Goal: Task Accomplishment & Management: Manage account settings

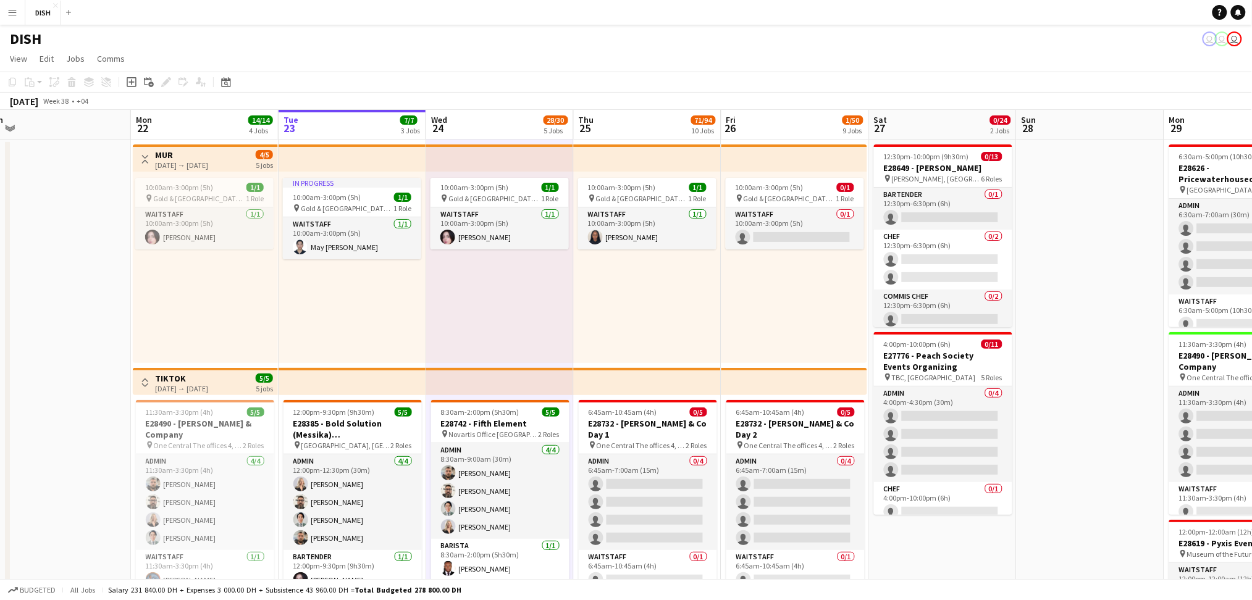
click at [143, 153] on button "Toggle View" at bounding box center [145, 159] width 15 height 15
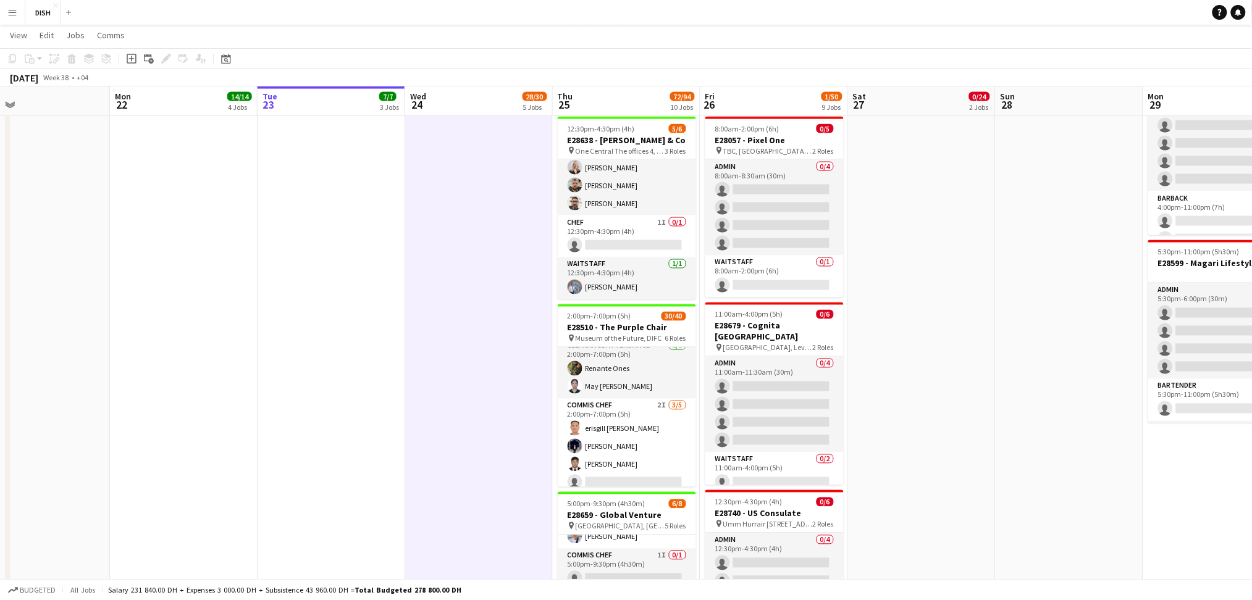
scroll to position [192, 0]
click at [12, 7] on app-icon "Menu" at bounding box center [12, 12] width 10 height 10
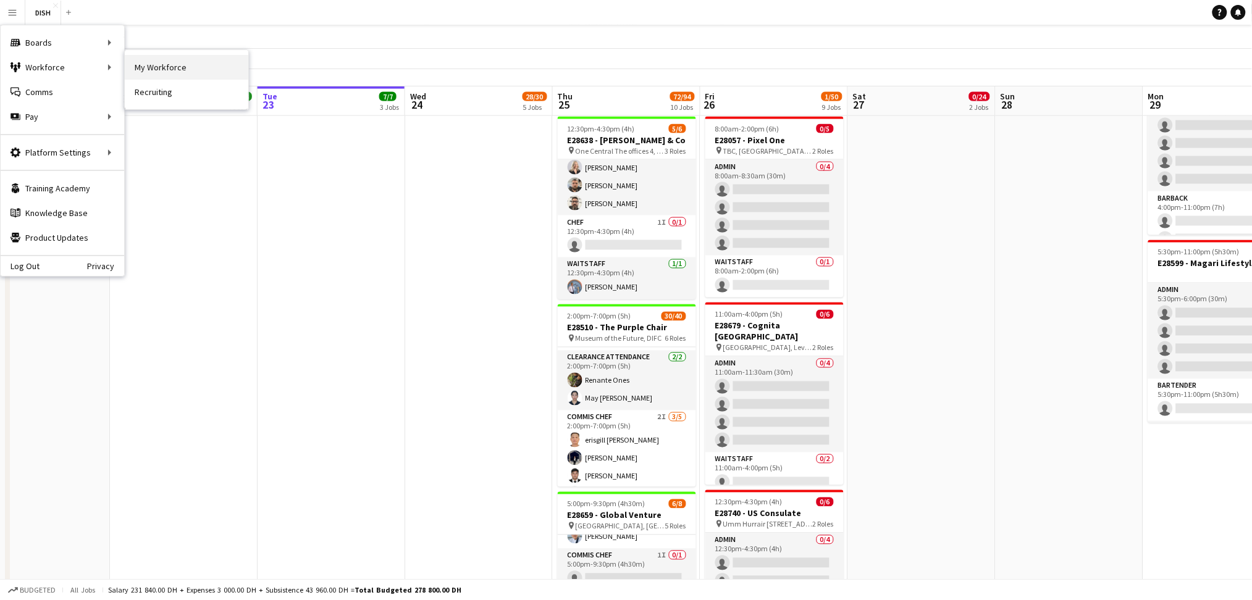
click at [165, 74] on link "My Workforce" at bounding box center [187, 67] width 124 height 25
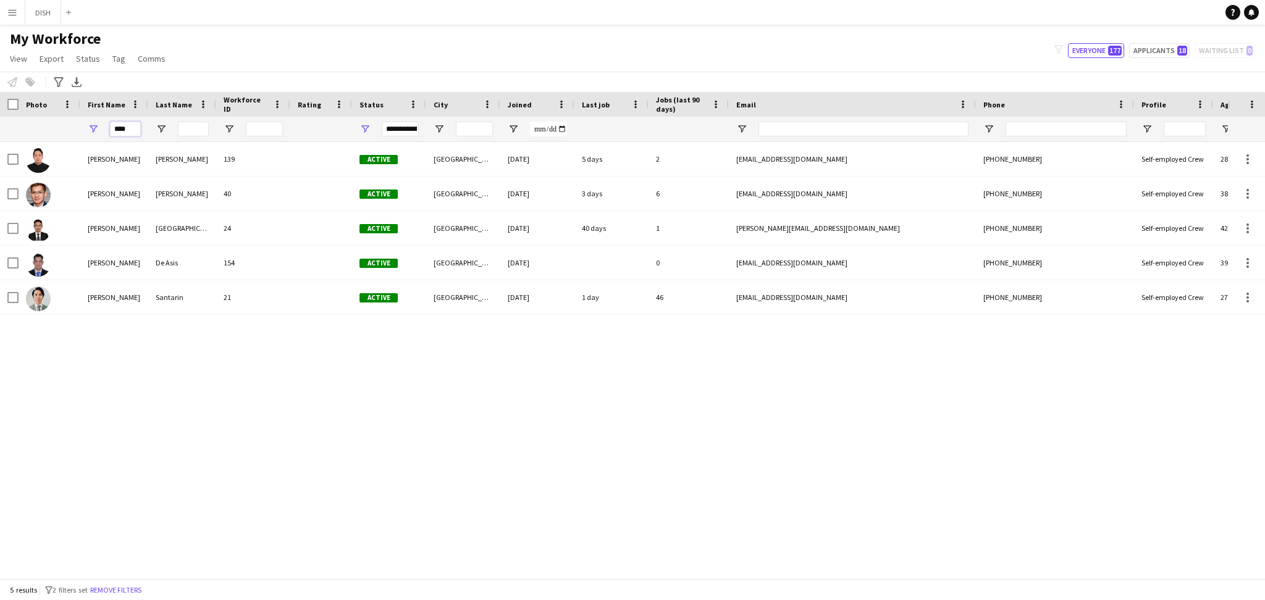
drag, startPoint x: 127, startPoint y: 131, endPoint x: 0, endPoint y: 99, distance: 131.2
click at [0, 99] on div "Workforce Details Photo First Name Age" at bounding box center [669, 117] width 1339 height 50
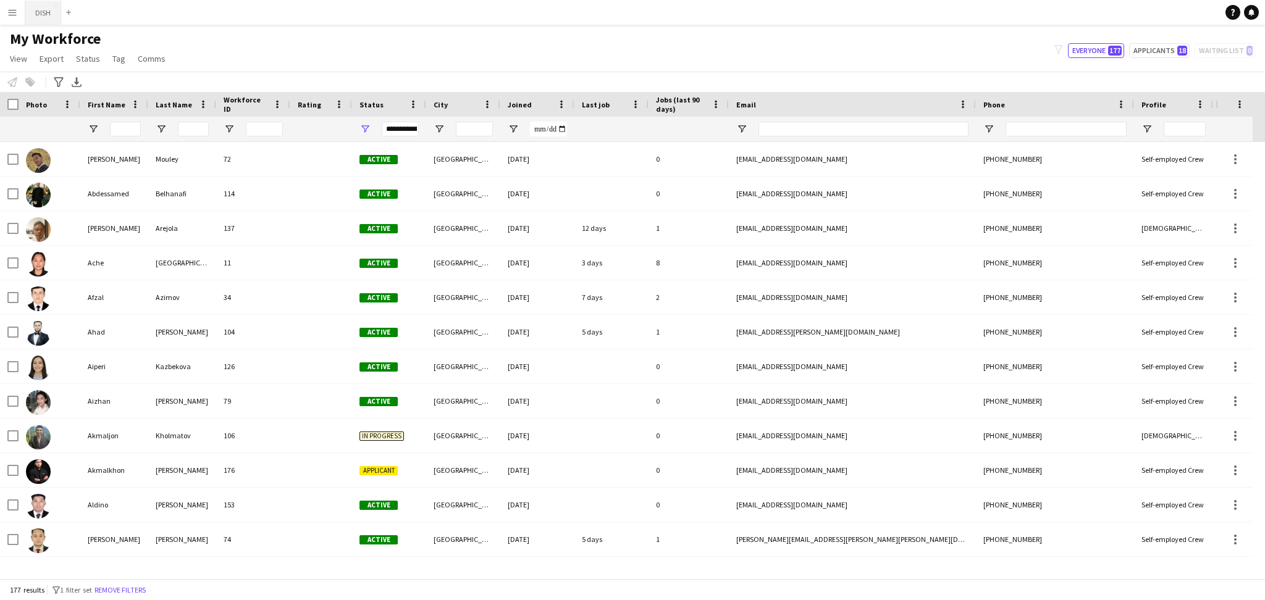
click at [40, 7] on button "DISH Close" at bounding box center [43, 13] width 36 height 24
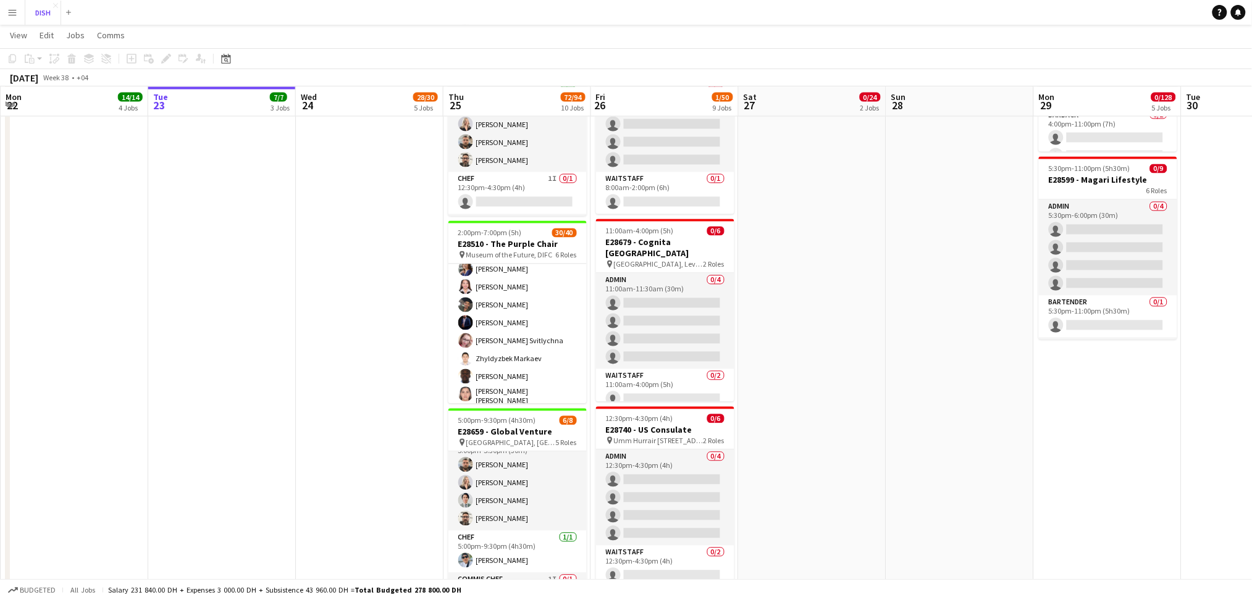
scroll to position [488, 0]
click at [535, 345] on app-date-cell "6:45am-10:45am (4h) 0/5 E28732 - Bain & Co Day 1 pin One Central The offices 4,…" at bounding box center [518, 196] width 148 height 1591
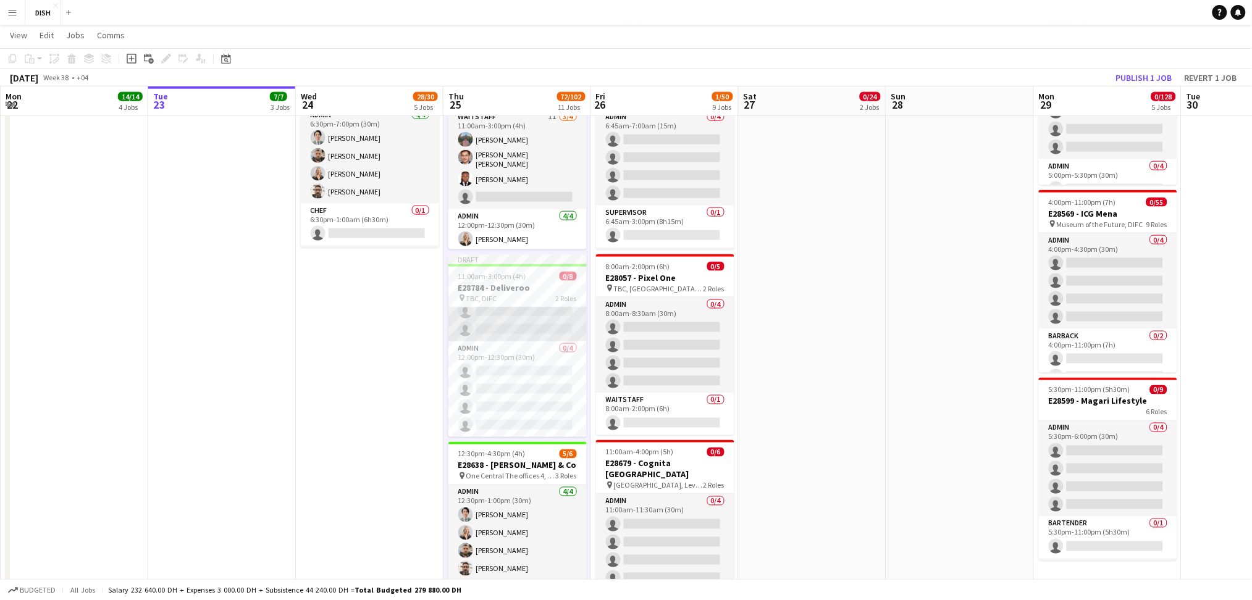
scroll to position [0, 0]
click at [363, 381] on app-date-cell "8:30am-2:00pm (5h30m) 5/5 E28742 - Fifth Element pin Novartis Office 03rd Floor…" at bounding box center [370, 511] width 148 height 1779
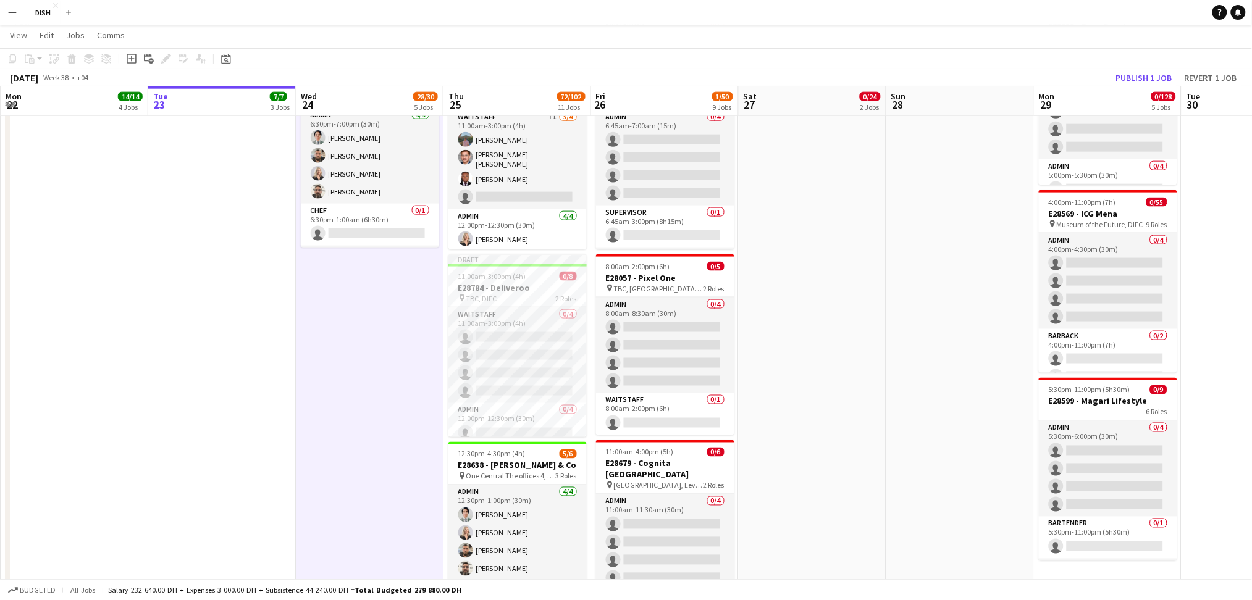
click at [860, 321] on app-date-cell "12:30pm-10:00pm (9h30m) 0/13 E28649 - [PERSON_NAME] pin [PERSON_NAME], Sharjah …" at bounding box center [813, 511] width 148 height 1779
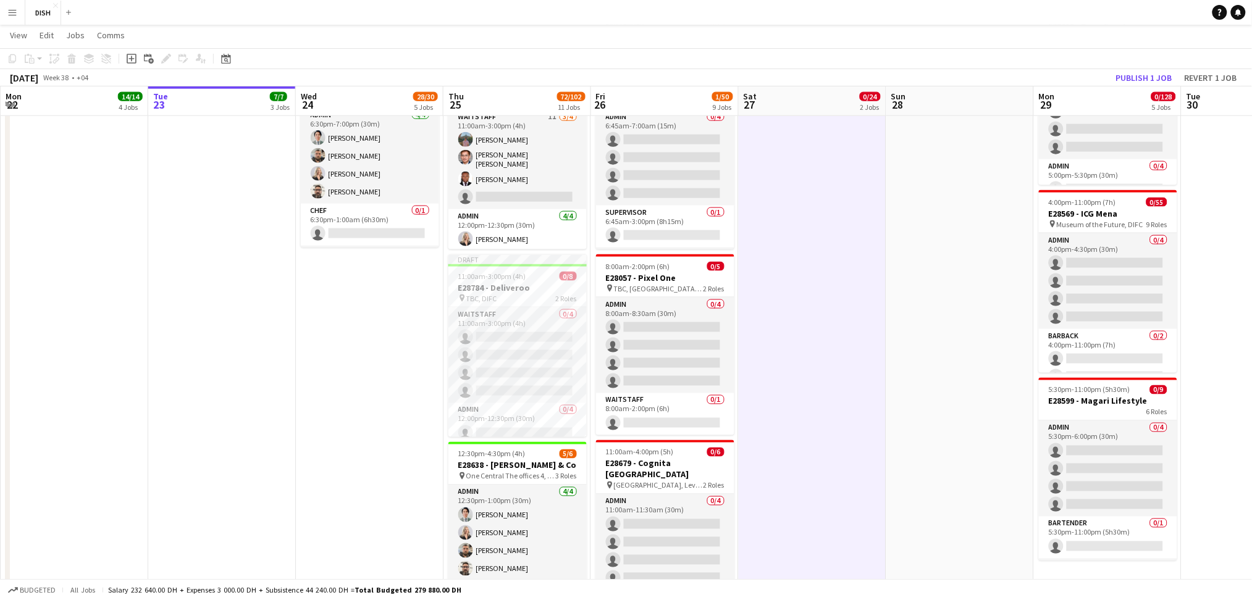
click at [860, 321] on app-date-cell "12:30pm-10:00pm (9h30m) 0/13 E28649 - [PERSON_NAME] pin [PERSON_NAME], Sharjah …" at bounding box center [813, 511] width 148 height 1779
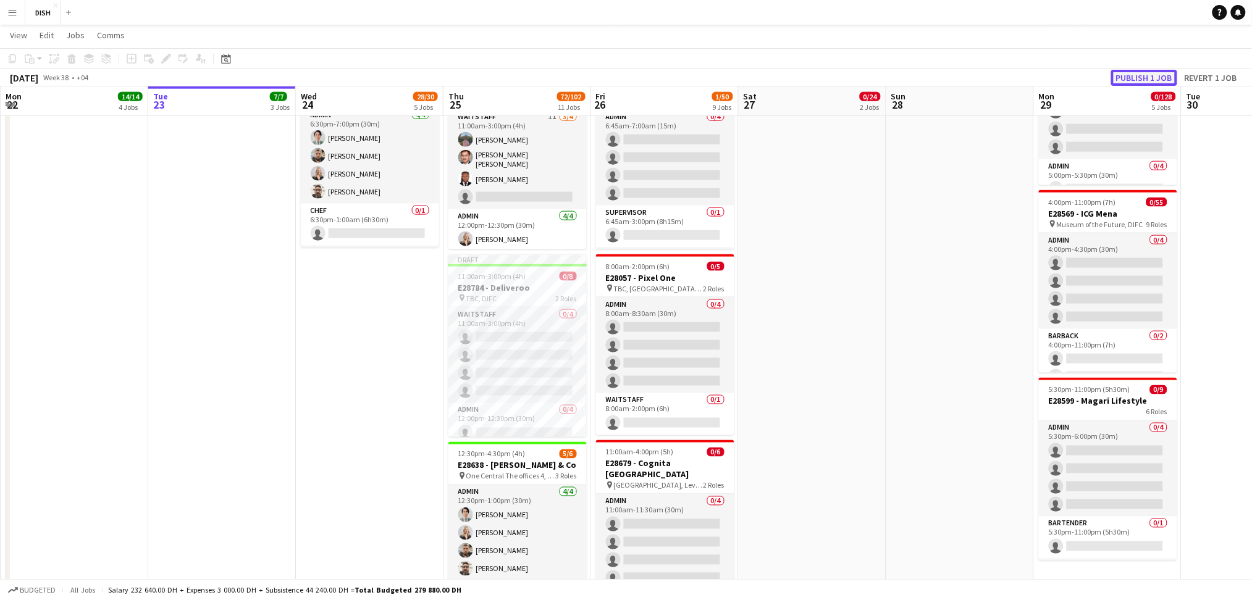
click at [1161, 77] on button "Publish 1 job" at bounding box center [1144, 78] width 66 height 16
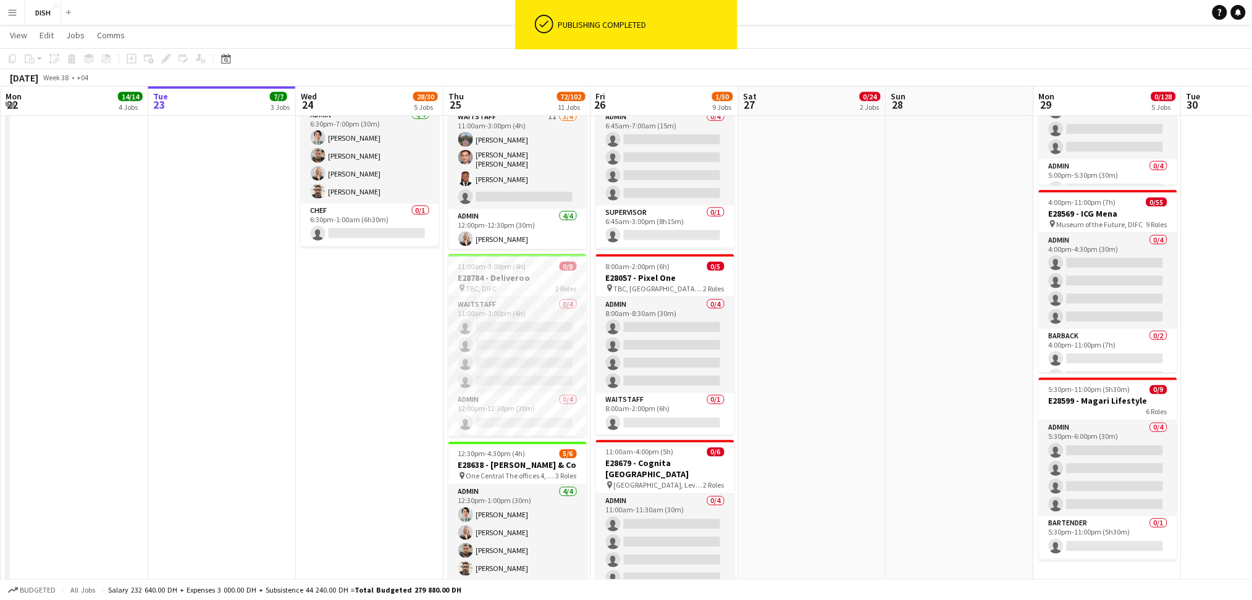
click at [390, 385] on app-date-cell "8:30am-2:00pm (5h30m) 5/5 E28742 - Fifth Element pin Novartis Office 03rd Floor…" at bounding box center [370, 511] width 148 height 1779
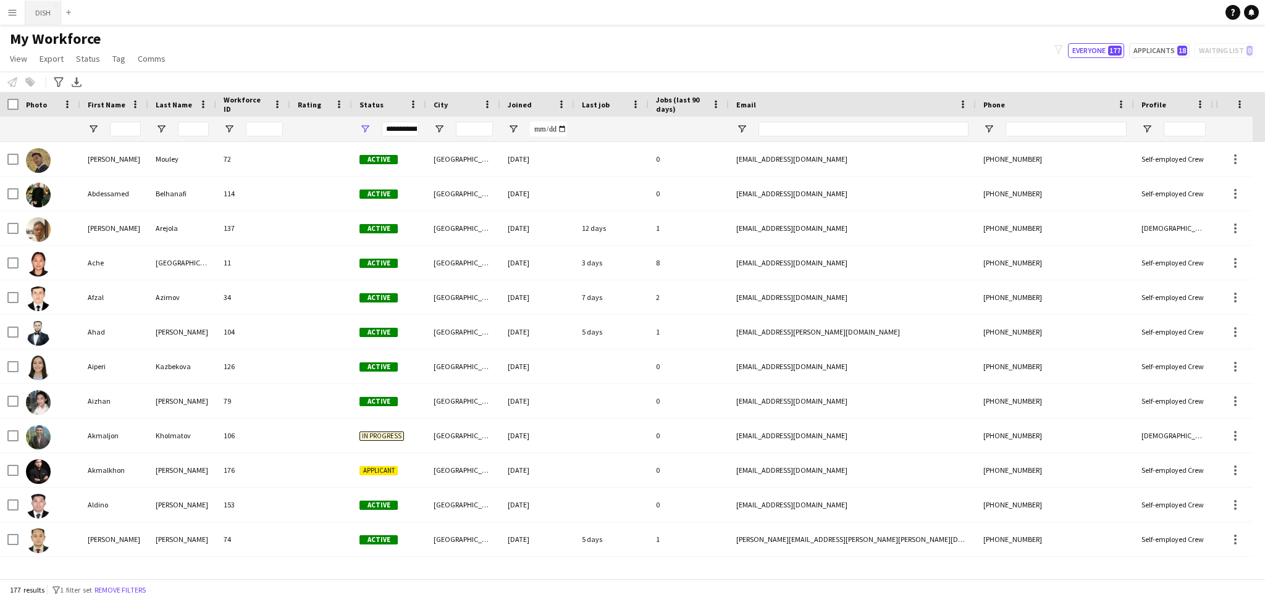
click at [44, 10] on button "DISH Close" at bounding box center [43, 13] width 36 height 24
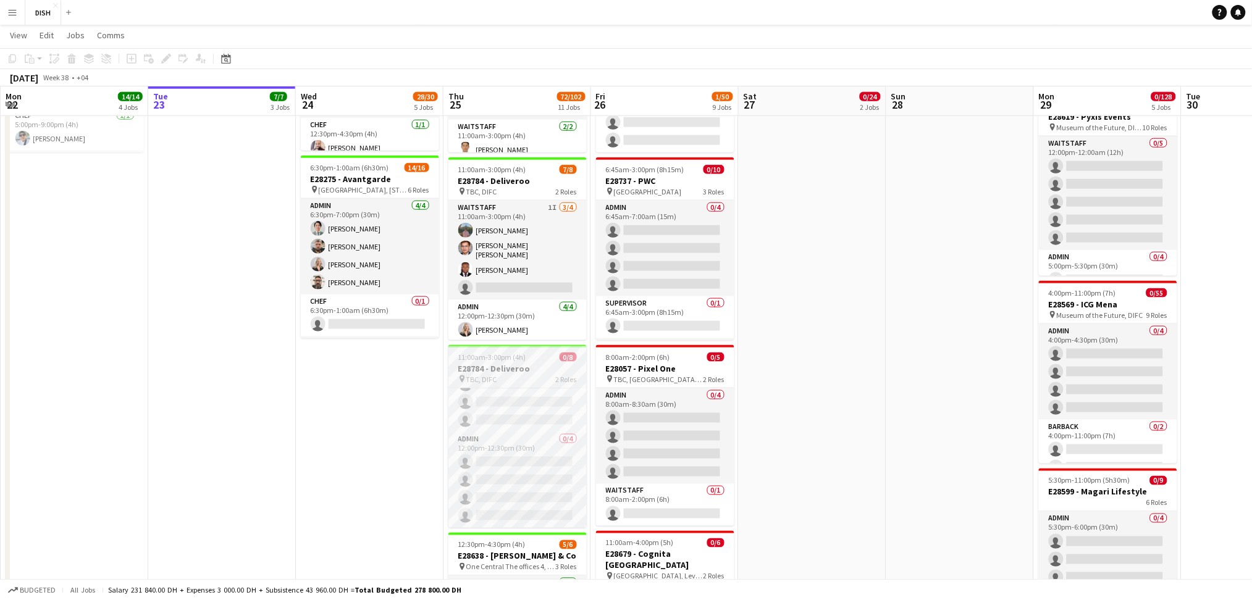
scroll to position [6, 0]
click at [526, 444] on app-card-role "Waitstaff 0/4 11:00am-3:00pm (4h) single-neutral-actions single-neutral-actions…" at bounding box center [517, 431] width 138 height 96
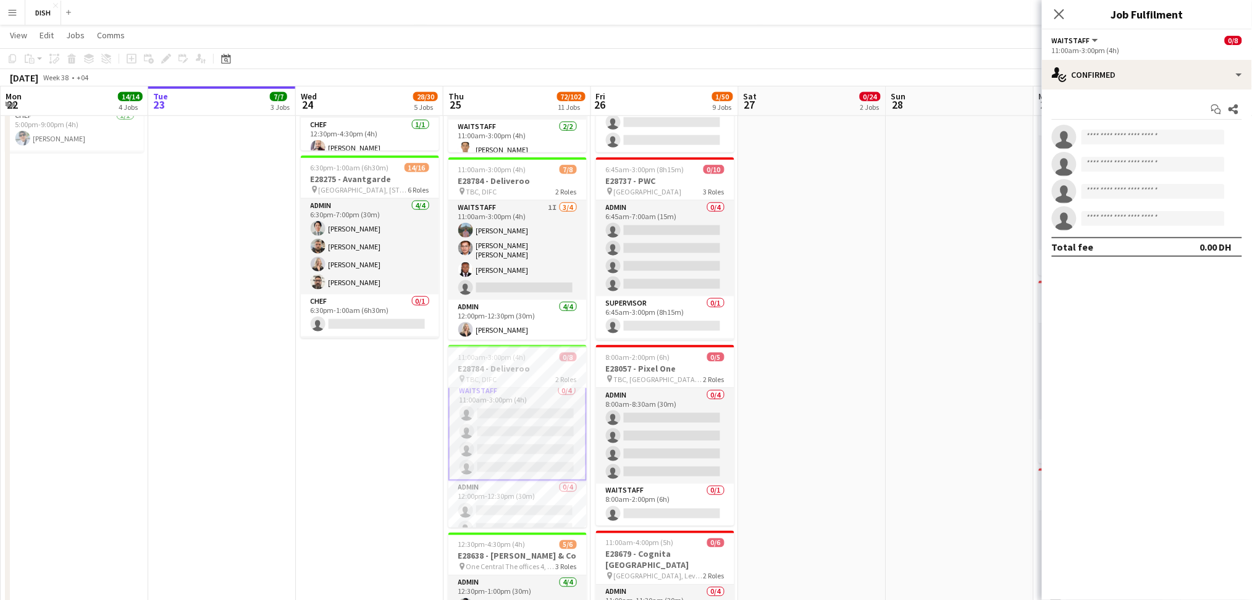
scroll to position [6, 0]
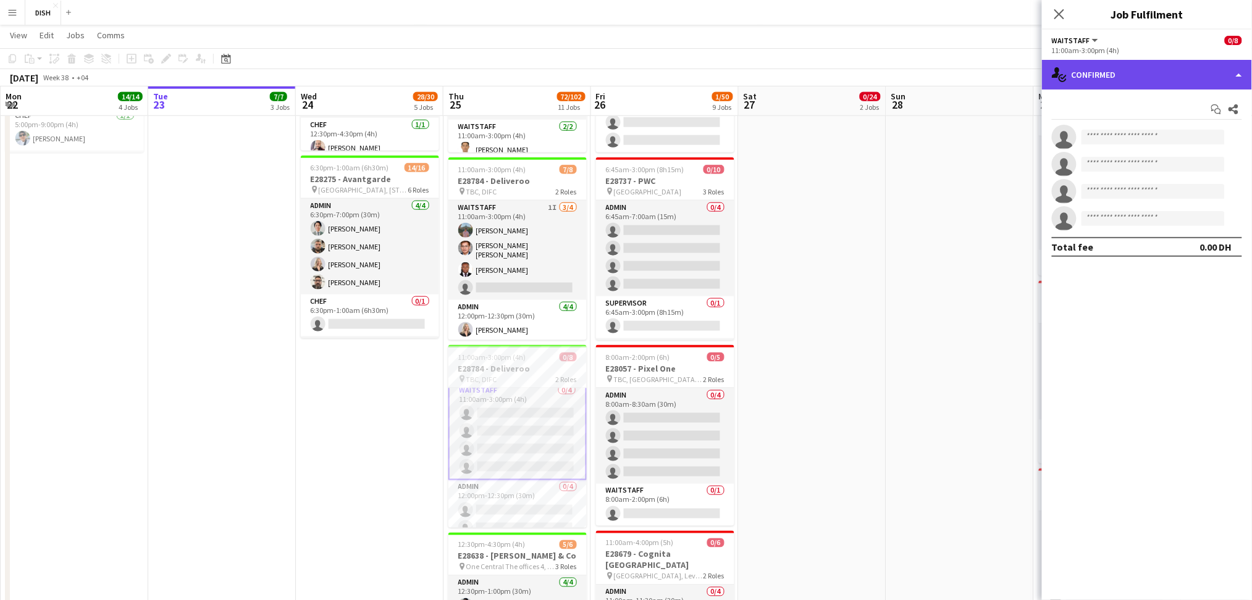
click at [1198, 88] on div "single-neutral-actions-check-2 Confirmed" at bounding box center [1147, 75] width 210 height 30
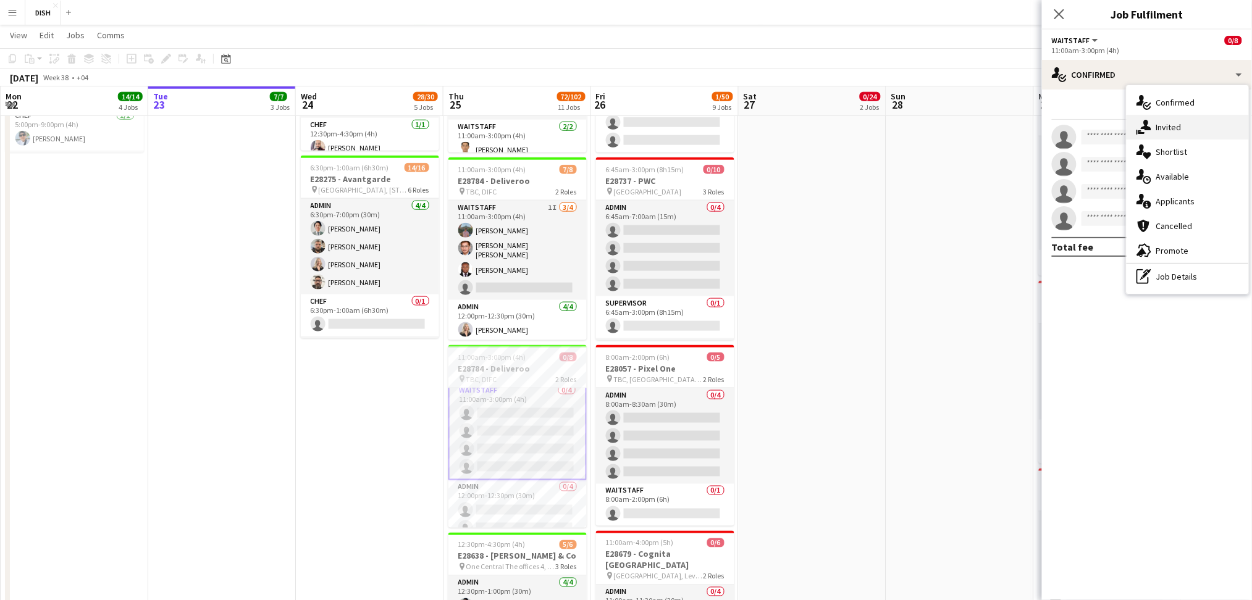
click at [1191, 121] on div "single-neutral-actions-share-1 Invited" at bounding box center [1188, 127] width 122 height 25
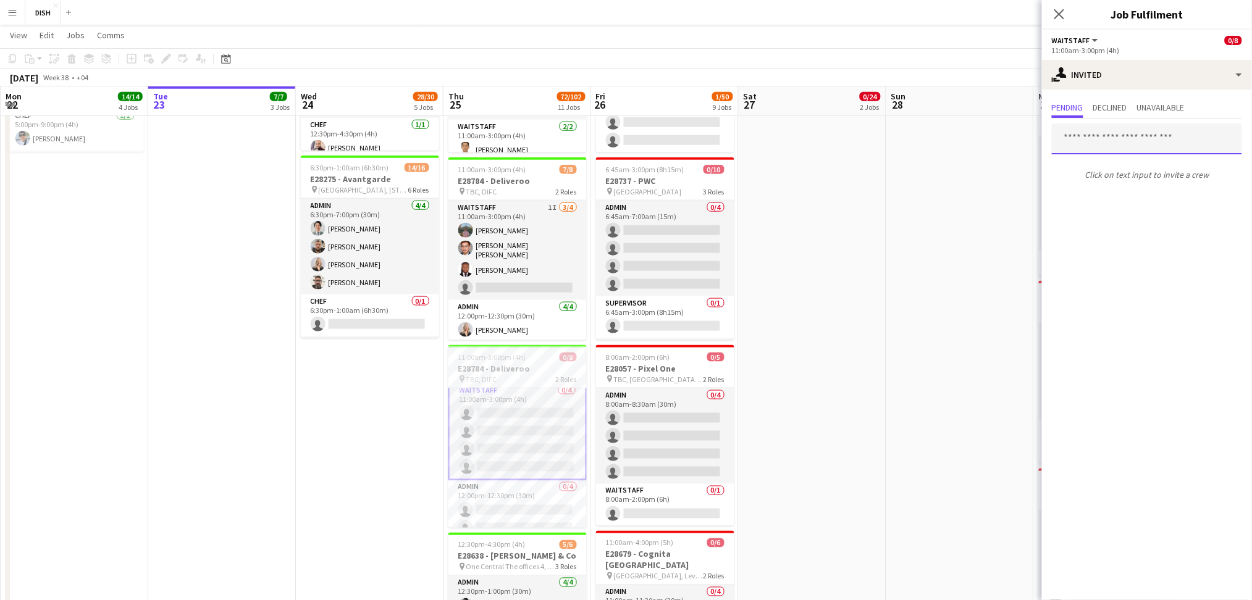
click at [1113, 146] on input "text" at bounding box center [1147, 139] width 190 height 31
click at [874, 339] on app-date-cell "12:30pm-10:00pm (9h30m) 0/13 E28649 - [PERSON_NAME] pin [PERSON_NAME], Sharjah …" at bounding box center [813, 602] width 148 height 1779
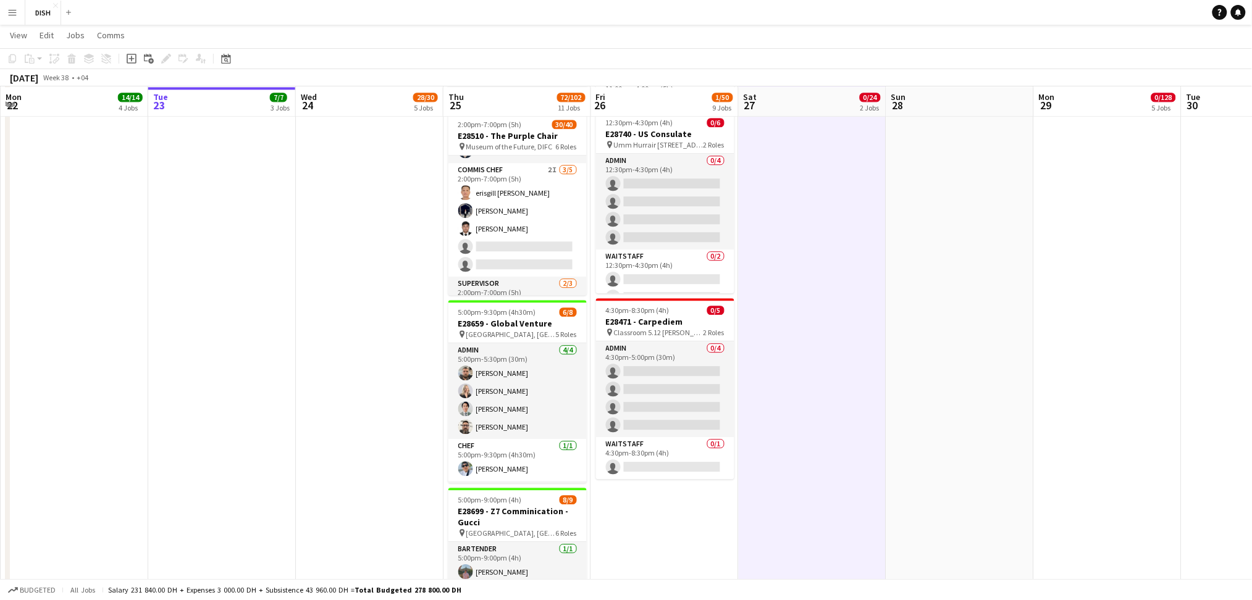
scroll to position [250, 0]
click at [507, 222] on app-card-role "Waitstaff 6I 16/22 2:00pm-7:00pm (5h) Ayoub Benhafsi Zeena Cajelo Roselle Danke…" at bounding box center [517, 369] width 138 height 426
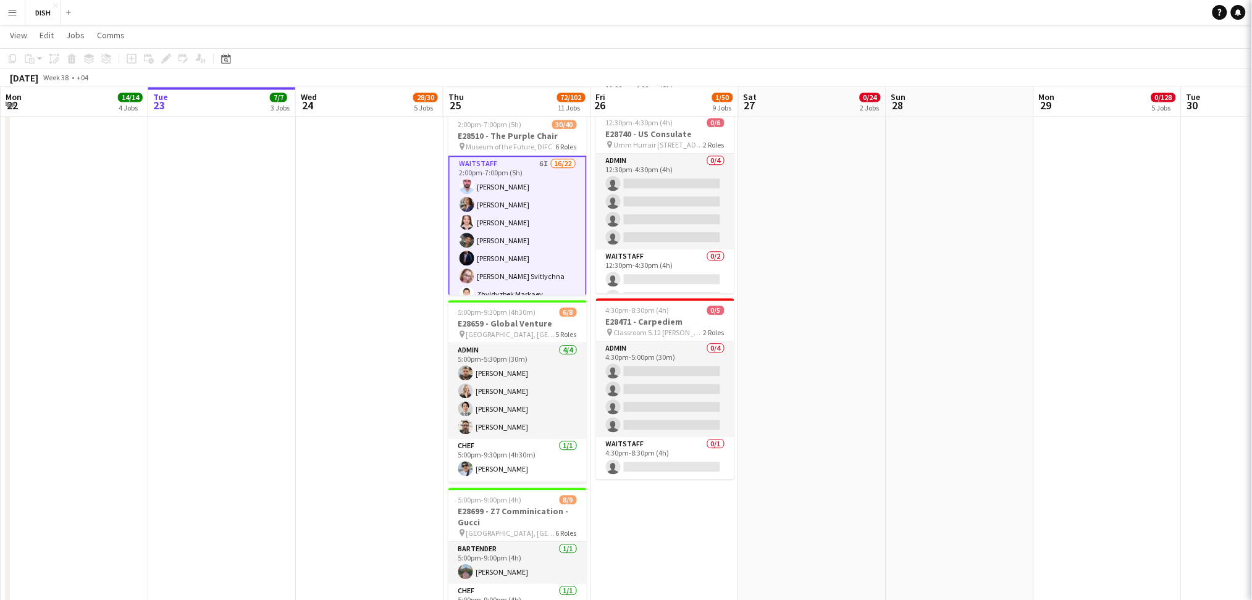
scroll to position [447, 0]
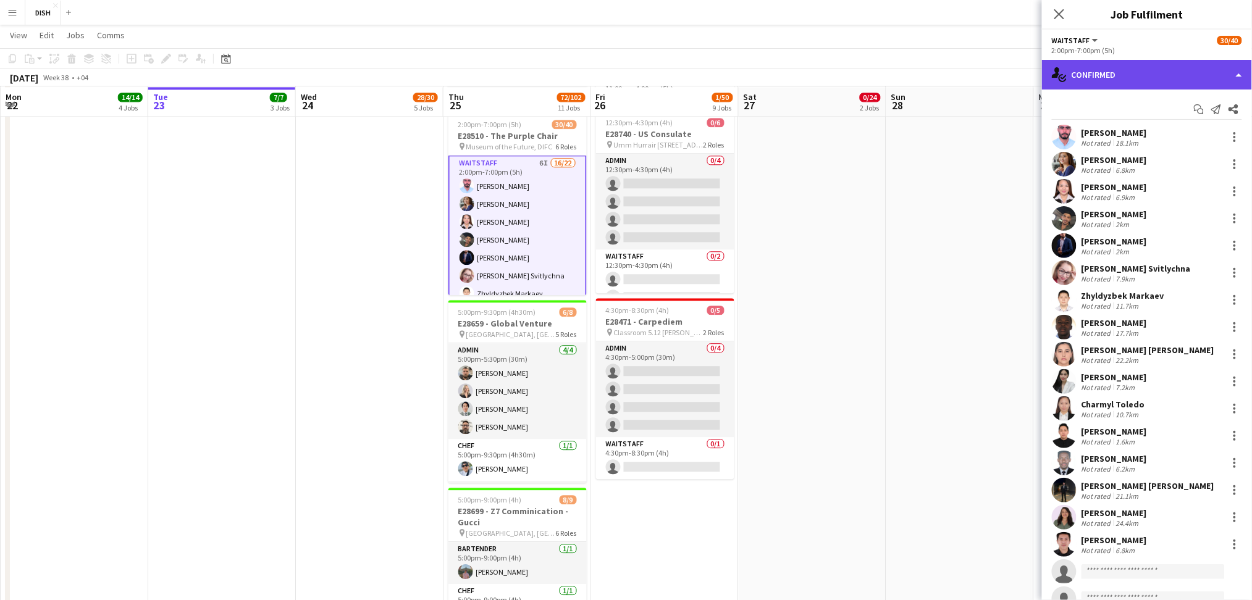
click at [1217, 75] on div "single-neutral-actions-check-2 Confirmed" at bounding box center [1147, 75] width 210 height 30
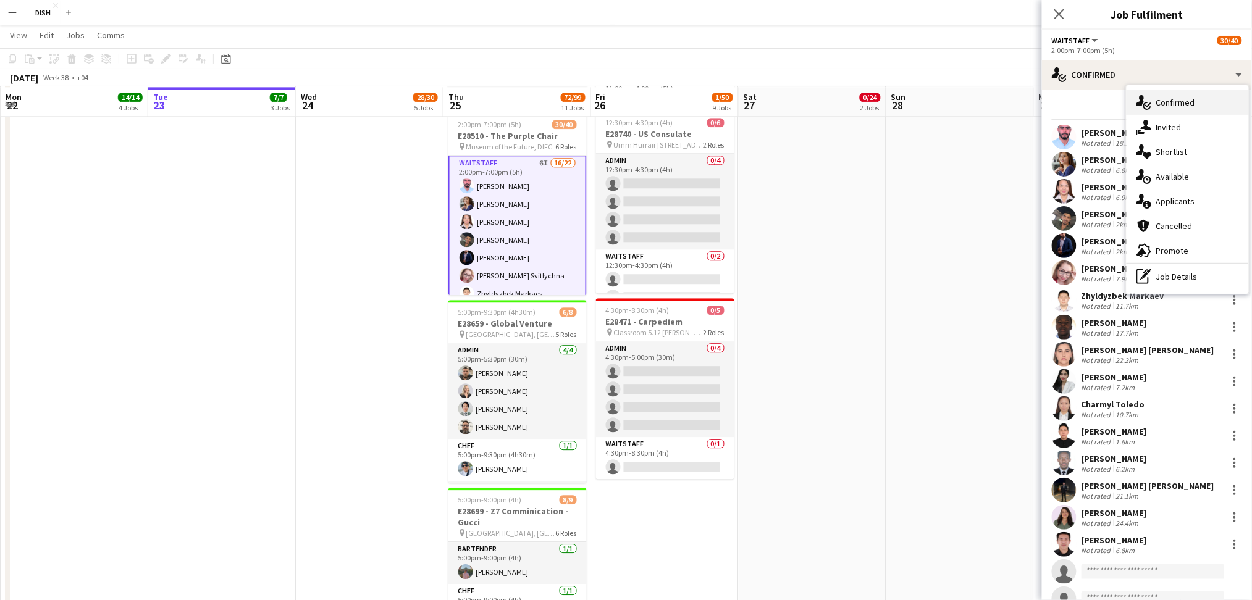
click at [1191, 93] on div "single-neutral-actions-check-2 Confirmed" at bounding box center [1188, 102] width 122 height 25
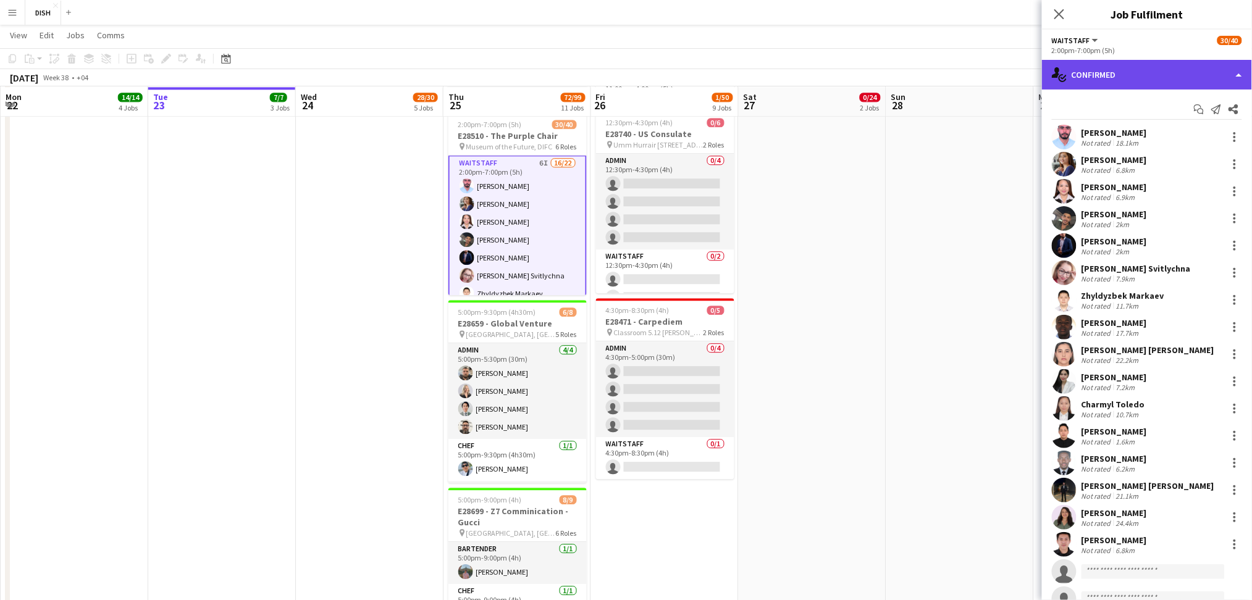
click at [1150, 72] on div "single-neutral-actions-check-2 Confirmed" at bounding box center [1147, 75] width 210 height 30
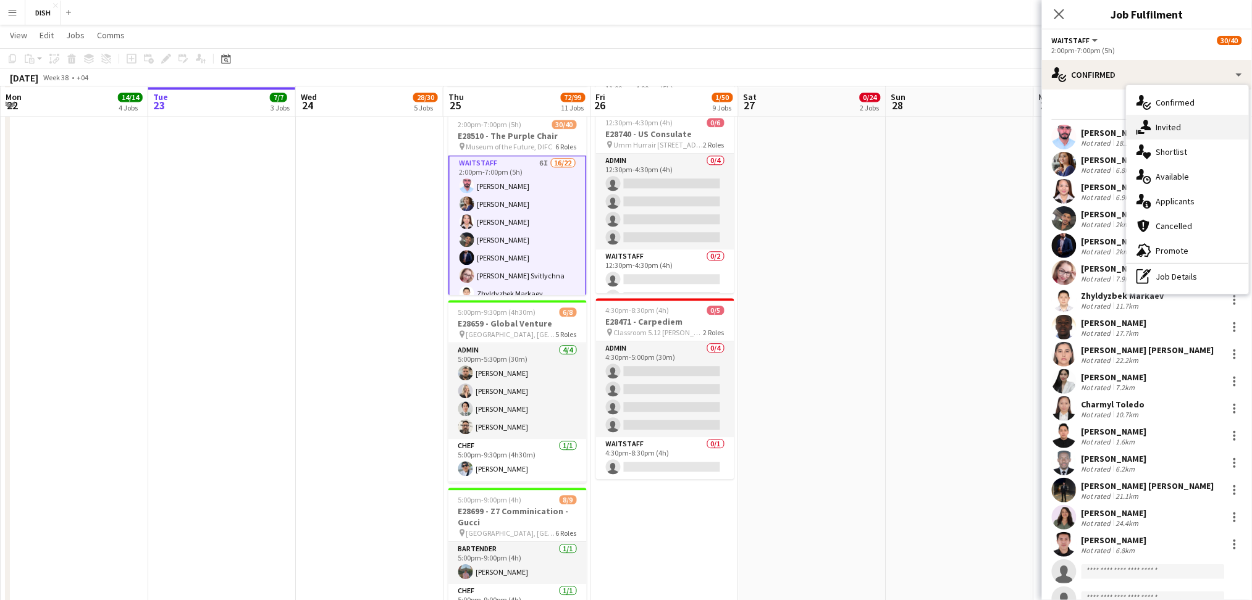
click at [1161, 130] on span "Invited" at bounding box center [1168, 127] width 25 height 11
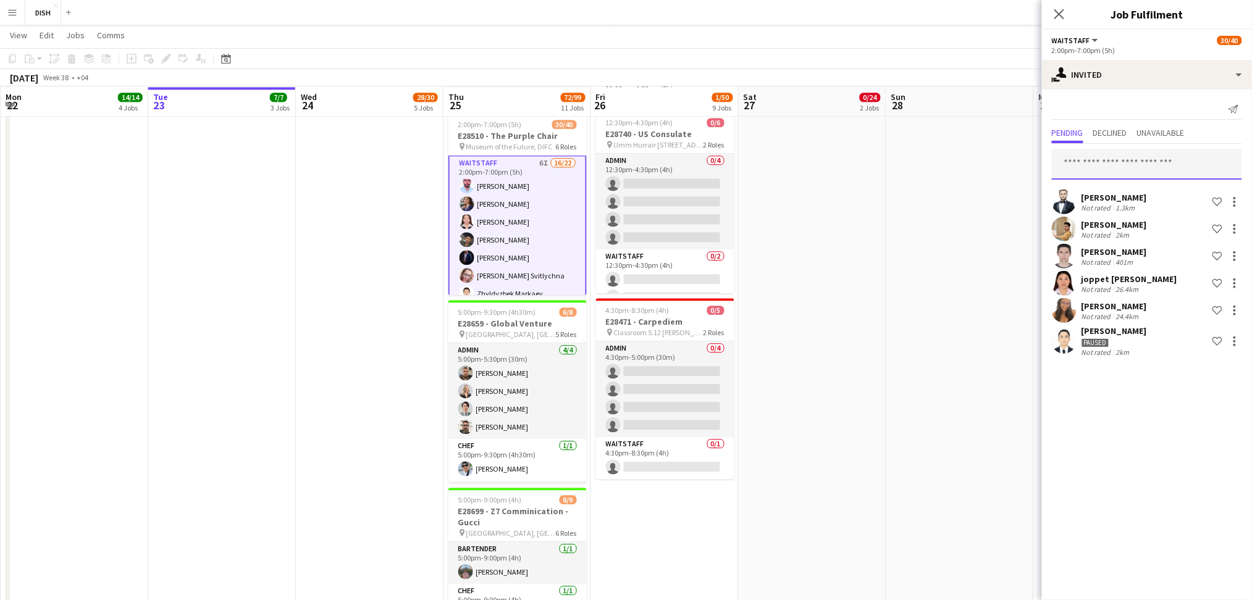
click at [1105, 159] on input "text" at bounding box center [1147, 164] width 190 height 31
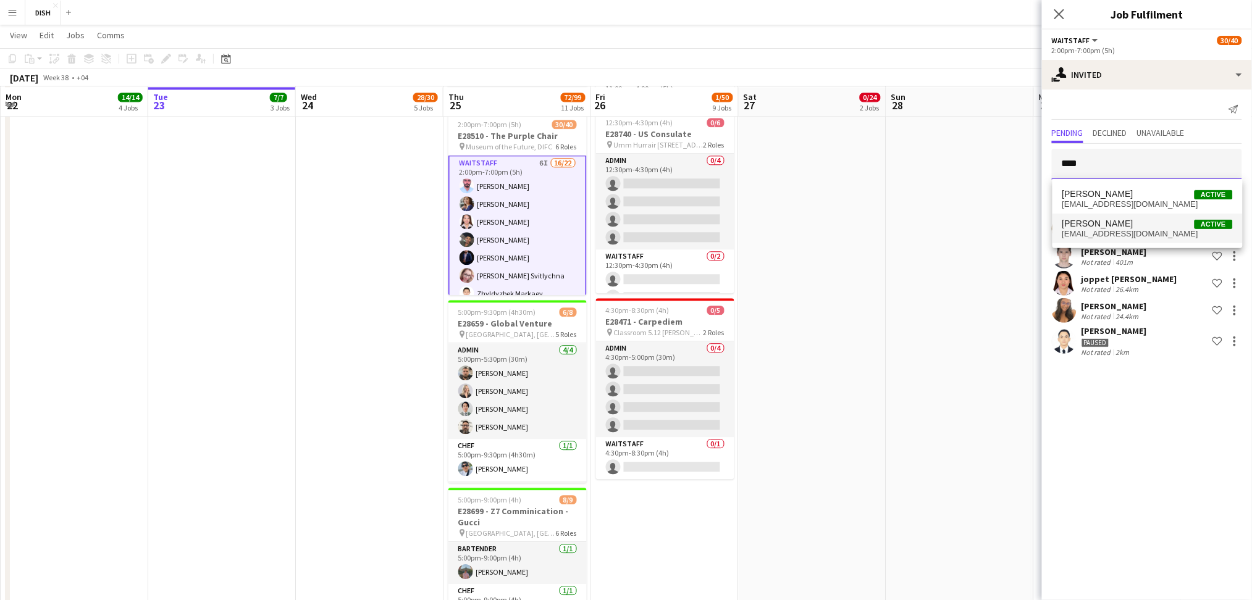
type input "****"
click at [1128, 226] on span "Abdelmoula habib Mouley" at bounding box center [1098, 224] width 71 height 11
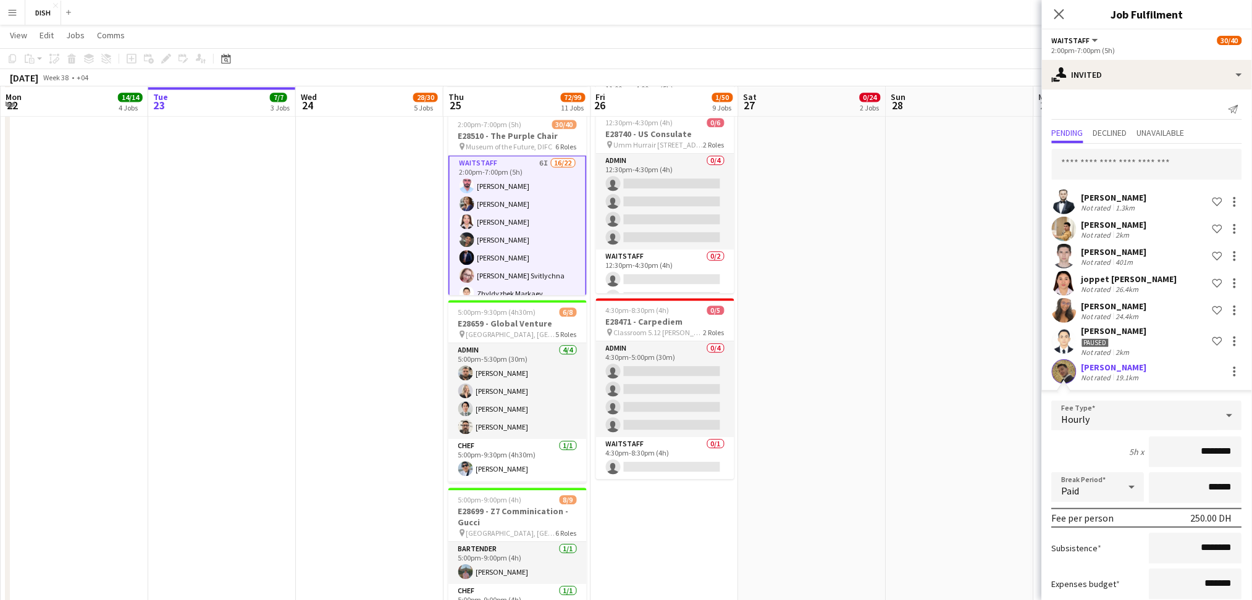
scroll to position [72, 0]
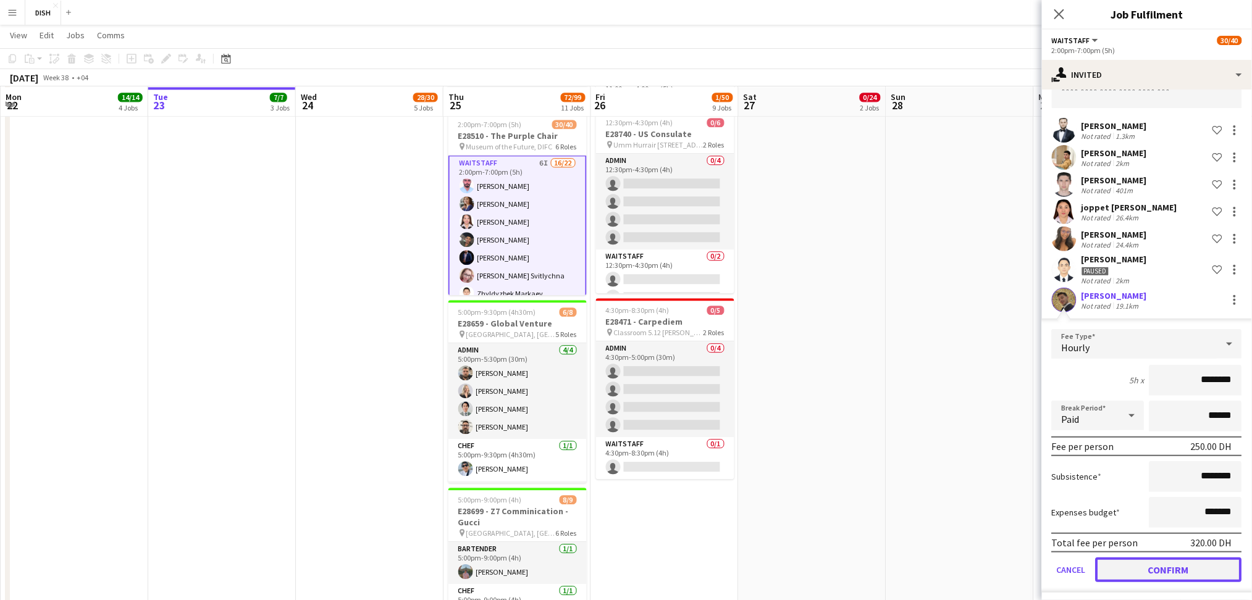
click at [1147, 565] on button "Confirm" at bounding box center [1169, 570] width 146 height 25
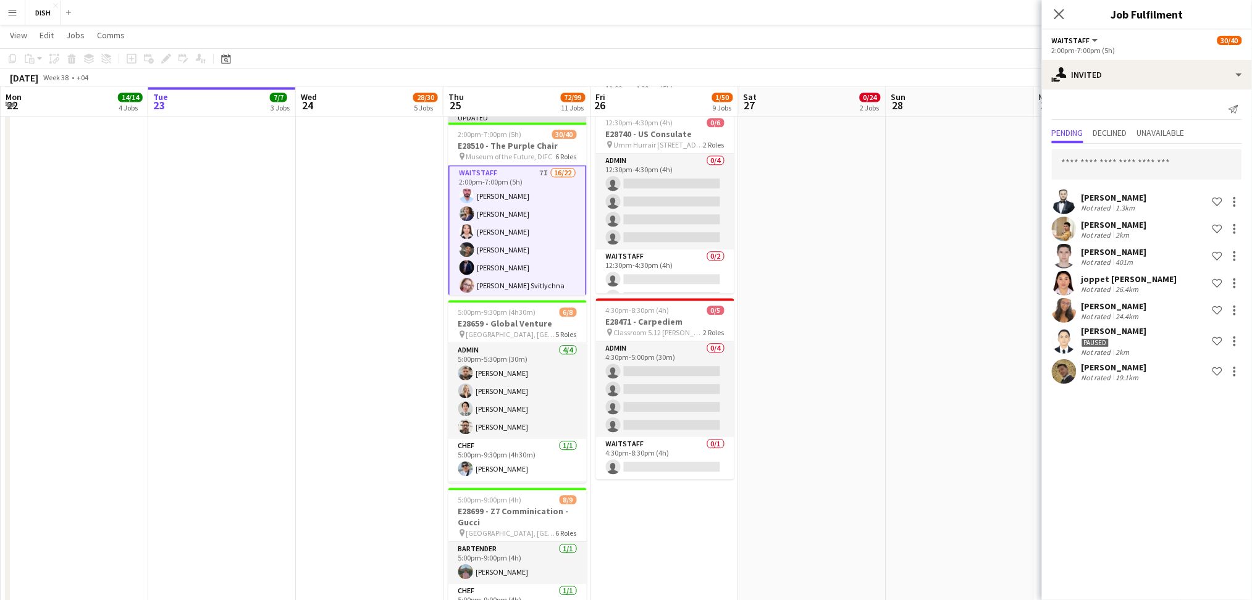
scroll to position [0, 0]
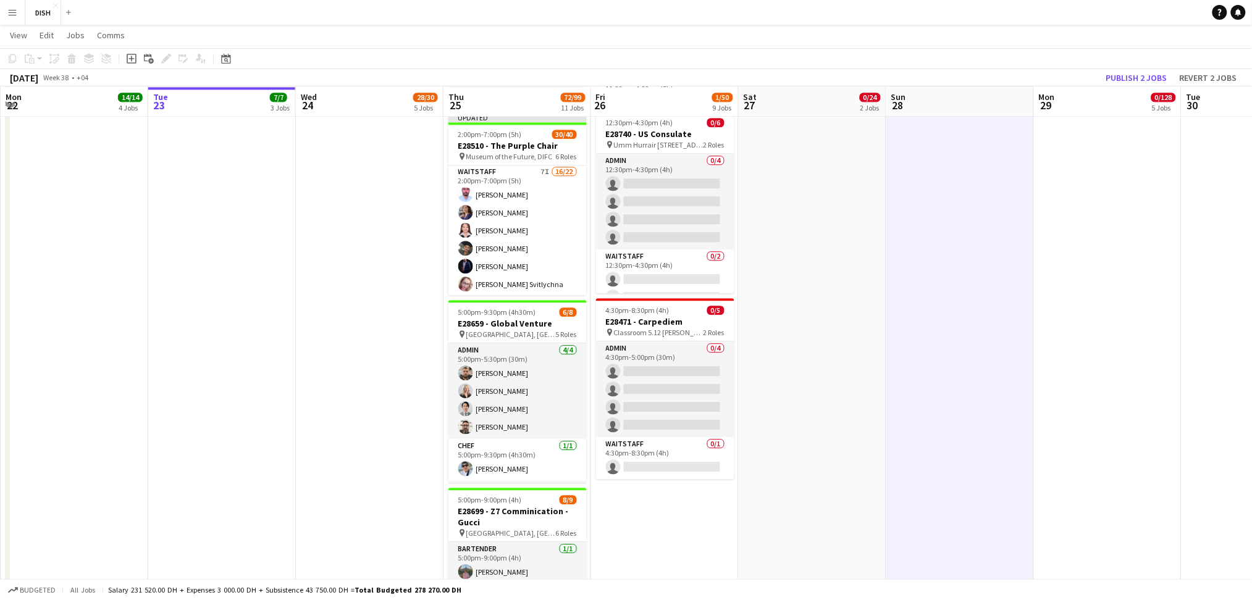
scroll to position [447, 0]
click at [1117, 77] on button "Publish 2 jobs" at bounding box center [1136, 78] width 71 height 16
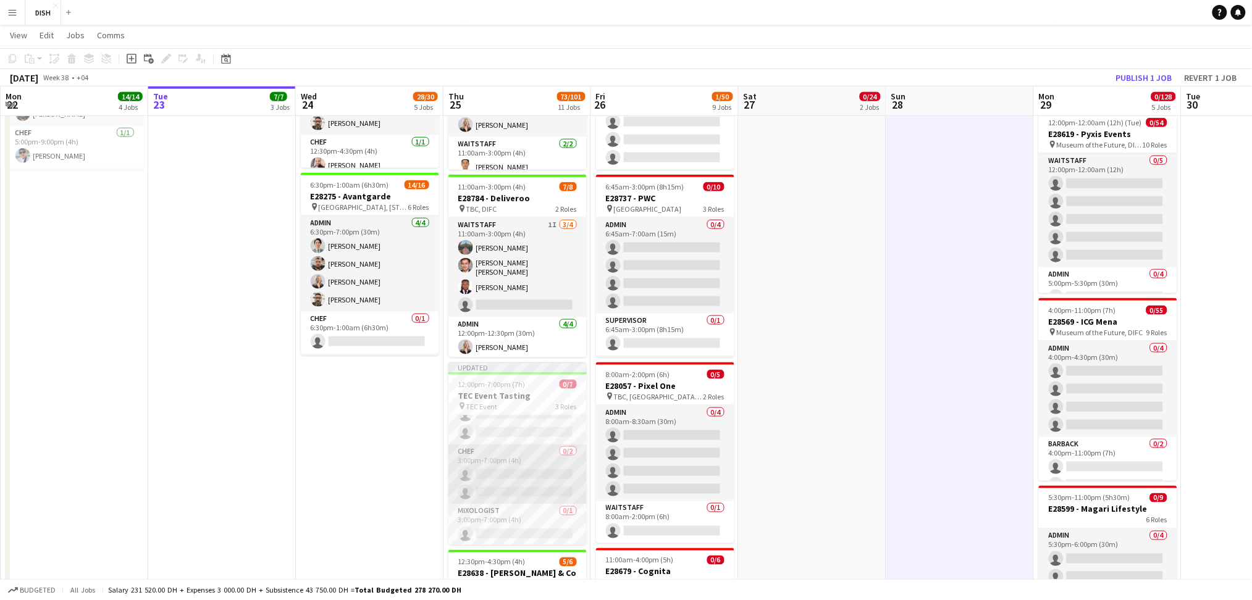
scroll to position [66, 0]
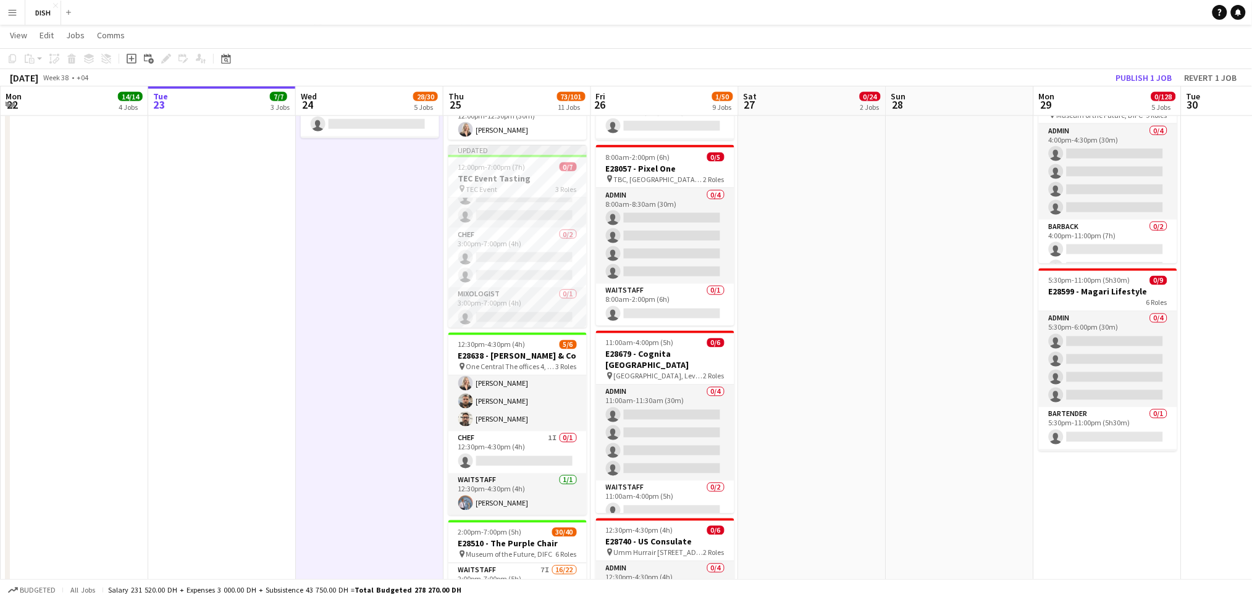
scroll to position [67, 0]
click at [17, 14] on button "Menu" at bounding box center [12, 12] width 25 height 25
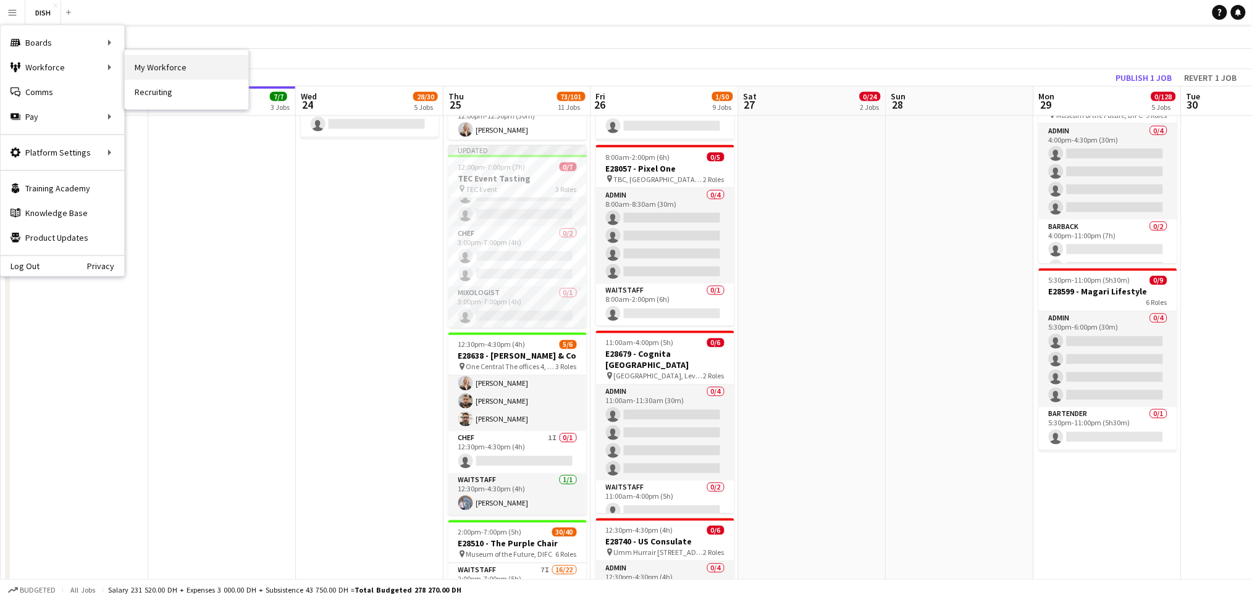
click at [159, 65] on link "My Workforce" at bounding box center [187, 67] width 124 height 25
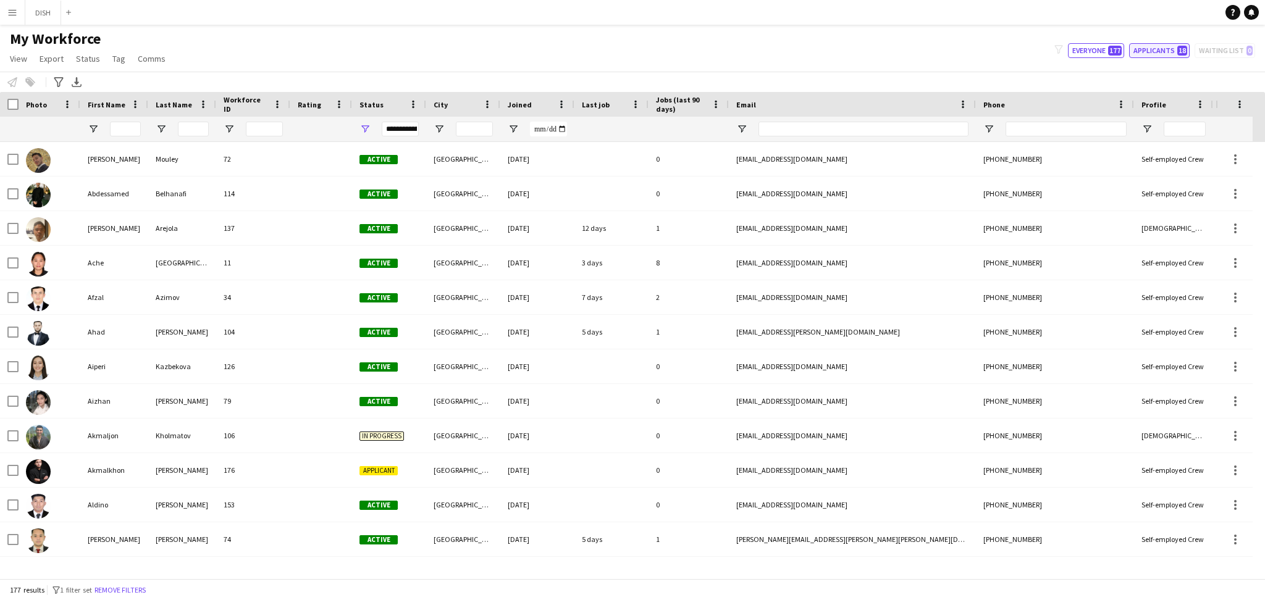
click at [1171, 53] on button "Applicants 18" at bounding box center [1159, 50] width 61 height 15
type input "**********"
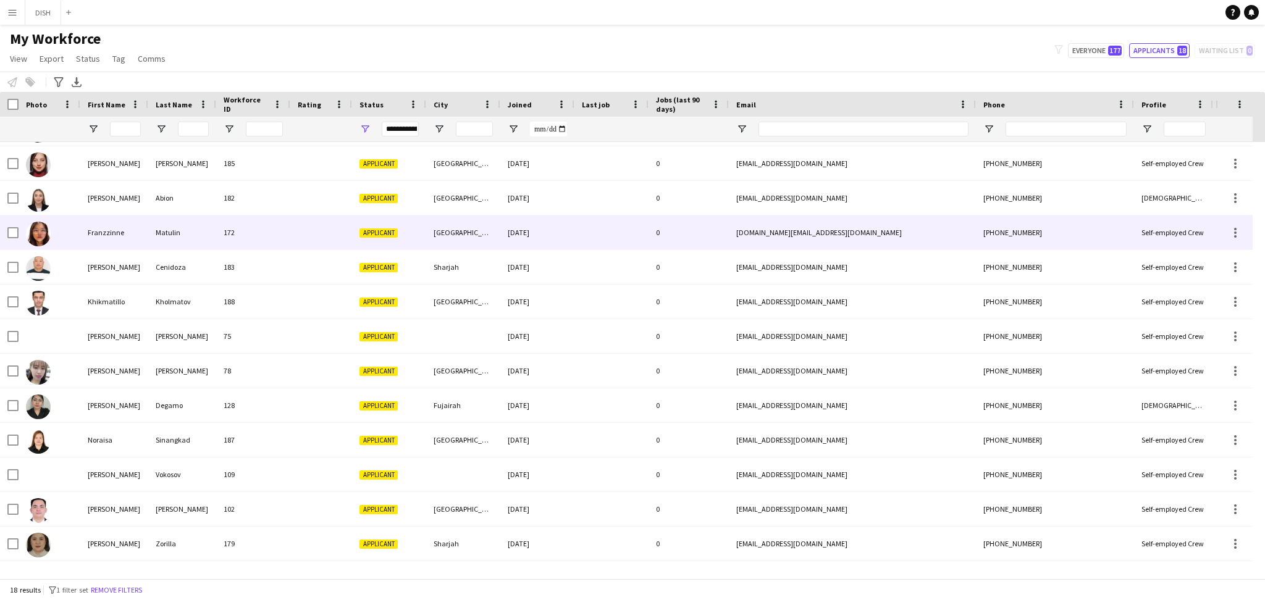
click at [116, 239] on div "Franzzinne" at bounding box center [114, 233] width 68 height 34
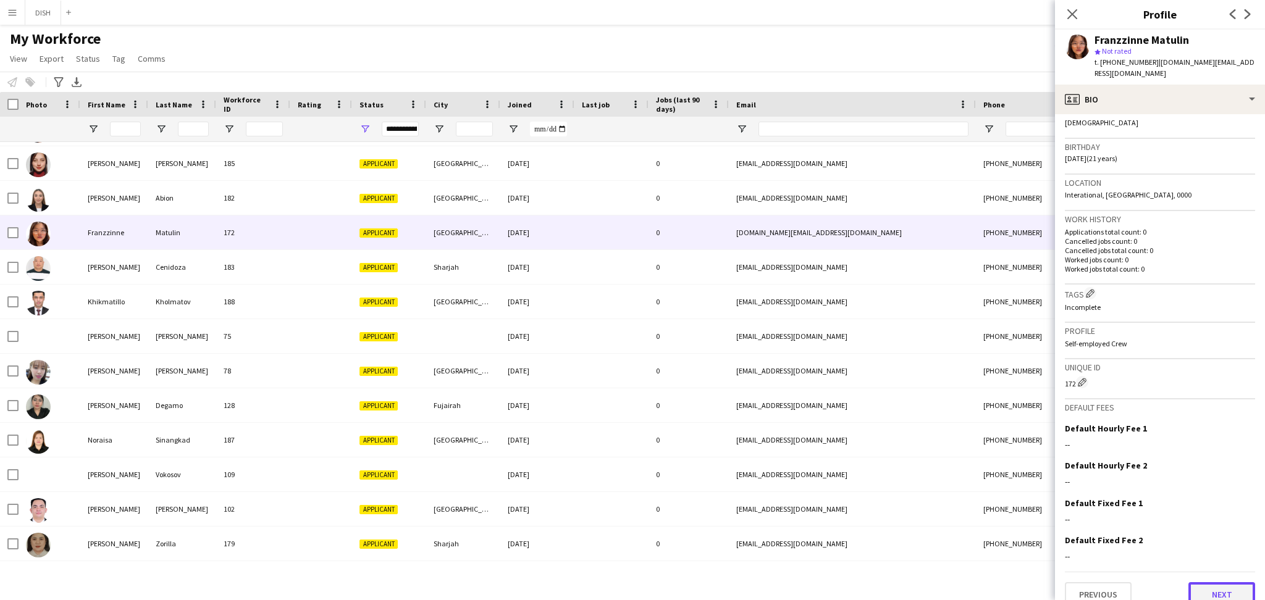
click at [1209, 587] on button "Next" at bounding box center [1222, 595] width 67 height 25
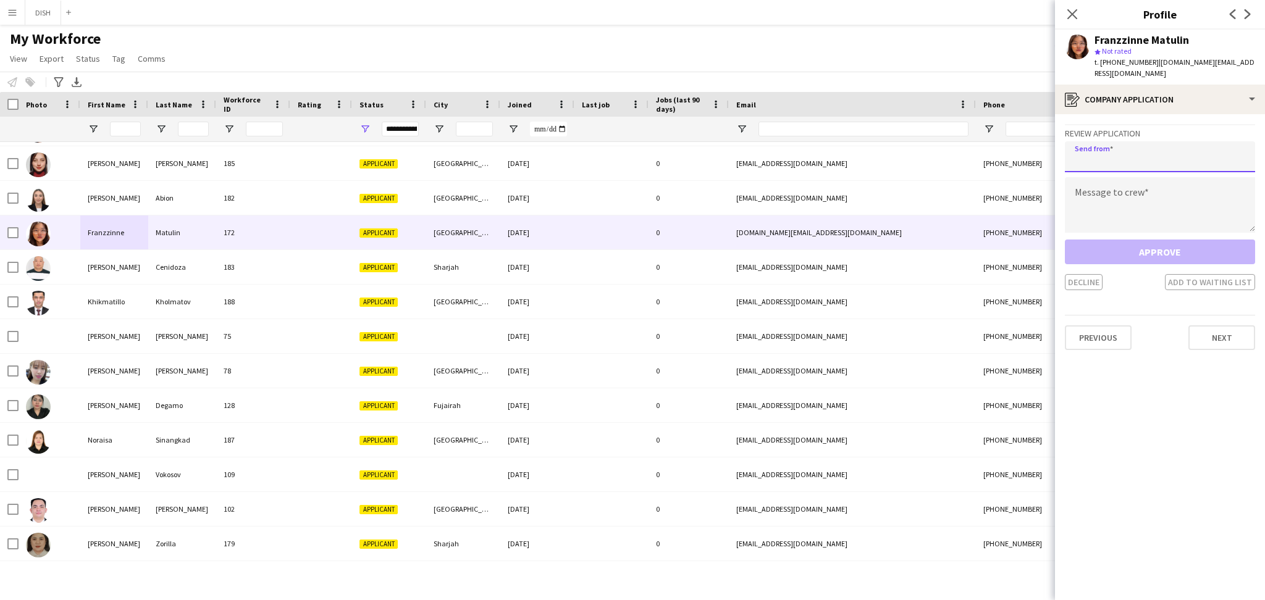
click at [1147, 143] on input "email" at bounding box center [1160, 156] width 190 height 31
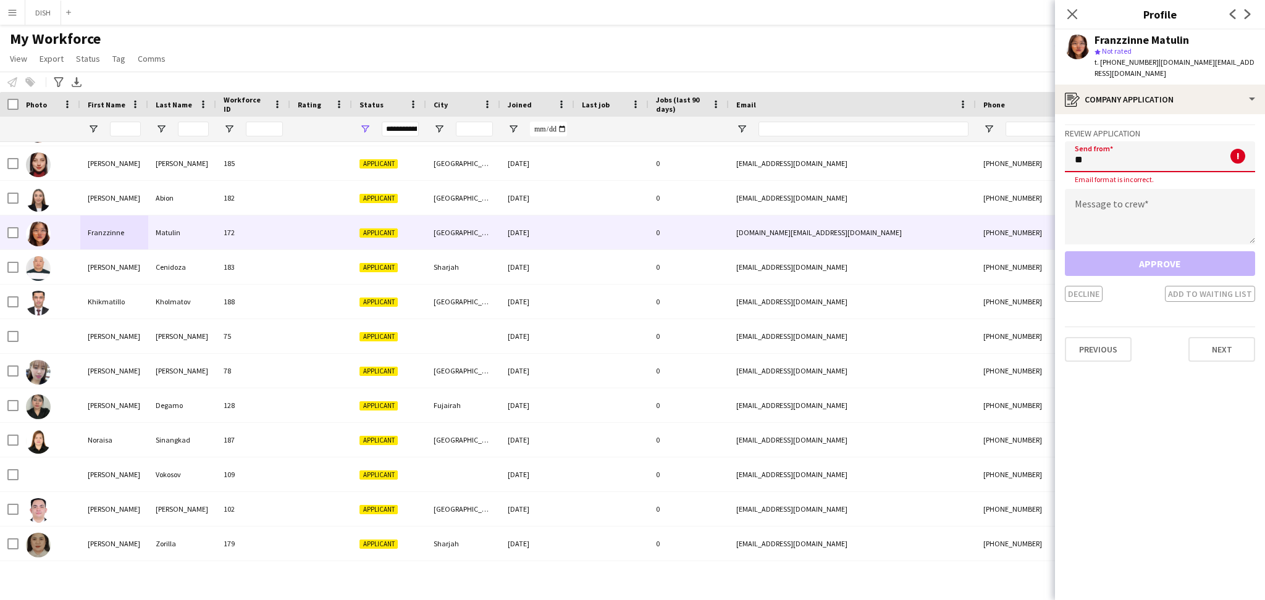
type input "*"
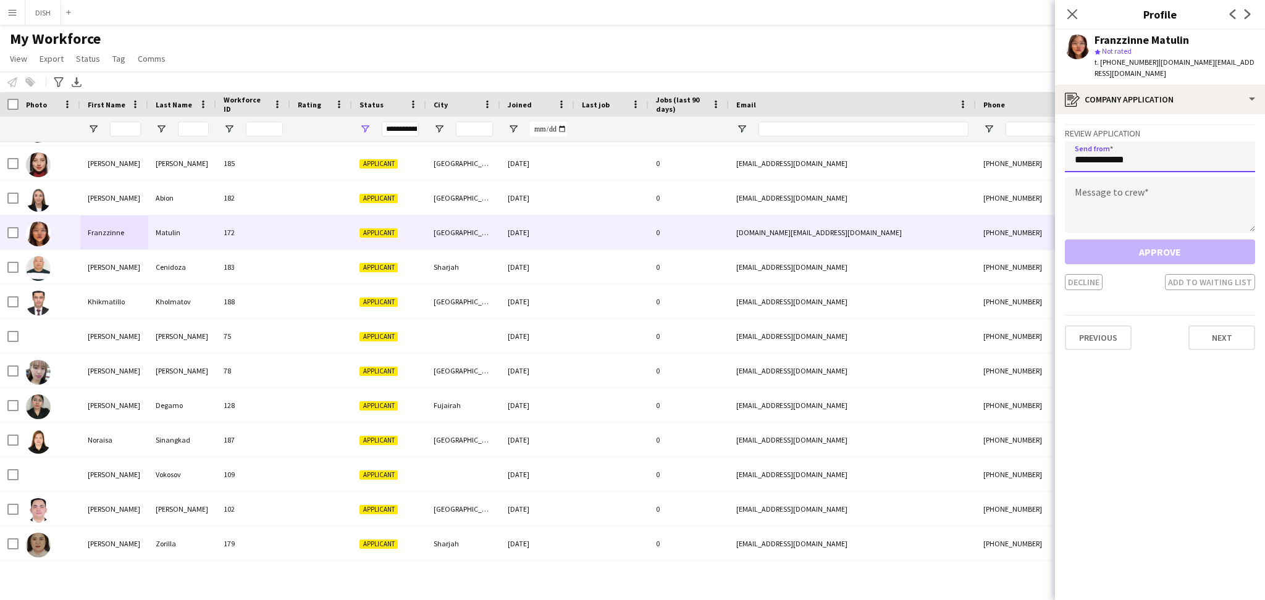
type input "**********"
click at [1133, 190] on textarea at bounding box center [1160, 205] width 190 height 56
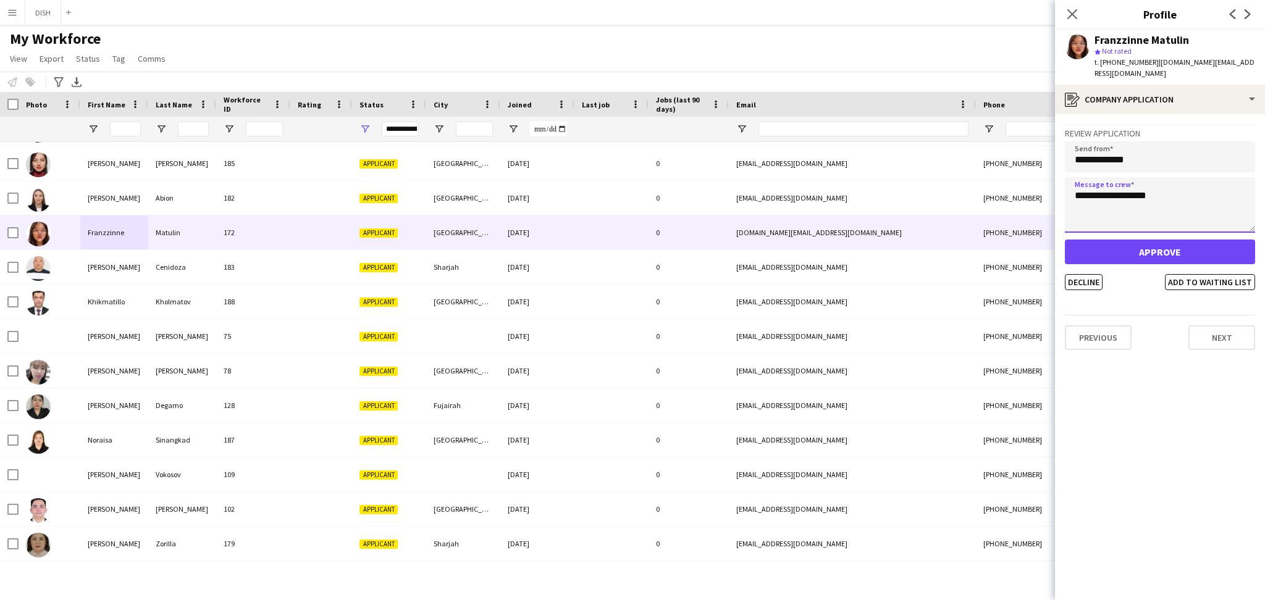
type textarea "**********"
click at [1227, 240] on button "Approve" at bounding box center [1160, 252] width 190 height 25
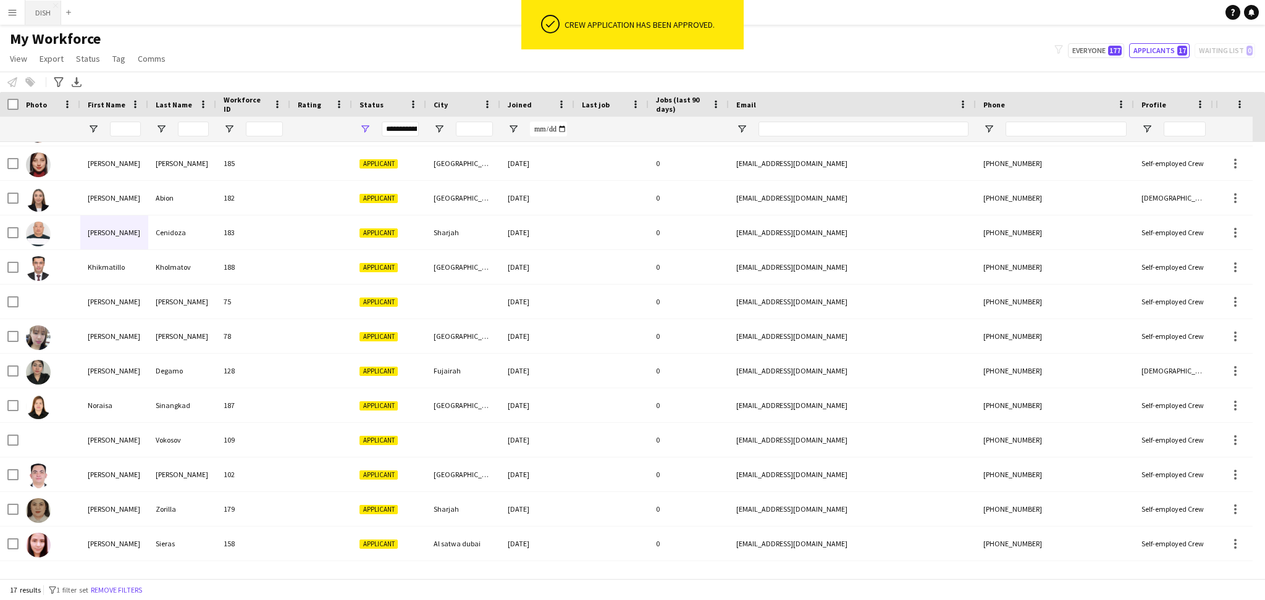
click at [49, 11] on button "DISH Close" at bounding box center [43, 13] width 36 height 24
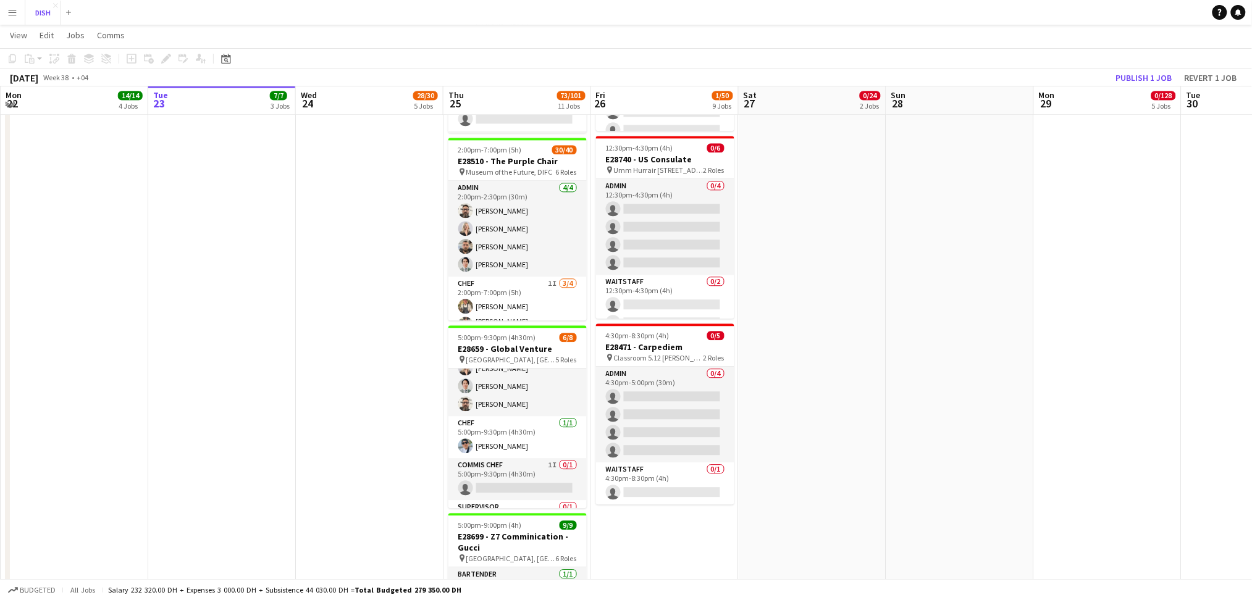
scroll to position [1007, 0]
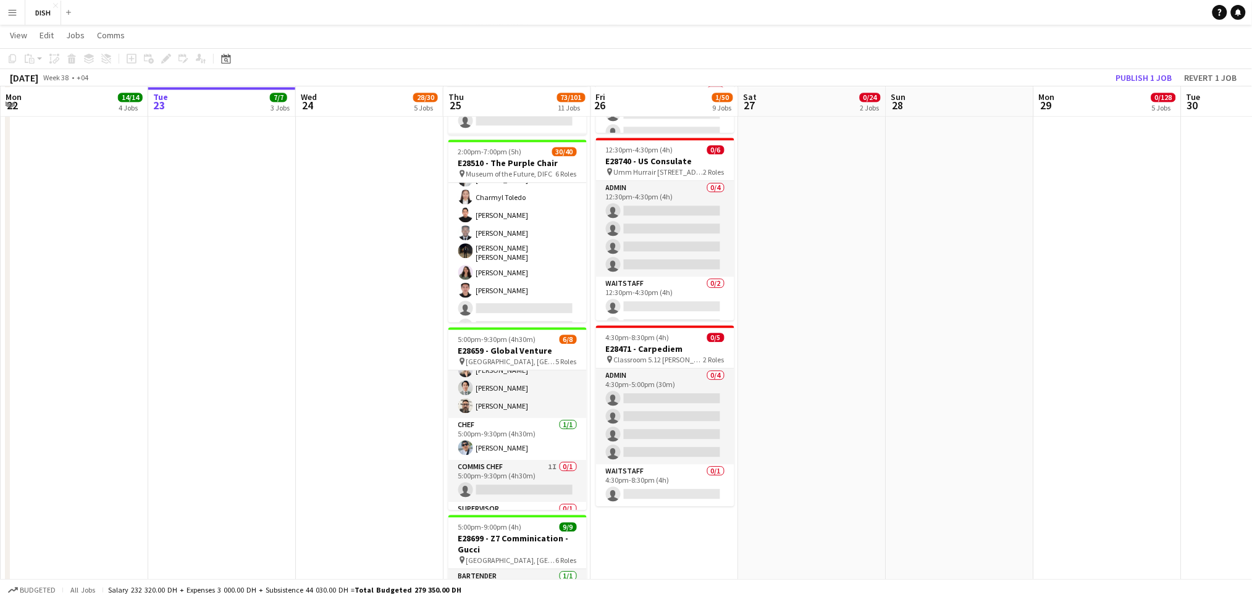
click at [461, 266] on app-user-avatar at bounding box center [465, 272] width 15 height 15
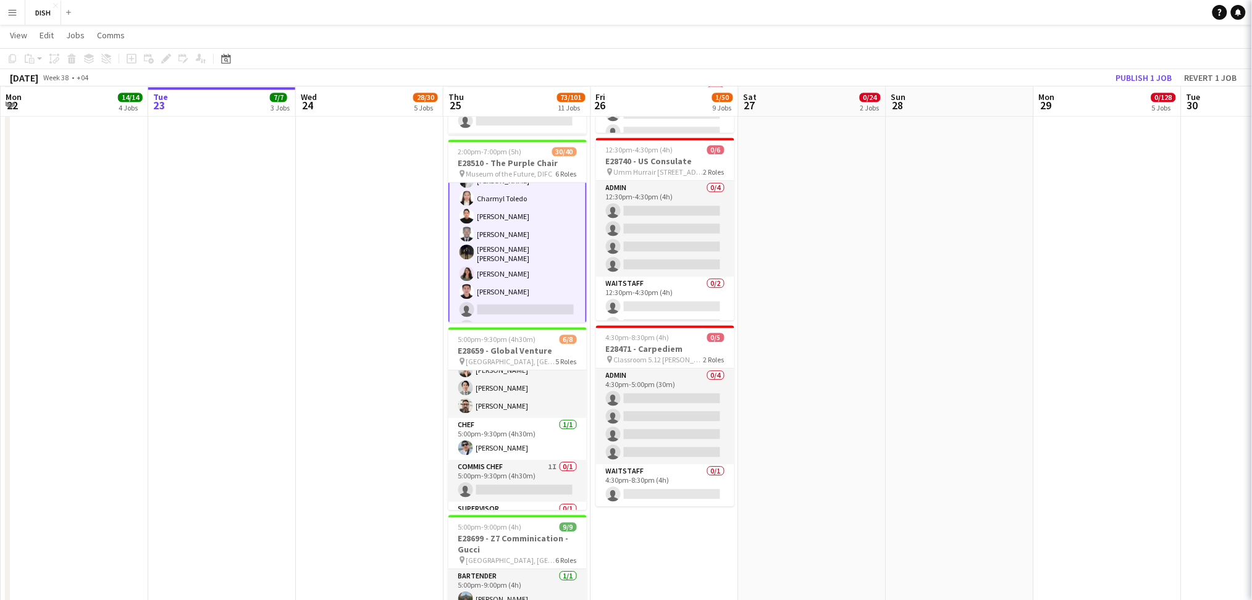
scroll to position [646, 0]
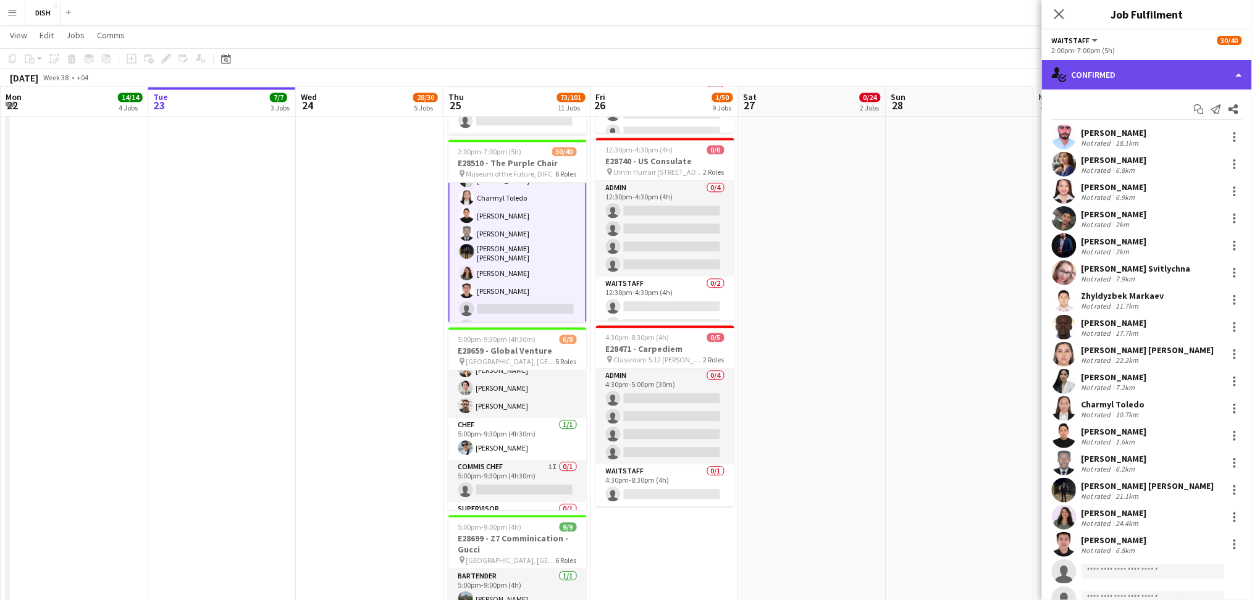
click at [1132, 82] on div "single-neutral-actions-check-2 Confirmed" at bounding box center [1147, 75] width 210 height 30
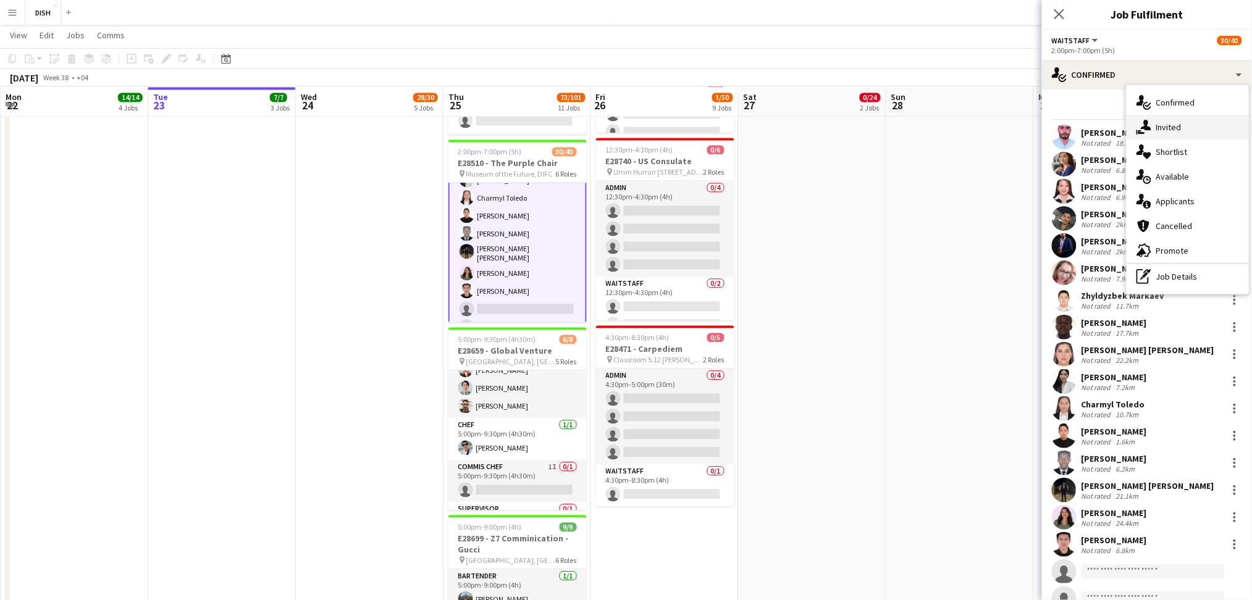
click at [1163, 129] on span "Invited" at bounding box center [1168, 127] width 25 height 11
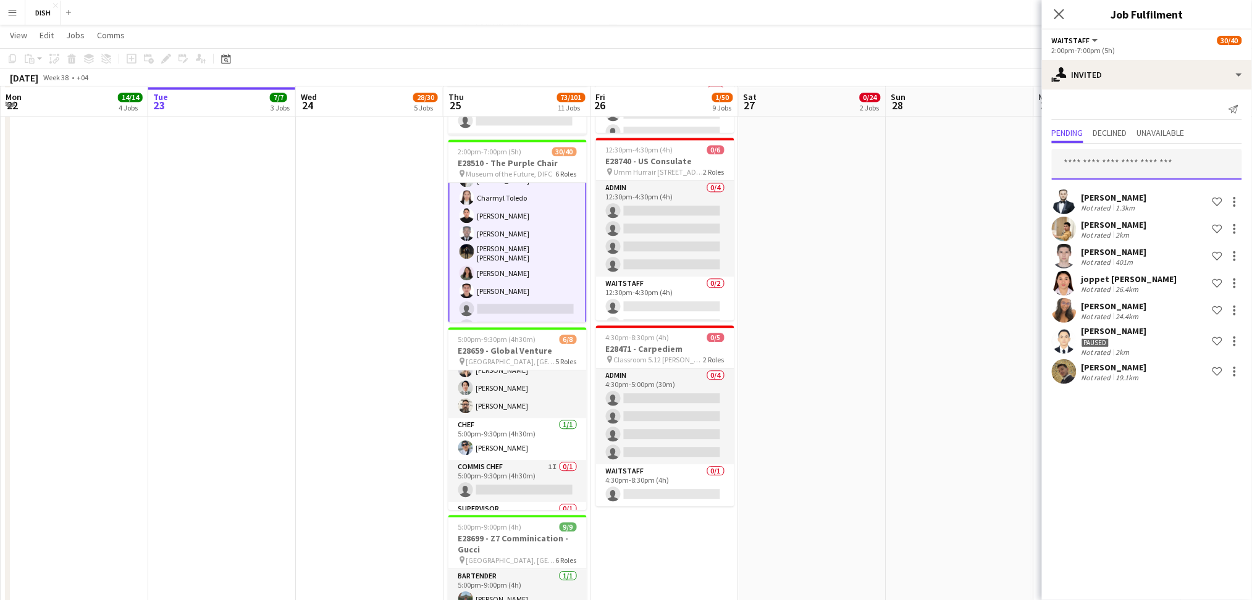
click at [1130, 159] on input "text" at bounding box center [1147, 164] width 190 height 31
type input "****"
click at [1128, 193] on span "Franzzinne Matulin" at bounding box center [1099, 194] width 73 height 11
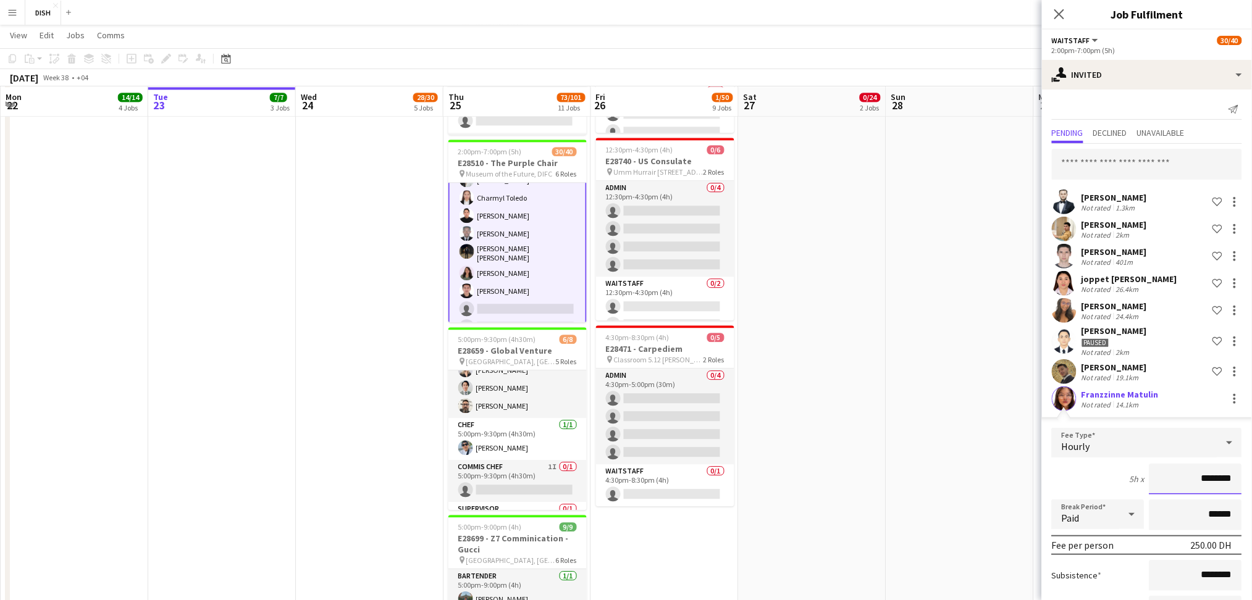
scroll to position [99, 0]
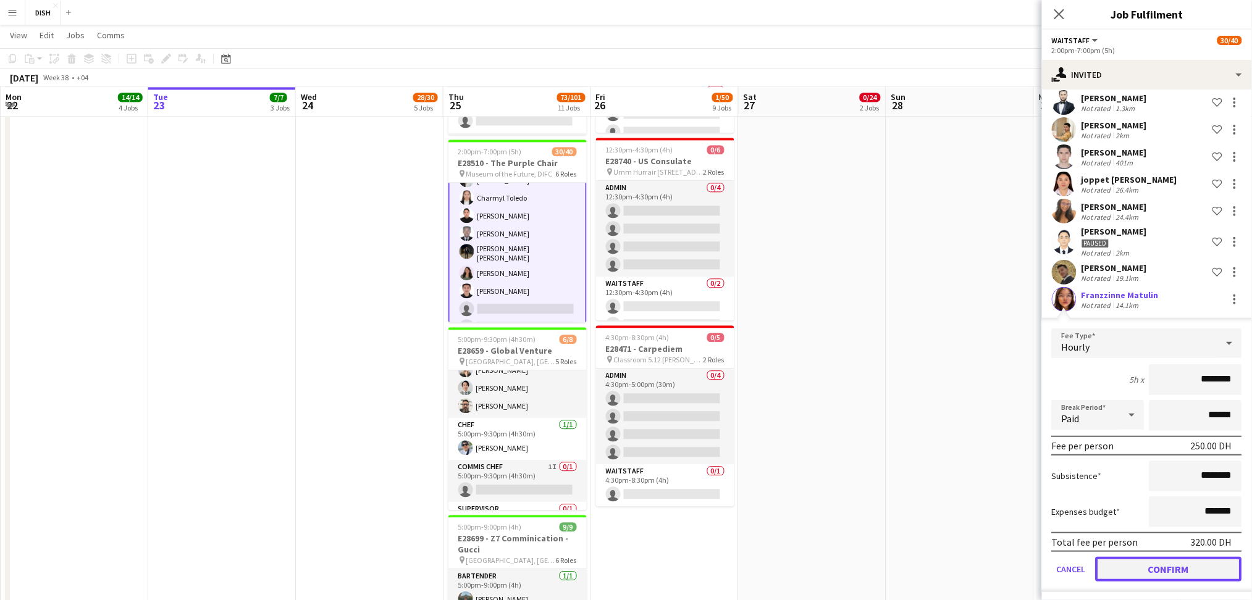
click at [1168, 569] on button "Confirm" at bounding box center [1169, 569] width 146 height 25
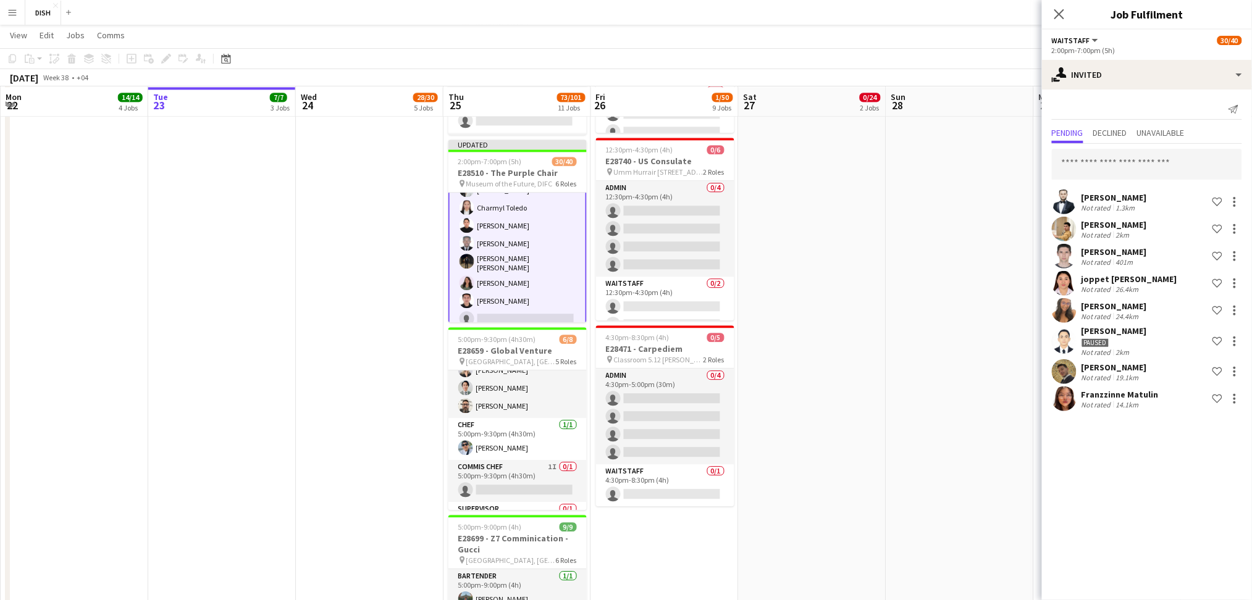
click at [851, 400] on app-date-cell "12:30pm-10:00pm (9h30m) 0/13 E28649 - [PERSON_NAME] pin [PERSON_NAME], Sharjah …" at bounding box center [813, 20] width 148 height 1779
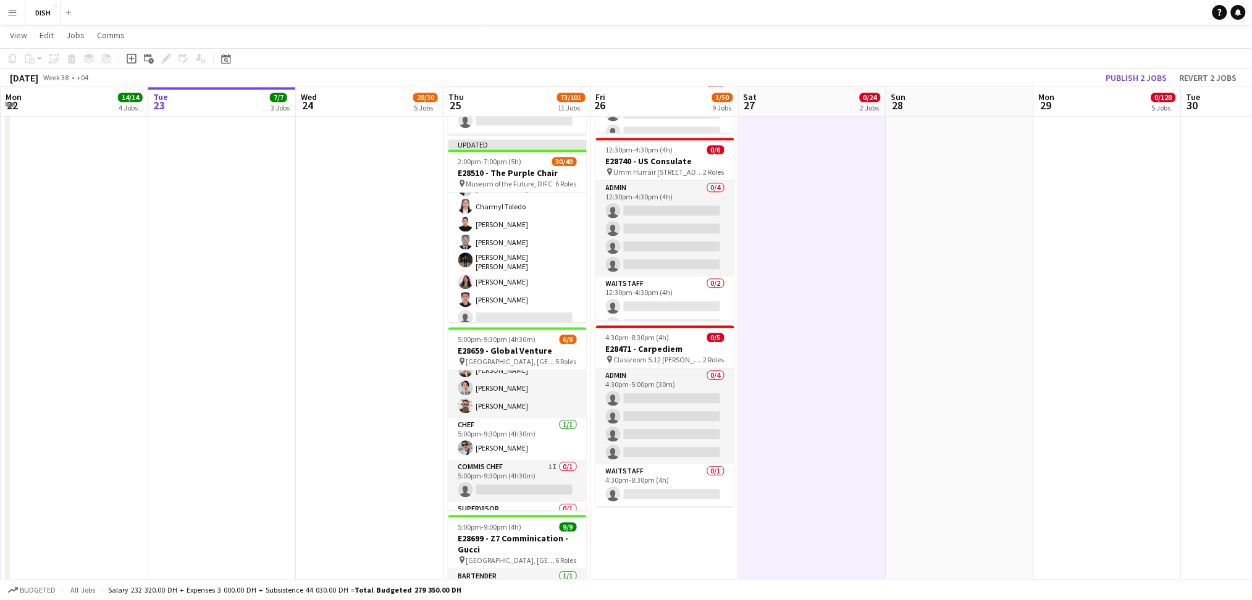
scroll to position [645, 0]
click at [1124, 83] on button "Publish 2 jobs" at bounding box center [1136, 78] width 71 height 16
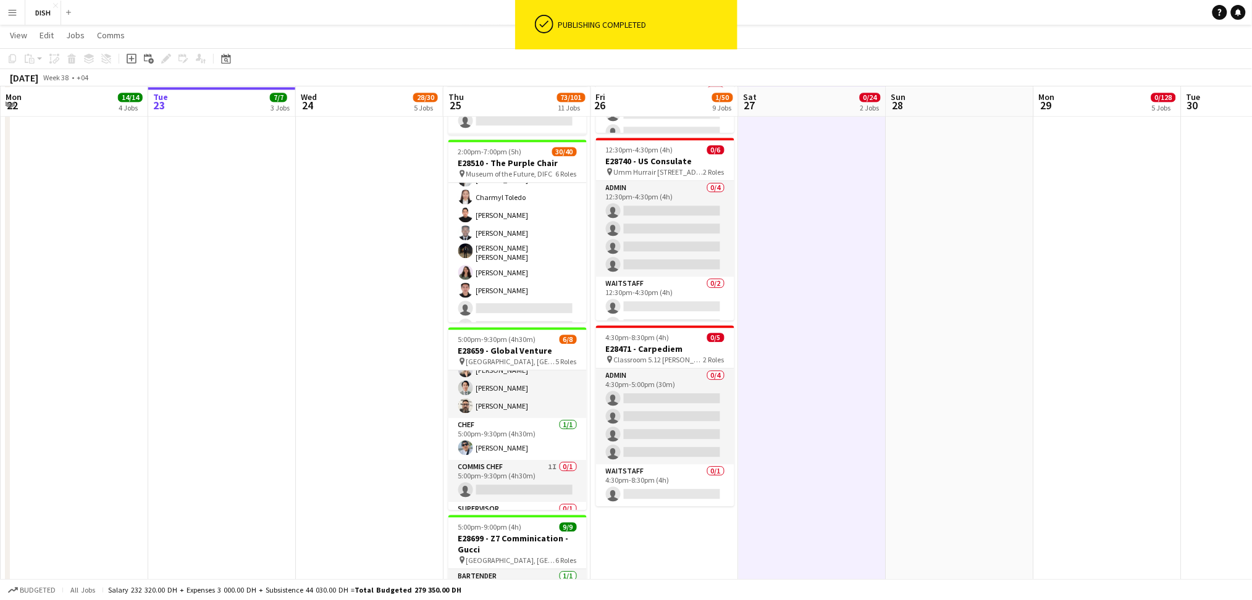
click at [361, 311] on app-date-cell "8:30am-2:00pm (5h30m) 5/5 E28742 - Fifth Element pin Novartis Office 03rd Floor…" at bounding box center [370, 20] width 148 height 1779
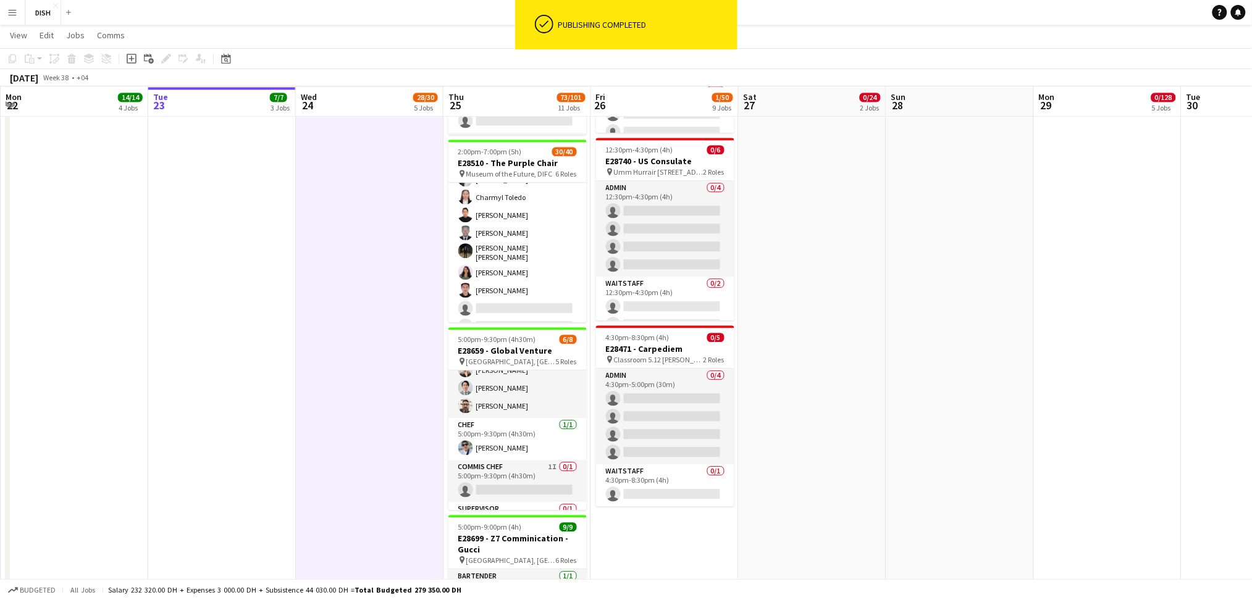
click at [15, 14] on app-icon "Menu" at bounding box center [12, 12] width 10 height 10
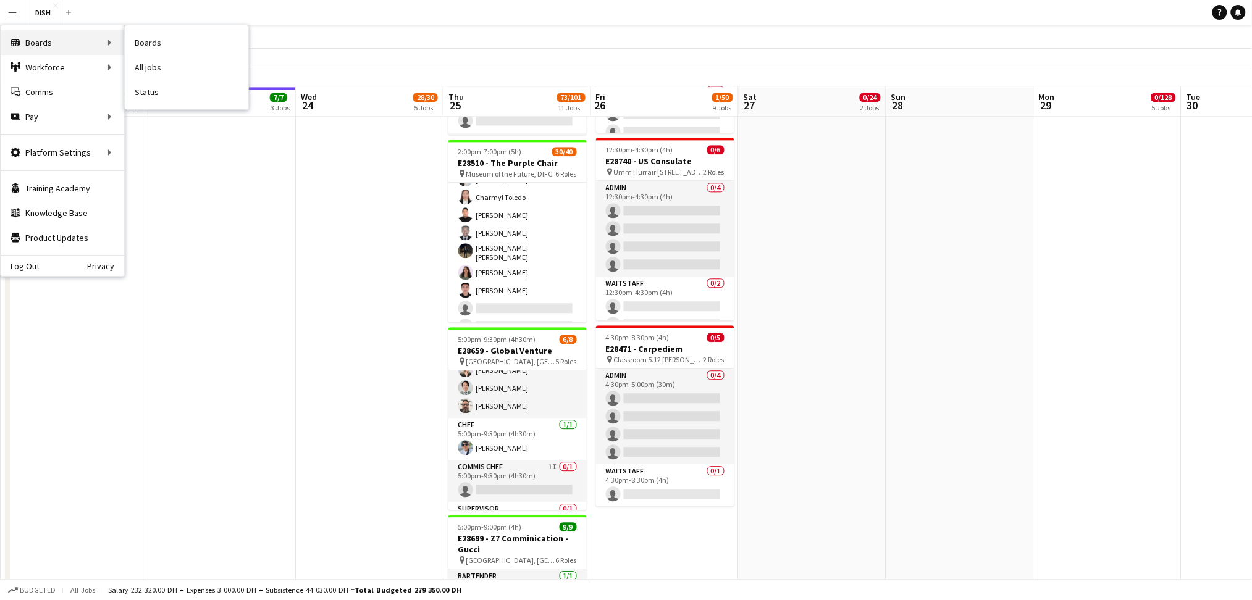
click at [28, 54] on div "Boards Boards" at bounding box center [63, 42] width 124 height 25
click at [187, 69] on link "My Workforce" at bounding box center [187, 67] width 124 height 25
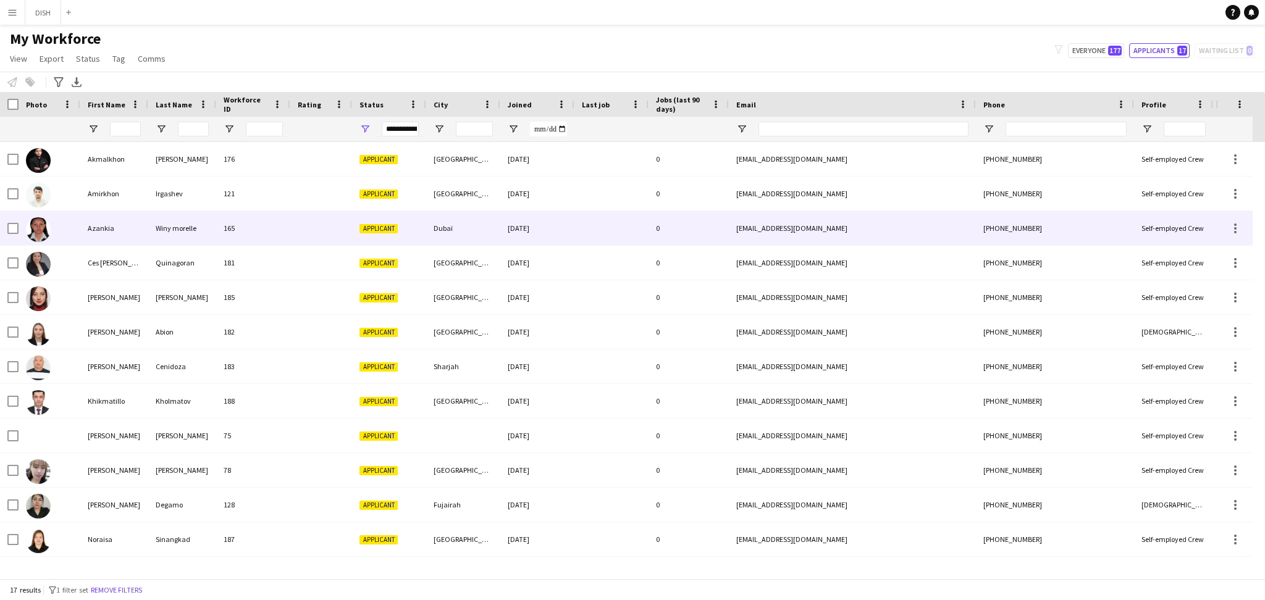
scroll to position [1, 0]
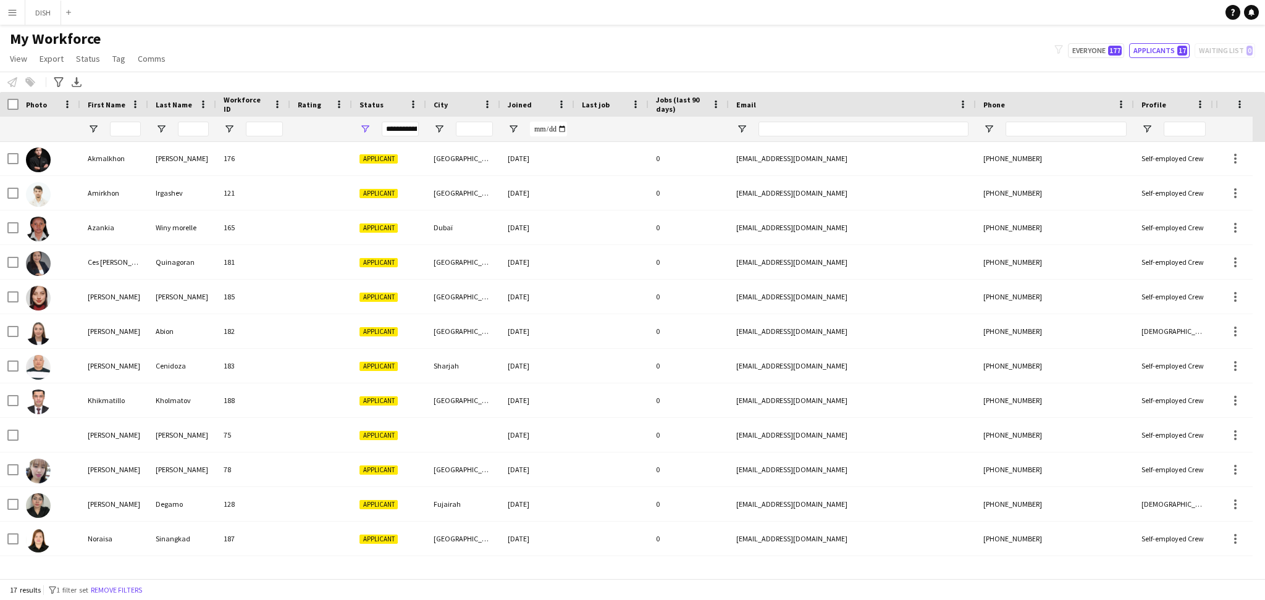
drag, startPoint x: 153, startPoint y: 576, endPoint x: 858, endPoint y: 639, distance: 707.6
drag, startPoint x: 858, startPoint y: 639, endPoint x: 873, endPoint y: 61, distance: 578.4
click at [873, 61] on div "My Workforce View Views Default view J.view john's view Test New view Update vi…" at bounding box center [632, 51] width 1265 height 42
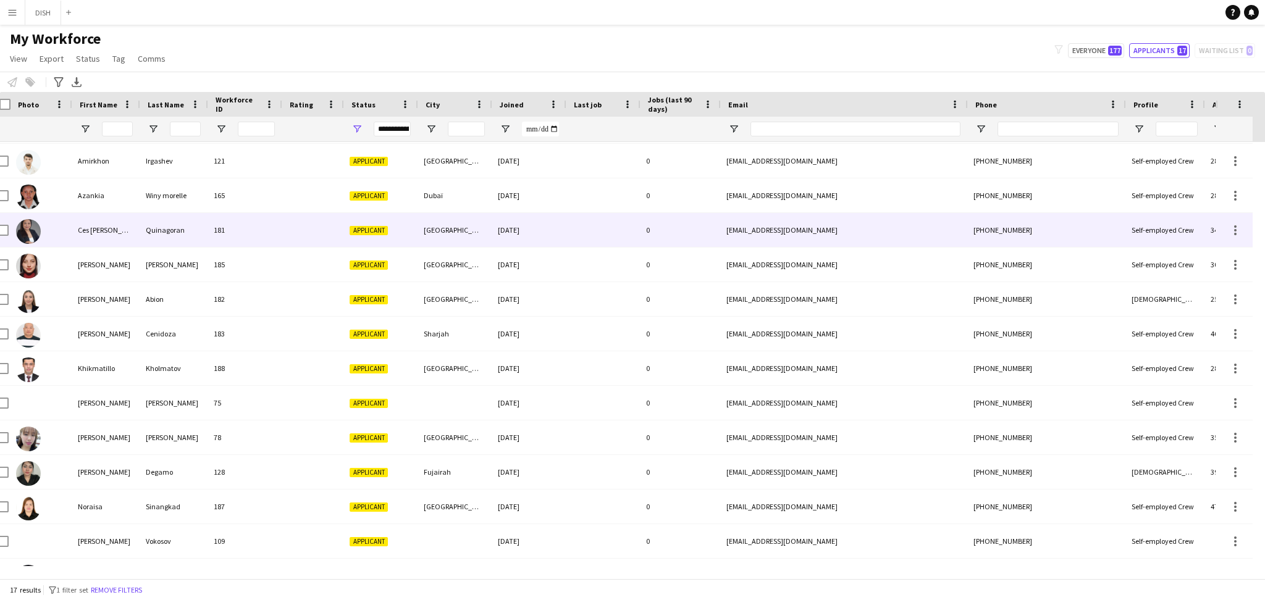
scroll to position [0, 10]
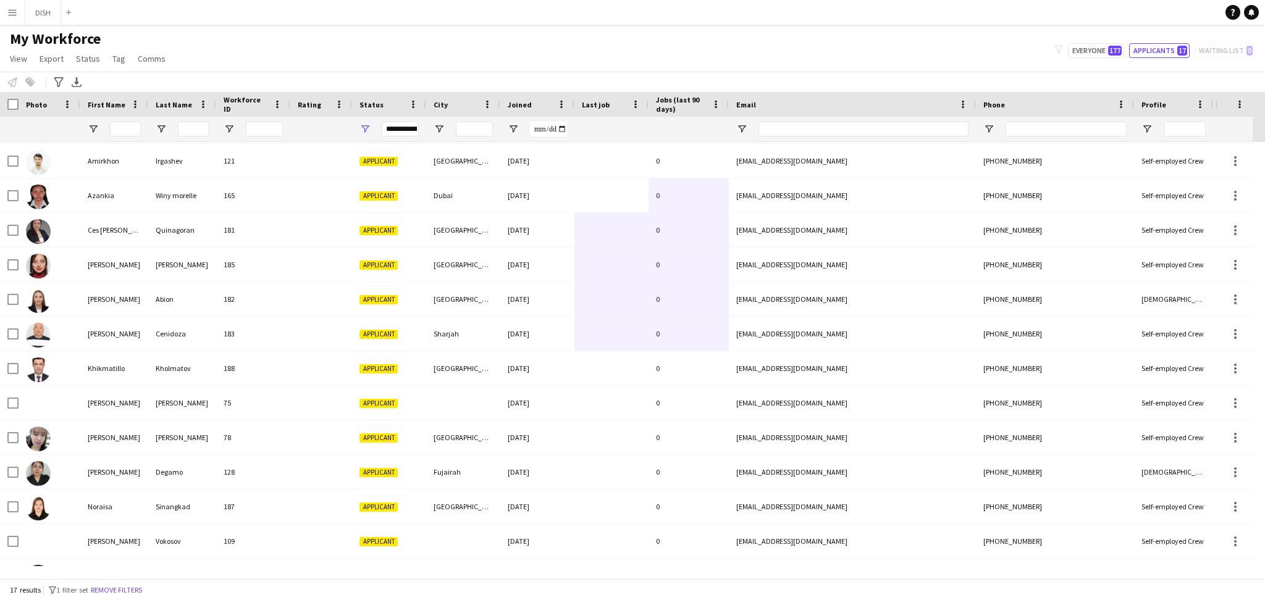
drag, startPoint x: 649, startPoint y: 214, endPoint x: 722, endPoint y: 336, distance: 142.4
click at [722, 336] on div "Akmalkhon Rashidkhonov 176 Applicant Dubai 18-09-2025 0 akmalkhon59@gmail.com +…" at bounding box center [669, 403] width 1339 height 588
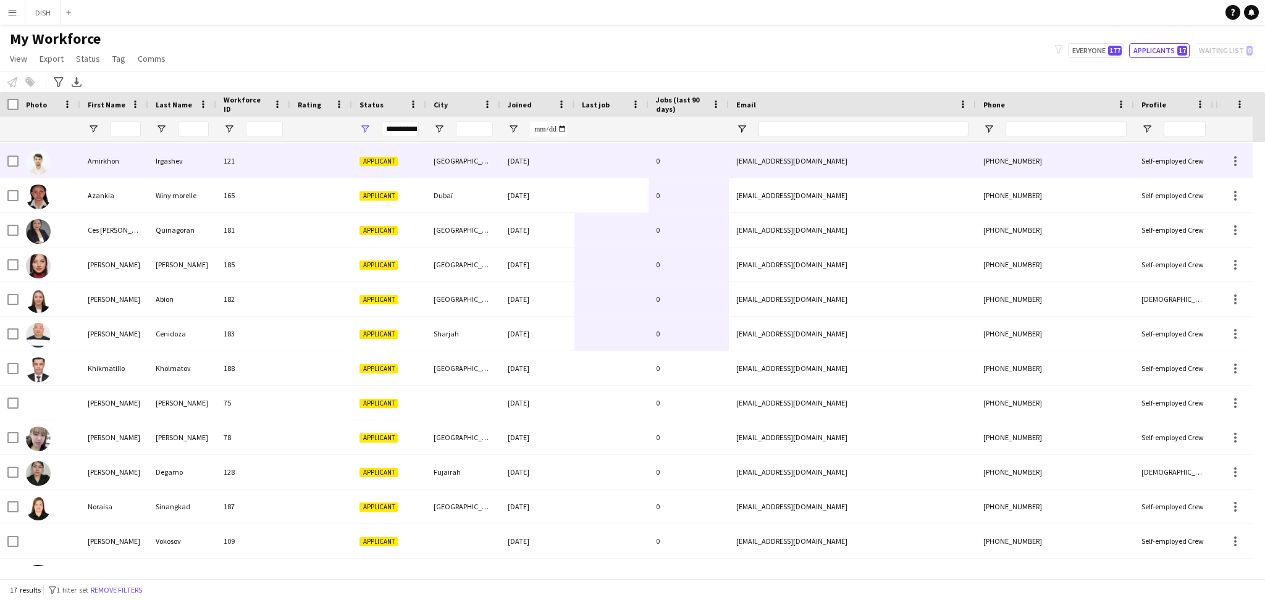
click at [600, 170] on div at bounding box center [611, 161] width 74 height 34
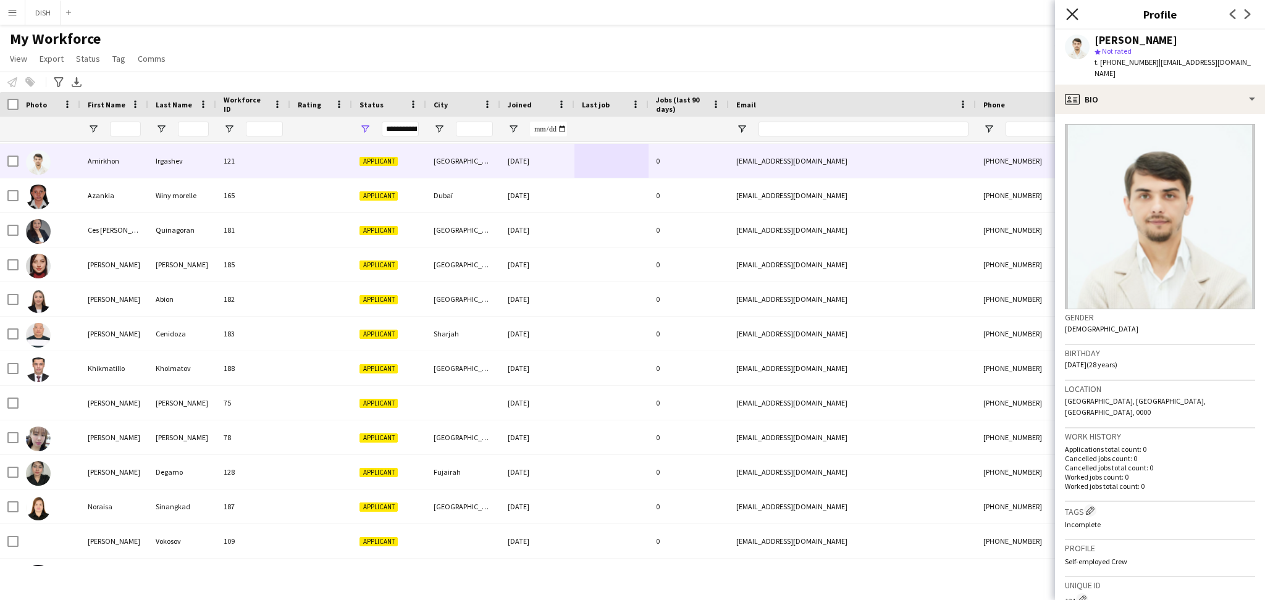
click at [1069, 19] on icon "Close pop-in" at bounding box center [1072, 14] width 12 height 12
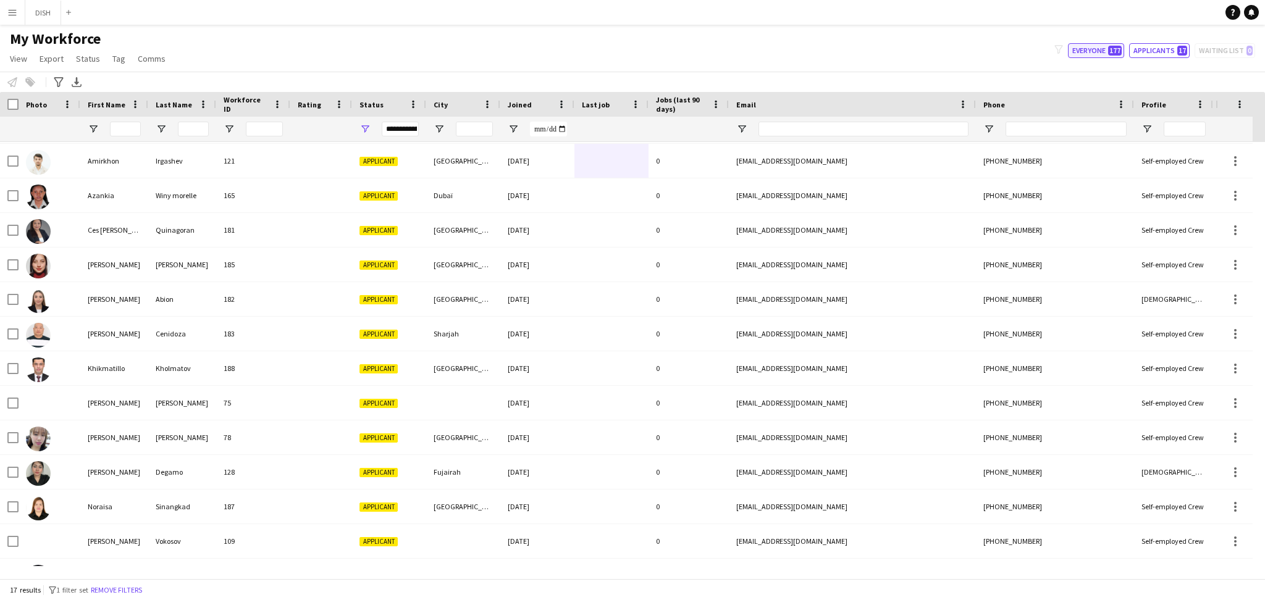
click at [1116, 49] on span "177" at bounding box center [1115, 51] width 14 height 10
type input "**********"
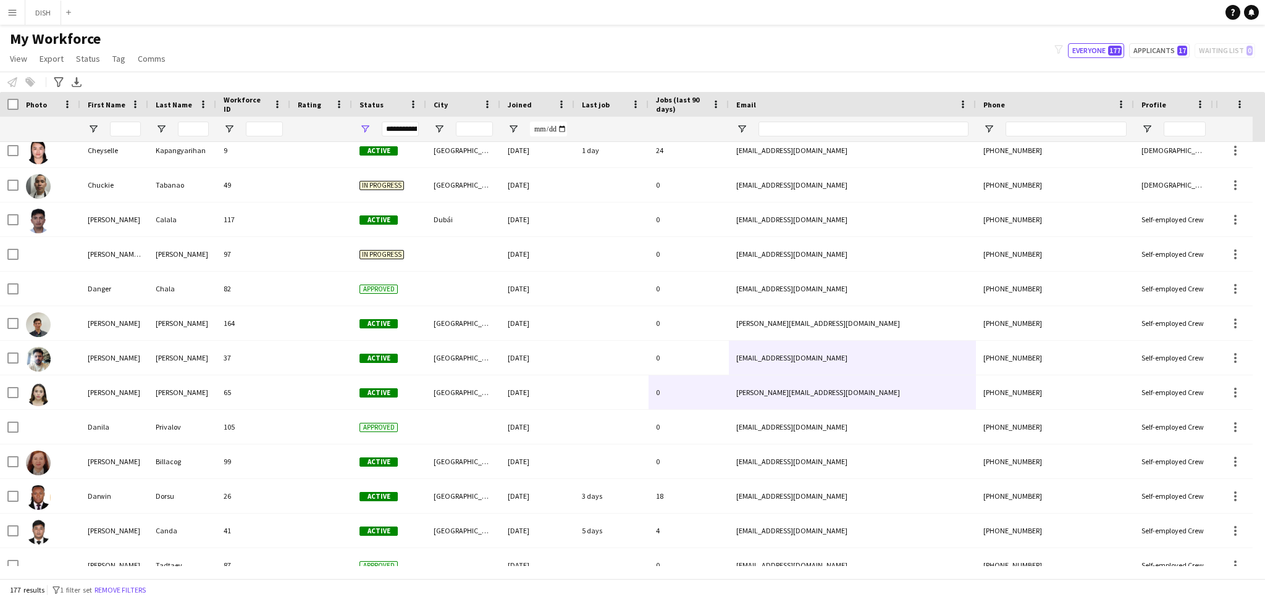
drag, startPoint x: 744, startPoint y: 374, endPoint x: 797, endPoint y: 384, distance: 54.0
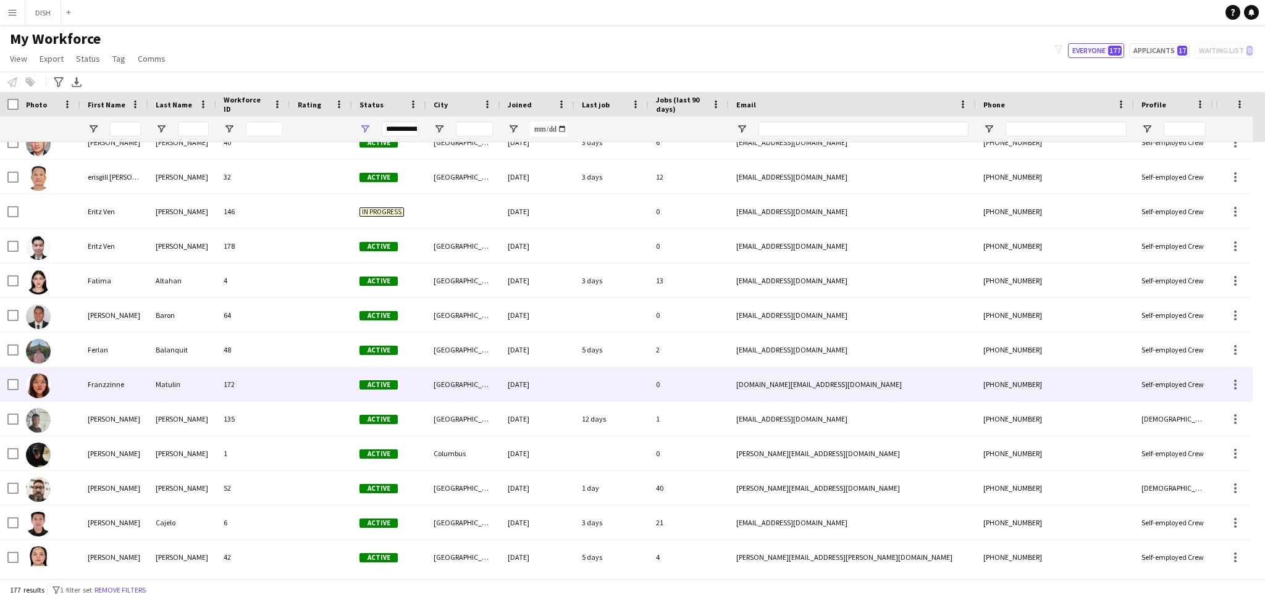
click at [188, 386] on div "Matulin" at bounding box center [182, 385] width 68 height 34
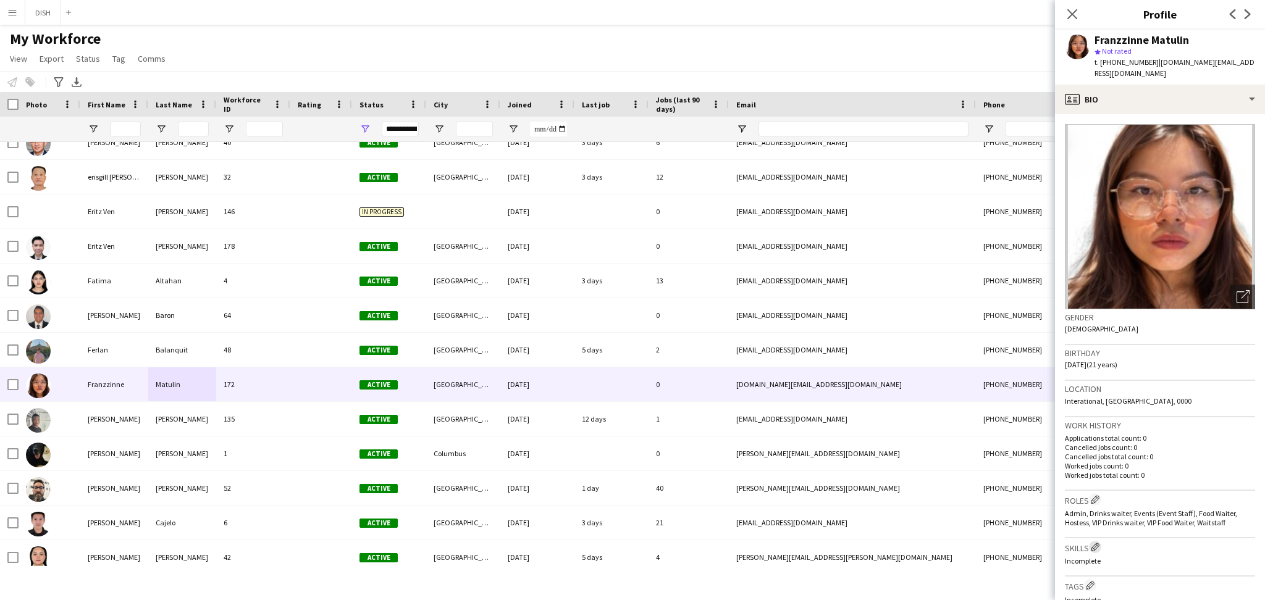
click at [1098, 543] on app-icon "Edit crew company skills" at bounding box center [1095, 547] width 9 height 9
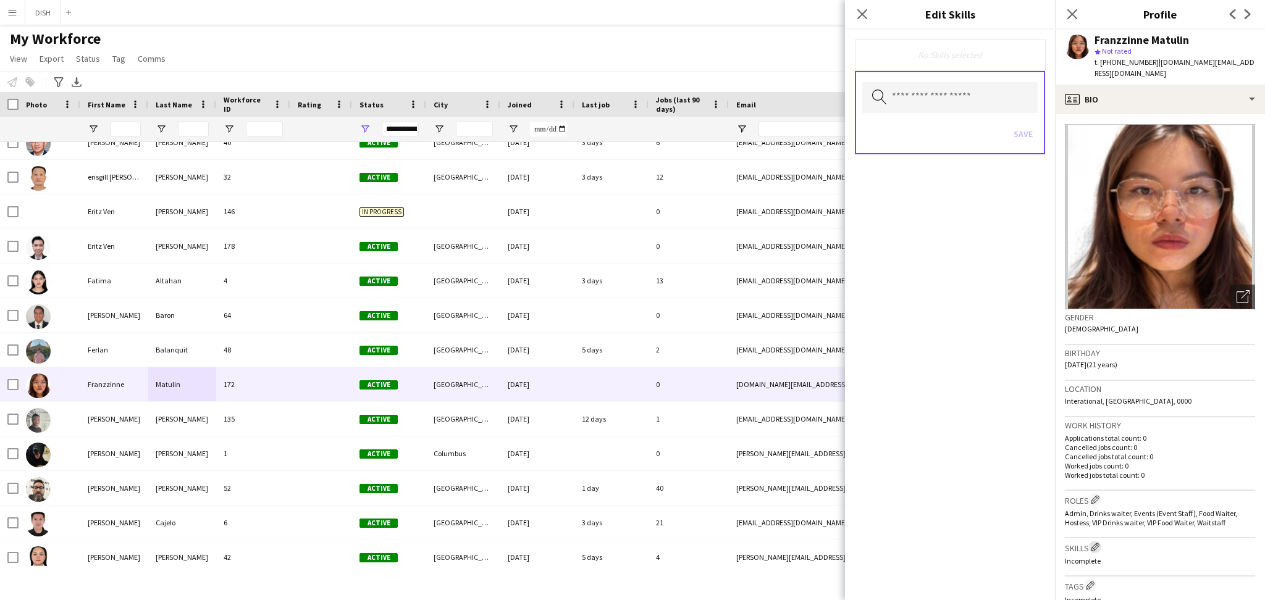
click at [1098, 543] on app-icon "Edit crew company skills" at bounding box center [1095, 547] width 9 height 9
click at [863, 7] on app-icon "Close pop-in" at bounding box center [863, 15] width 18 height 18
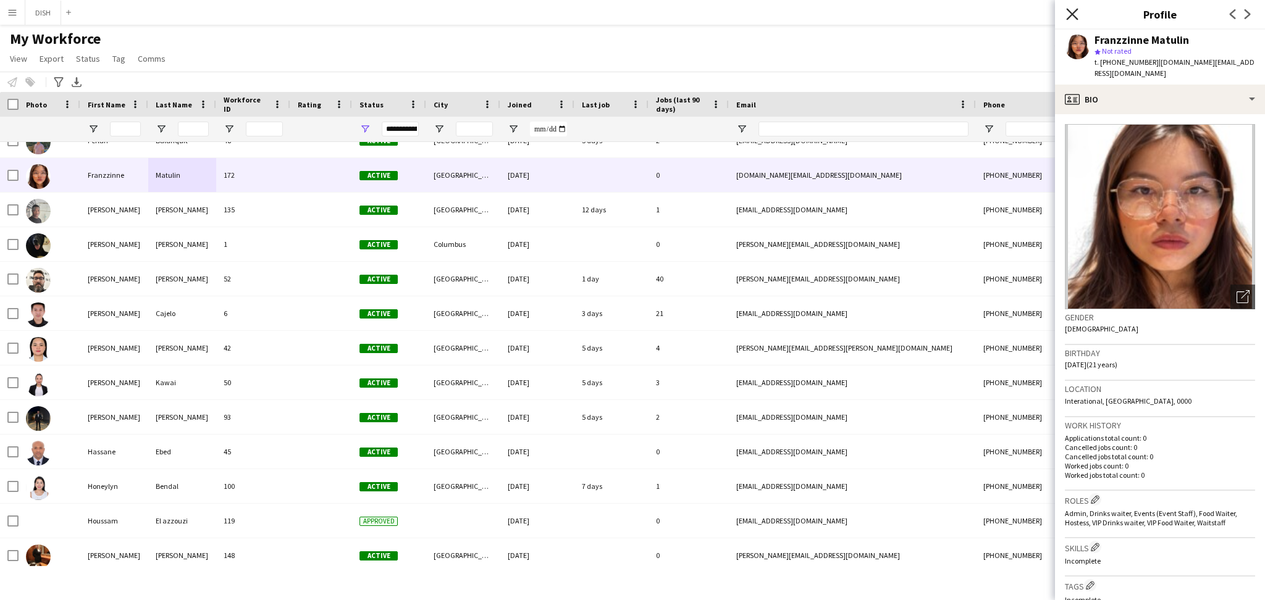
click at [1071, 13] on icon at bounding box center [1072, 14] width 12 height 12
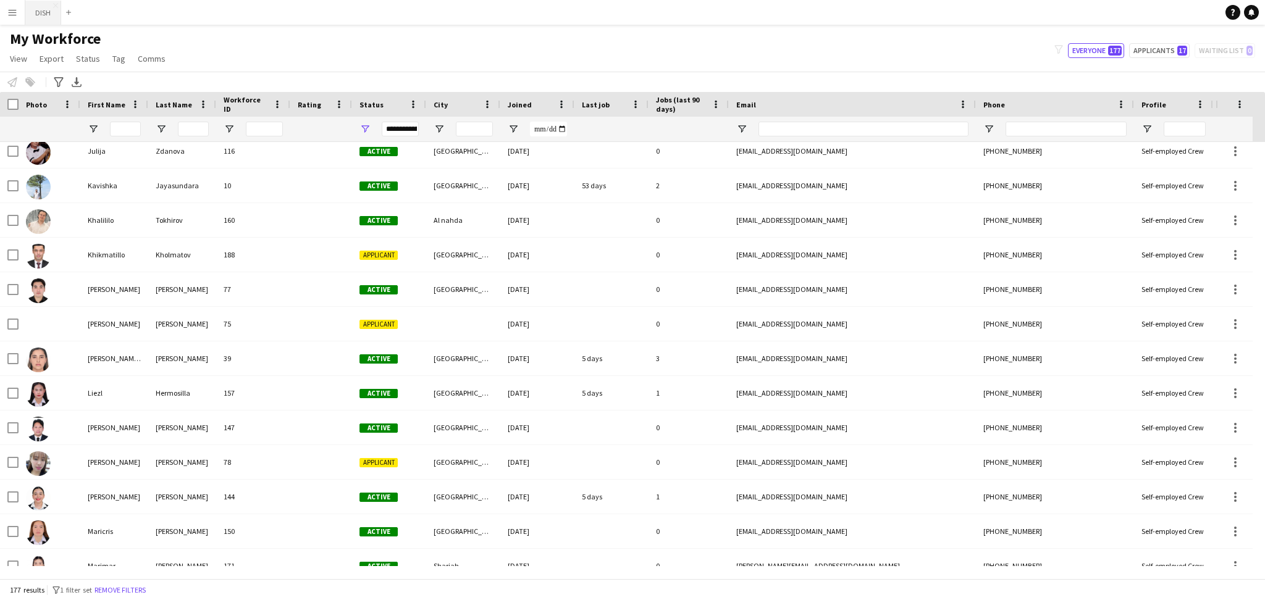
click at [38, 15] on button "DISH Close" at bounding box center [43, 13] width 36 height 24
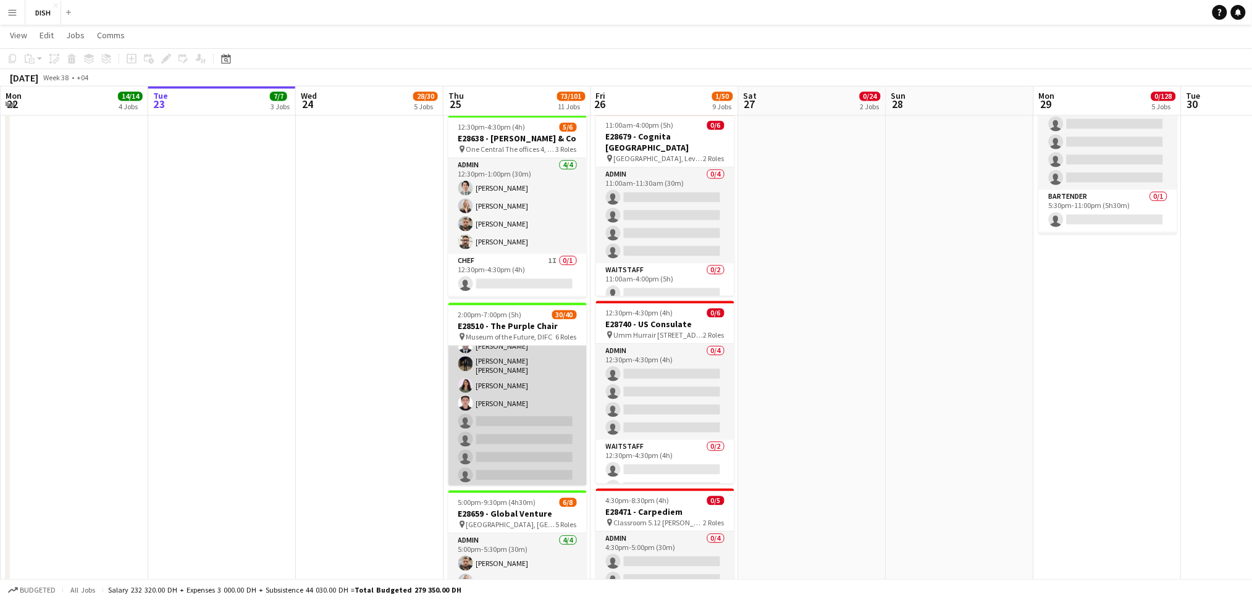
click at [505, 436] on app-card-role "Waitstaff 8I 16/22 2:00pm-7:00pm (5h) Ayoub Benhafsi Zeena Cajelo Roselle Danke…" at bounding box center [517, 311] width 138 height 426
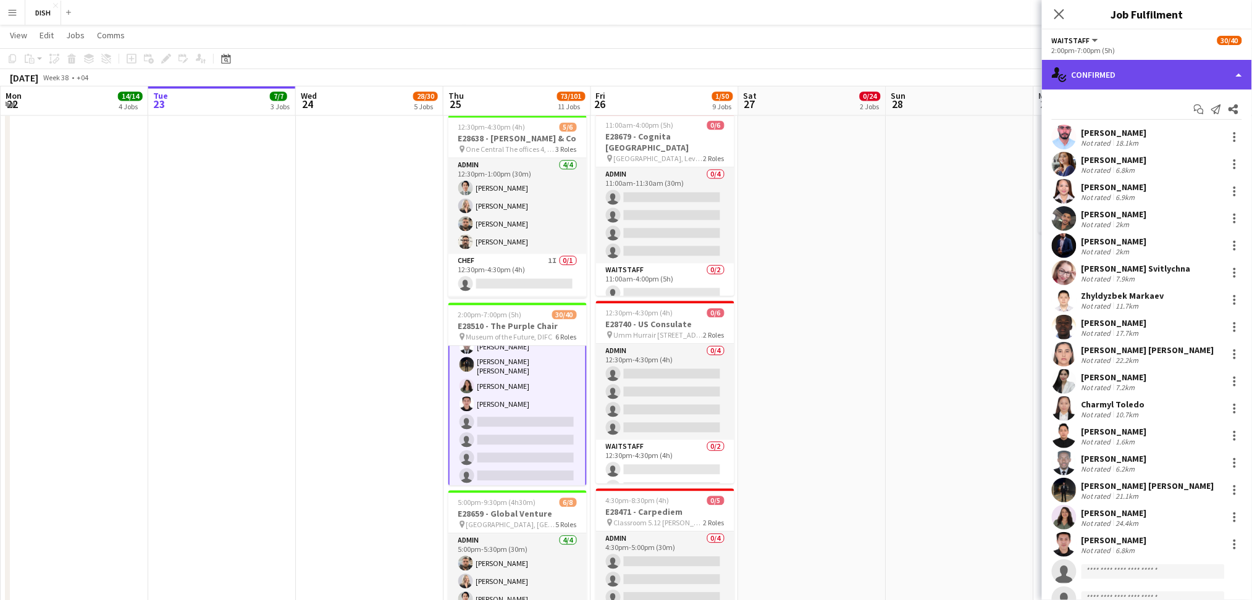
click at [1120, 70] on div "single-neutral-actions-check-2 Confirmed" at bounding box center [1147, 75] width 210 height 30
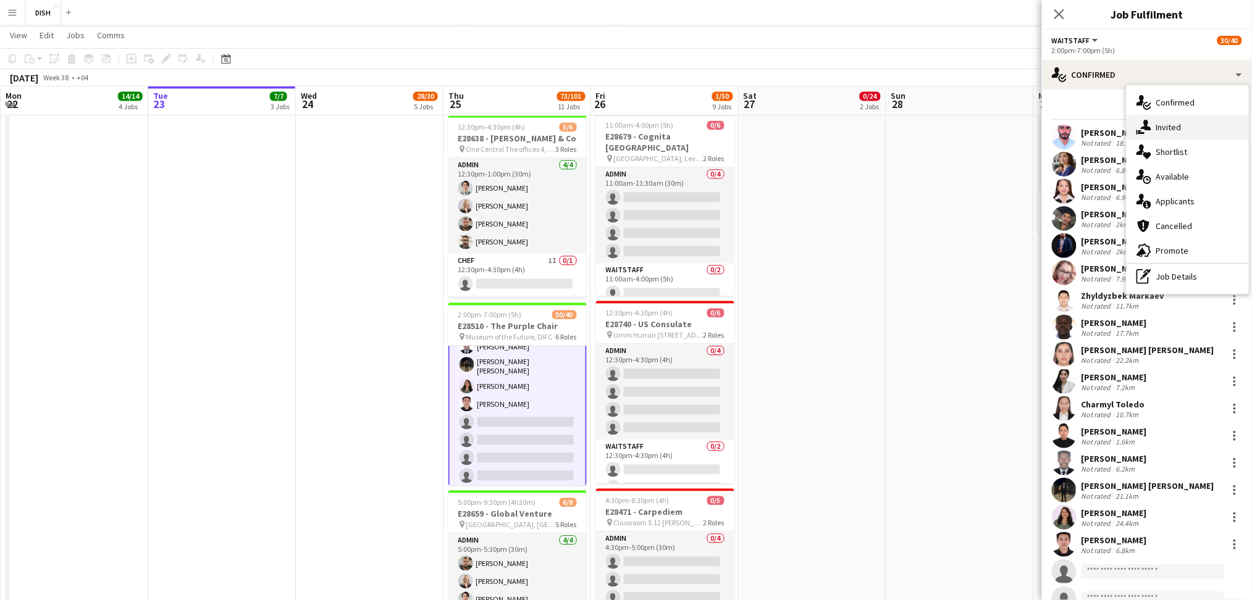
click at [1140, 135] on div "single-neutral-actions-share-1 Invited" at bounding box center [1188, 127] width 122 height 25
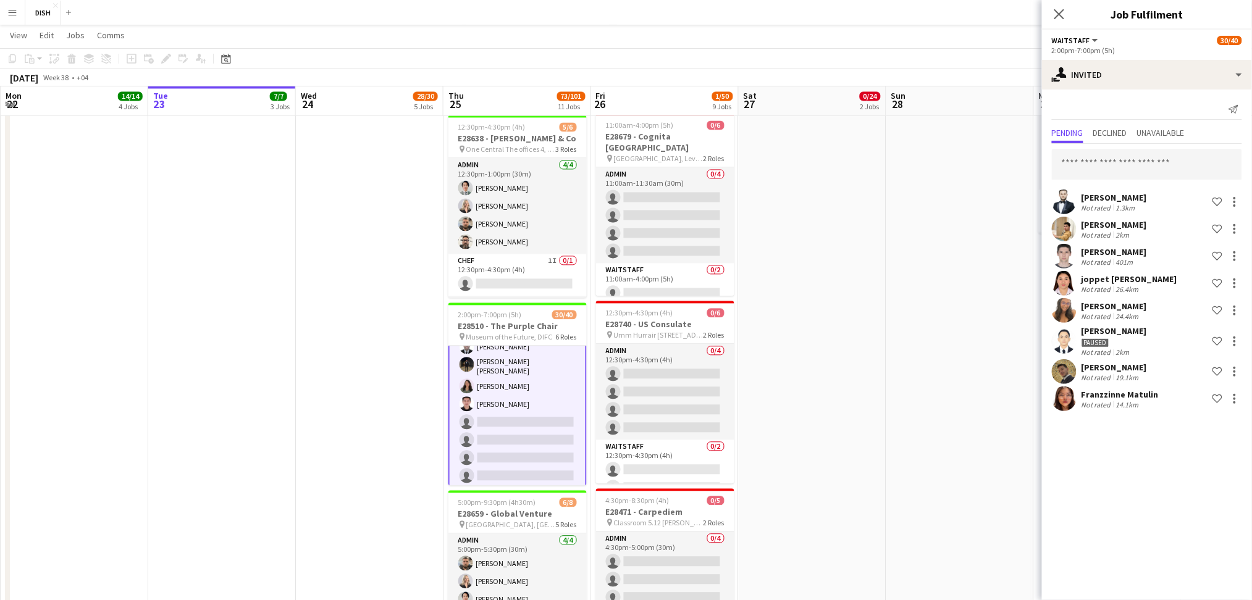
click at [1124, 180] on div "Ahad Khabibullaev Not rated 1.3km Shortlist crew Doniyor Bakhtiyorov Not rated …" at bounding box center [1147, 279] width 210 height 270
click at [1100, 166] on input "text" at bounding box center [1147, 164] width 190 height 31
drag, startPoint x: 1148, startPoint y: 235, endPoint x: 1195, endPoint y: 249, distance: 48.3
click at [1195, 249] on div "Ahad Khabibullaev Not rated 1.3km Shortlist crew Doniyor Bakhtiyorov Not rated …" at bounding box center [1147, 279] width 210 height 270
click at [1143, 160] on input "text" at bounding box center [1147, 164] width 190 height 31
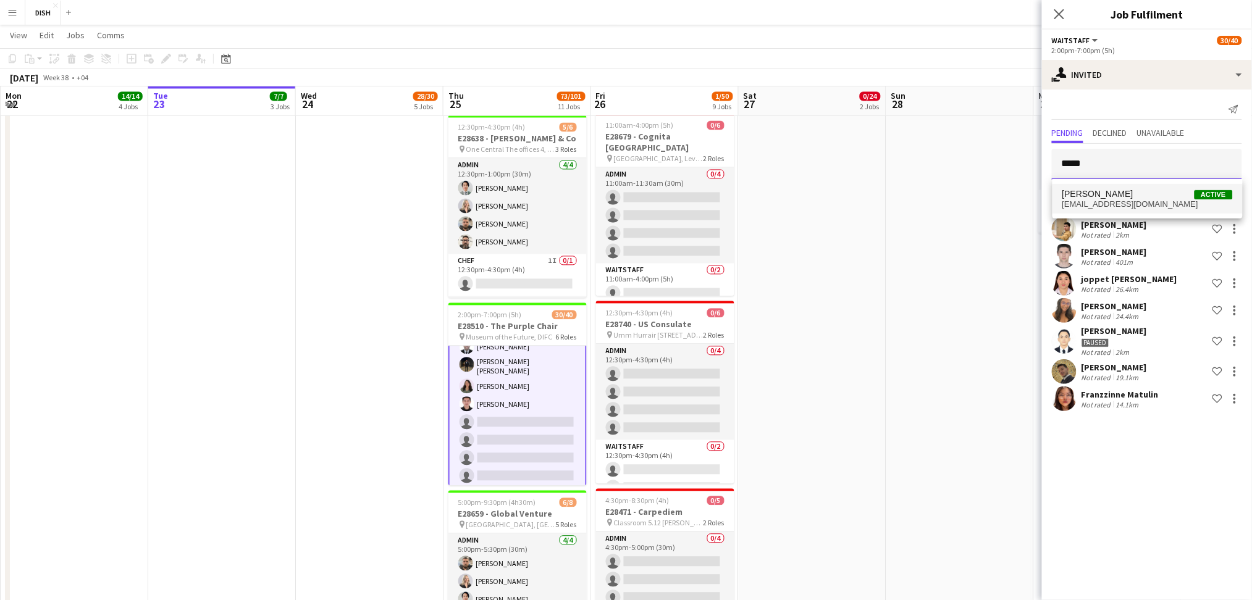
type input "*****"
click at [1138, 201] on span "deguiawendel@gmail.com" at bounding box center [1148, 205] width 170 height 10
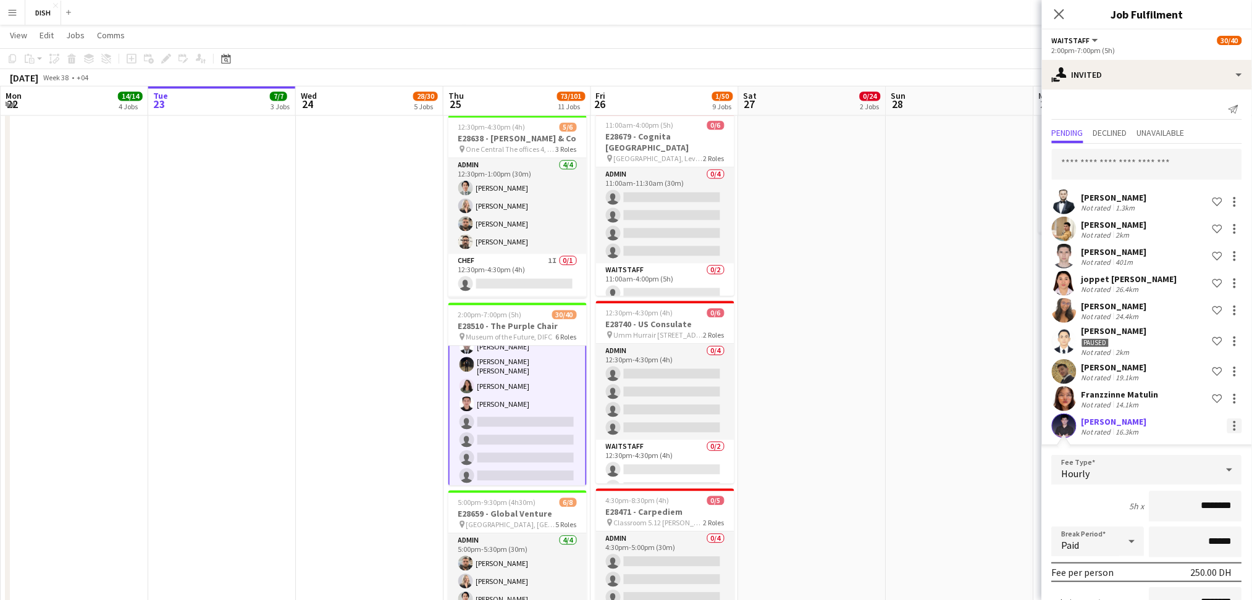
click at [1227, 425] on div at bounding box center [1234, 426] width 15 height 15
click at [1183, 536] on span "Cancel invitation" at bounding box center [1183, 537] width 72 height 11
click at [1234, 421] on div at bounding box center [1235, 422] width 2 height 2
click at [1192, 537] on span "Cancel invitation" at bounding box center [1183, 537] width 72 height 11
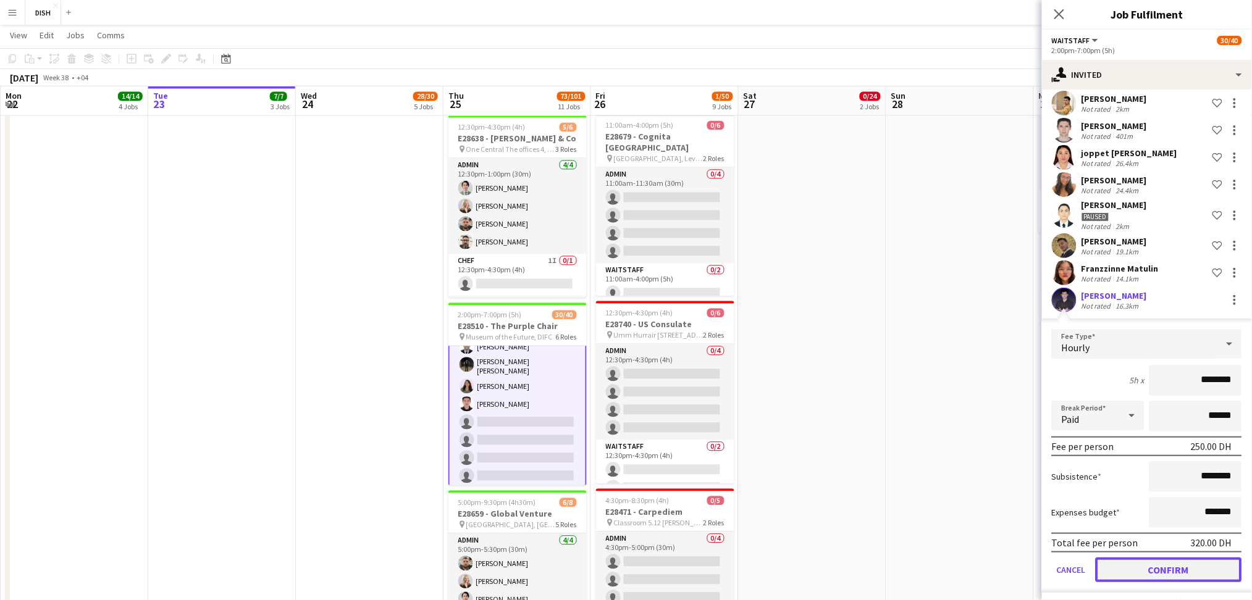
click at [1166, 559] on button "Confirm" at bounding box center [1169, 570] width 146 height 25
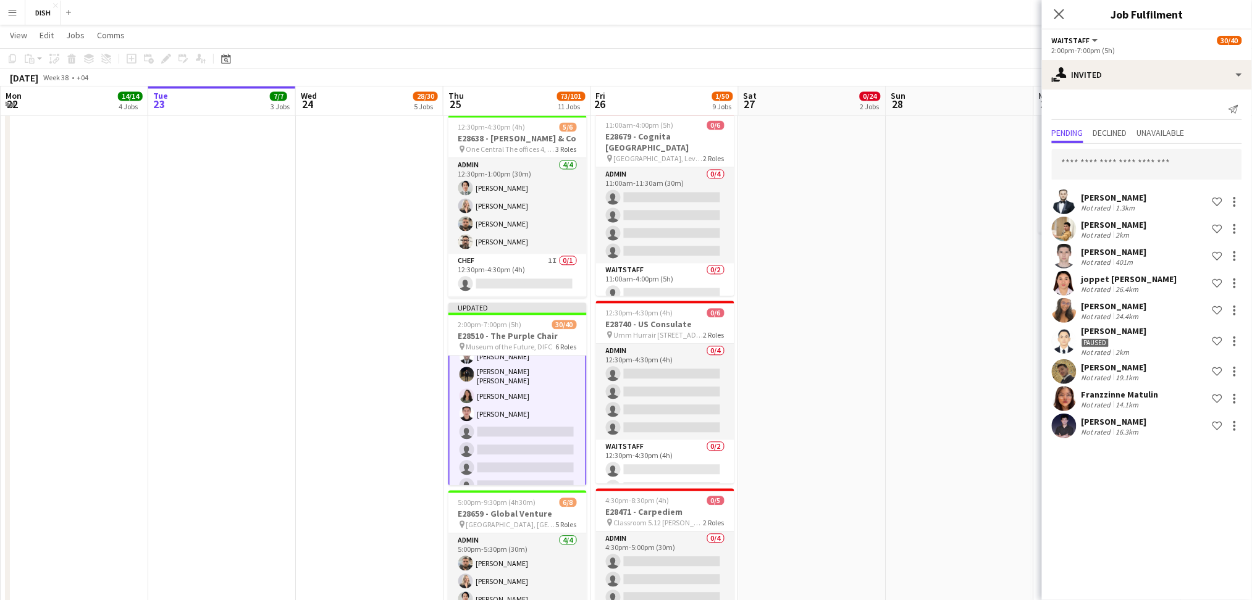
scroll to position [0, 0]
click at [1232, 421] on div at bounding box center [1234, 426] width 15 height 15
click at [1189, 534] on span "Cancel invitation" at bounding box center [1195, 537] width 72 height 11
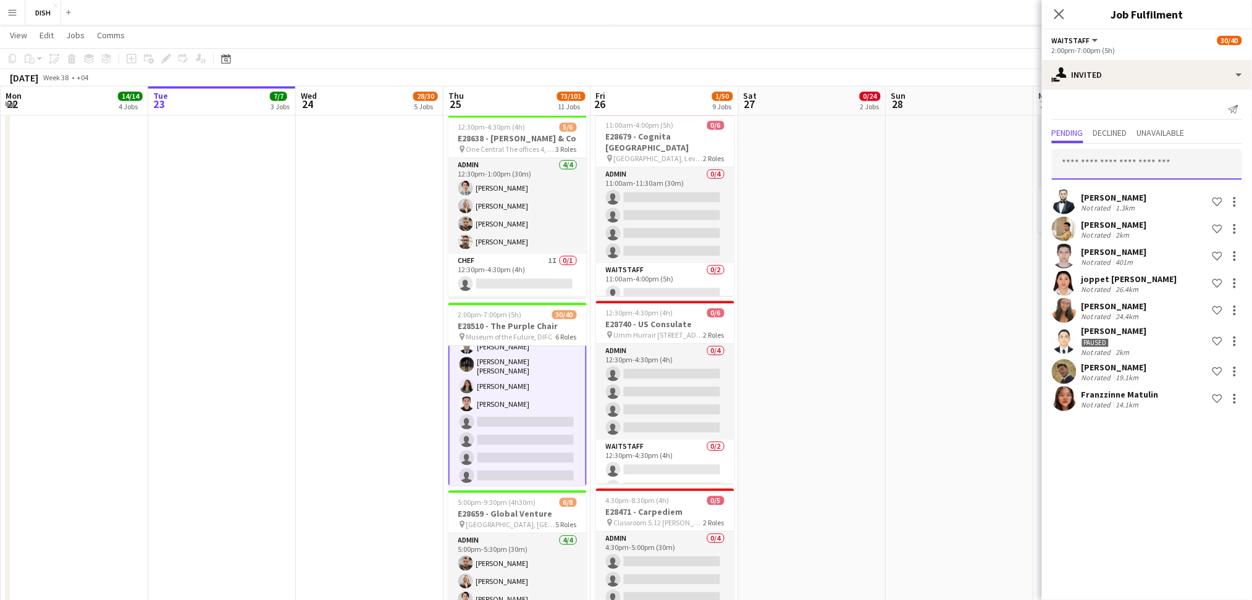
click at [1094, 158] on input "text" at bounding box center [1147, 164] width 190 height 31
type input "*"
type input "*****"
click at [1119, 182] on div "Wendel De guia Active deguiawendel@gmail.com" at bounding box center [1148, 199] width 190 height 40
click at [1114, 200] on span "deguiawendel@gmail.com" at bounding box center [1148, 205] width 170 height 10
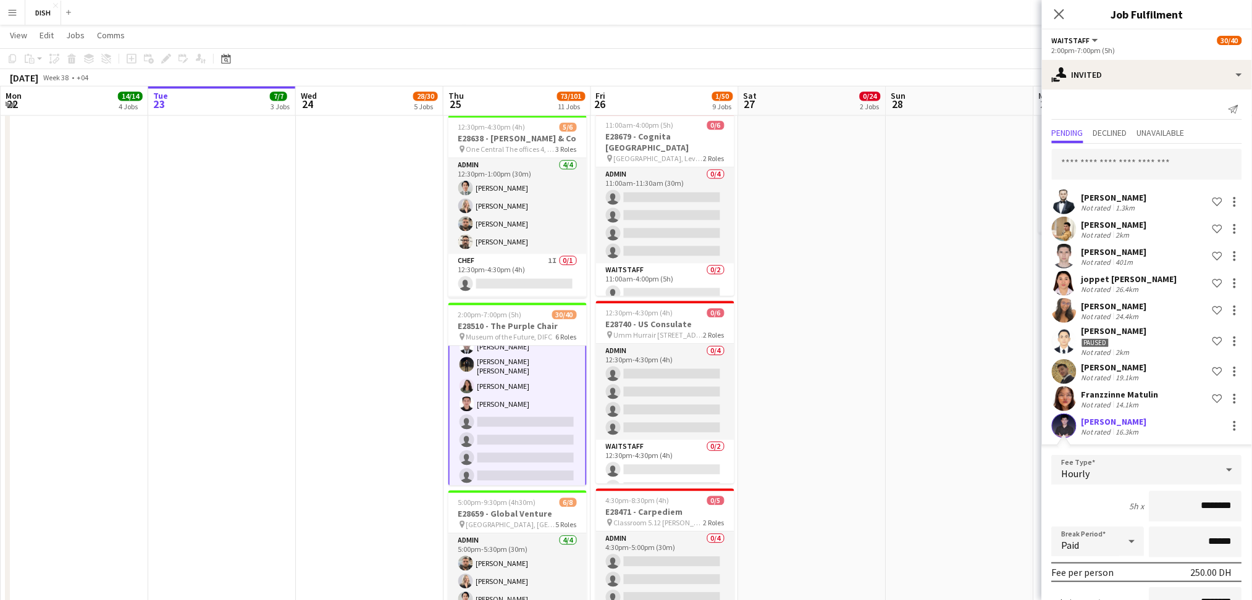
scroll to position [126, 0]
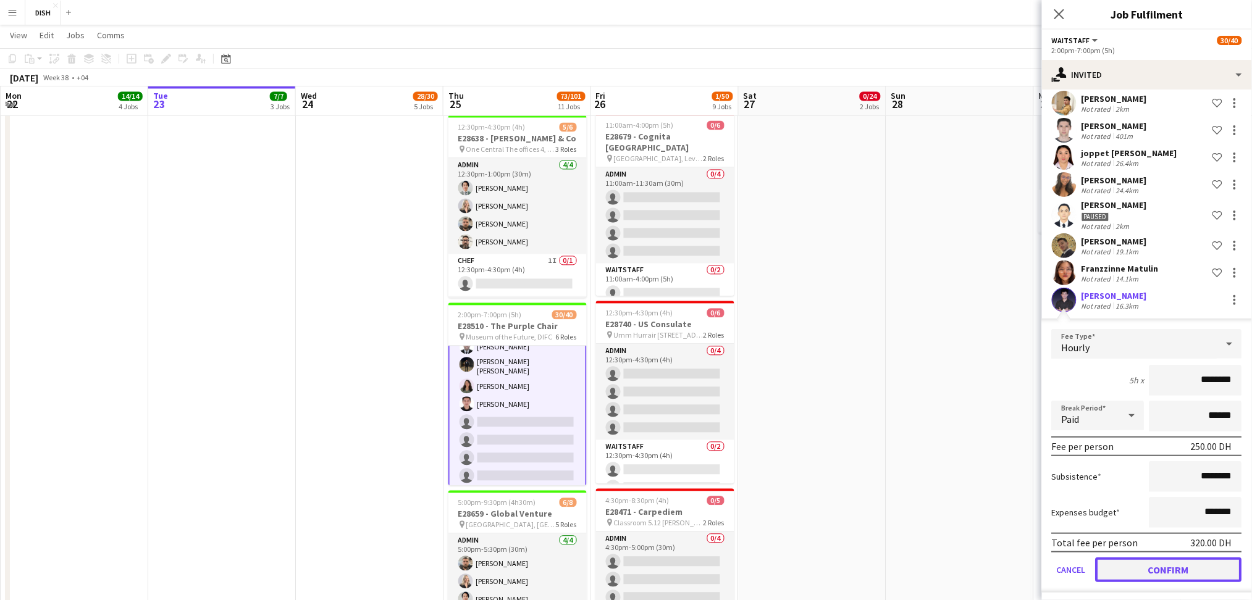
click at [1179, 569] on button "Confirm" at bounding box center [1169, 570] width 146 height 25
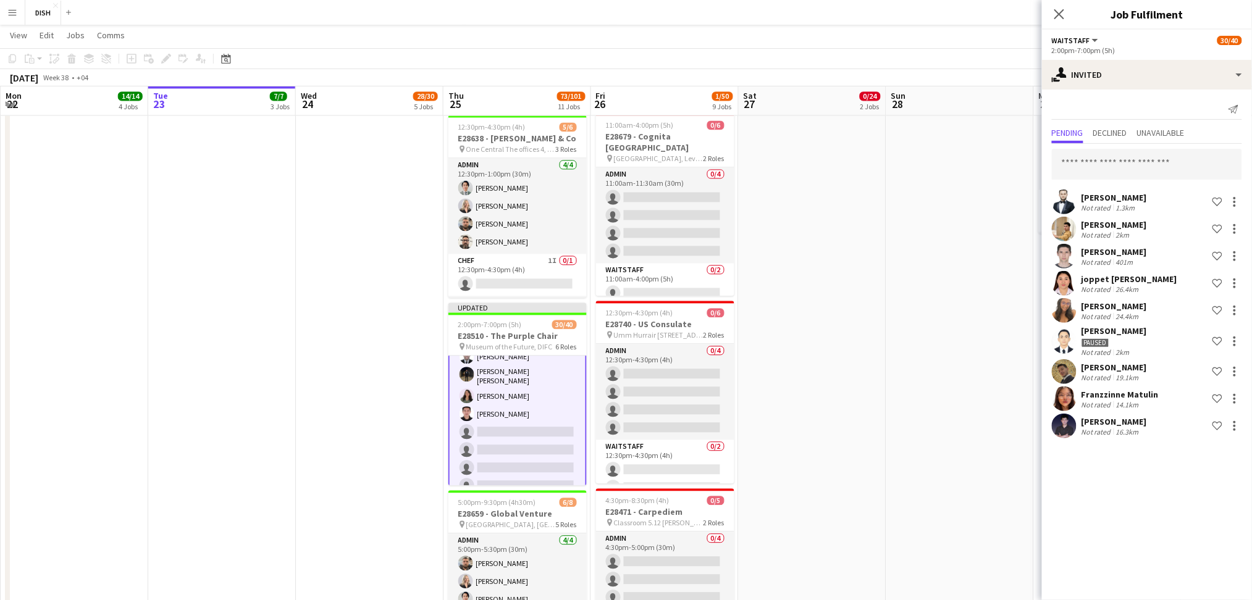
click at [873, 440] on app-date-cell "12:30pm-10:00pm (9h30m) 0/13 E28649 - [PERSON_NAME] pin [PERSON_NAME], Sharjah …" at bounding box center [813, 184] width 148 height 1779
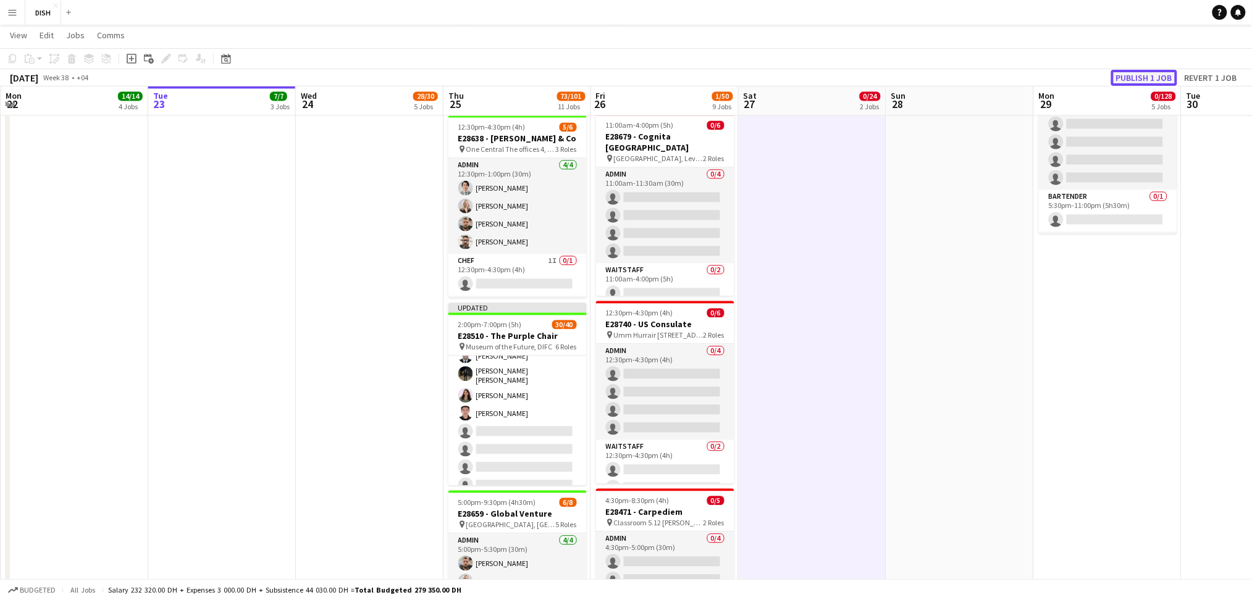
click at [1138, 78] on button "Publish 1 job" at bounding box center [1144, 78] width 66 height 16
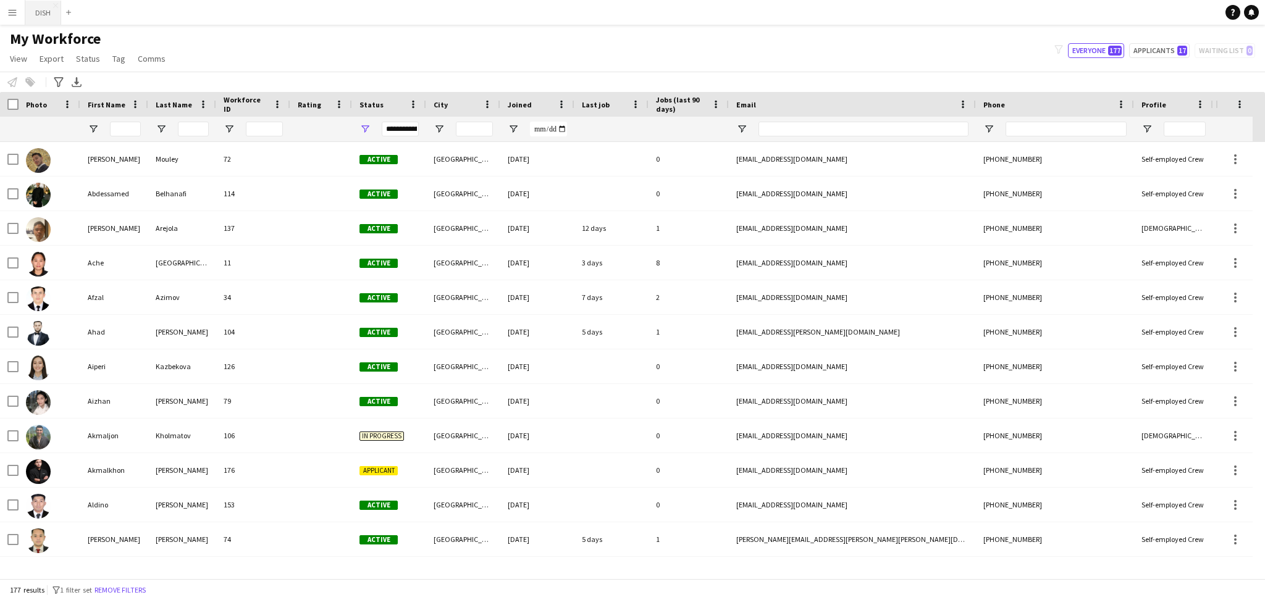
click at [40, 12] on button "DISH Close" at bounding box center [43, 13] width 36 height 24
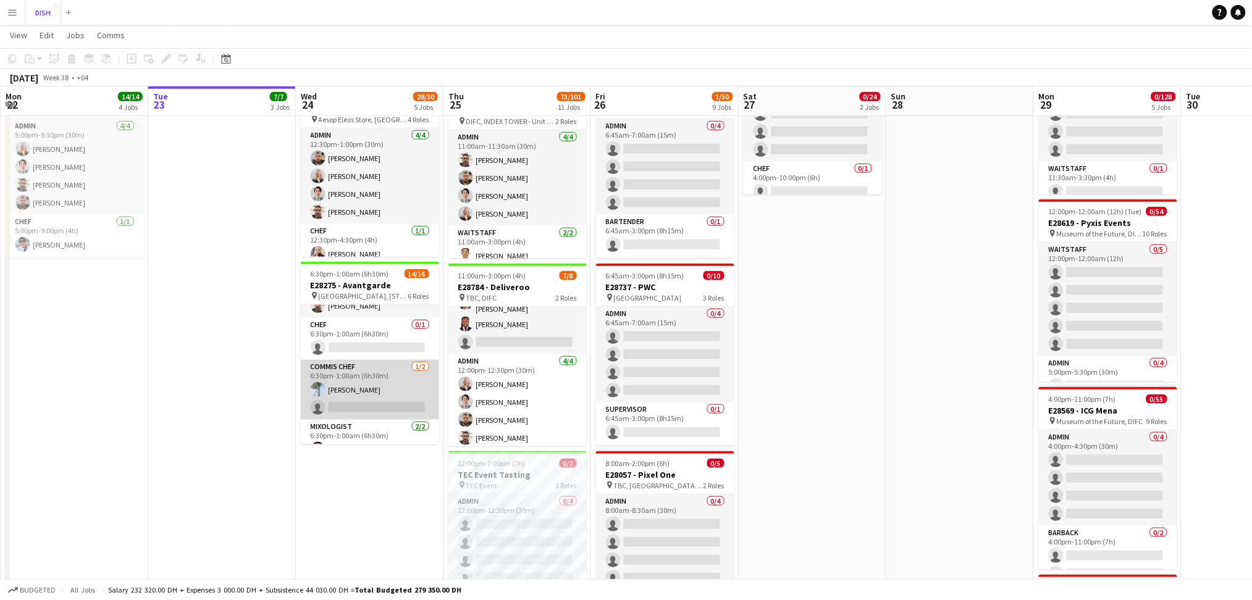
scroll to position [82, 0]
click at [343, 335] on app-card-role "Chef 0/1 6:30pm-1:00am (6h30m) single-neutral-actions" at bounding box center [370, 340] width 138 height 42
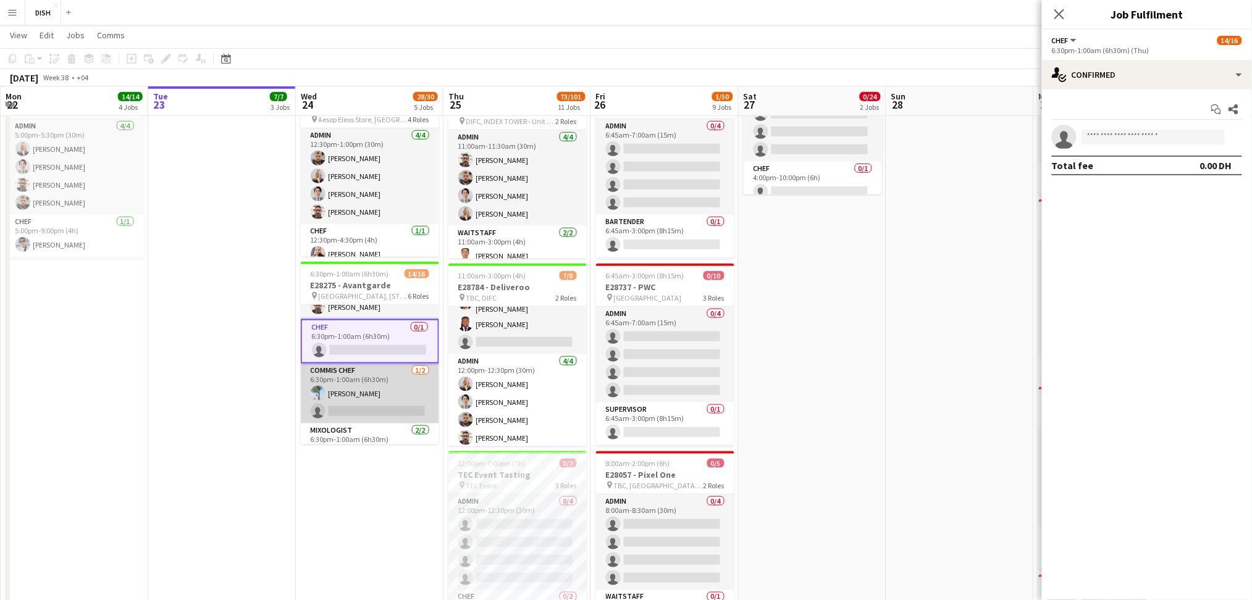
click at [388, 384] on app-card-role "Commis Chef 1/2 6:30pm-1:00am (6h30m) Kavishka Jayasundara single-neutral-actio…" at bounding box center [370, 394] width 138 height 60
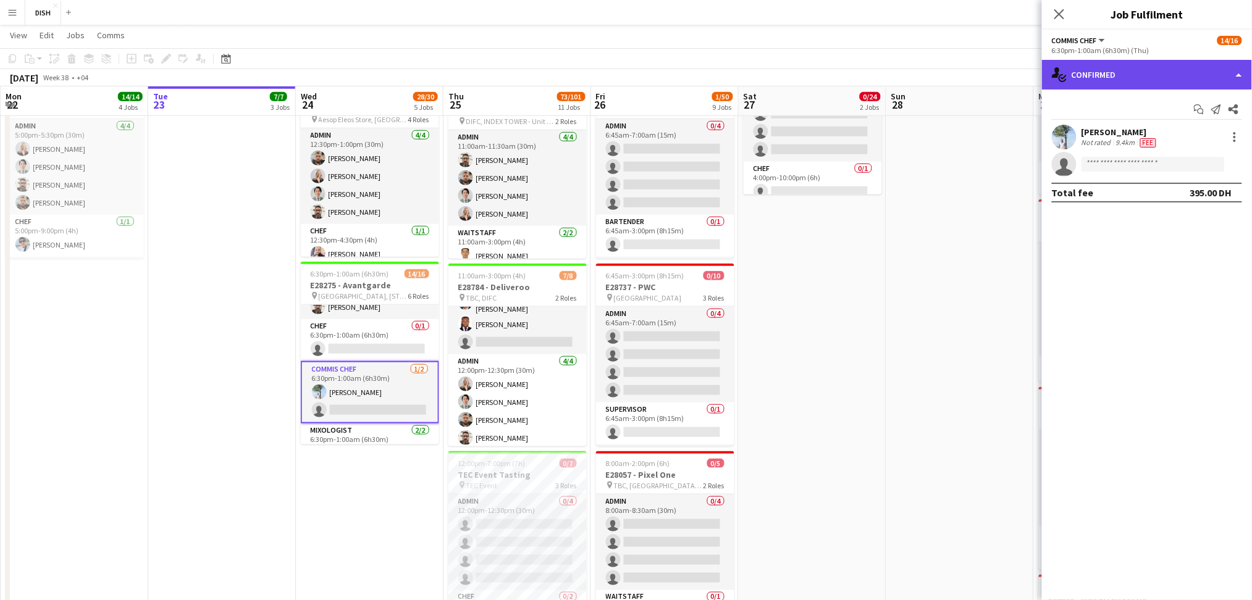
click at [1216, 85] on div "single-neutral-actions-check-2 Confirmed" at bounding box center [1147, 75] width 210 height 30
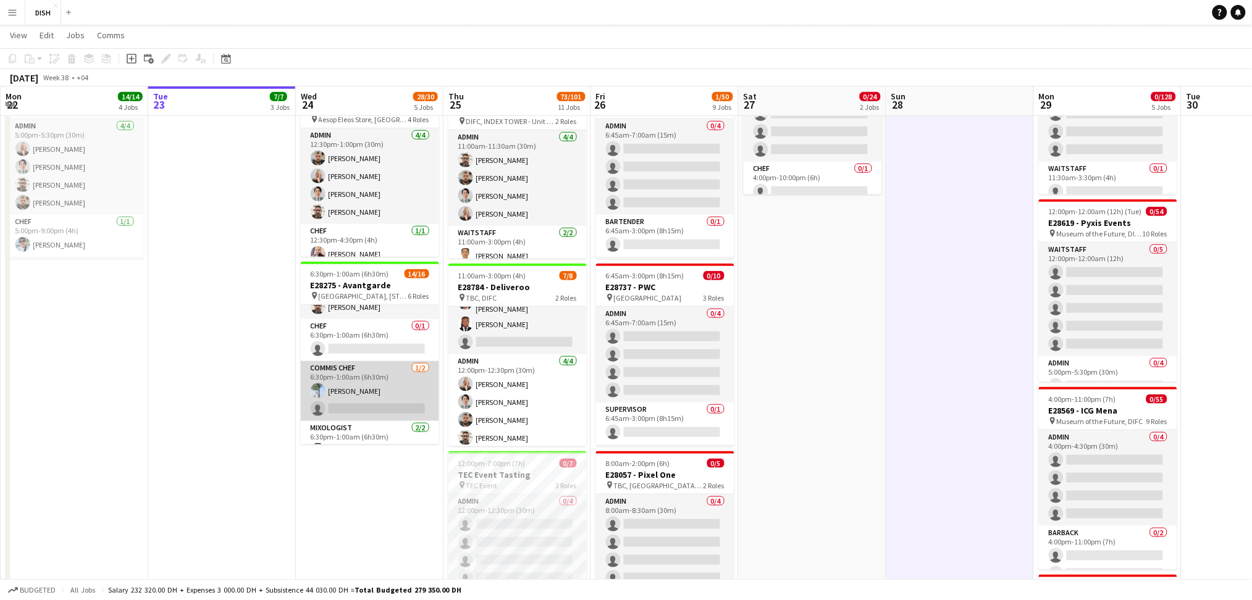
click at [408, 369] on app-card-role "Commis Chef 1/2 6:30pm-1:00am (6h30m) Kavishka Jayasundara single-neutral-actio…" at bounding box center [370, 391] width 138 height 60
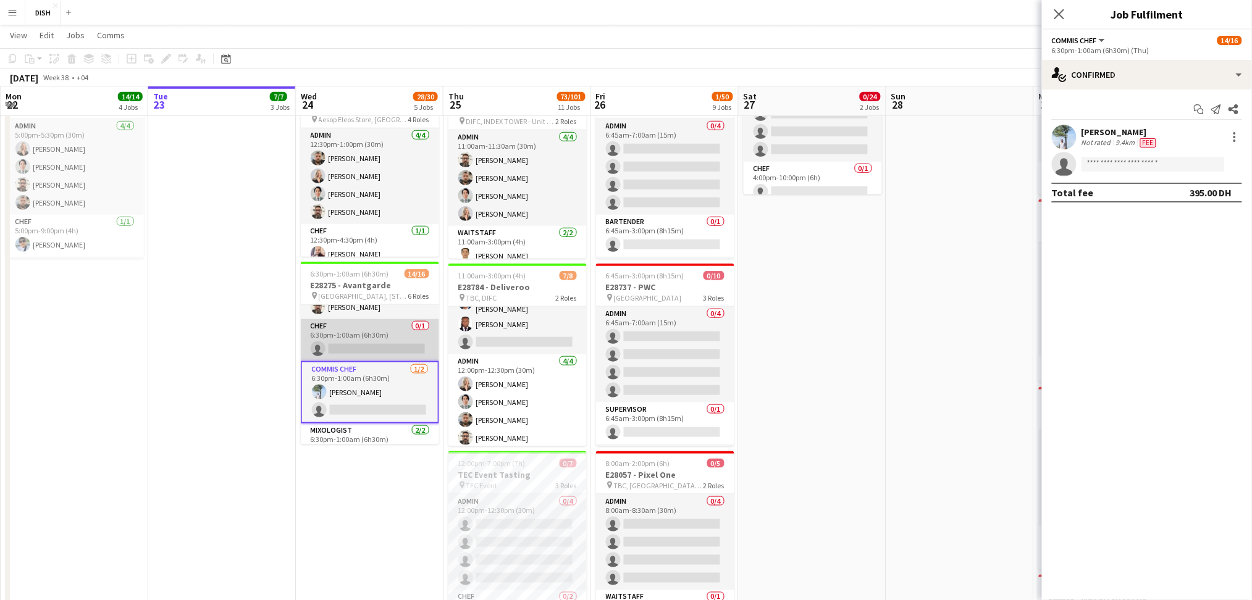
click at [330, 343] on app-card-role "Chef 0/1 6:30pm-1:00am (6h30m) single-neutral-actions" at bounding box center [370, 340] width 138 height 42
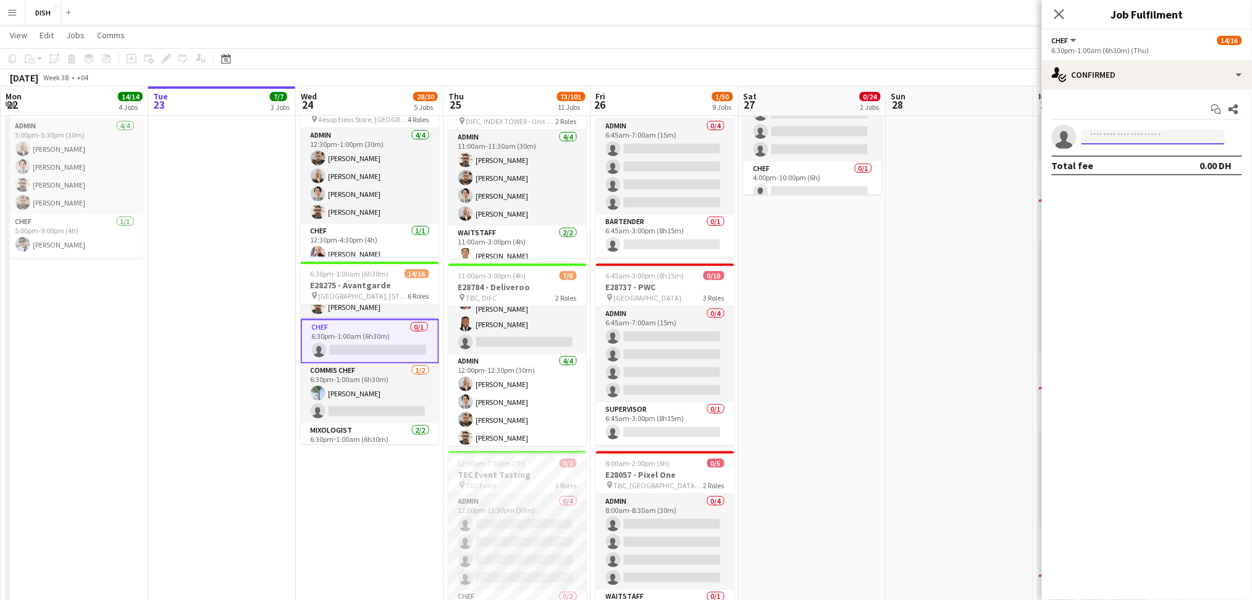
click at [1100, 131] on input at bounding box center [1153, 137] width 143 height 15
type input "*****"
click at [1109, 164] on span "sondyvalencia71@gmail.com" at bounding box center [1154, 165] width 124 height 10
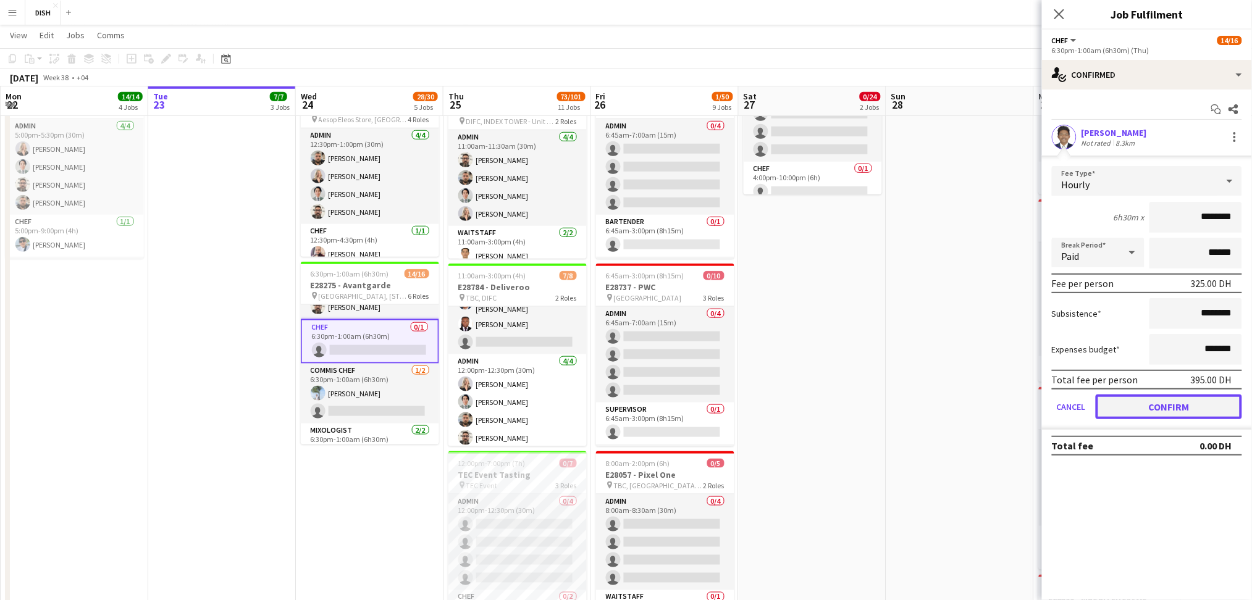
click at [1177, 406] on button "Confirm" at bounding box center [1169, 407] width 146 height 25
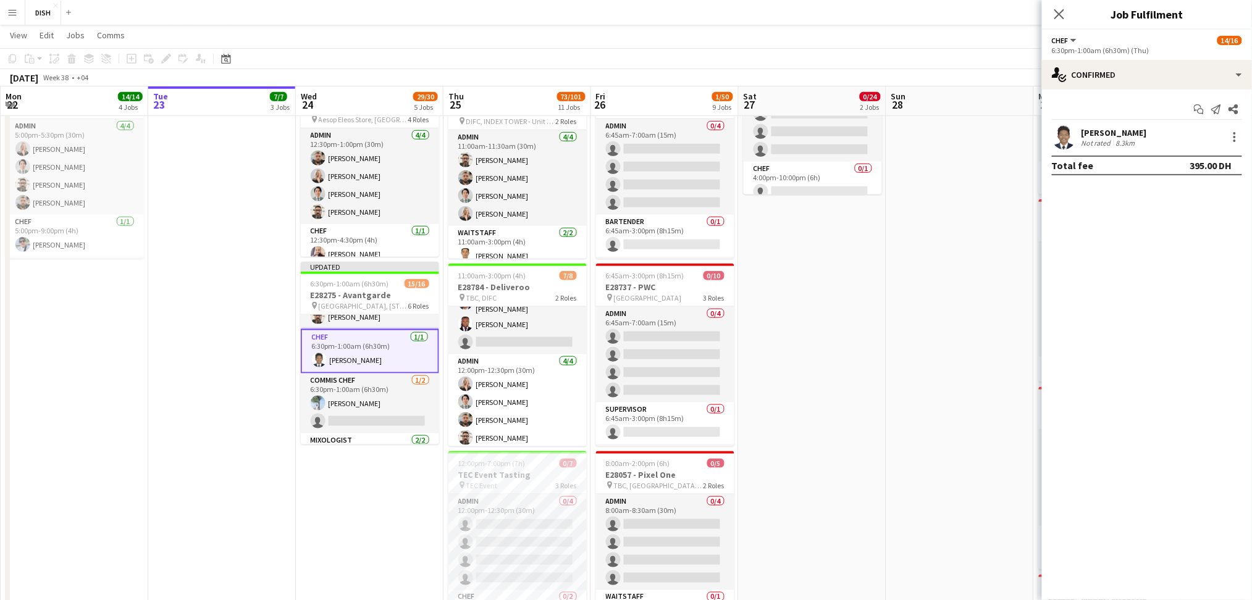
click at [1230, 147] on div "Sondy Valencia Not rated 8.3km" at bounding box center [1147, 137] width 210 height 25
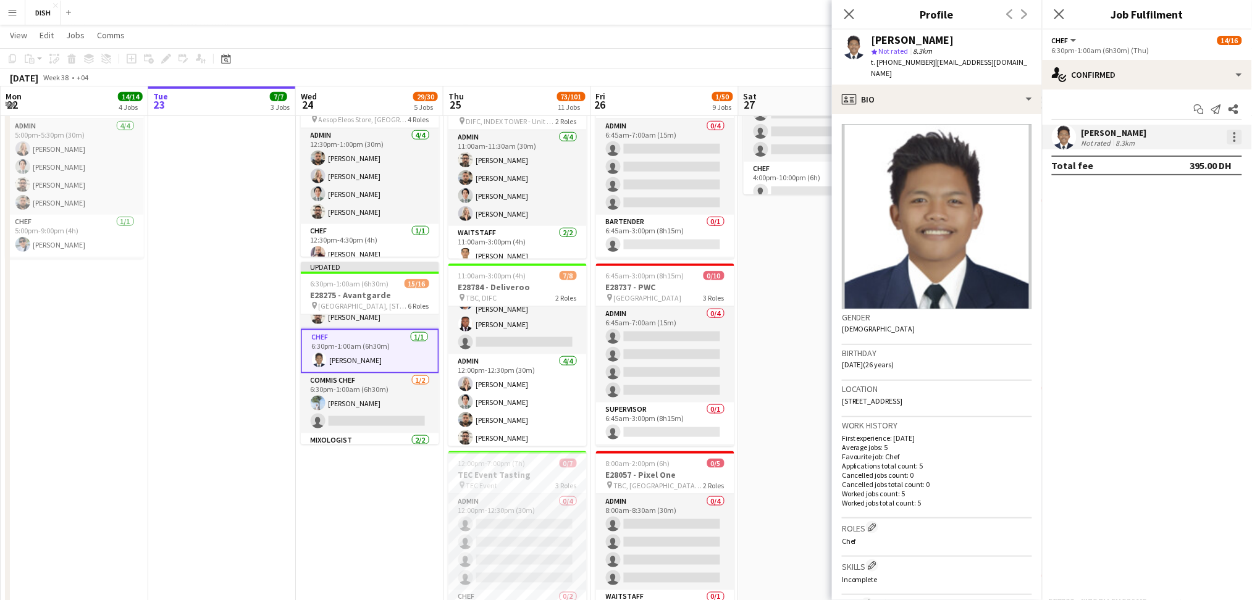
click at [1235, 143] on div at bounding box center [1234, 137] width 15 height 15
click at [1181, 169] on button "Edit fee" at bounding box center [1195, 160] width 96 height 30
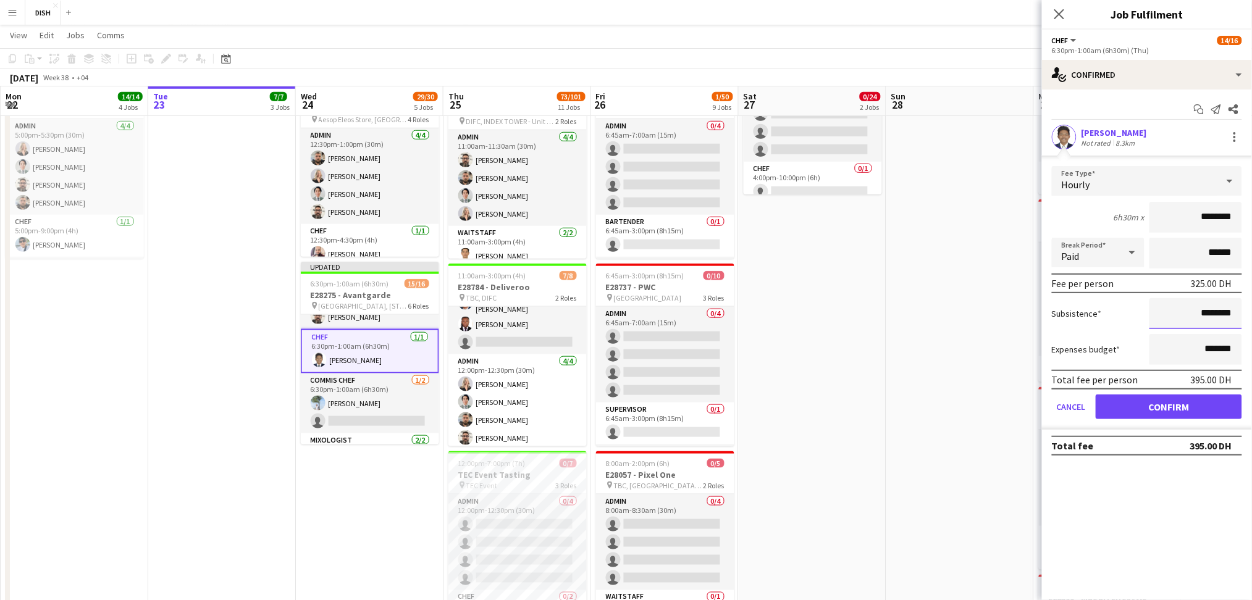
drag, startPoint x: 1189, startPoint y: 307, endPoint x: 1264, endPoint y: 258, distance: 90.1
type input "****"
drag, startPoint x: 1191, startPoint y: 217, endPoint x: 1264, endPoint y: 164, distance: 89.8
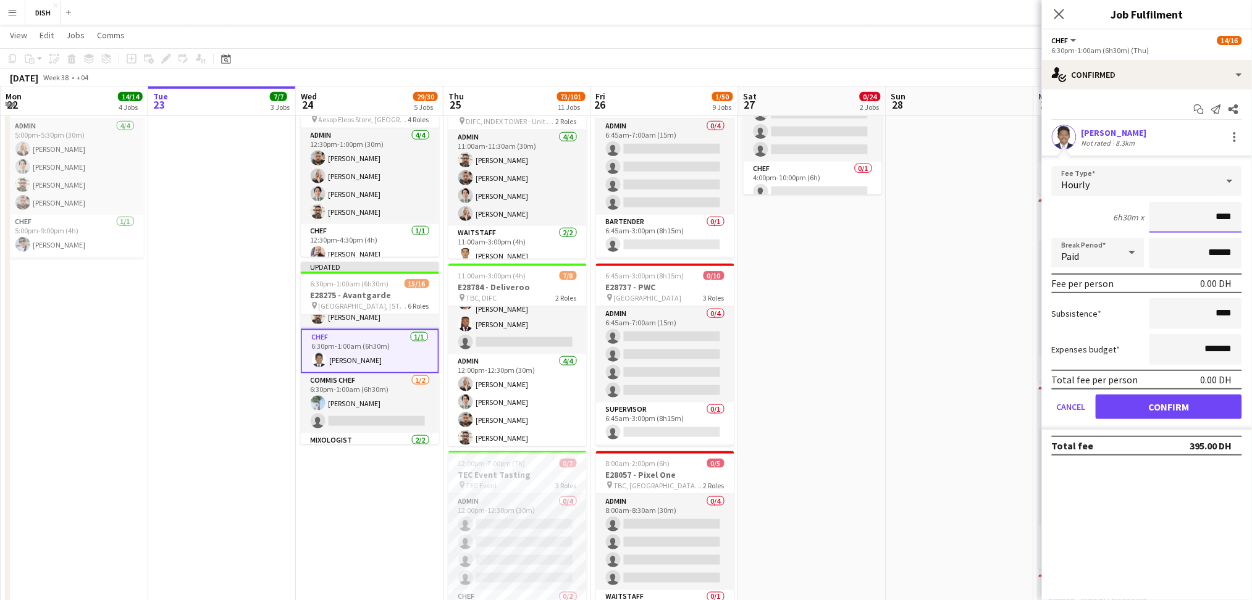
type input "****"
click at [1198, 396] on button "Confirm" at bounding box center [1169, 407] width 146 height 25
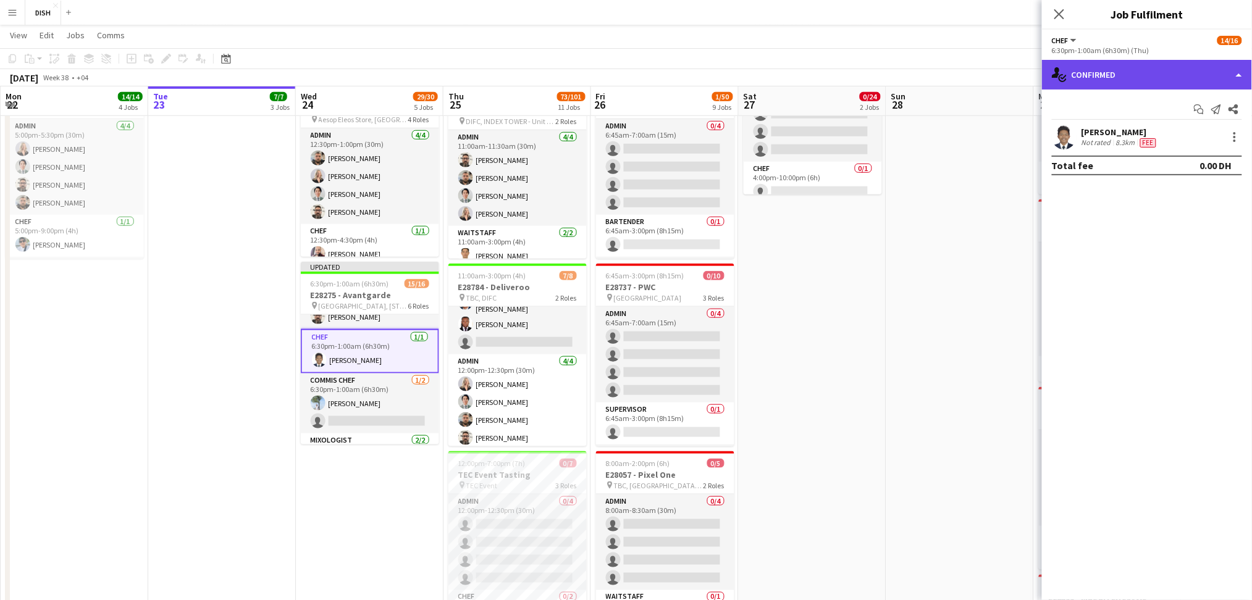
click at [1178, 74] on div "single-neutral-actions-check-2 Confirmed" at bounding box center [1147, 75] width 210 height 30
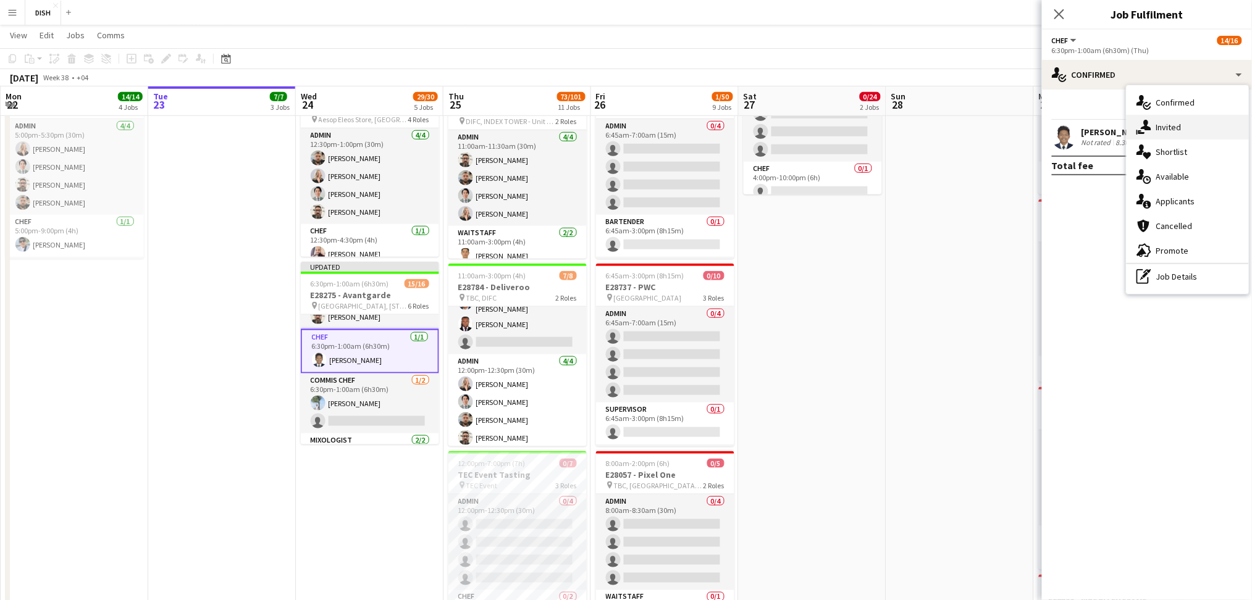
click at [1161, 120] on div "single-neutral-actions-share-1 Invited" at bounding box center [1188, 127] width 122 height 25
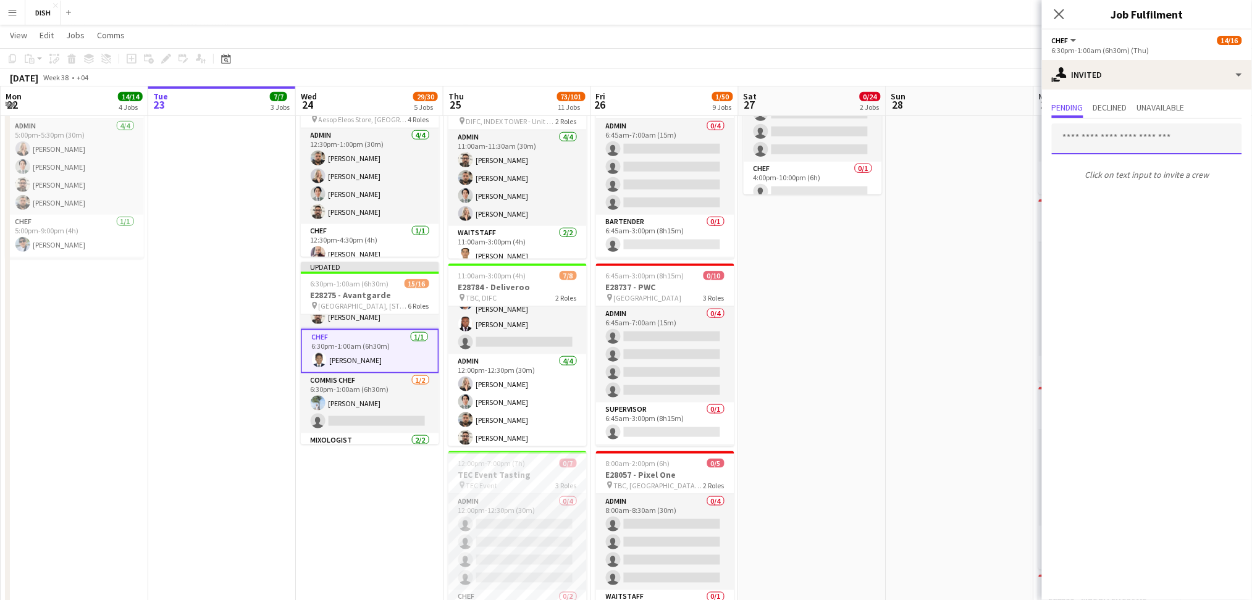
click at [1162, 149] on input "text" at bounding box center [1147, 139] width 190 height 31
type input "****"
click at [1163, 194] on div "Pending Declined Unavailable **** Click on text input to invite a crew" at bounding box center [1147, 143] width 210 height 106
click at [1128, 143] on input "****" at bounding box center [1147, 139] width 190 height 31
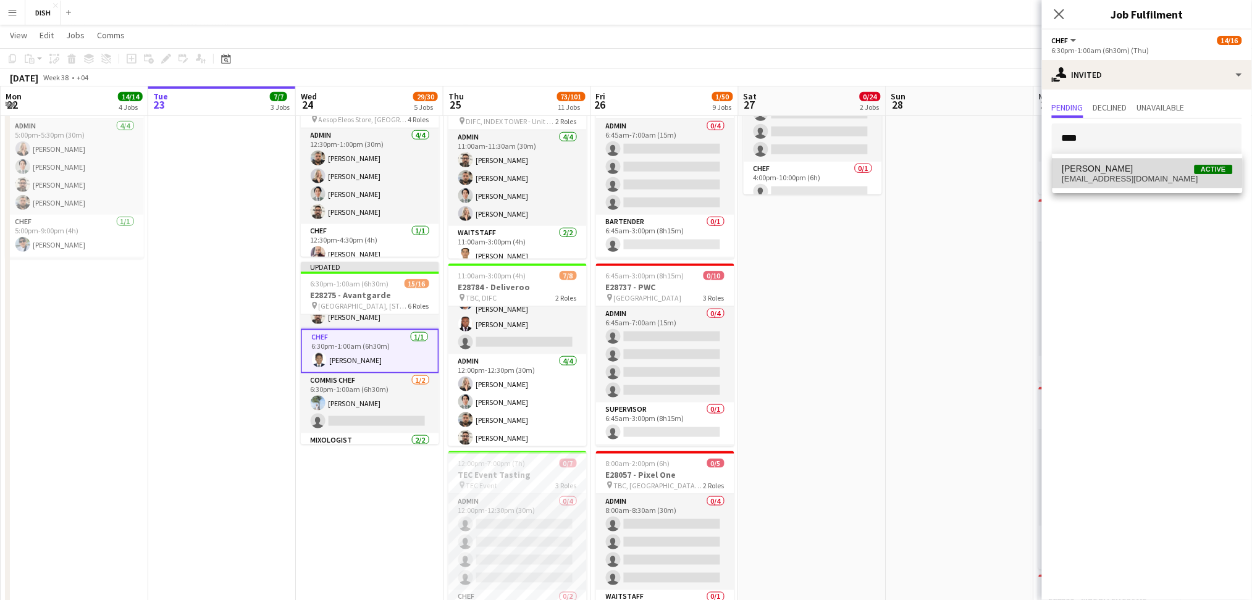
click at [1130, 170] on span "Matthew Anthony Active" at bounding box center [1148, 169] width 170 height 11
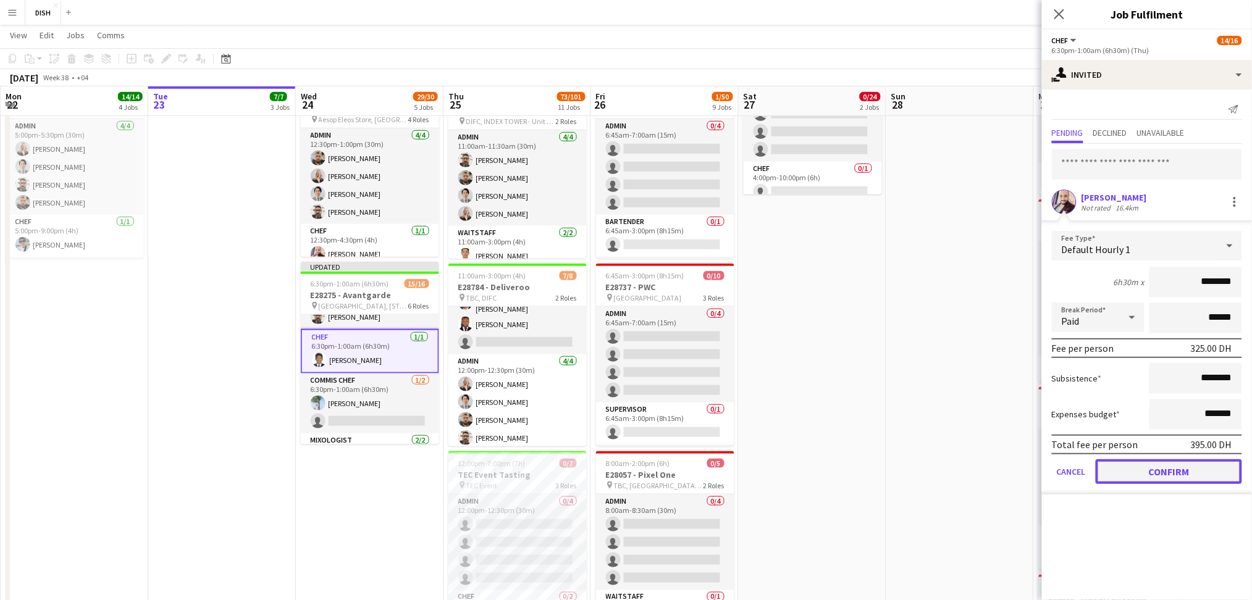
click at [1213, 471] on button "Confirm" at bounding box center [1169, 472] width 146 height 25
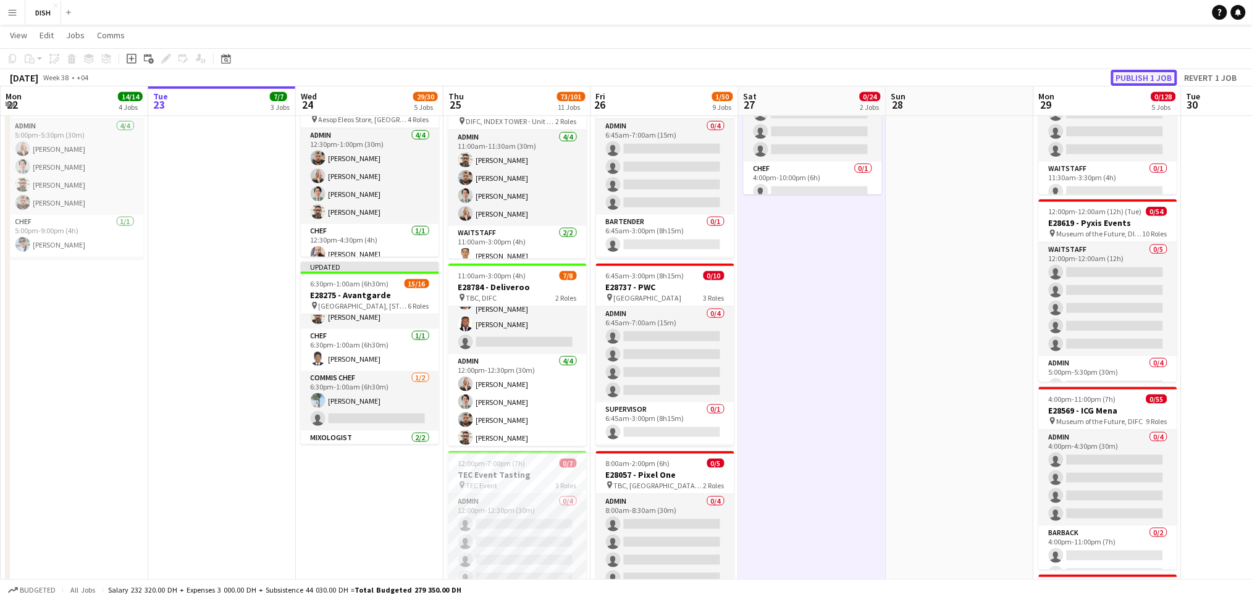
click at [1122, 80] on button "Publish 1 job" at bounding box center [1144, 78] width 66 height 16
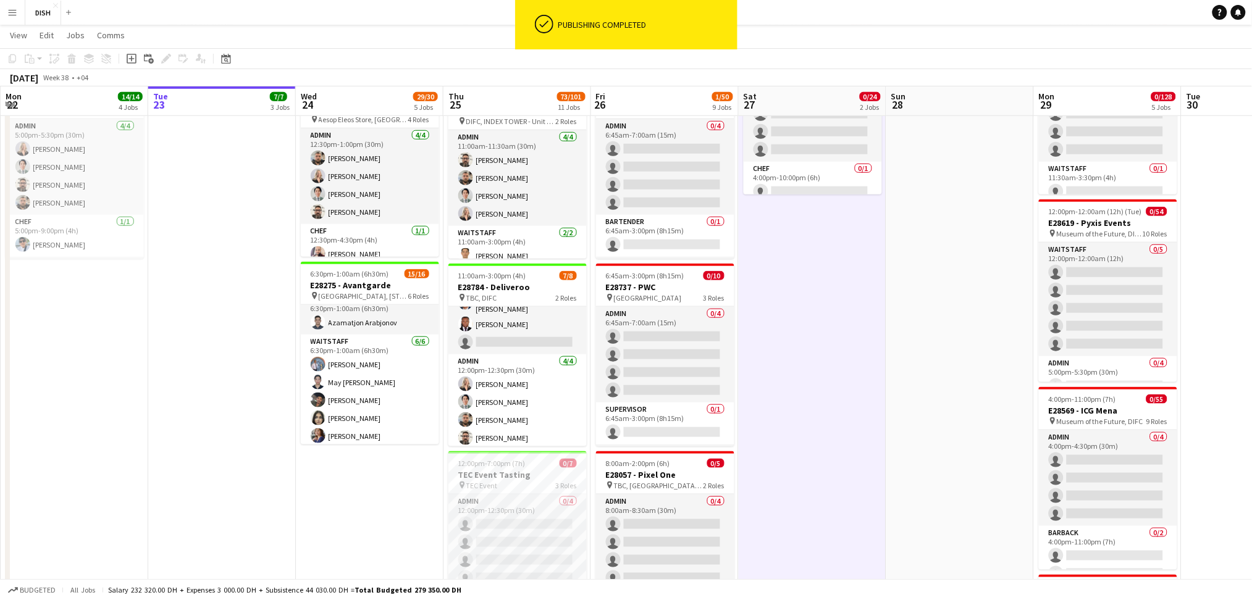
scroll to position [0, 0]
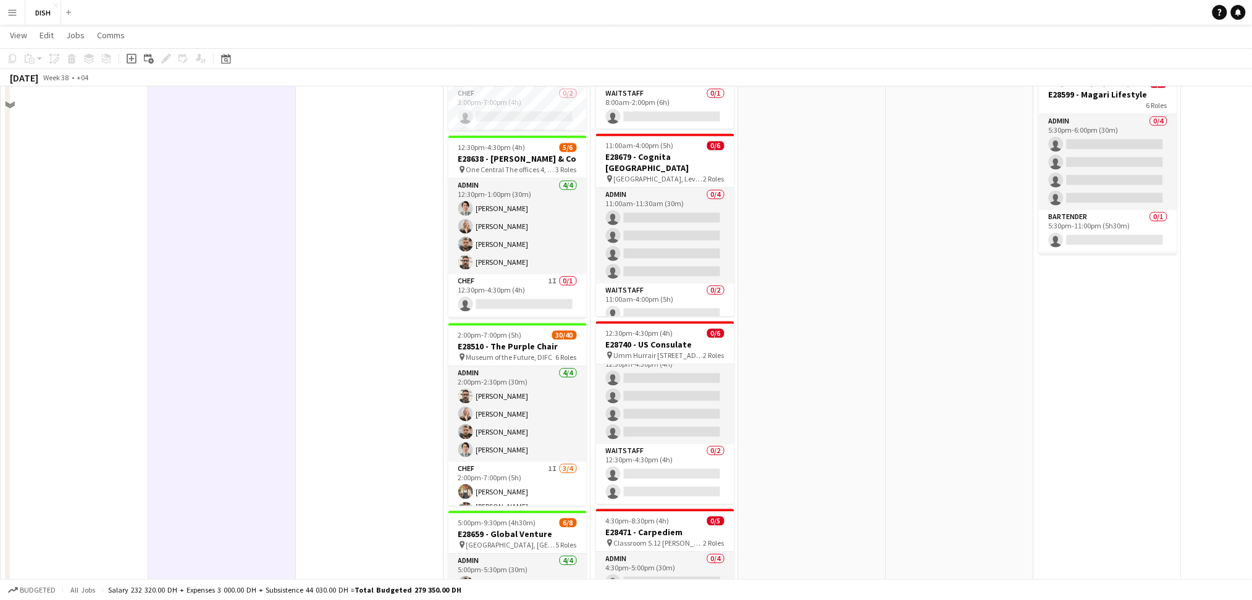
scroll to position [763, 0]
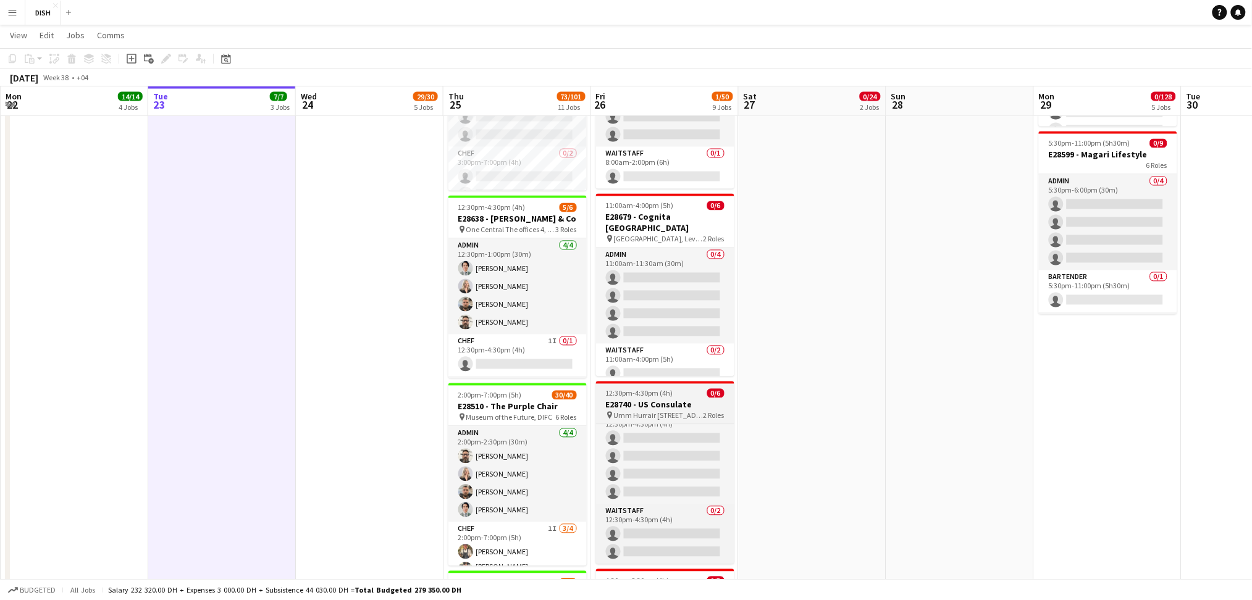
click at [709, 400] on h3 "E28740 - US Consulate" at bounding box center [665, 405] width 138 height 11
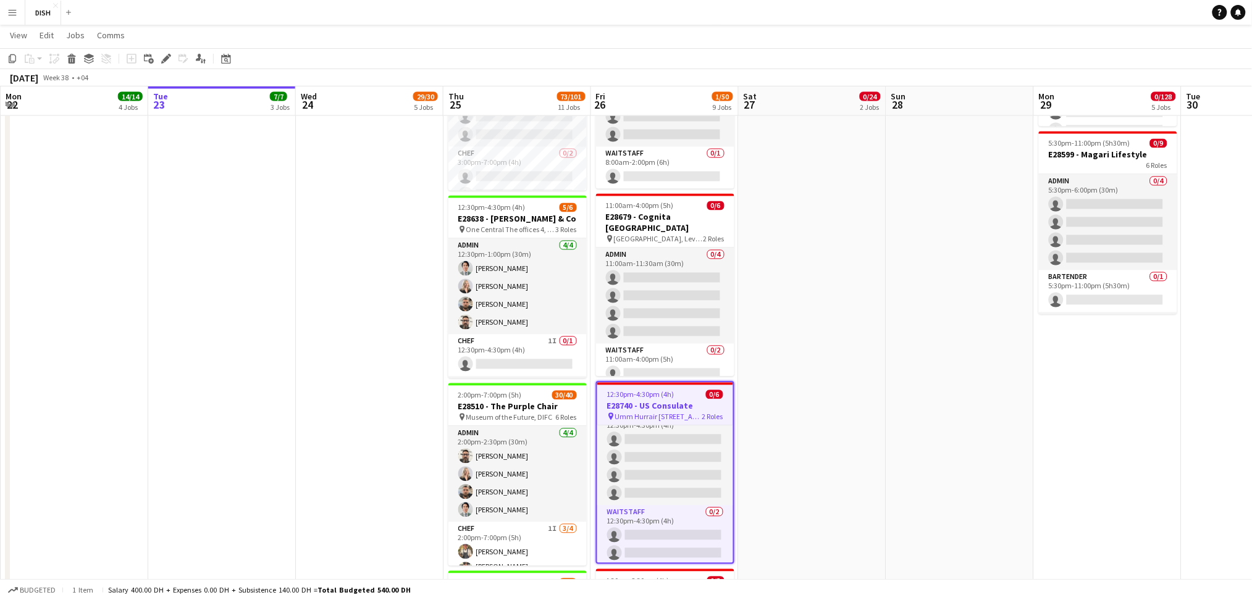
click at [164, 49] on app-toolbar "Copy Paste Paste Ctrl+V Paste with crew Ctrl+Shift+V Paste linked Job Delete Gr…" at bounding box center [626, 58] width 1252 height 21
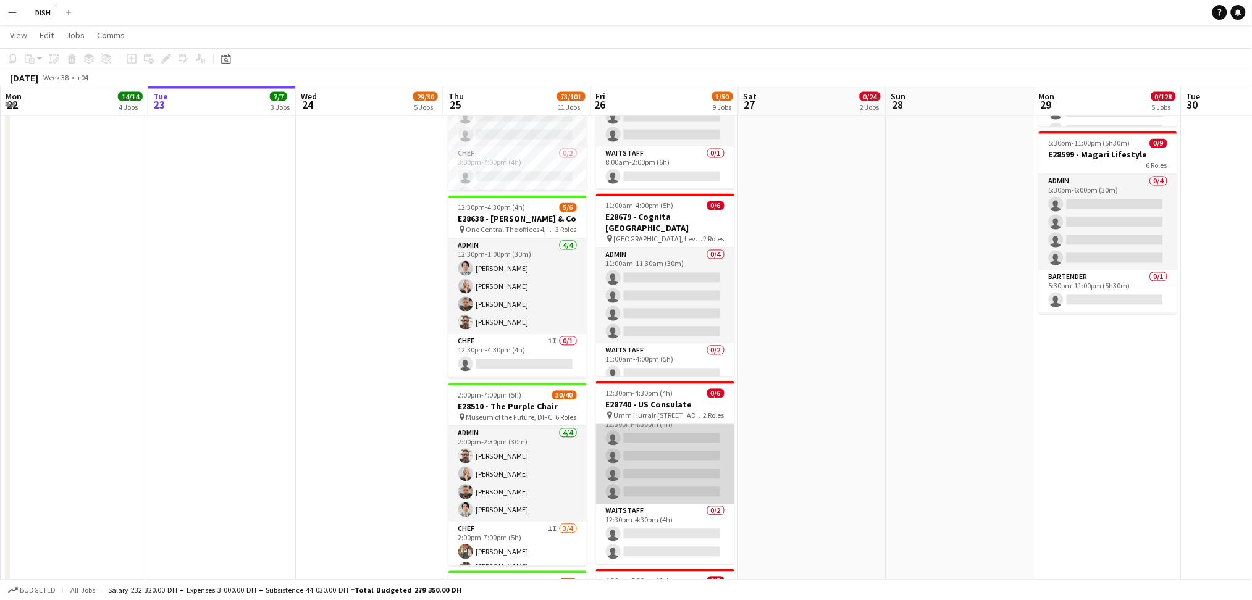
click at [668, 490] on app-card-role "Admin 0/4 12:30pm-4:30pm (4h) single-neutral-actions single-neutral-actions sin…" at bounding box center [665, 457] width 138 height 96
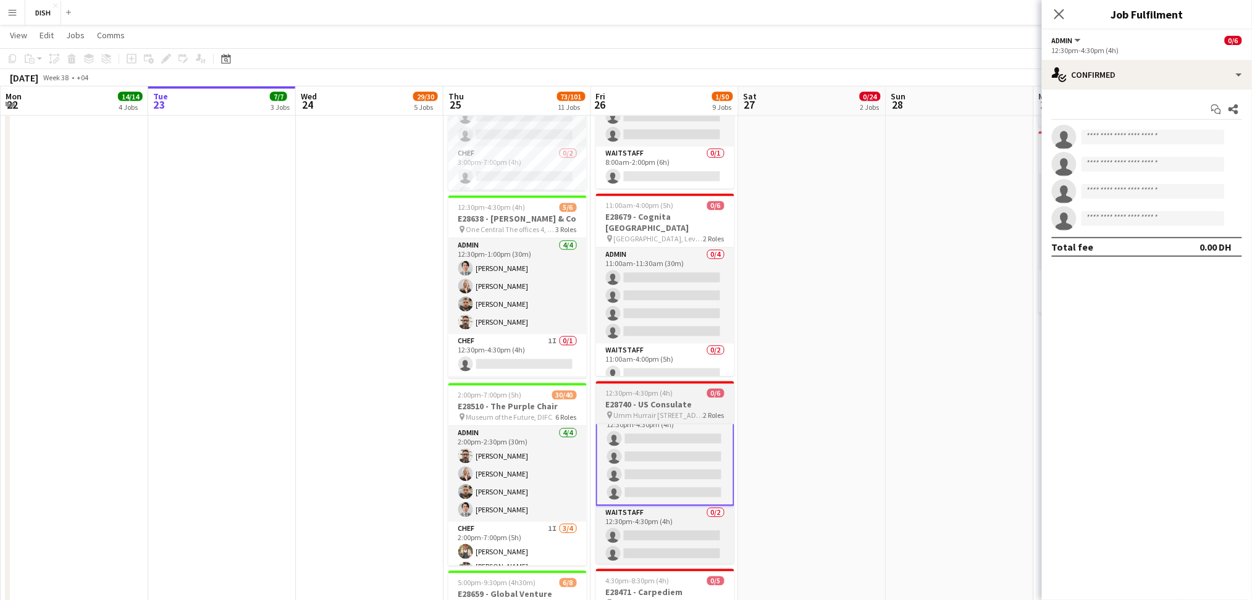
click at [662, 390] on span "12:30pm-4:30pm (4h)" at bounding box center [639, 393] width 67 height 9
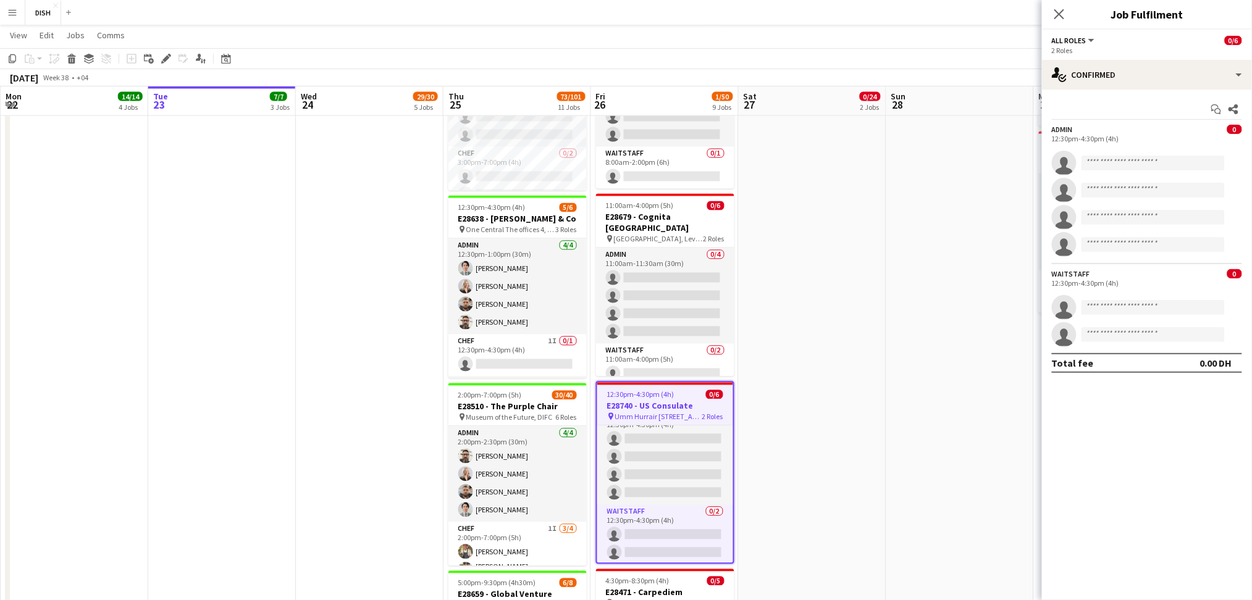
scroll to position [16, 0]
click at [167, 62] on icon "Edit" at bounding box center [166, 59] width 10 height 10
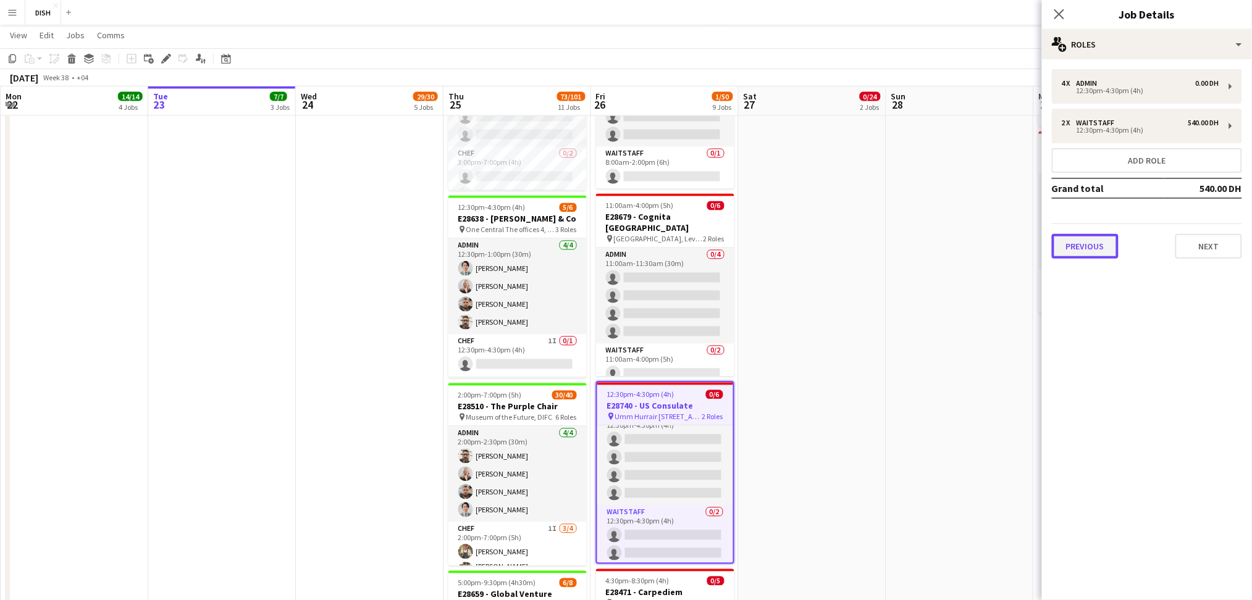
click at [1066, 234] on button "Previous" at bounding box center [1085, 246] width 67 height 25
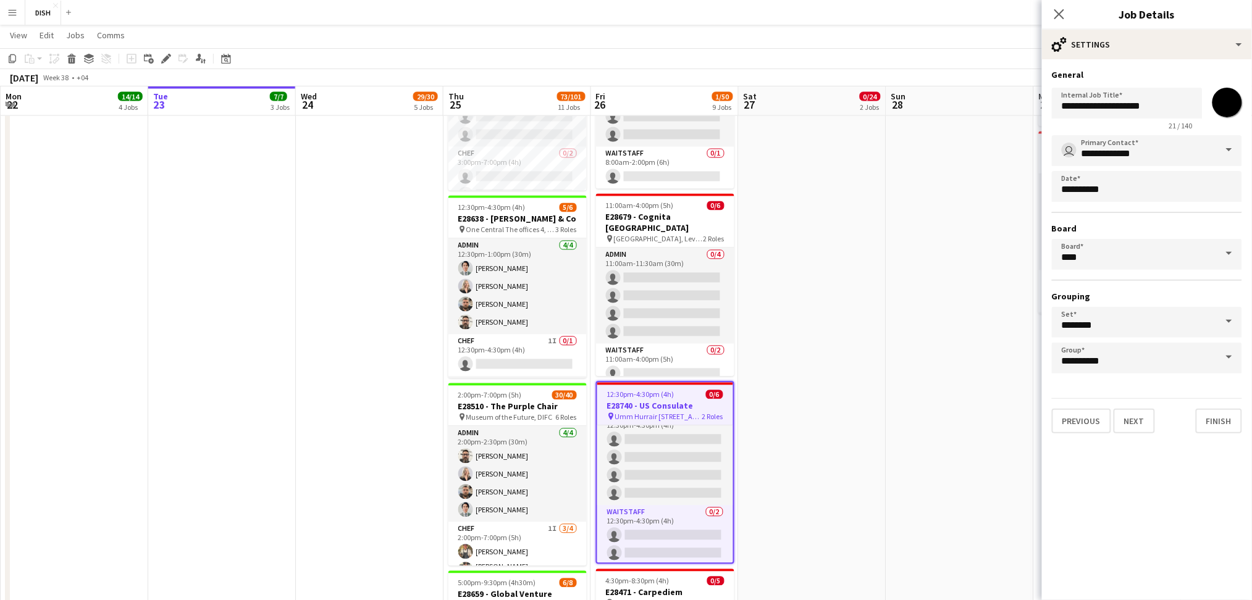
click at [1223, 101] on input "*******" at bounding box center [1227, 102] width 44 height 44
type input "*******"
click at [1210, 403] on div "Previous Next Finish" at bounding box center [1147, 415] width 190 height 35
click at [1207, 413] on button "Finish" at bounding box center [1219, 421] width 46 height 25
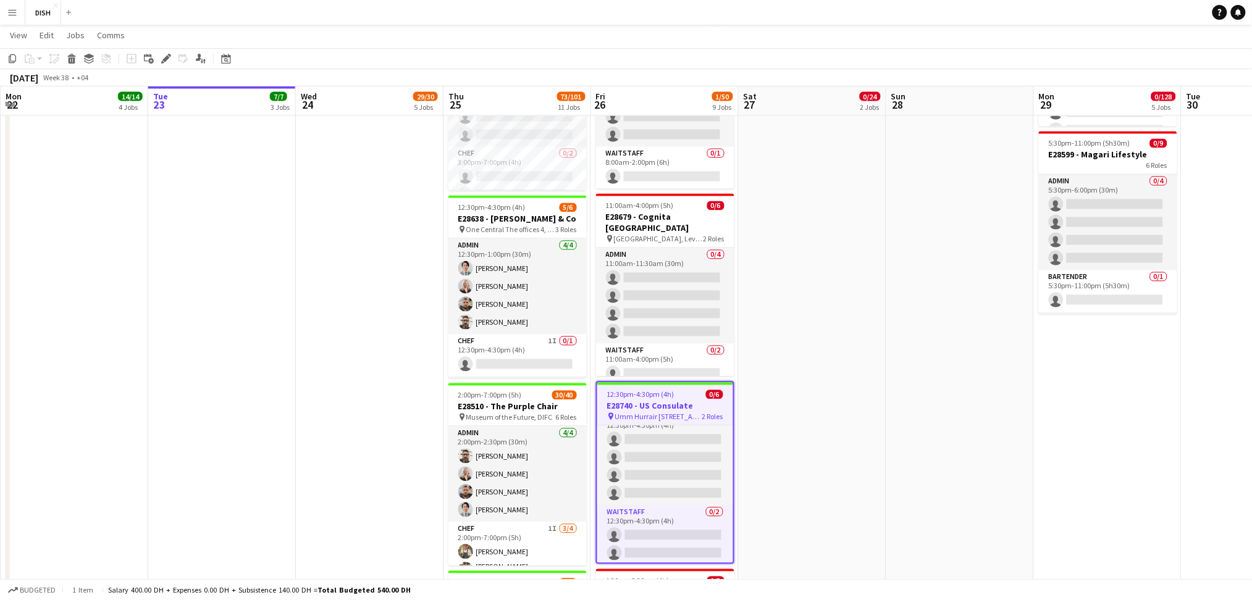
click at [896, 416] on app-date-cell at bounding box center [960, 264] width 148 height 1779
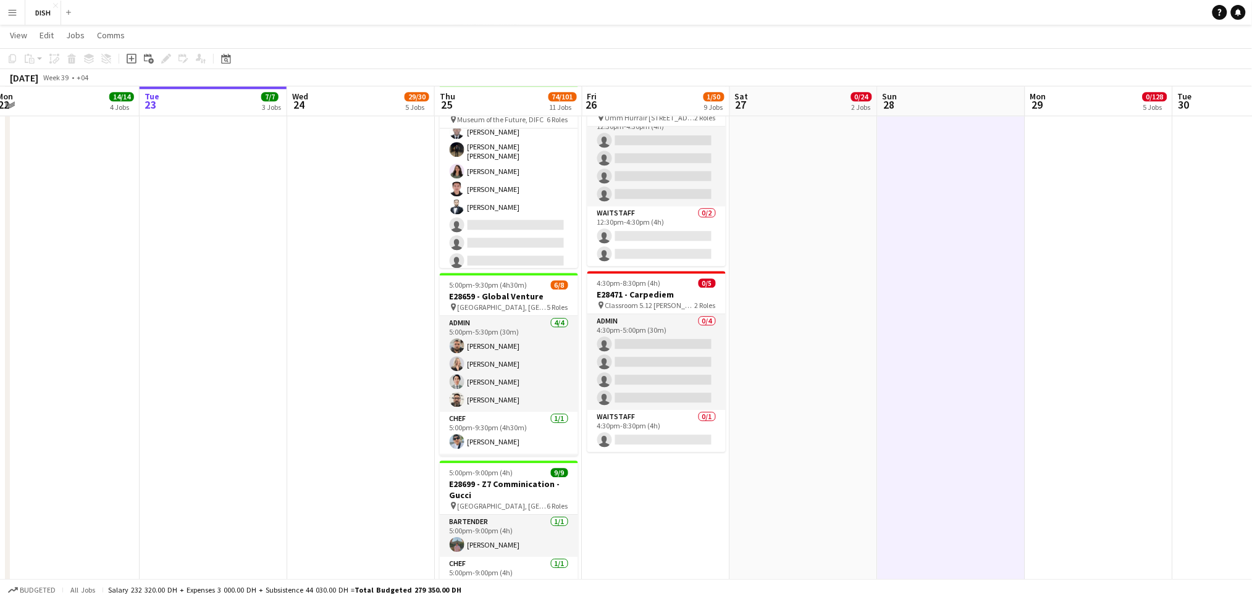
scroll to position [697, 0]
click at [479, 225] on app-card-role "Waitstaff 8I 17/22 2:00pm-7:00pm (5h) Ayoub Benhafsi Zeena Cajelo Roselle Danke…" at bounding box center [509, 91] width 138 height 426
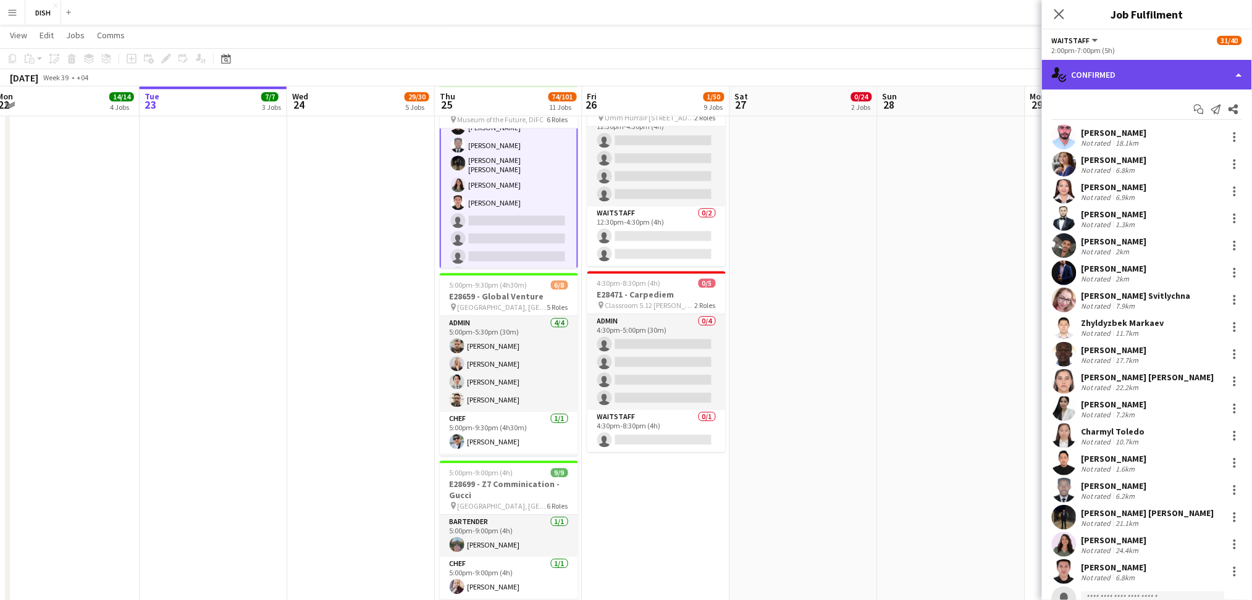
click at [1142, 72] on div "single-neutral-actions-check-2 Confirmed" at bounding box center [1147, 75] width 210 height 30
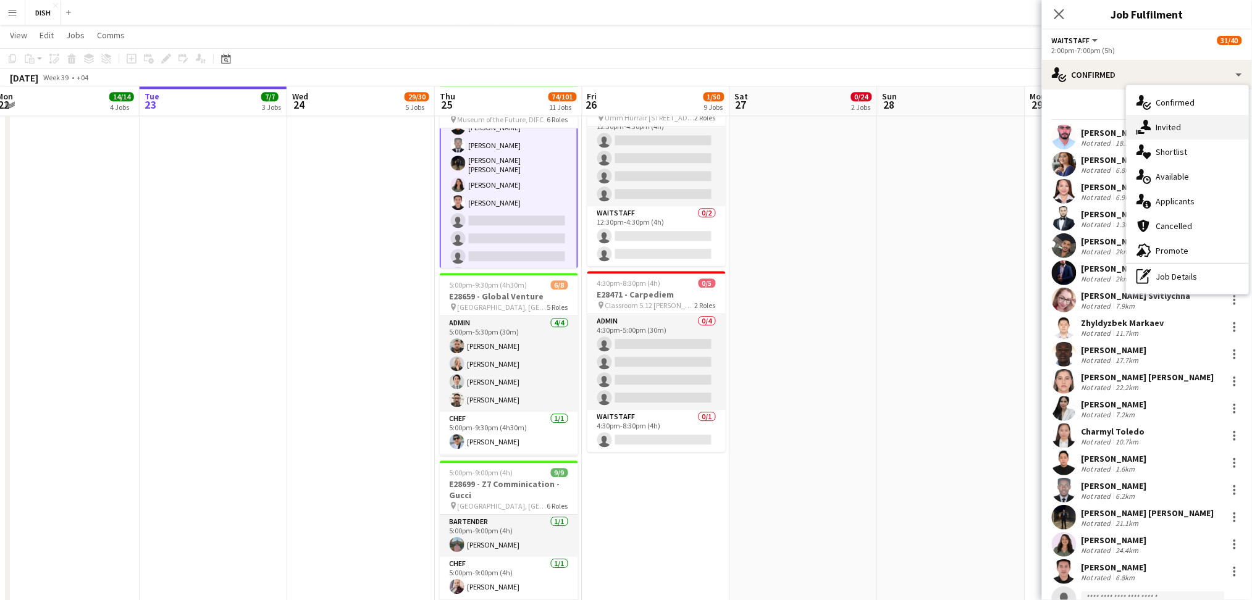
click at [1163, 132] on span "Invited" at bounding box center [1168, 127] width 25 height 11
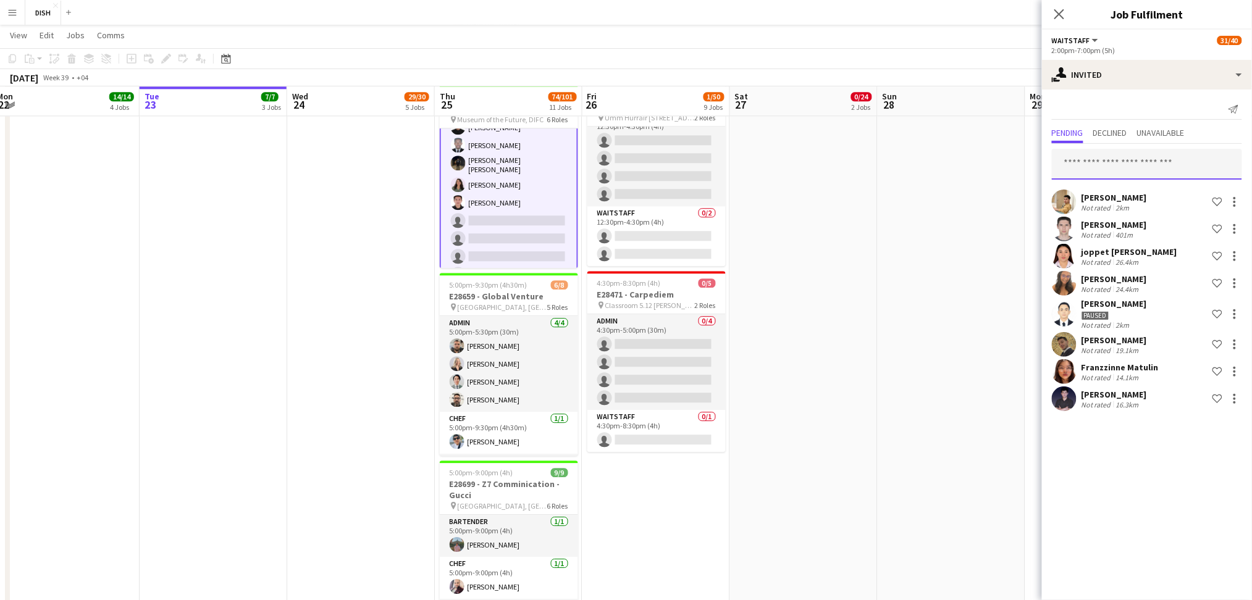
click at [1141, 159] on input "text" at bounding box center [1147, 164] width 190 height 31
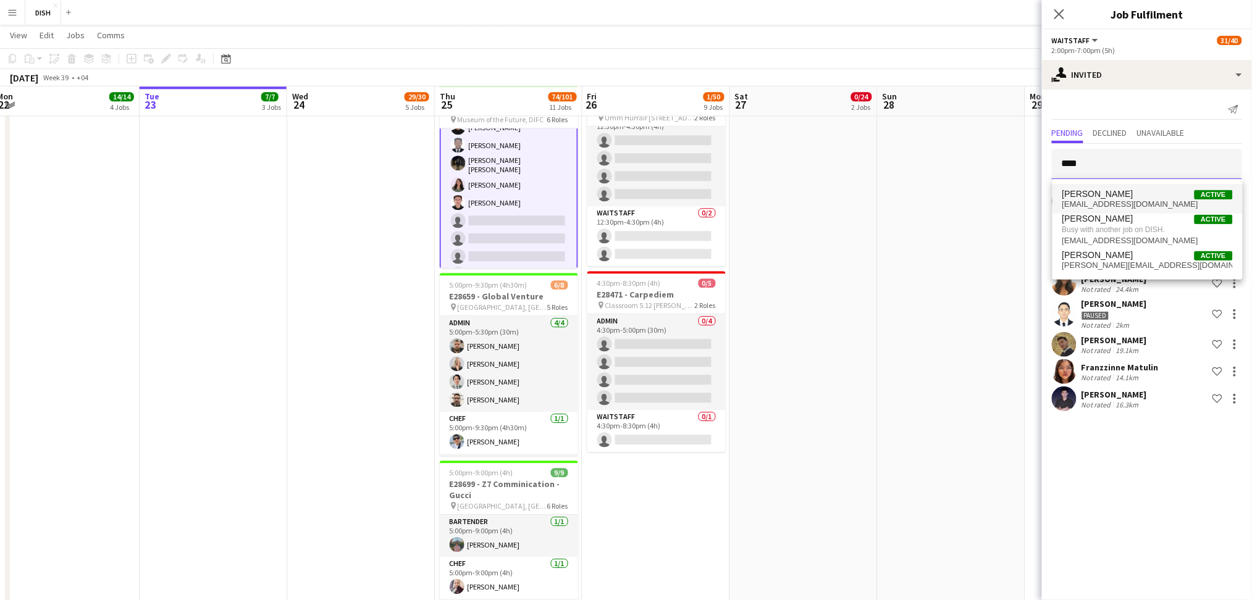
type input "****"
click at [1101, 200] on span "[EMAIL_ADDRESS][DOMAIN_NAME]" at bounding box center [1148, 205] width 170 height 10
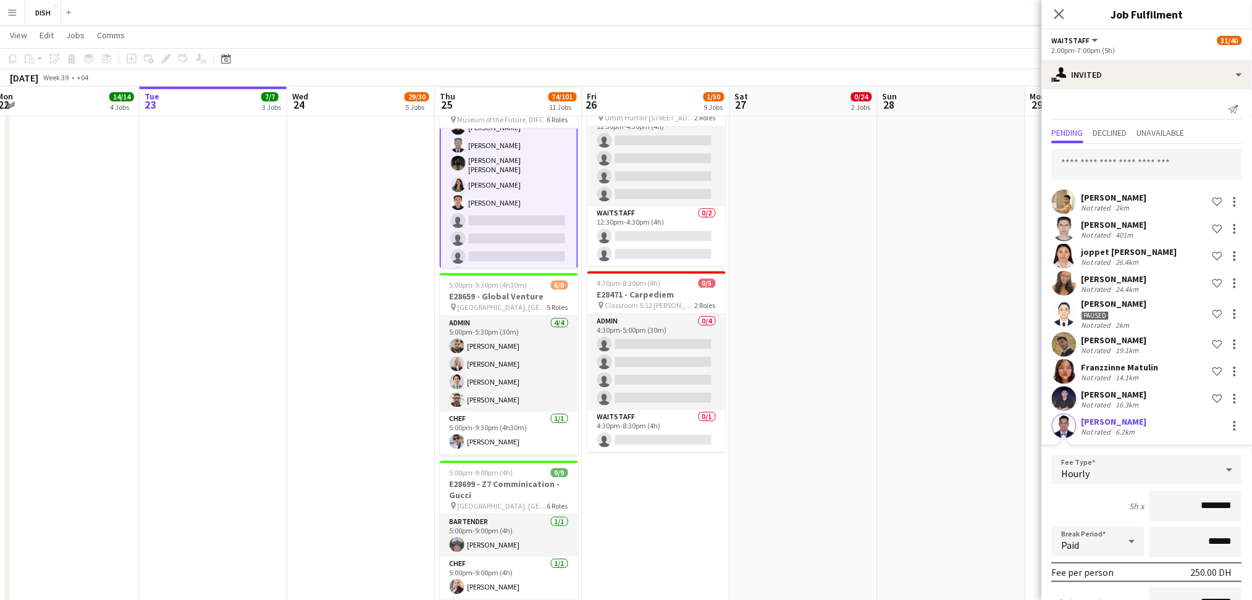
scroll to position [126, 0]
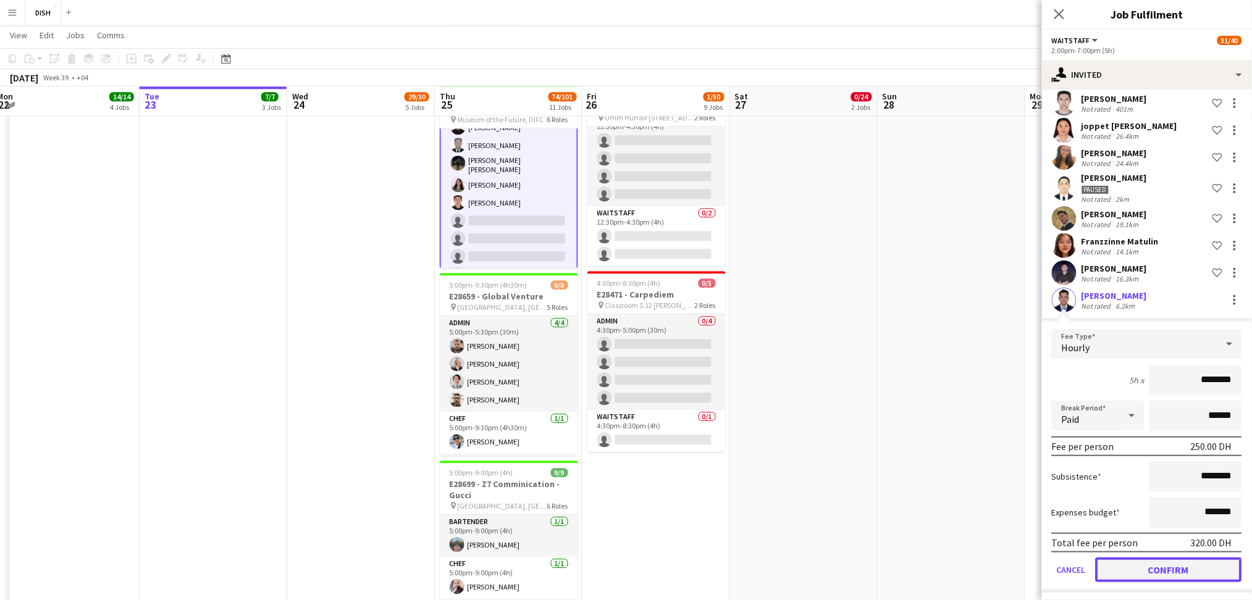
click at [1164, 568] on button "Confirm" at bounding box center [1169, 570] width 146 height 25
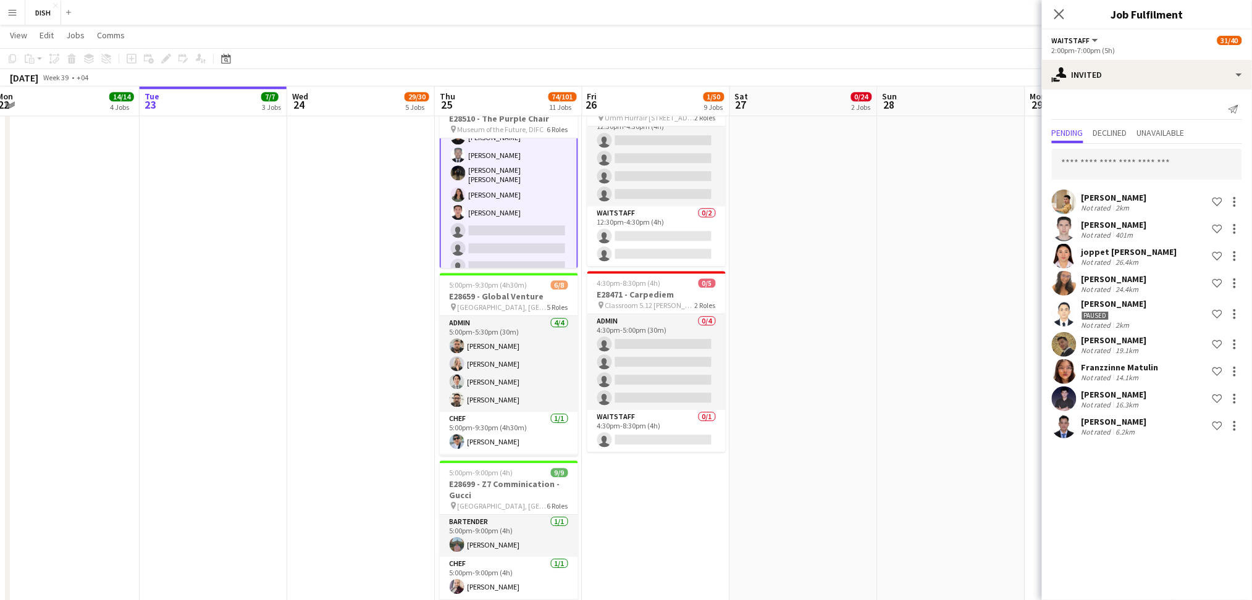
scroll to position [0, 0]
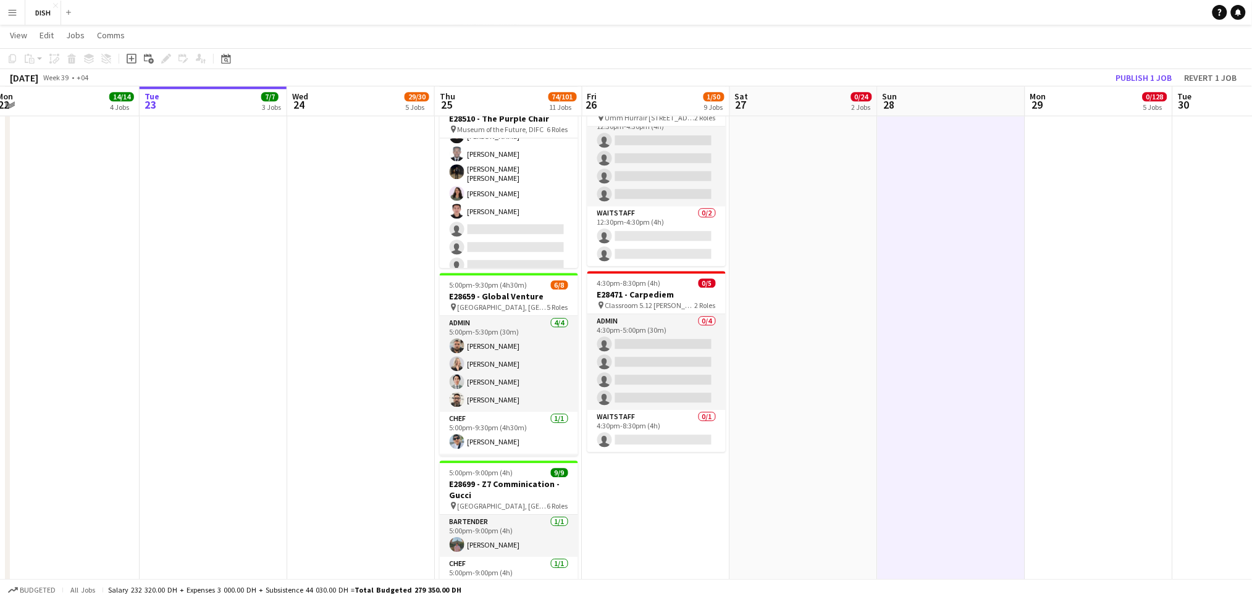
scroll to position [697, 0]
click at [1140, 74] on button "Publish 1 job" at bounding box center [1144, 78] width 66 height 16
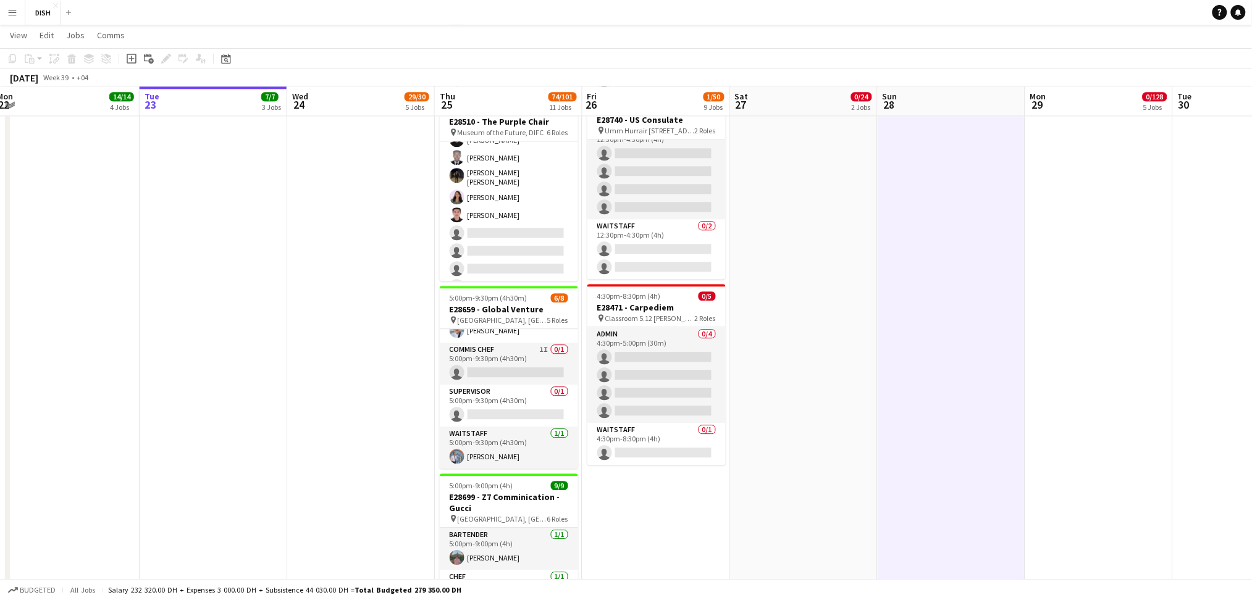
scroll to position [124, 0]
click at [458, 393] on app-card-role "Supervisor 0/1 5:00pm-9:30pm (4h30m) single-neutral-actions" at bounding box center [509, 406] width 138 height 42
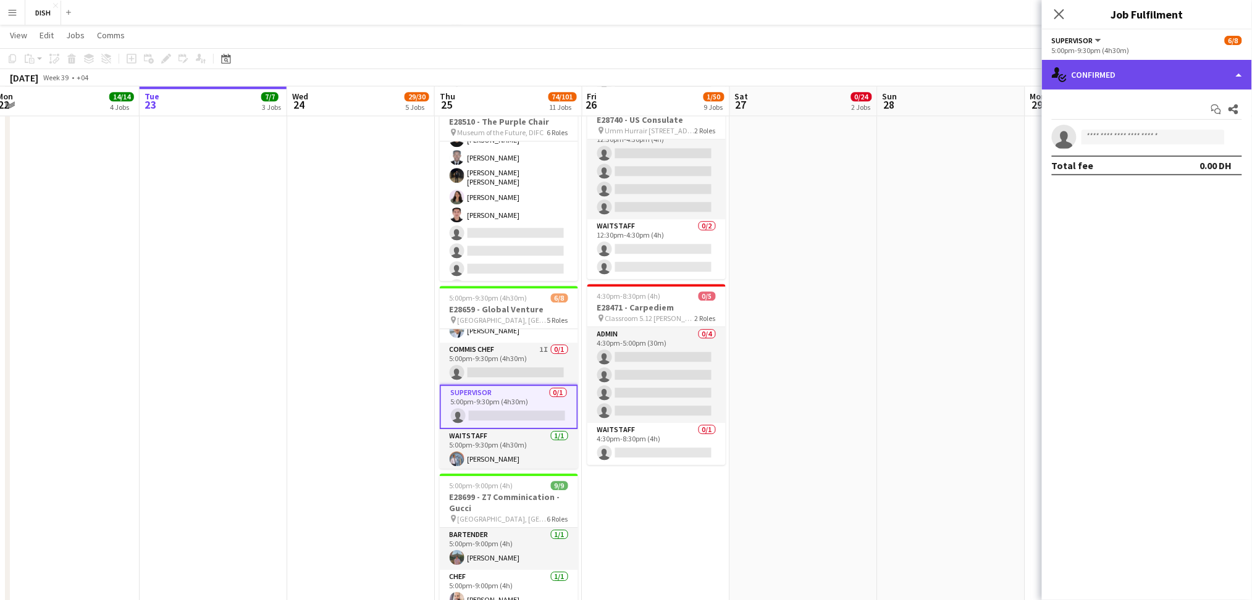
click at [1105, 82] on div "single-neutral-actions-check-2 Confirmed" at bounding box center [1147, 75] width 210 height 30
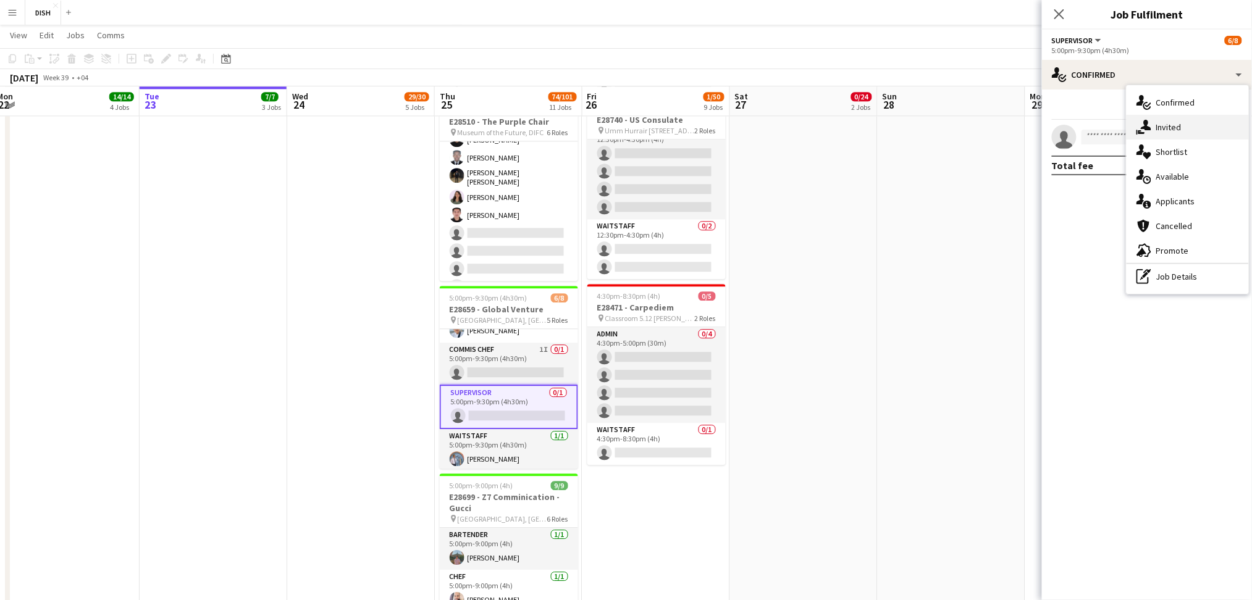
click at [1151, 128] on div "single-neutral-actions-share-1 Invited" at bounding box center [1188, 127] width 122 height 25
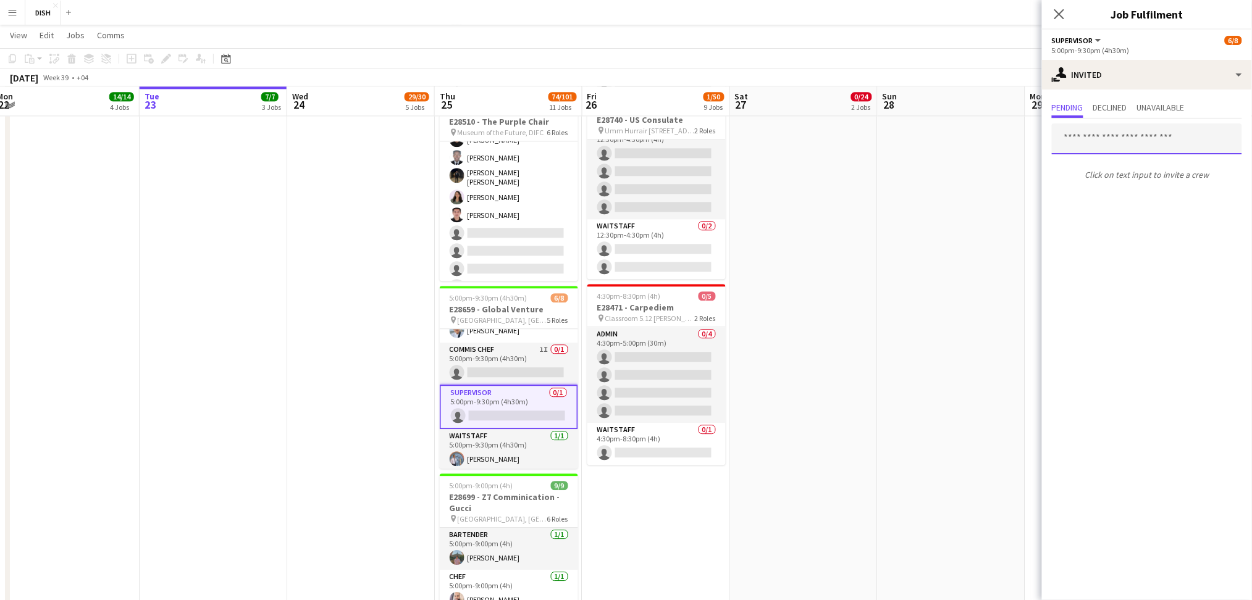
click at [1093, 146] on input "text" at bounding box center [1147, 139] width 190 height 31
type input "******"
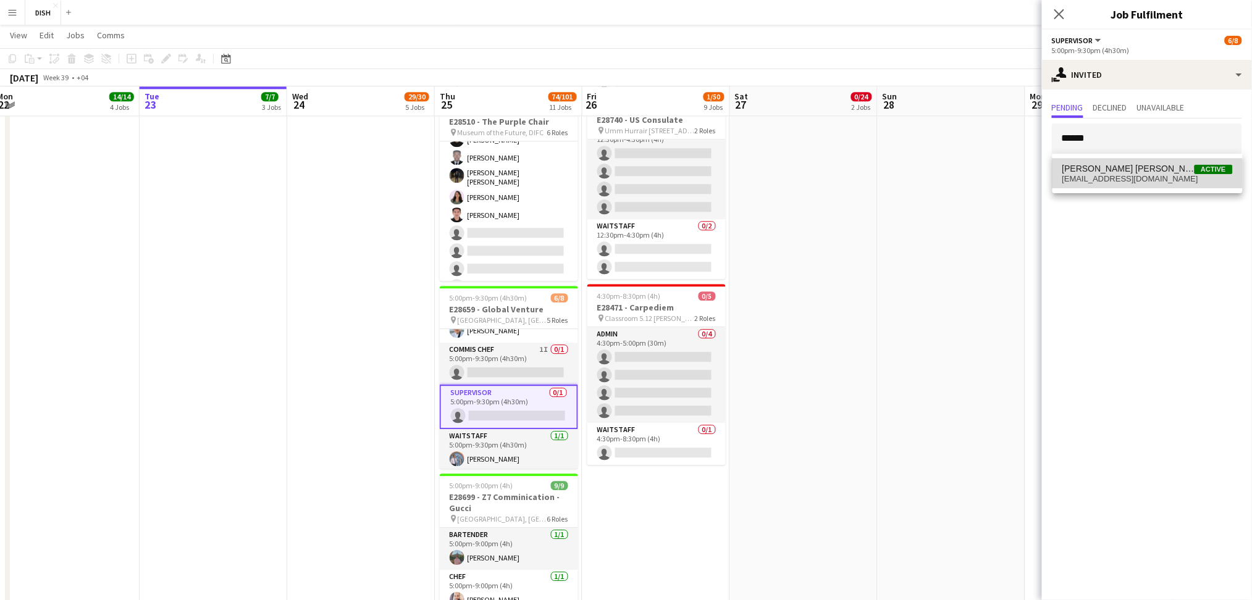
click at [1094, 167] on span "[PERSON_NAME] [PERSON_NAME]" at bounding box center [1129, 169] width 132 height 11
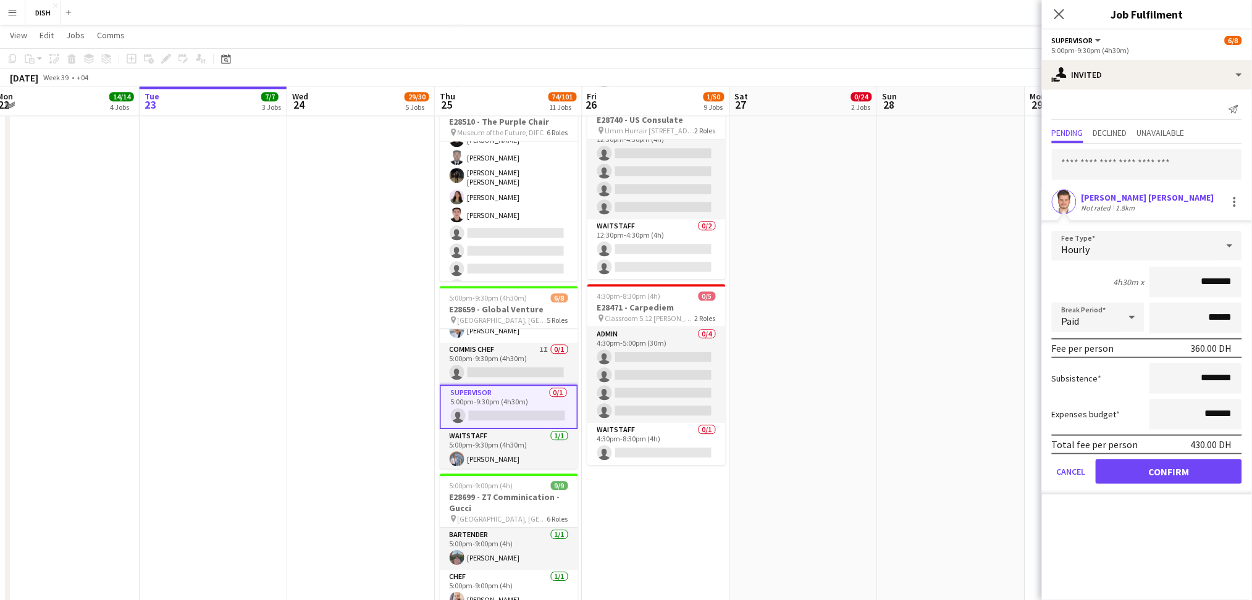
drag, startPoint x: 1193, startPoint y: 276, endPoint x: 1264, endPoint y: 274, distance: 70.4
type input "*****"
click at [1192, 466] on button "Confirm" at bounding box center [1169, 472] width 146 height 25
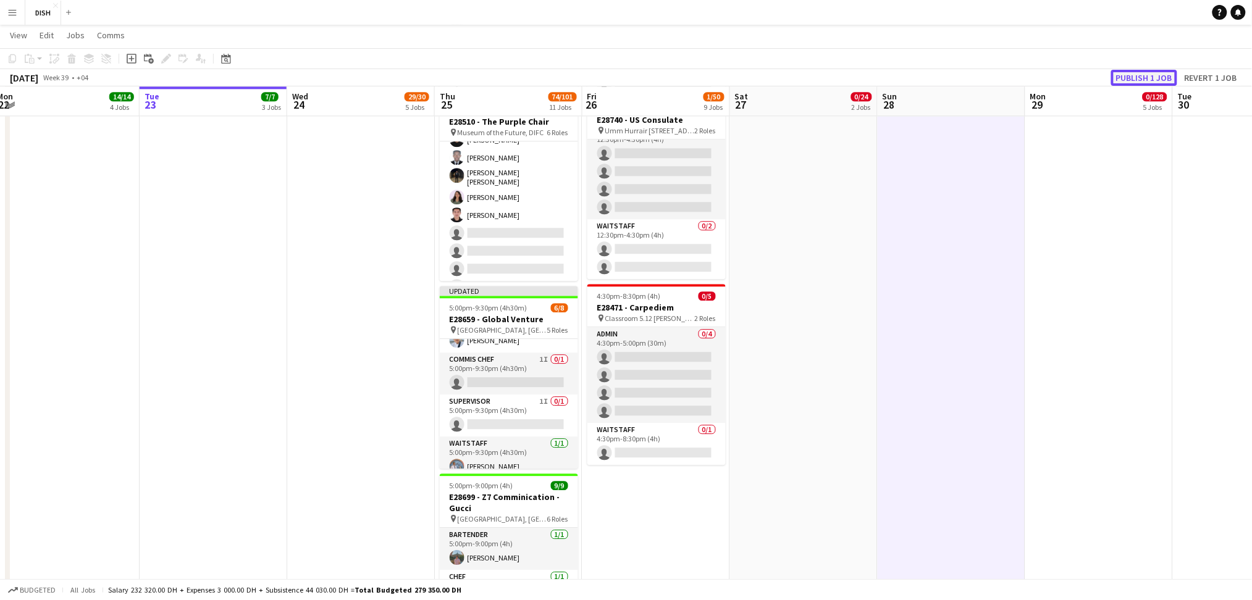
click at [1156, 80] on button "Publish 1 job" at bounding box center [1144, 78] width 66 height 16
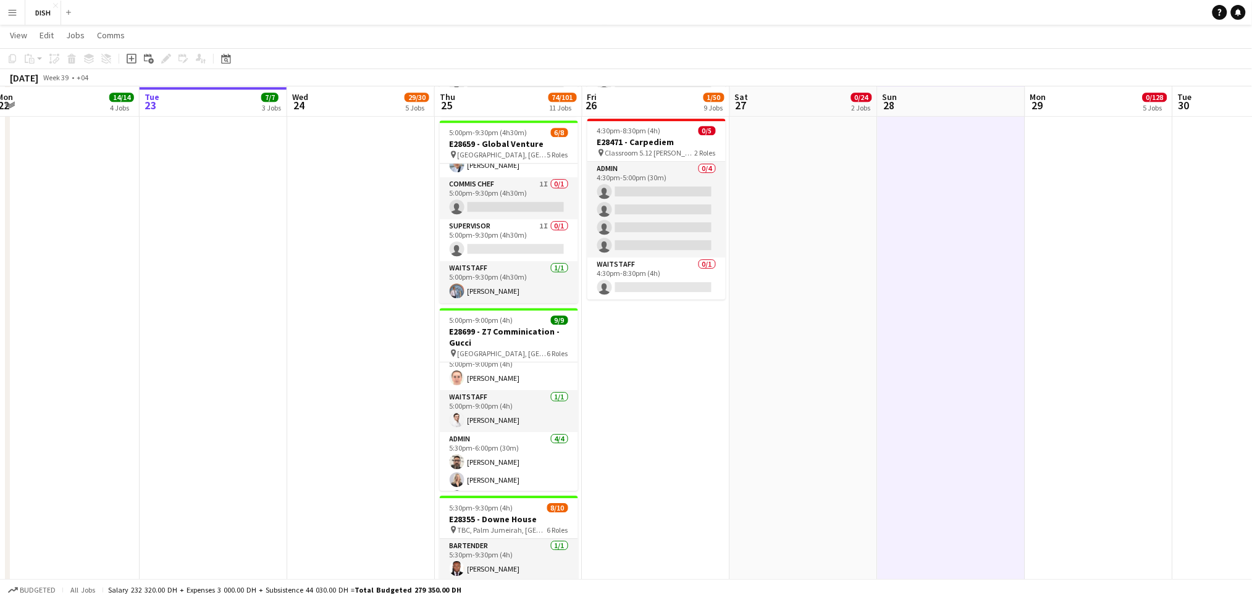
scroll to position [143, 0]
click at [488, 408] on app-card-role "Waitstaff 1/1 5:00pm-9:00pm (4h) Oleksandr Lunov" at bounding box center [509, 408] width 138 height 42
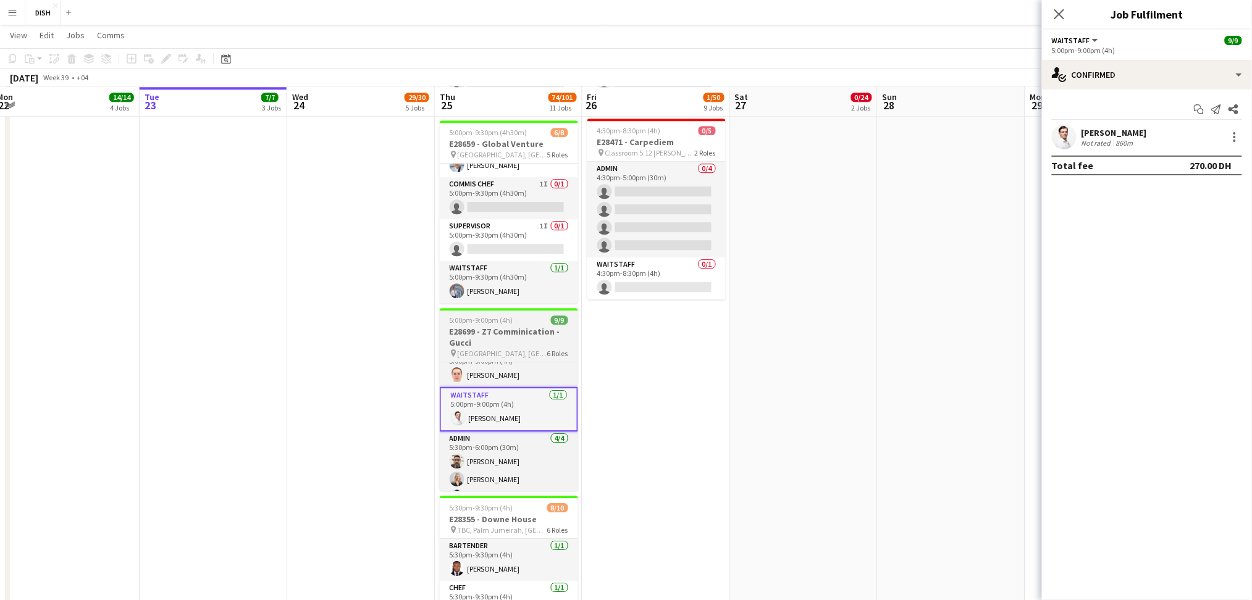
click at [510, 326] on h3 "E28699 - Z7 Comminication - Gucci" at bounding box center [509, 337] width 138 height 22
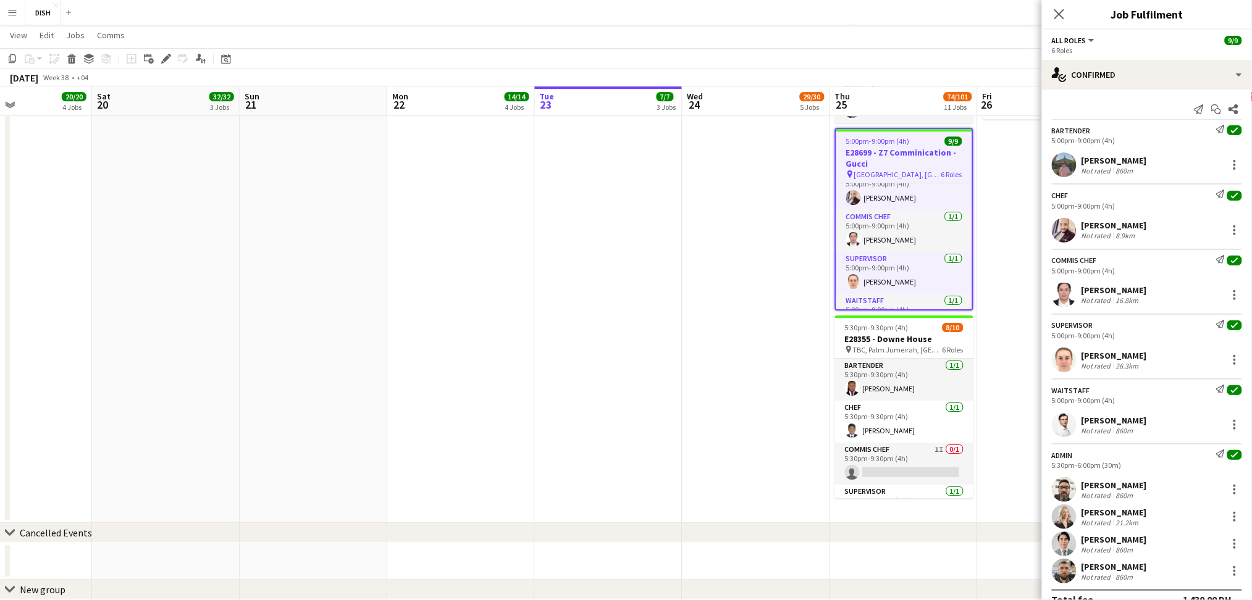
scroll to position [64, 0]
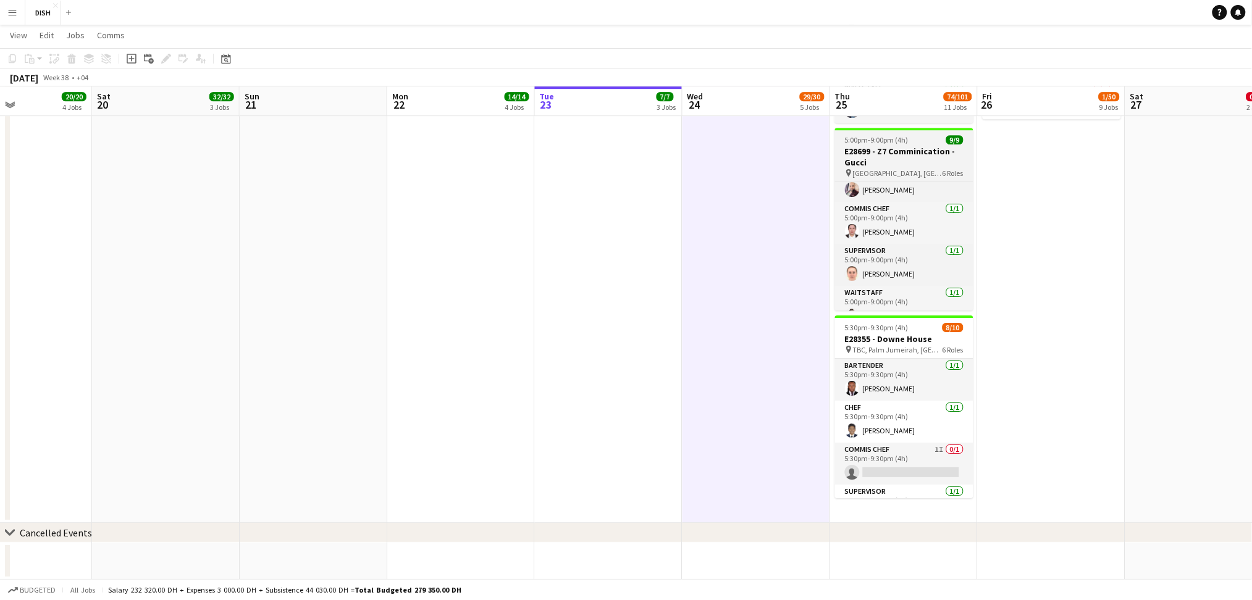
click at [925, 153] on h3 "E28699 - Z7 Comminication - Gucci" at bounding box center [904, 157] width 138 height 22
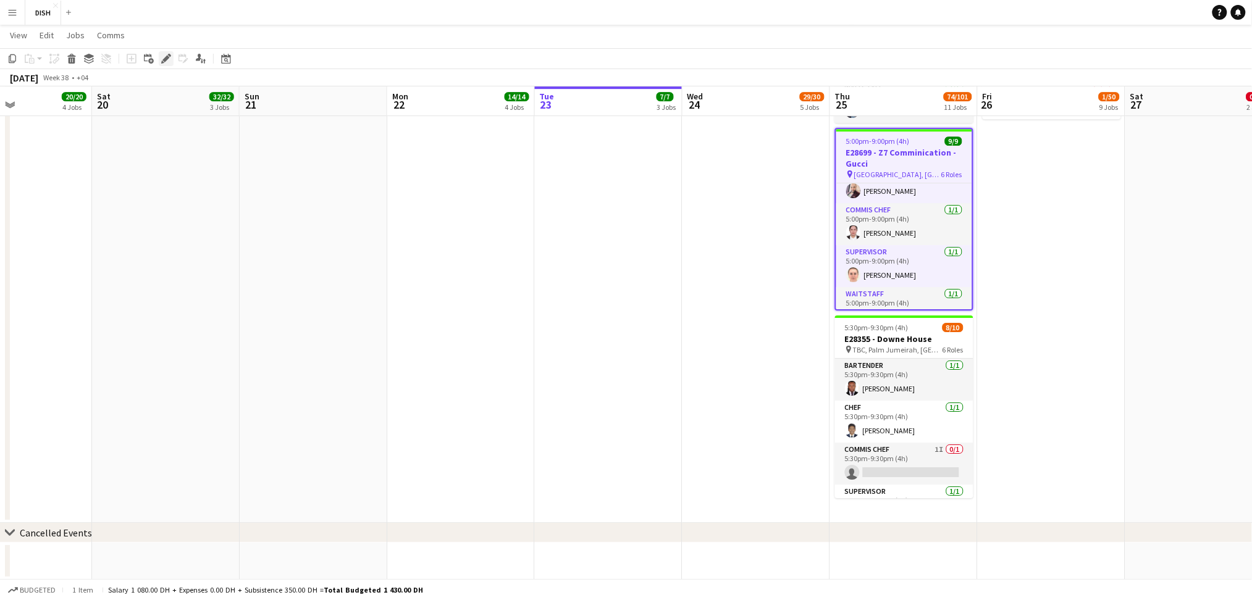
click at [164, 54] on icon "Edit" at bounding box center [166, 59] width 10 height 10
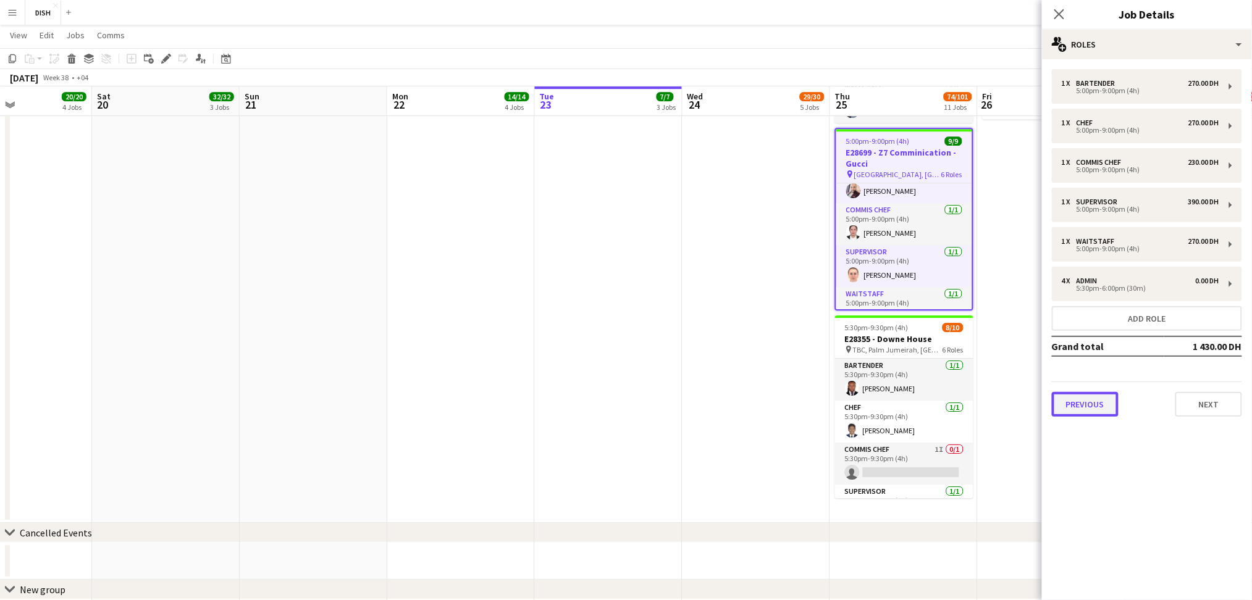
click at [1084, 402] on button "Previous" at bounding box center [1085, 404] width 67 height 25
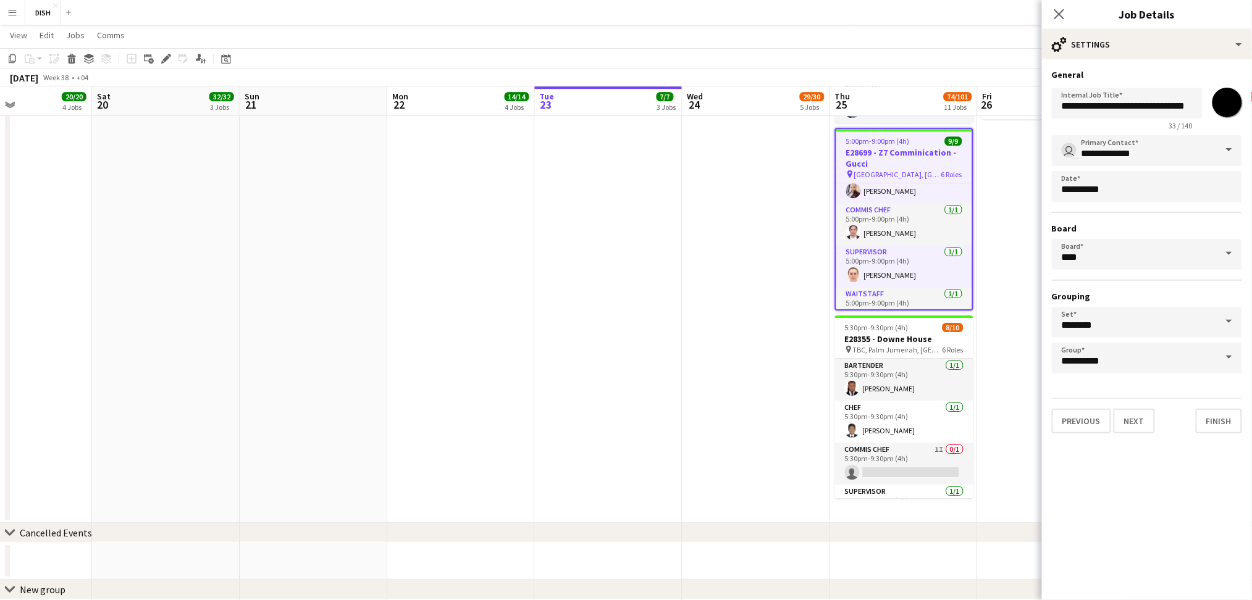
click at [1229, 109] on input "*******" at bounding box center [1227, 102] width 44 height 44
type input "*******"
click at [1227, 416] on button "Finish" at bounding box center [1219, 421] width 46 height 25
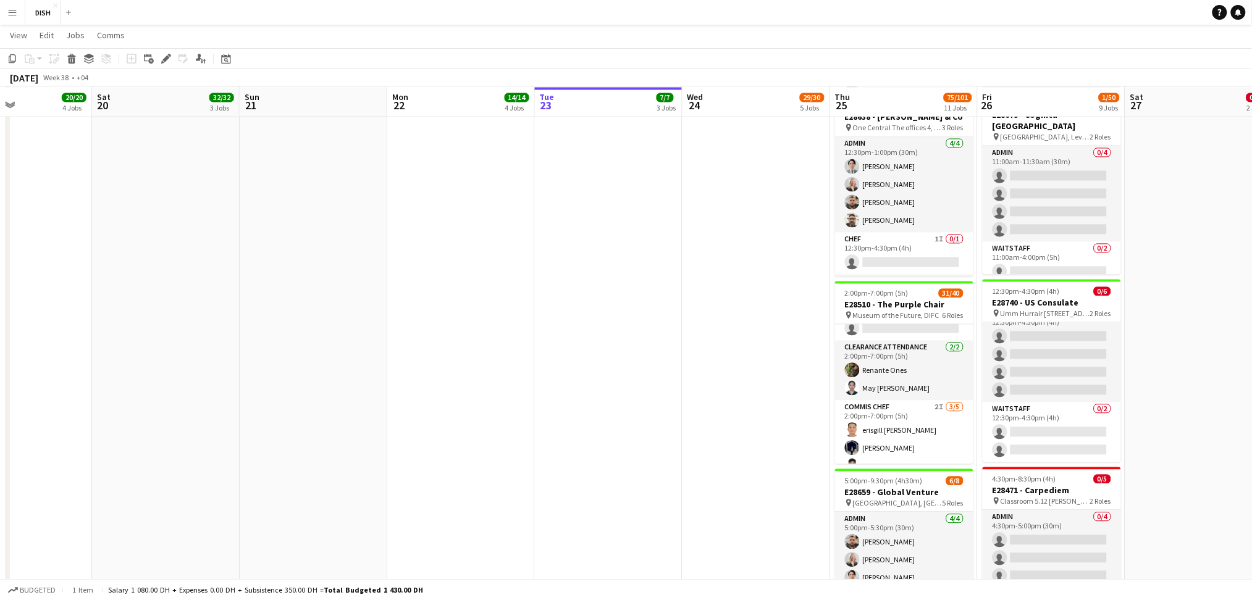
scroll to position [0, 0]
click at [765, 404] on app-date-cell "8:30am-2:00pm (5h30m) 5/5 E28742 - Fifth Element pin Novartis Office 03rd Floor…" at bounding box center [757, 162] width 148 height 1779
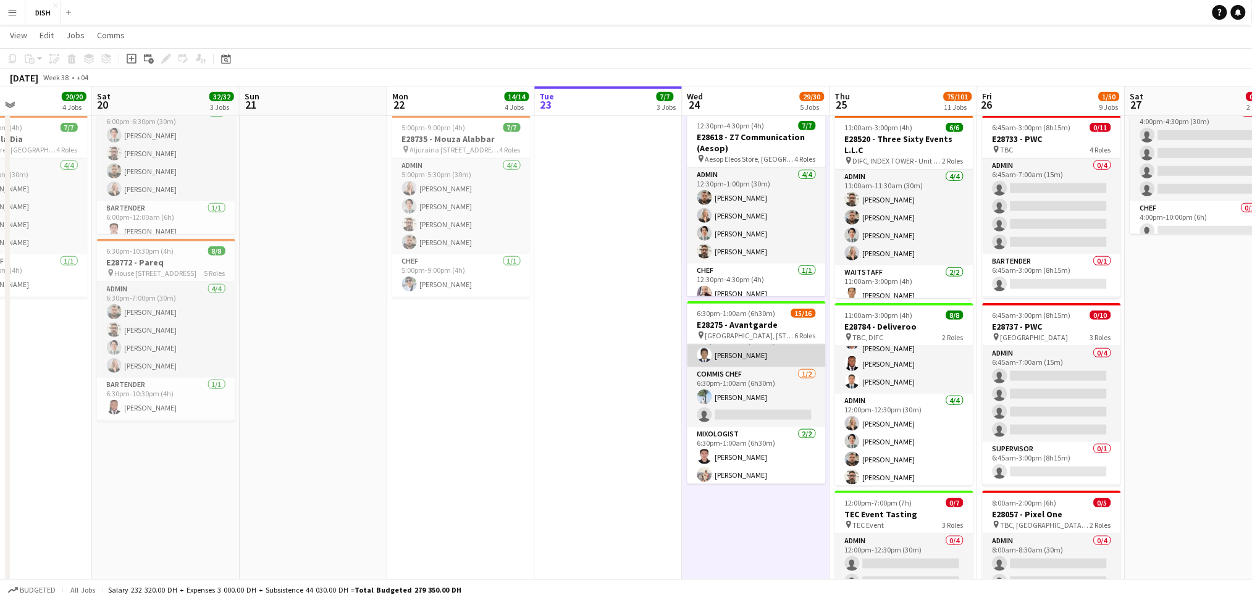
scroll to position [115, 0]
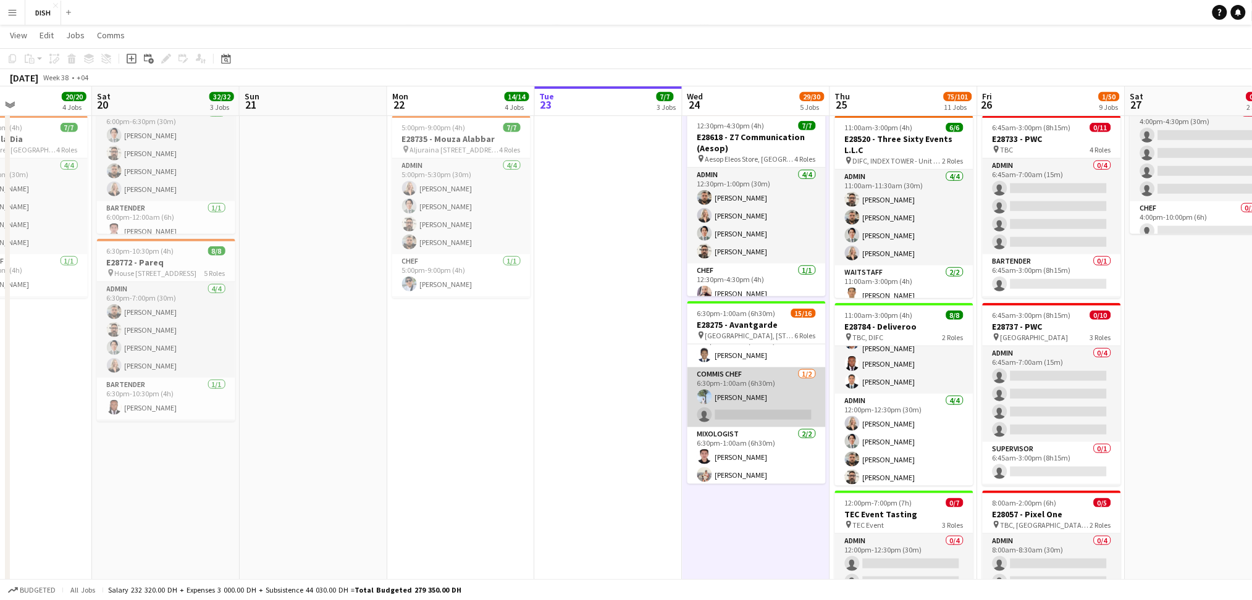
click at [752, 403] on app-card-role "Commis Chef 1/2 6:30pm-1:00am (6h30m) Kavishka Jayasundara single-neutral-actio…" at bounding box center [757, 398] width 138 height 60
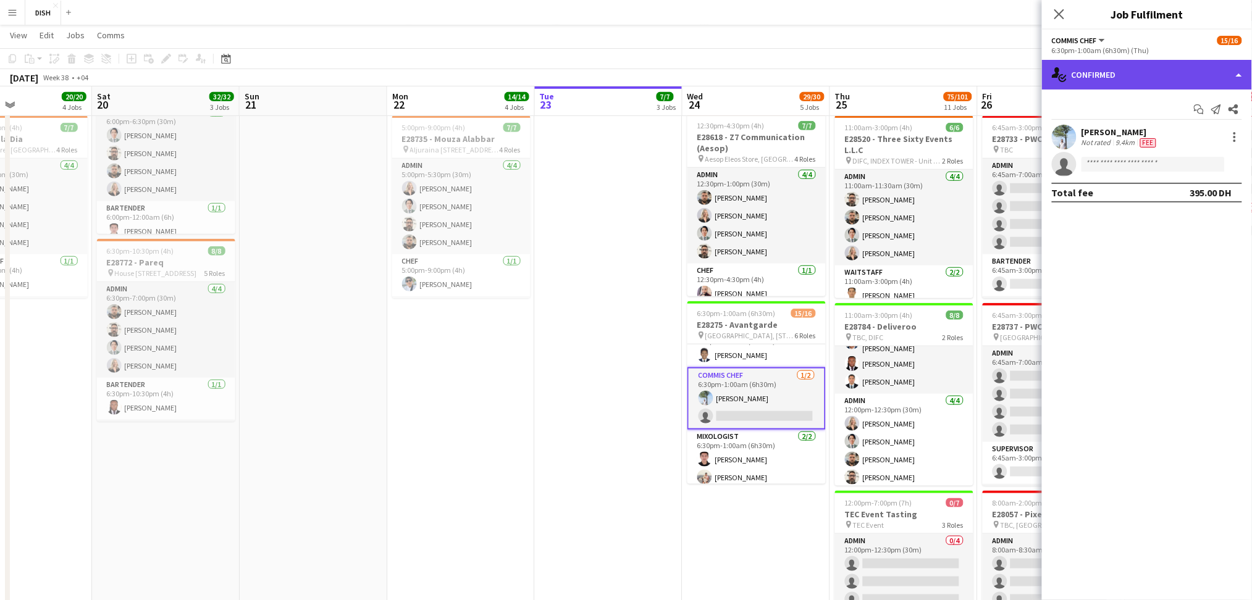
click at [1226, 72] on div "single-neutral-actions-check-2 Confirmed" at bounding box center [1147, 75] width 210 height 30
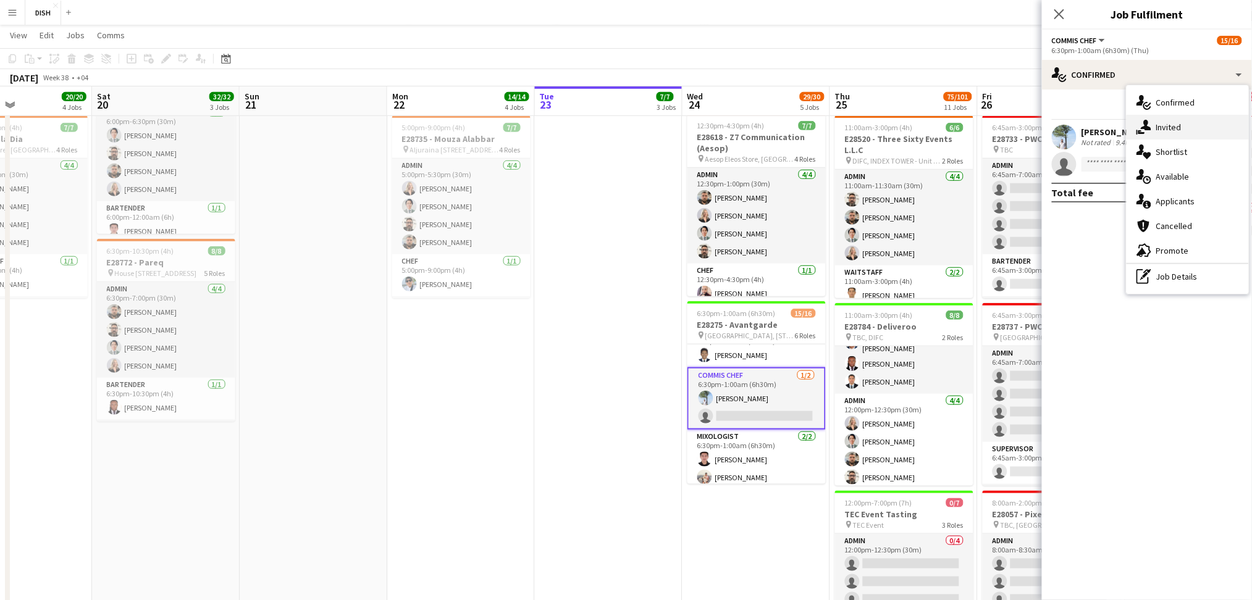
click at [1202, 128] on div "single-neutral-actions-share-1 Invited" at bounding box center [1188, 127] width 122 height 25
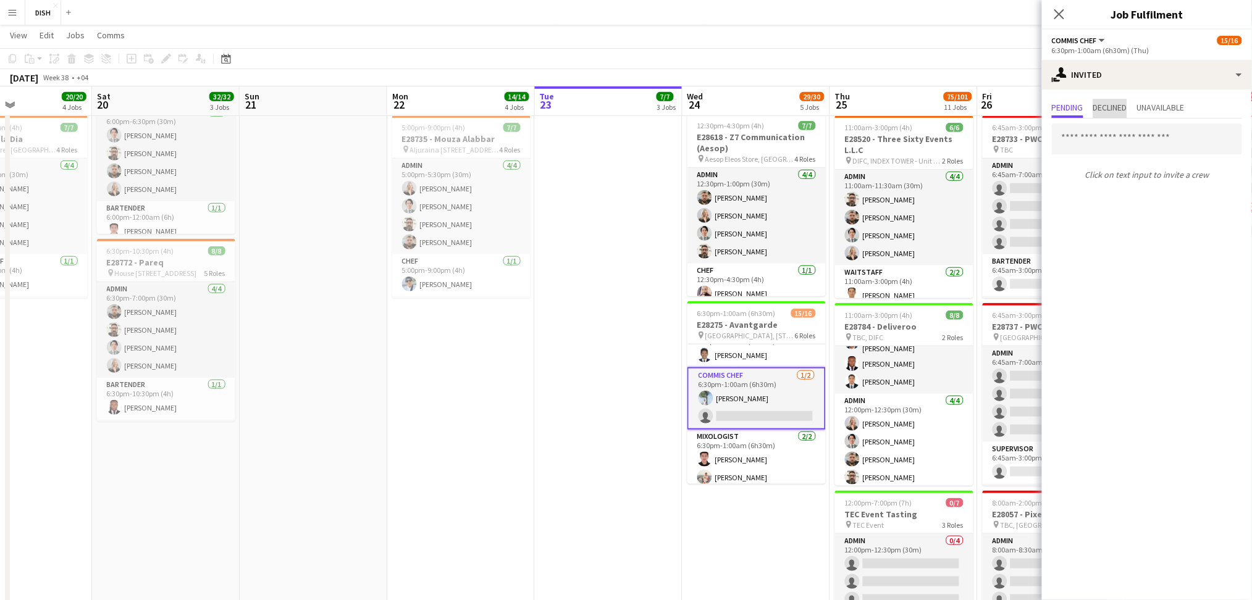
click at [1121, 109] on span "Declined" at bounding box center [1110, 107] width 34 height 9
click at [1080, 111] on span "Pending" at bounding box center [1068, 107] width 32 height 9
click at [1135, 151] on input "text" at bounding box center [1147, 139] width 190 height 31
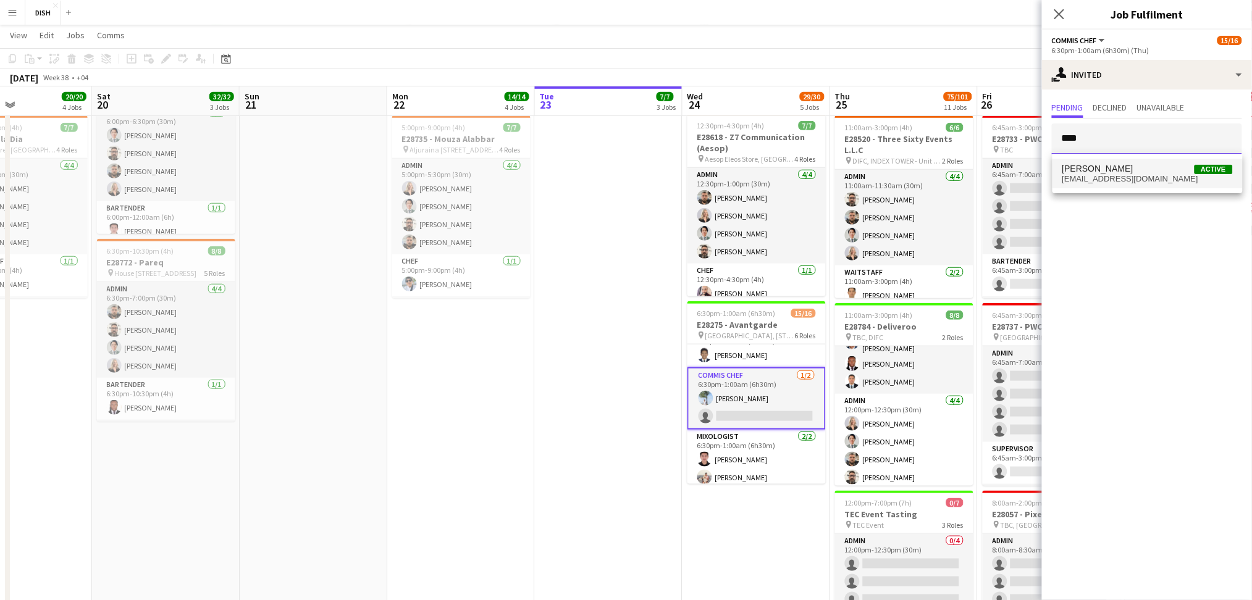
type input "****"
click at [1133, 172] on span "Matthew Anthony Active" at bounding box center [1148, 169] width 170 height 11
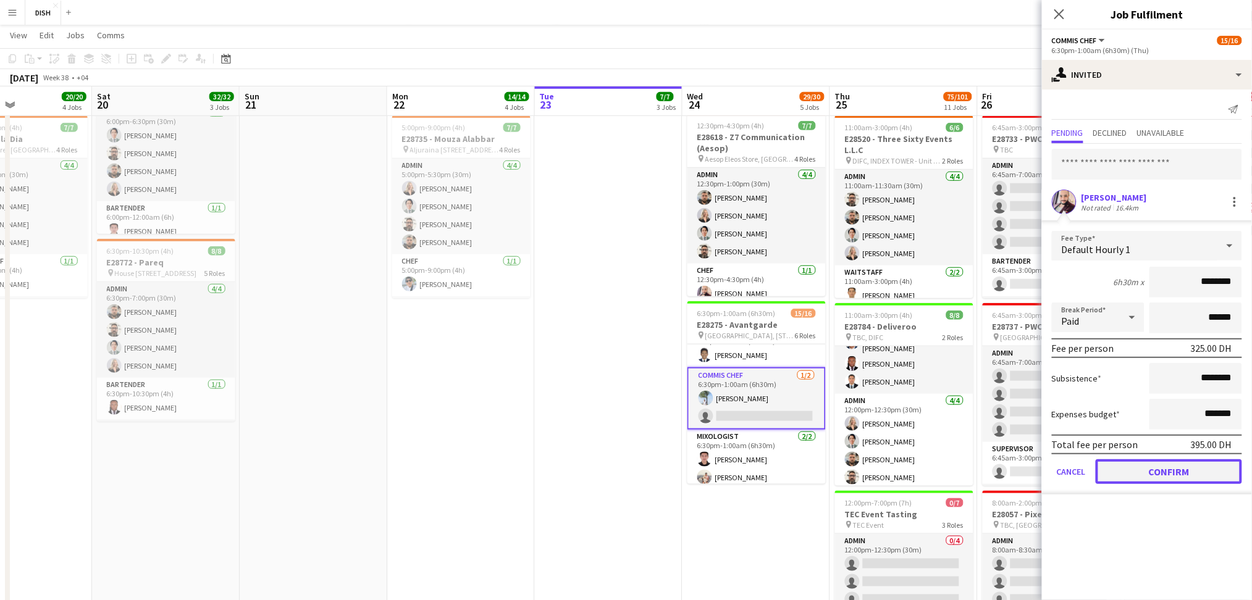
click at [1174, 471] on button "Confirm" at bounding box center [1169, 472] width 146 height 25
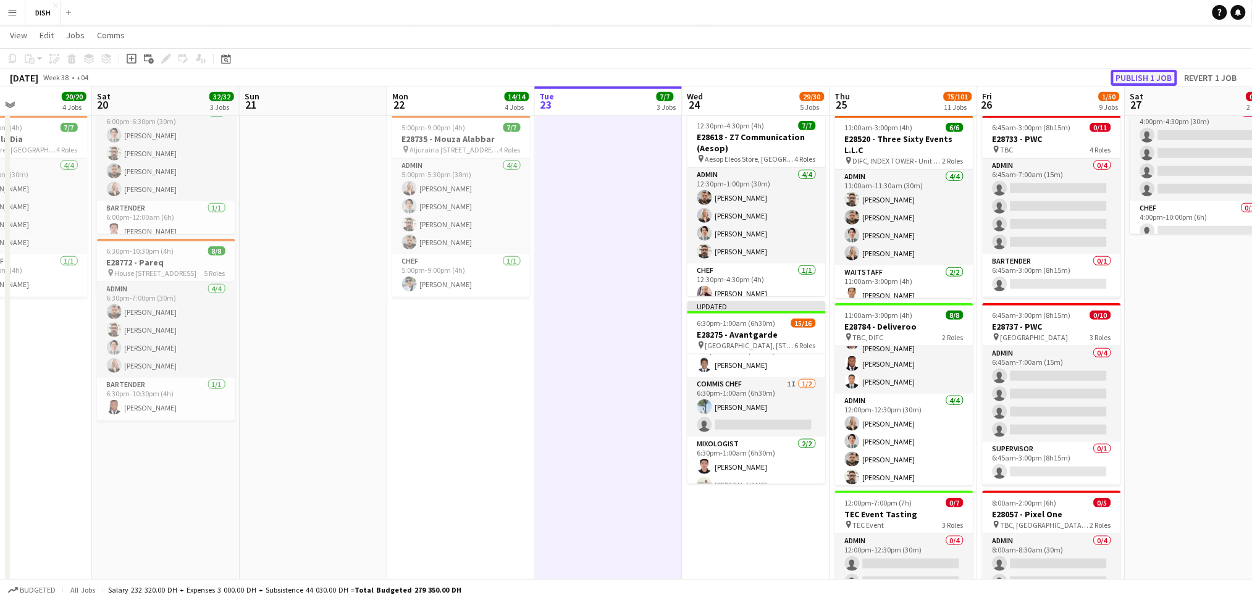
click at [1151, 84] on button "Publish 1 job" at bounding box center [1144, 78] width 66 height 16
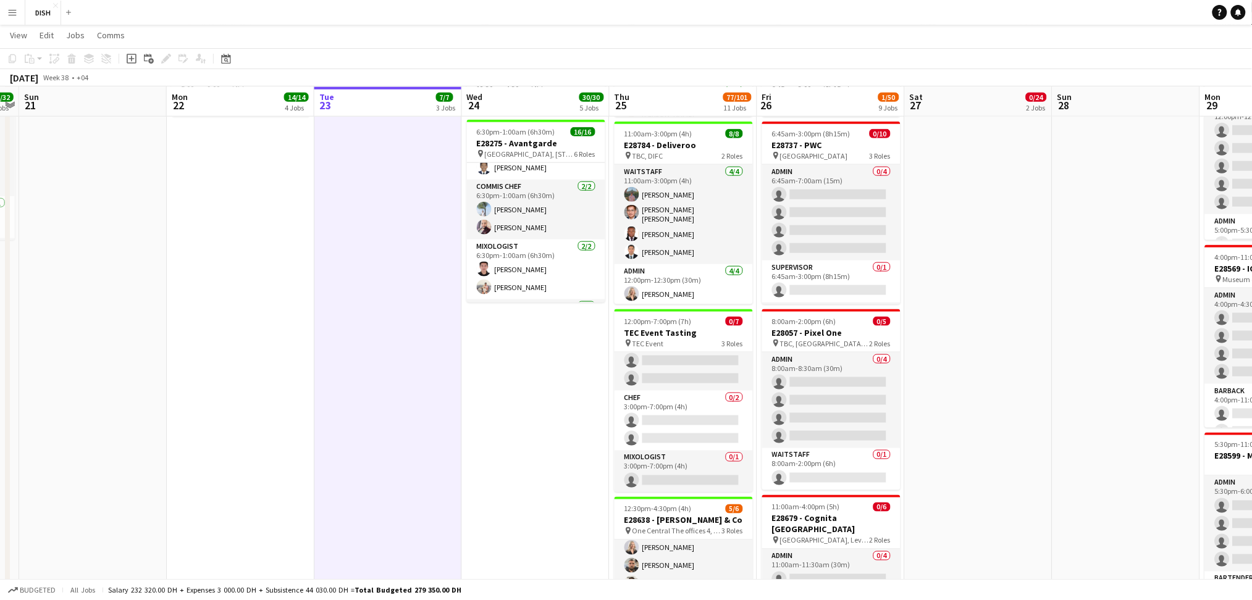
scroll to position [463, 0]
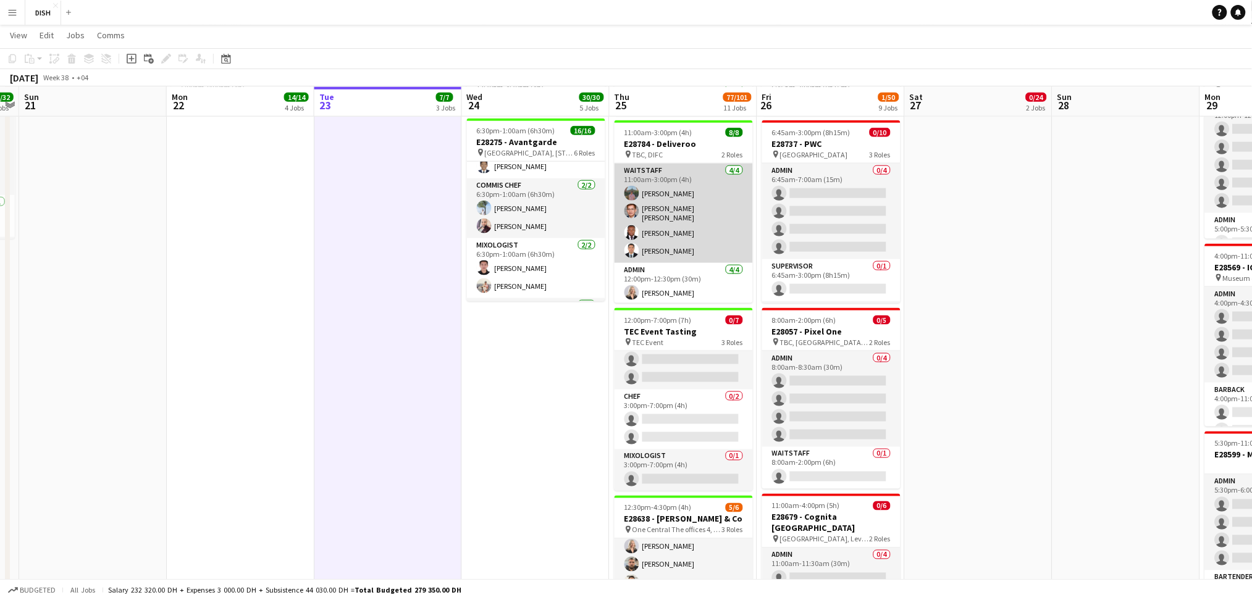
click at [676, 192] on app-card-role "Waitstaff 4/4 11:00am-3:00pm (4h) Ferlan Balanquit eric john santos Darwin Dors…" at bounding box center [684, 213] width 138 height 99
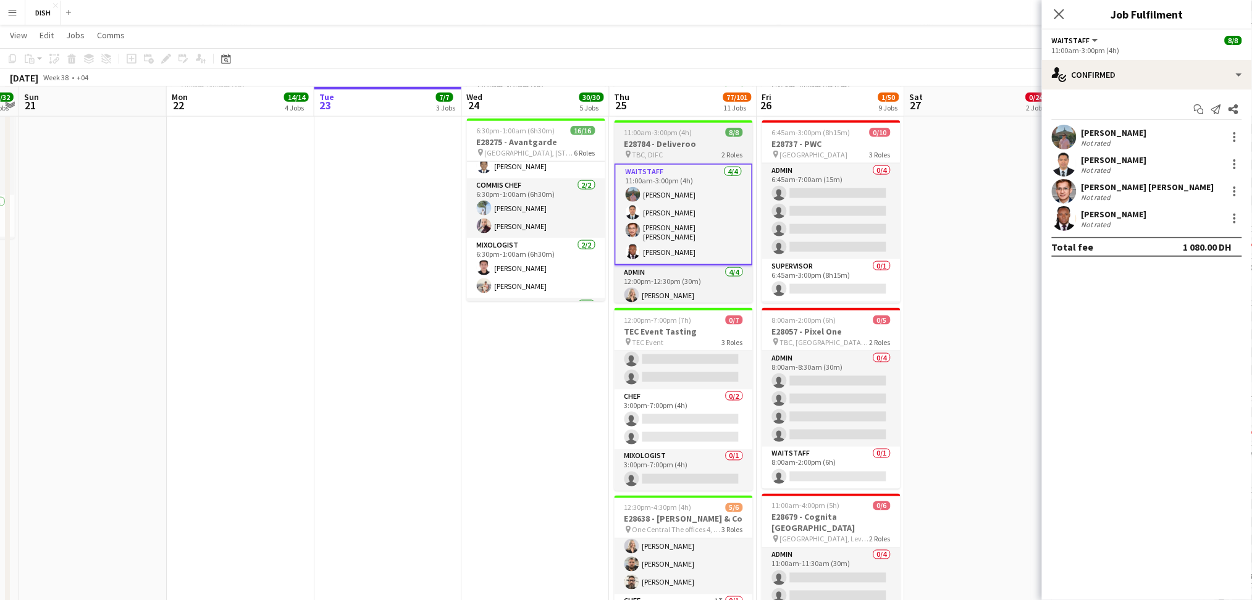
click at [658, 140] on h3 "E28784 - Deliveroo" at bounding box center [684, 143] width 138 height 11
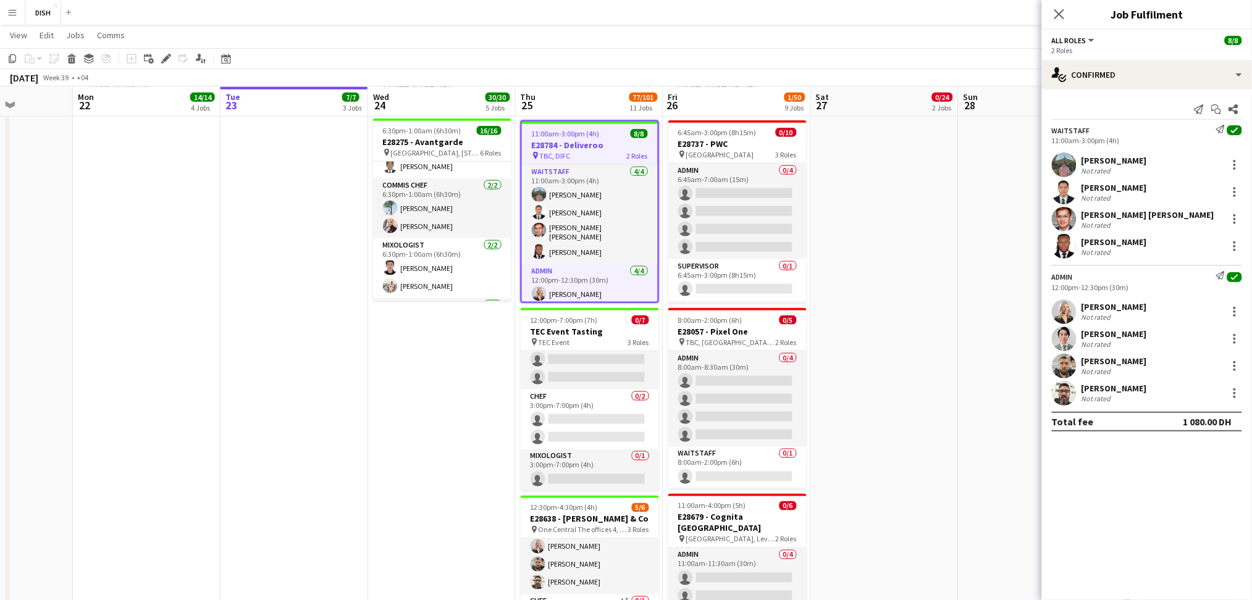
scroll to position [0, 340]
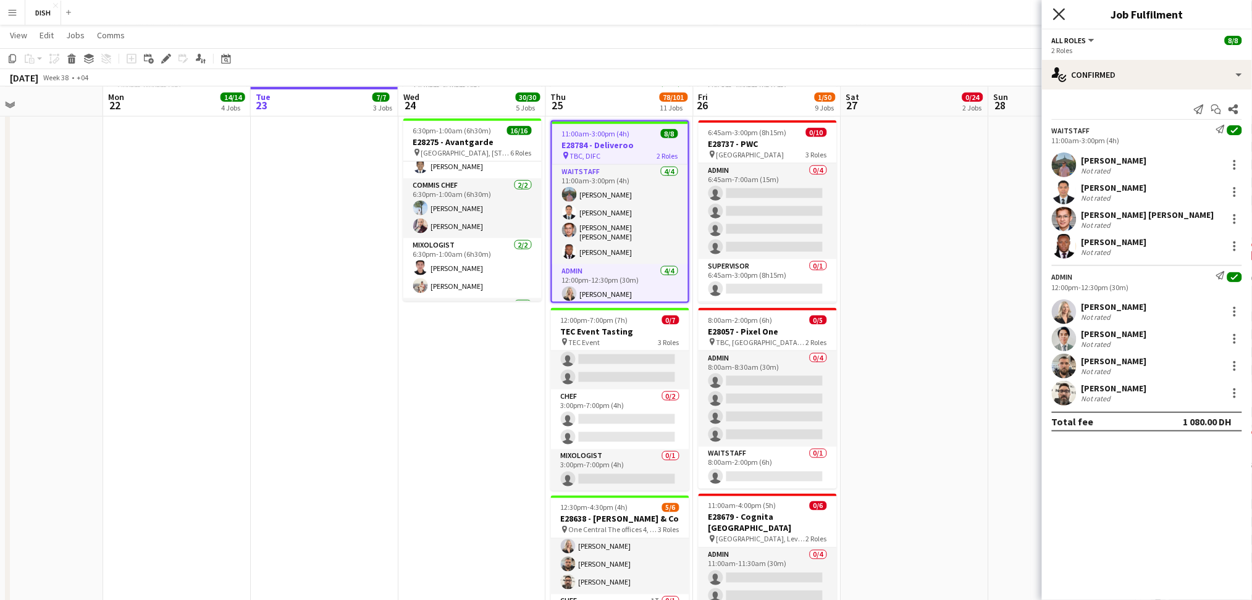
click at [1060, 15] on icon at bounding box center [1059, 14] width 12 height 12
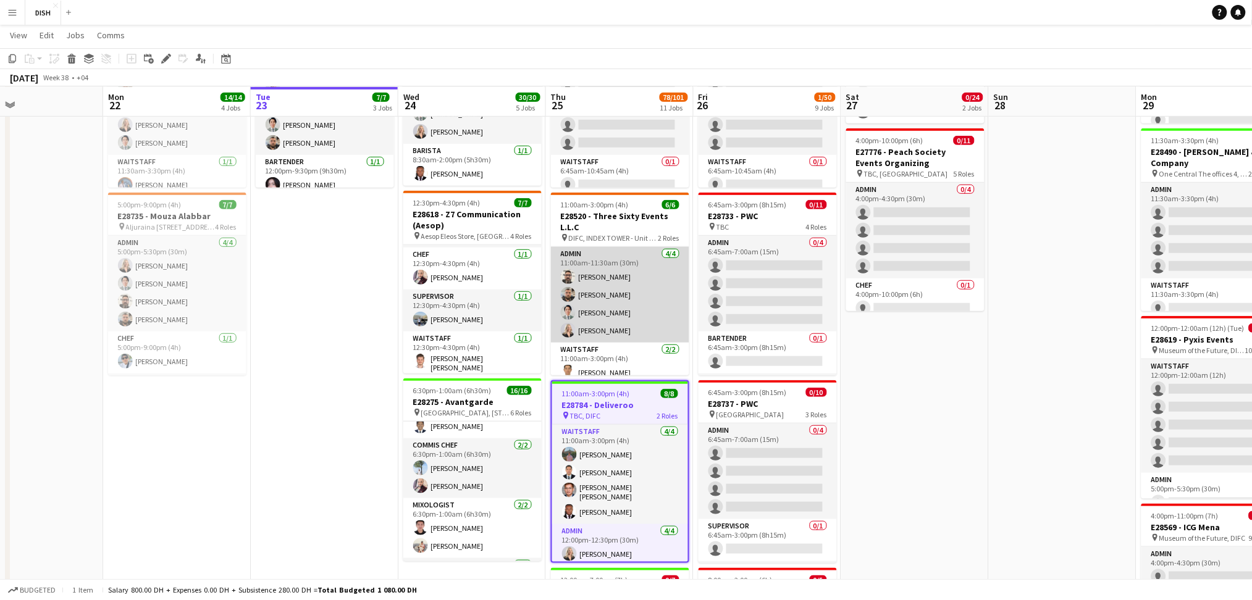
scroll to position [27, 0]
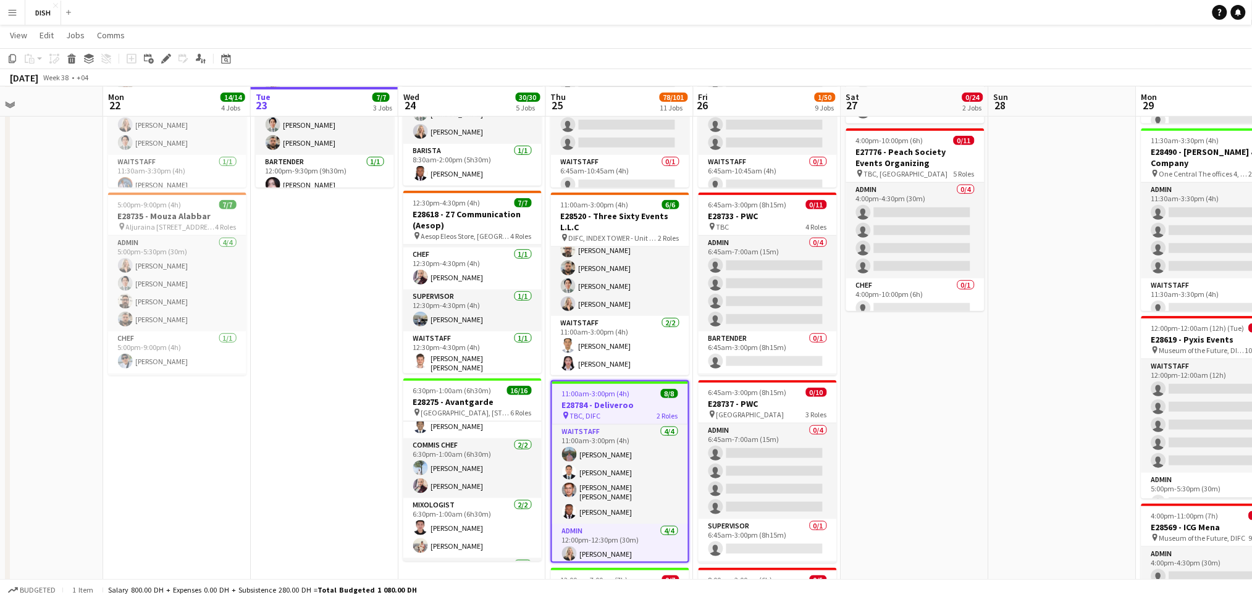
click at [604, 385] on app-job-card "11:00am-3:00pm (4h) 8/8 E28784 - Deliveroo pin TBC, DIFC 2 Roles Waitstaff 4/4 …" at bounding box center [620, 472] width 138 height 183
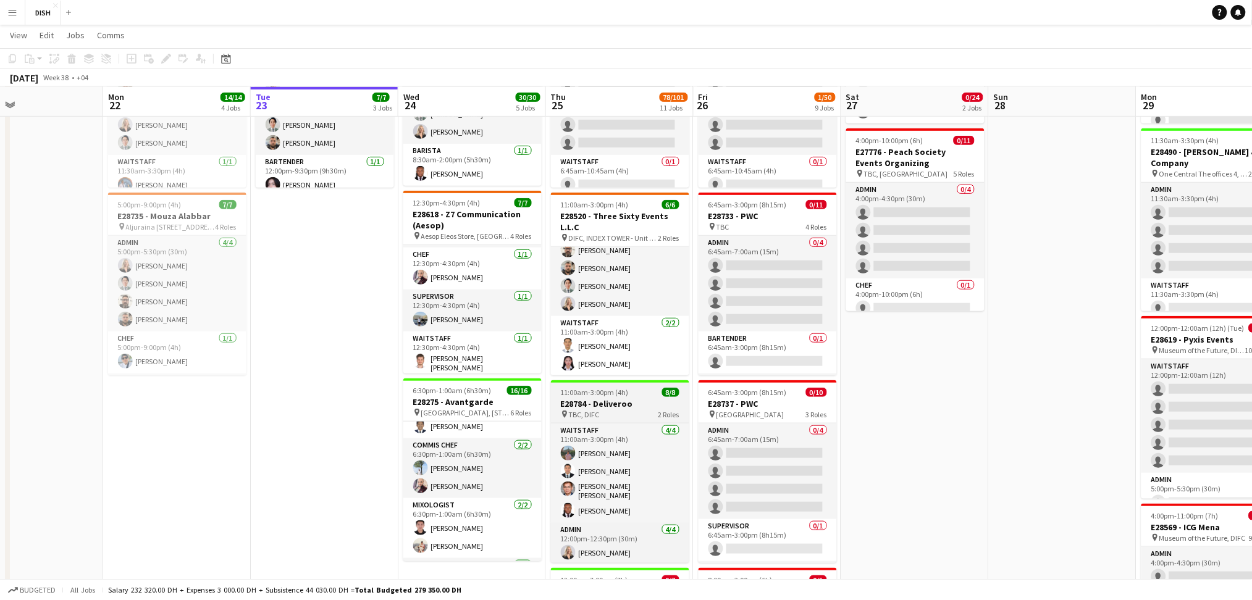
click at [604, 385] on app-job-card "11:00am-3:00pm (4h) 8/8 E28784 - Deliveroo pin TBC, DIFC 2 Roles Waitstaff 4/4 …" at bounding box center [620, 472] width 138 height 183
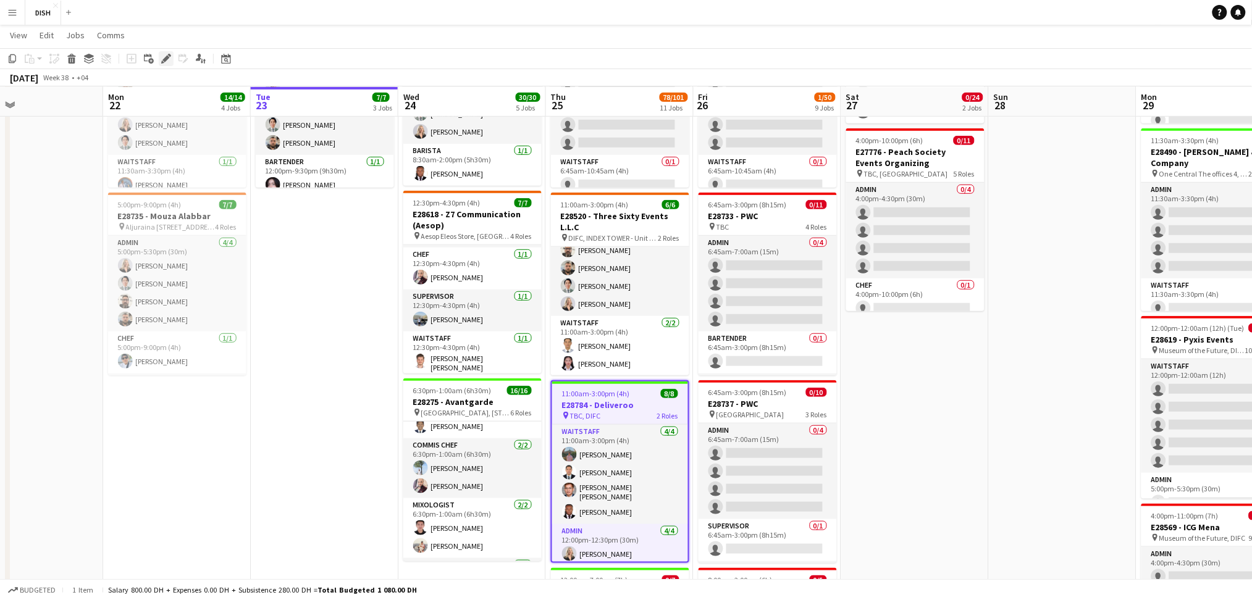
click at [161, 58] on icon "Edit" at bounding box center [166, 59] width 10 height 10
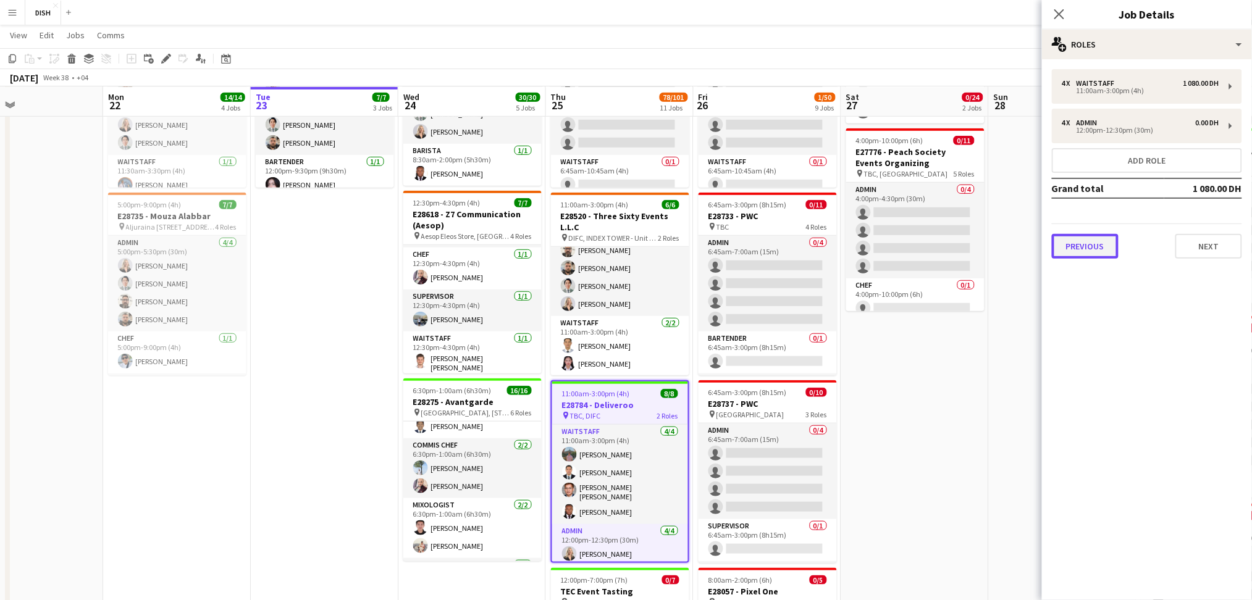
click at [1090, 235] on button "Previous" at bounding box center [1085, 246] width 67 height 25
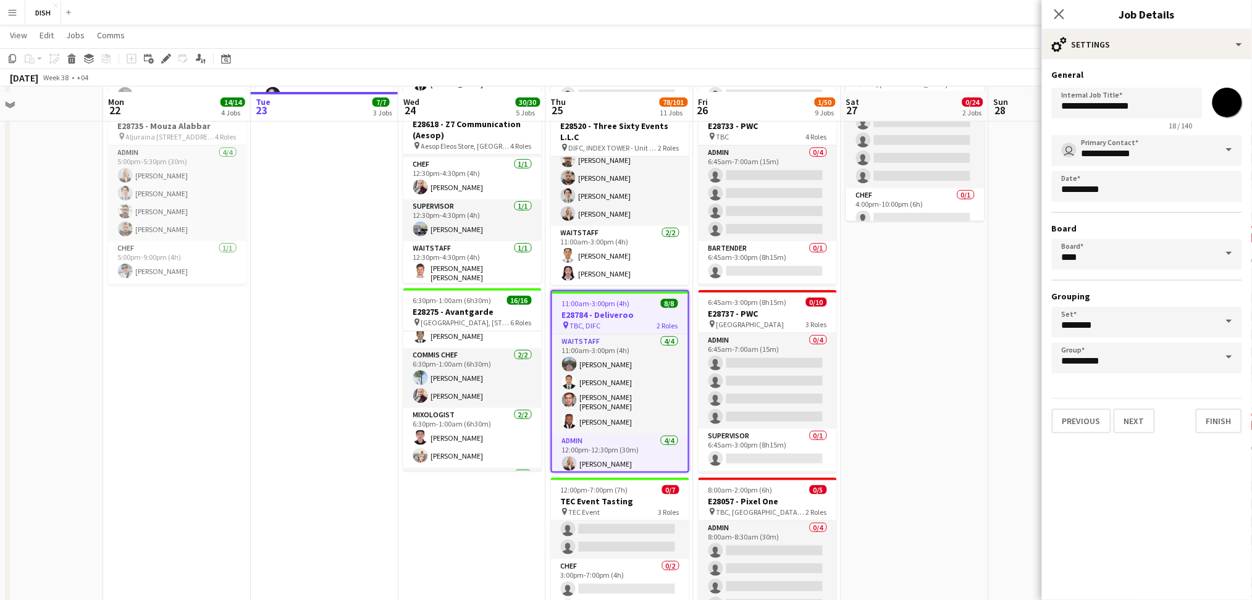
scroll to position [293, 0]
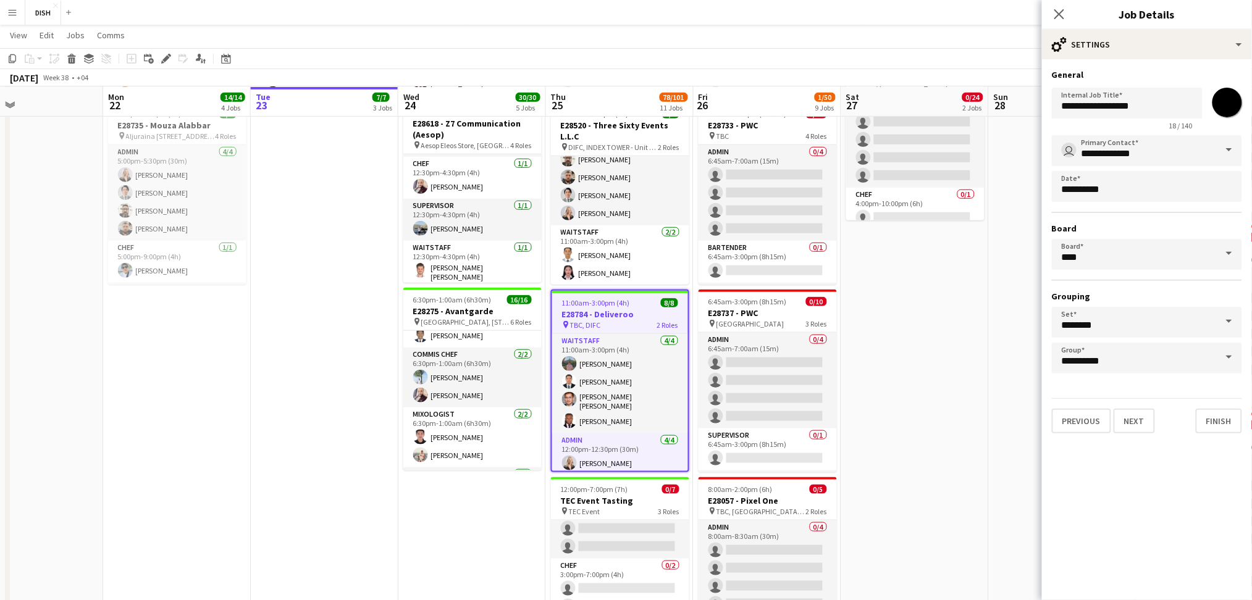
click at [1232, 89] on input "*******" at bounding box center [1227, 102] width 44 height 44
type input "*******"
click at [1148, 72] on h3 "General" at bounding box center [1147, 74] width 190 height 11
click at [1211, 428] on div "**********" at bounding box center [1147, 251] width 210 height 384
click at [1214, 419] on button "Finish" at bounding box center [1219, 421] width 46 height 25
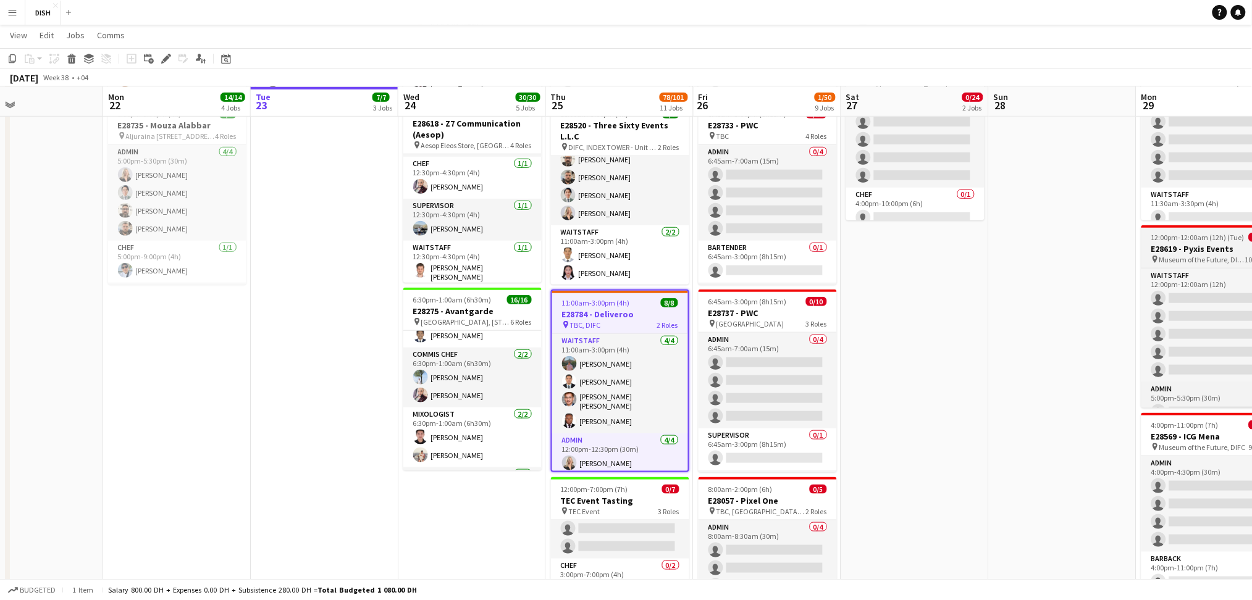
click at [1150, 245] on h3 "E28619 - Pyxis Events" at bounding box center [1211, 248] width 138 height 11
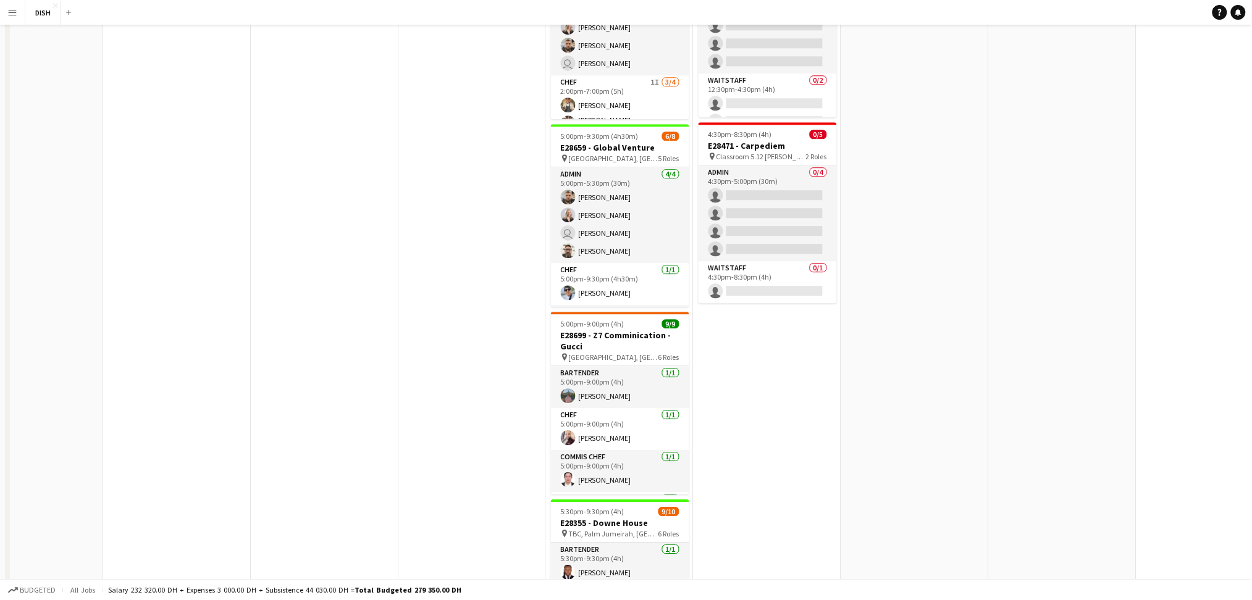
scroll to position [0, 0]
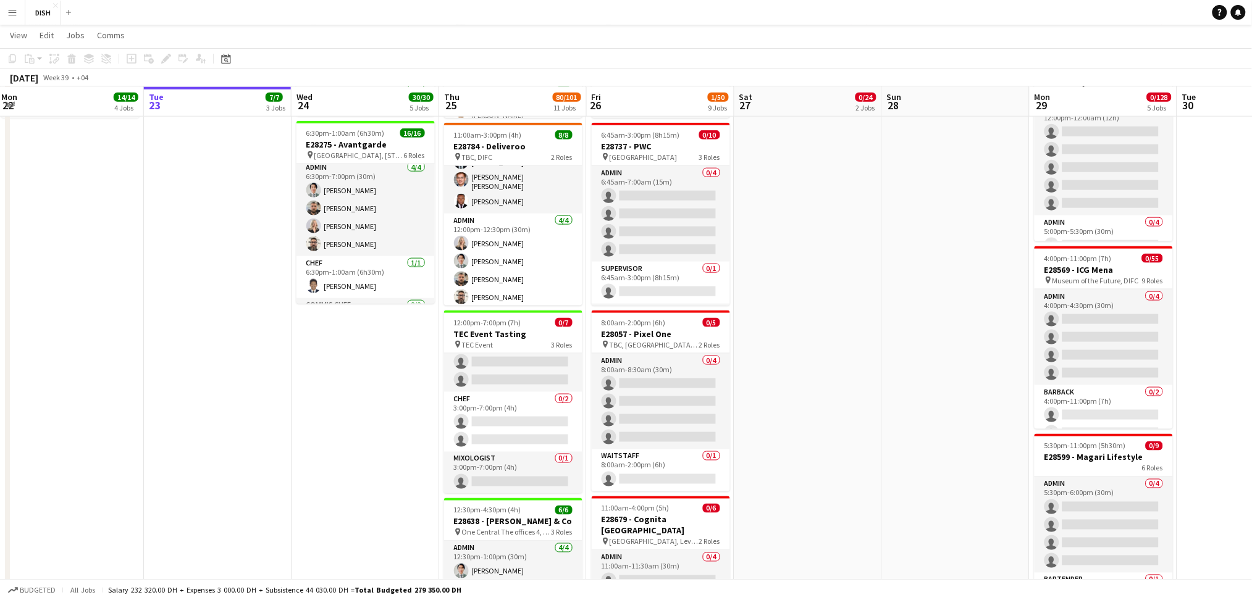
scroll to position [4, 0]
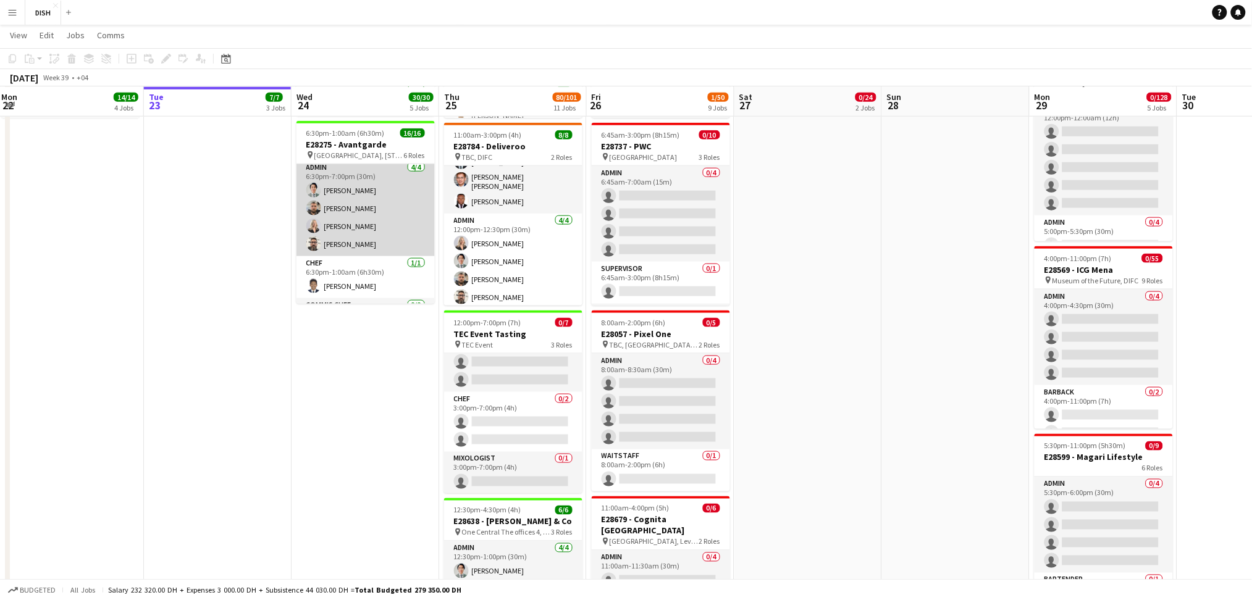
click at [370, 227] on app-card-role "Admin [DATE] 6:30pm-7:00pm (30m) [PERSON_NAME] [PERSON_NAME] [PERSON_NAME]" at bounding box center [366, 209] width 138 height 96
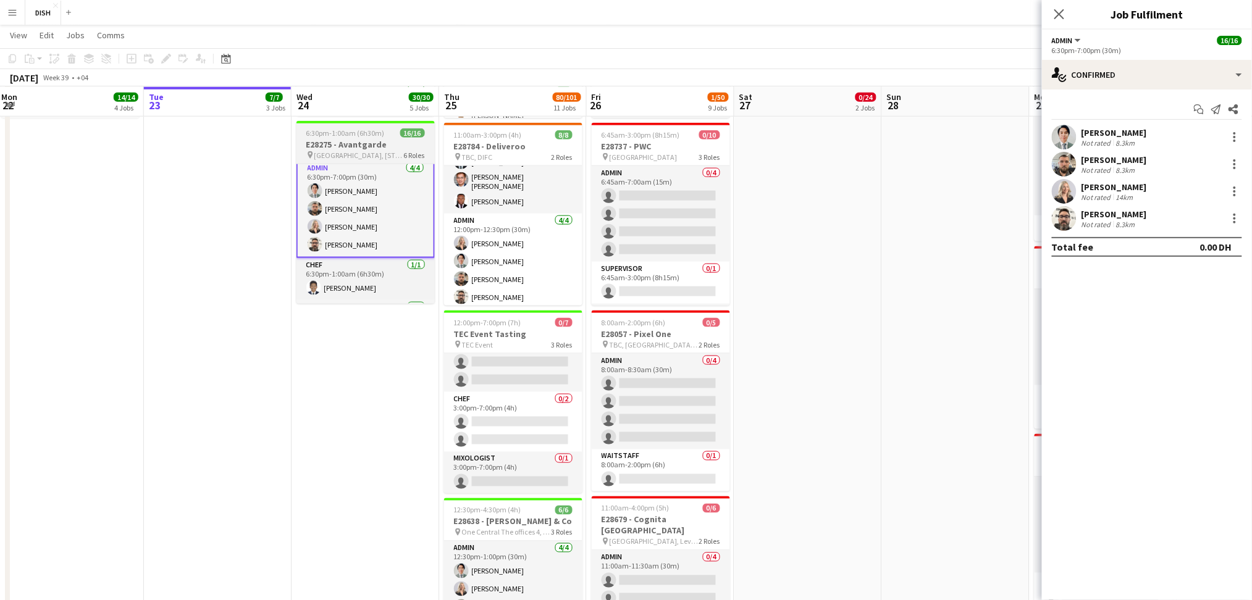
click at [354, 145] on h3 "E28275 - Avantgarde" at bounding box center [366, 144] width 138 height 11
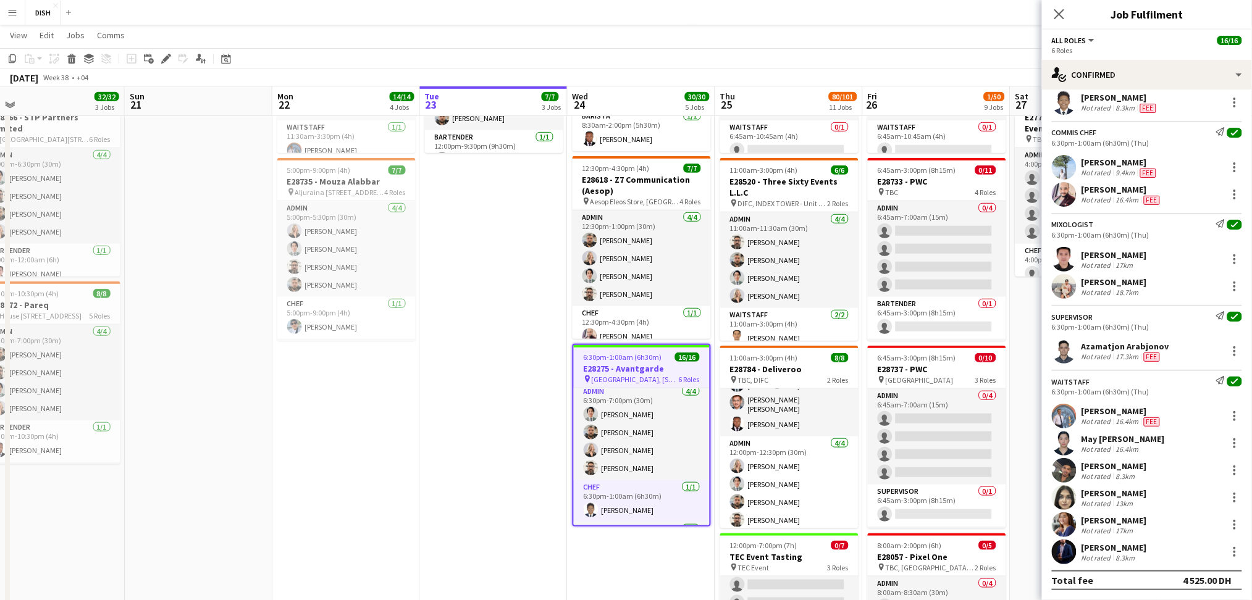
scroll to position [0, 411]
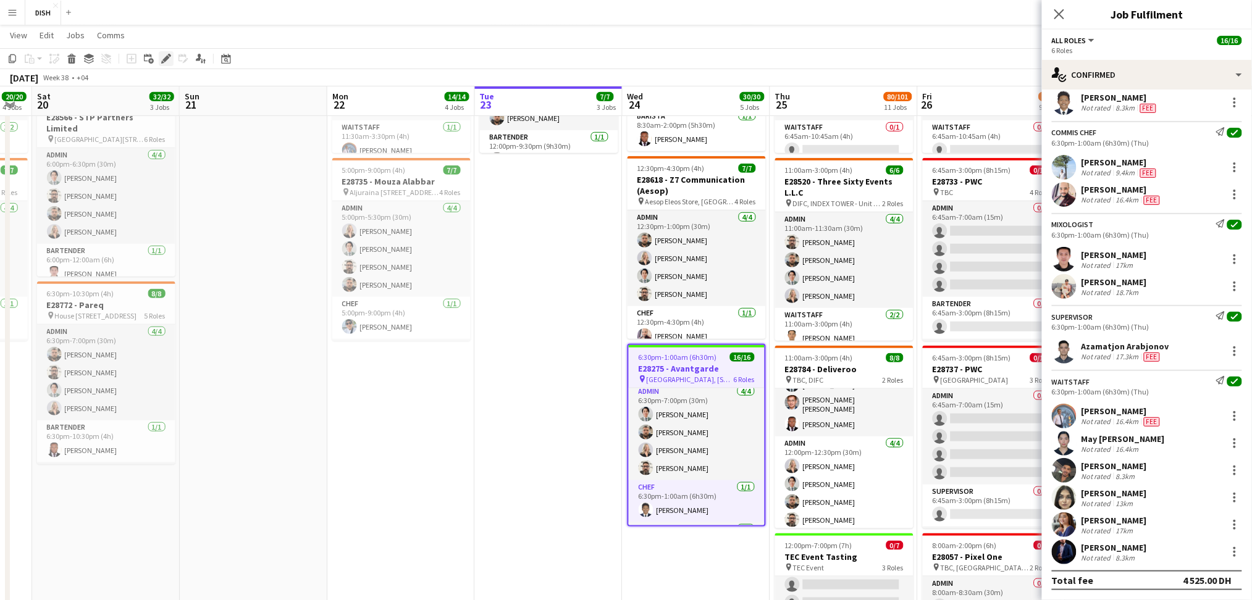
click at [164, 59] on icon at bounding box center [165, 59] width 7 height 7
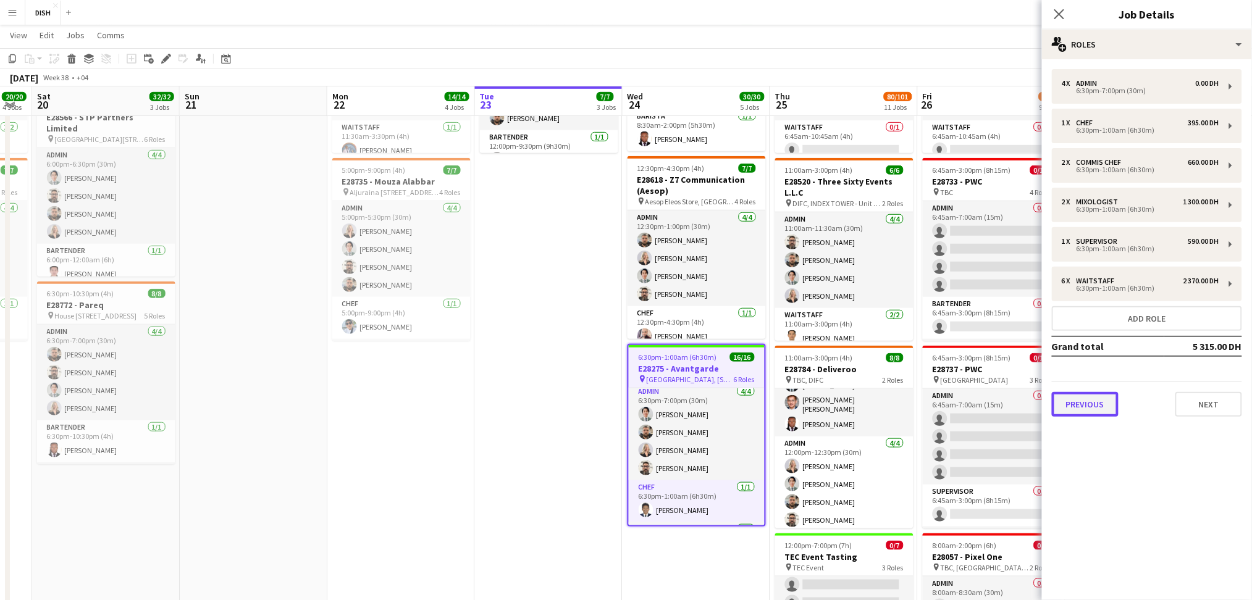
click at [1090, 405] on button "Previous" at bounding box center [1085, 404] width 67 height 25
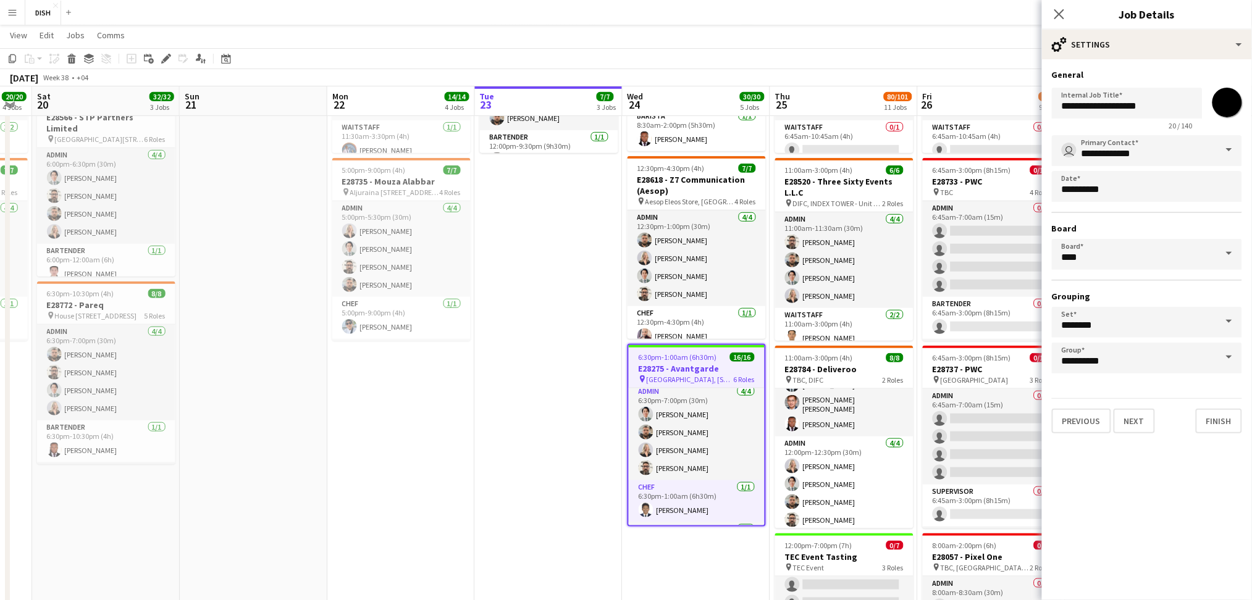
click at [1229, 99] on input "*******" at bounding box center [1227, 102] width 44 height 44
type input "*******"
click at [1224, 409] on button "Finish" at bounding box center [1219, 421] width 46 height 25
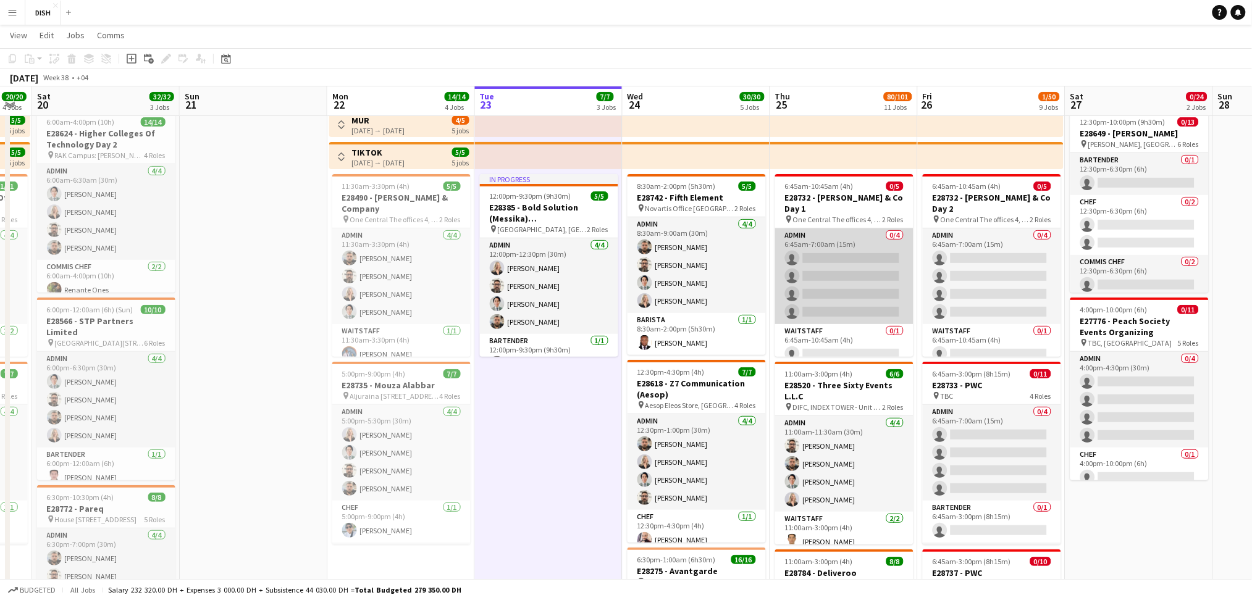
scroll to position [33, 0]
click at [805, 325] on app-card-role "Waitstaff 0/1 6:45am-10:45am (4h) single-neutral-actions" at bounding box center [844, 346] width 138 height 42
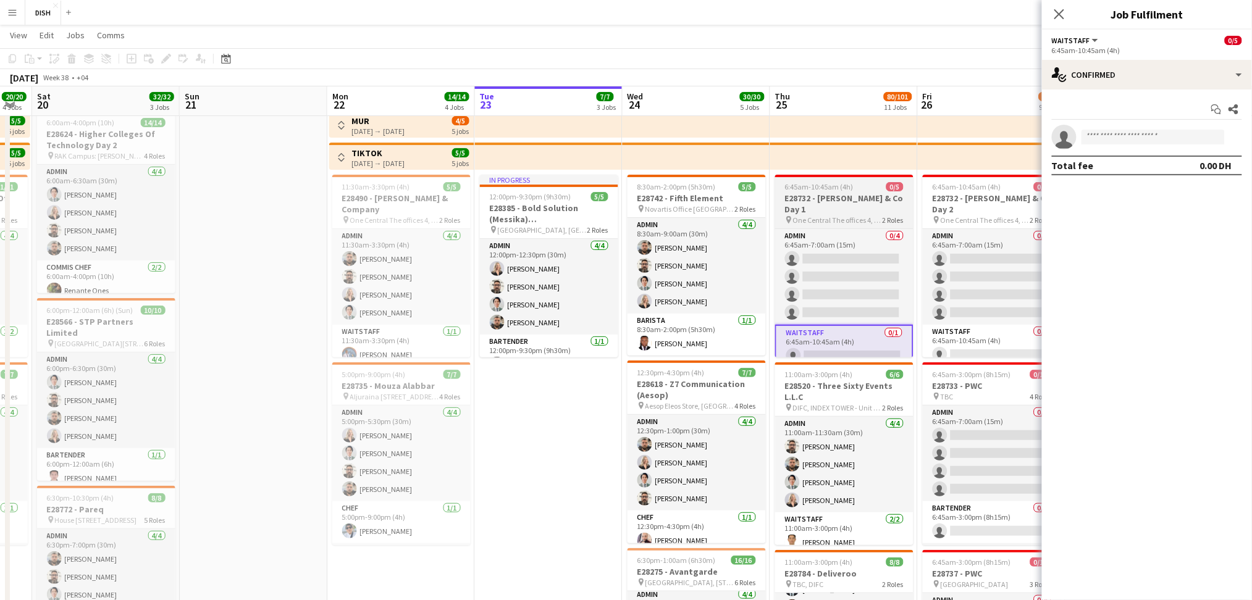
click at [875, 199] on h3 "E28732 - [PERSON_NAME] & Co Day 1" at bounding box center [844, 204] width 138 height 22
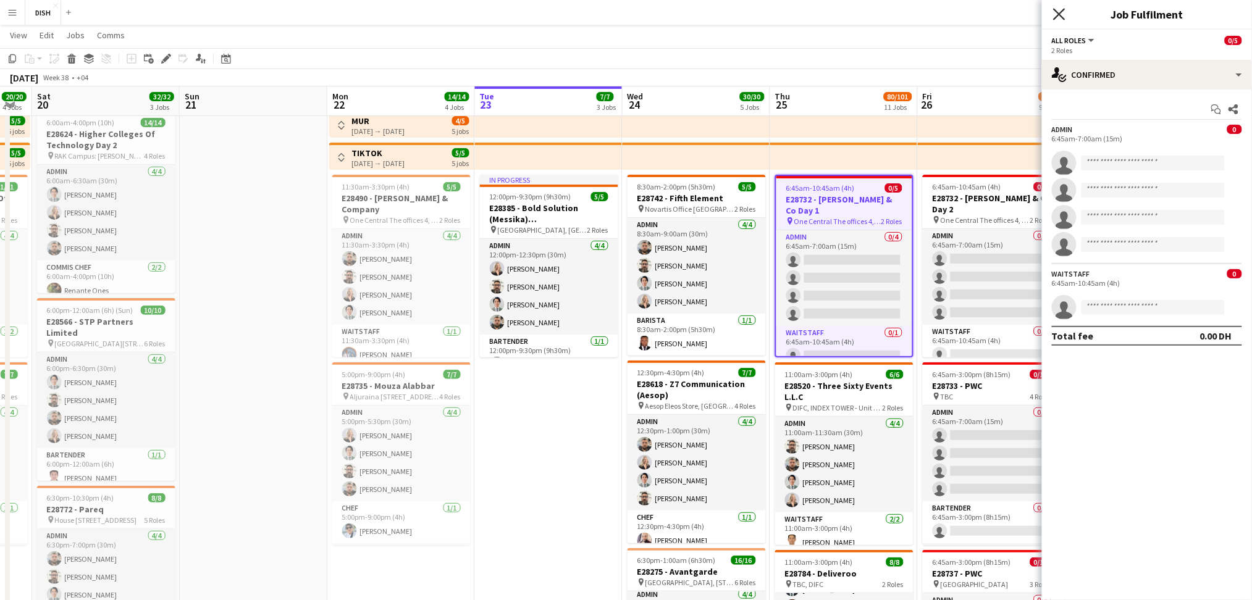
click at [1060, 11] on icon "Close pop-in" at bounding box center [1059, 14] width 12 height 12
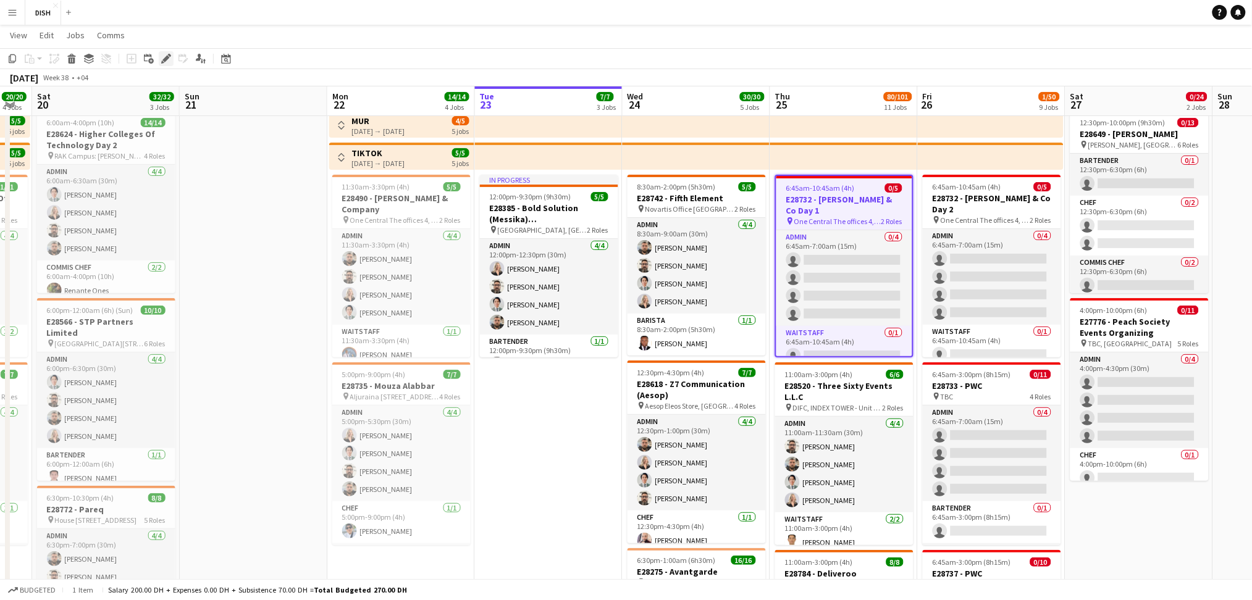
click at [162, 57] on icon "Edit" at bounding box center [166, 59] width 10 height 10
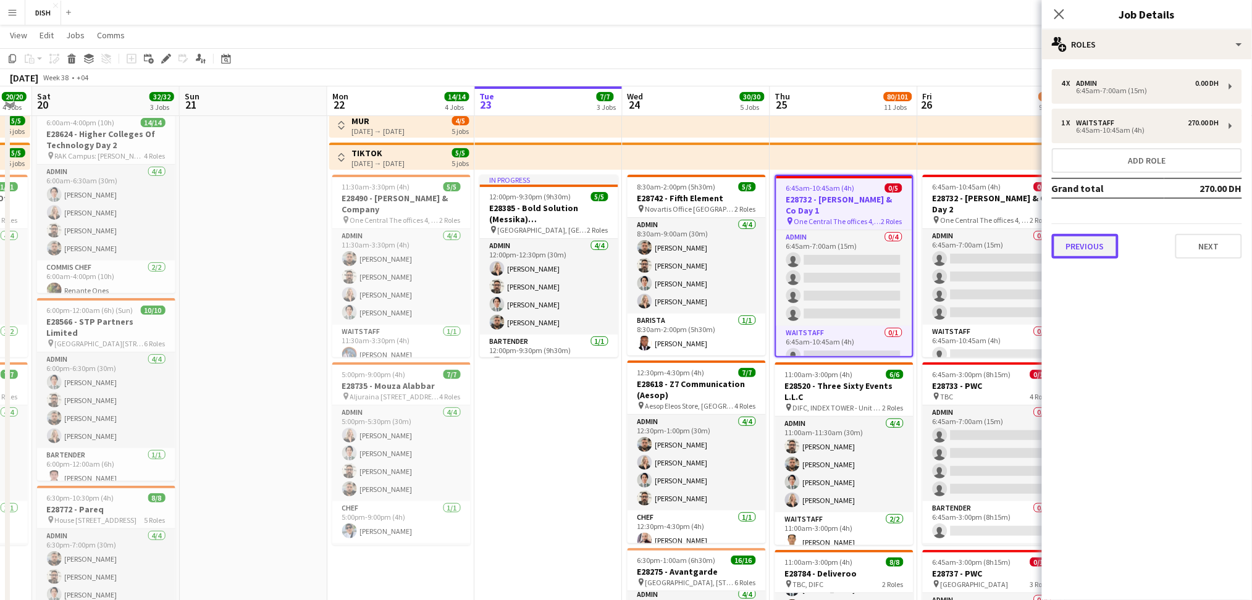
click at [1092, 245] on button "Previous" at bounding box center [1085, 246] width 67 height 25
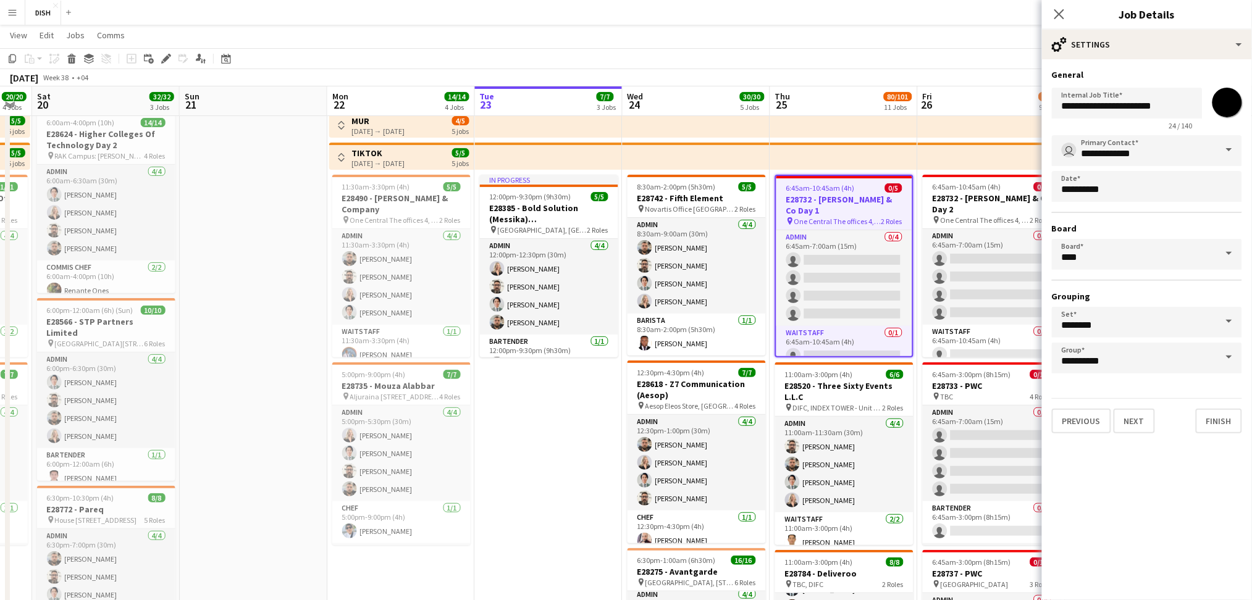
click at [1226, 103] on input "*******" at bounding box center [1227, 102] width 44 height 44
type input "*******"
click at [1232, 420] on button "Finish" at bounding box center [1219, 421] width 46 height 25
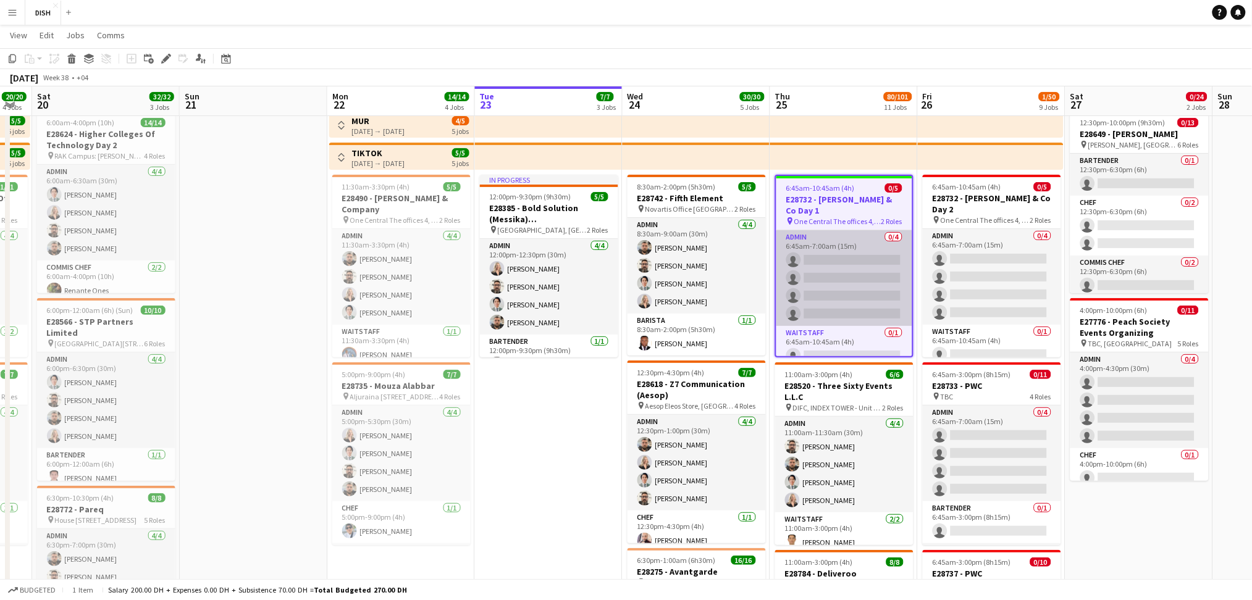
click at [823, 269] on app-card-role "Admin 0/4 6:45am-7:00am (15m) single-neutral-actions single-neutral-actions sin…" at bounding box center [844, 278] width 136 height 96
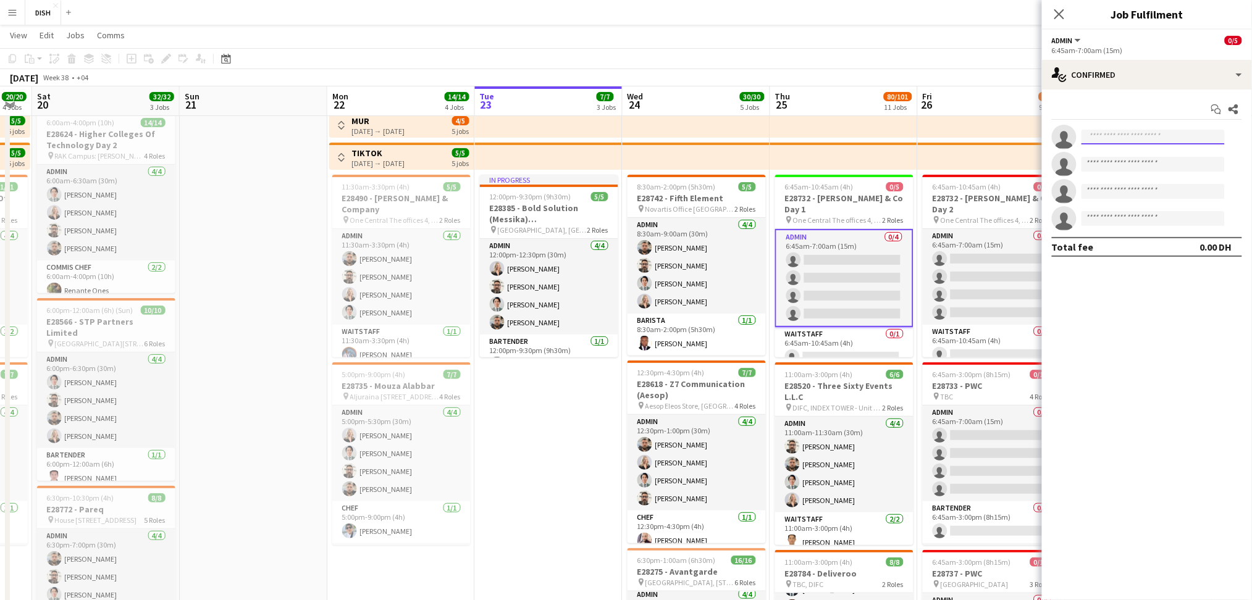
click at [1129, 138] on input at bounding box center [1153, 137] width 143 height 15
type input "***"
click at [1122, 161] on span "[EMAIL_ADDRESS][DOMAIN_NAME]" at bounding box center [1154, 165] width 124 height 10
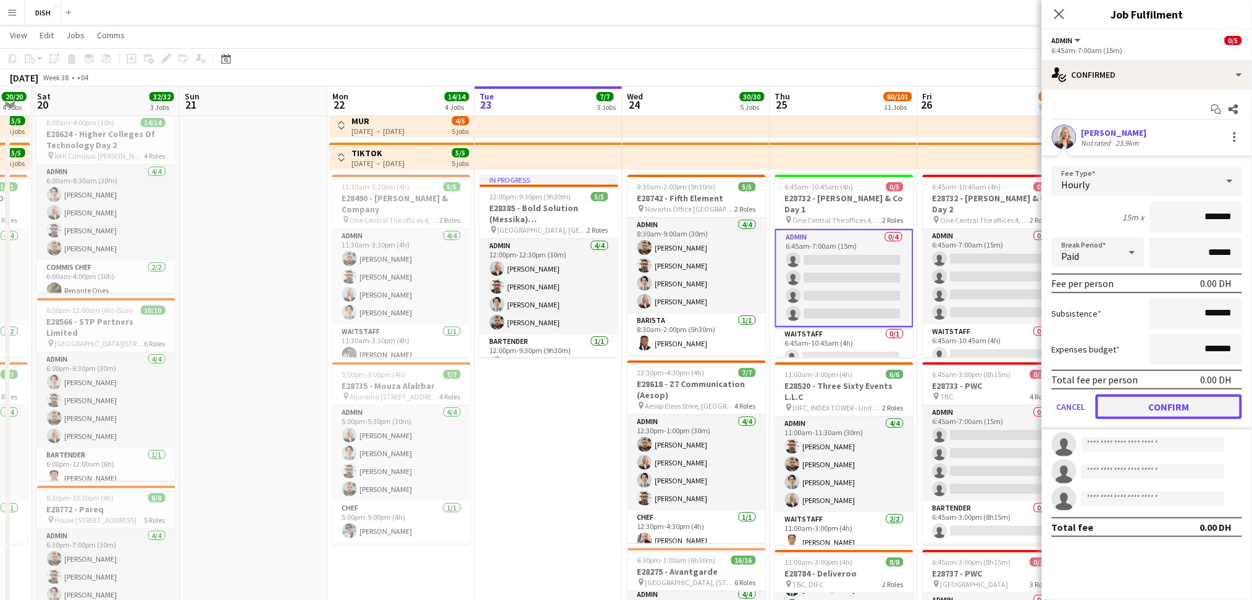
click at [1177, 396] on button "Confirm" at bounding box center [1169, 407] width 146 height 25
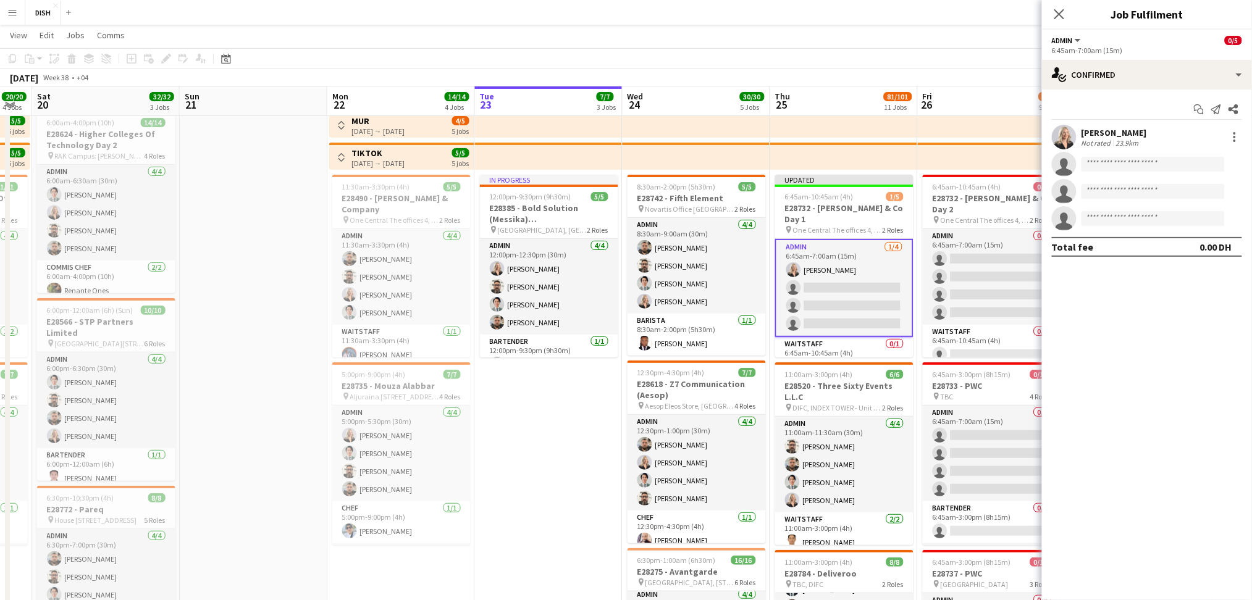
drag, startPoint x: 1177, startPoint y: 396, endPoint x: 1198, endPoint y: 170, distance: 226.5
click at [1198, 170] on mat-expansion-panel "check Confirmed Start chat Send notification Share [PERSON_NAME] Not rated 23.9…" at bounding box center [1147, 345] width 210 height 511
click at [1198, 170] on input at bounding box center [1153, 164] width 143 height 15
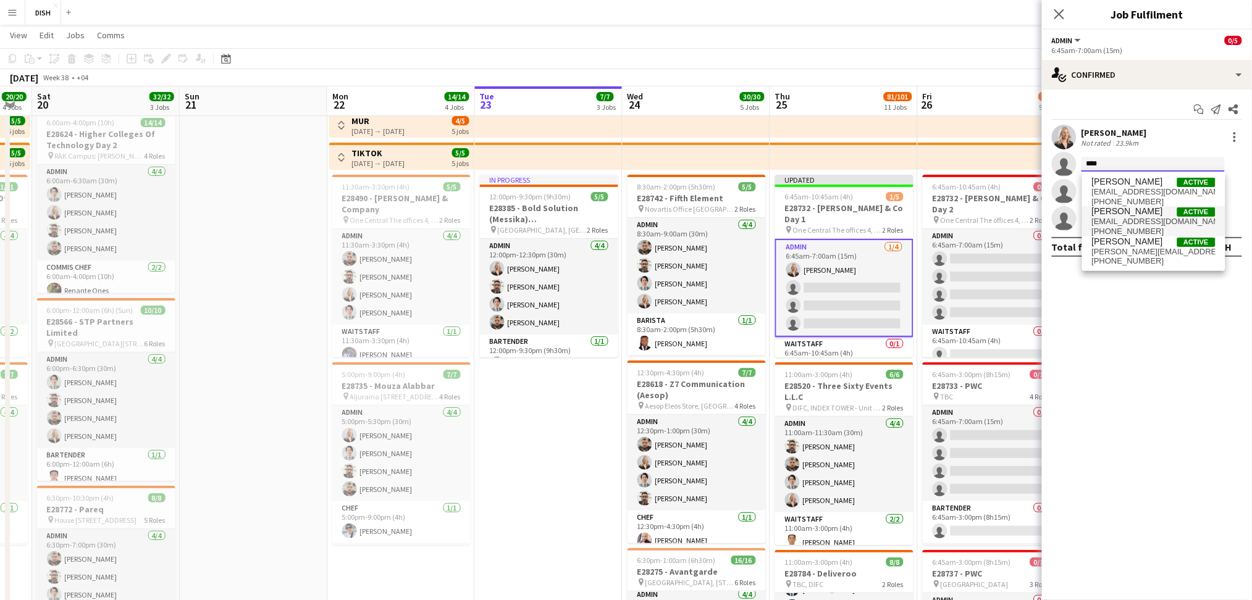
type input "****"
click at [1160, 225] on span "[EMAIL_ADDRESS][DOMAIN_NAME]" at bounding box center [1154, 222] width 124 height 10
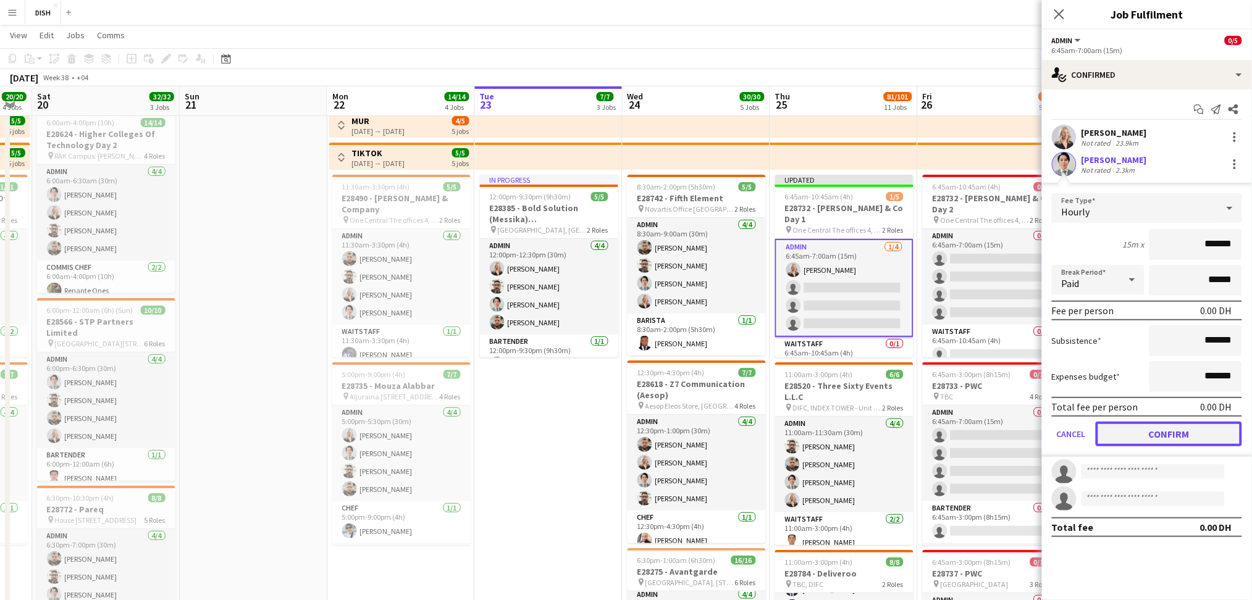
click at [1197, 434] on button "Confirm" at bounding box center [1169, 434] width 146 height 25
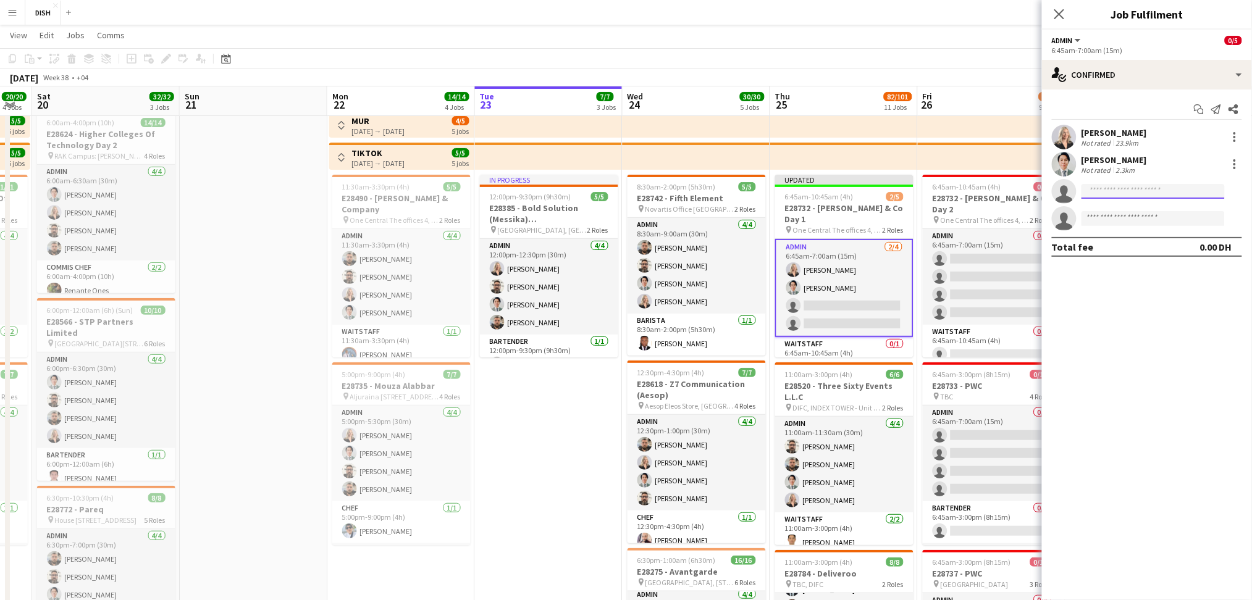
click at [1138, 188] on input at bounding box center [1153, 191] width 143 height 15
type input "******"
click at [1133, 232] on span "[PHONE_NUMBER]" at bounding box center [1154, 229] width 124 height 10
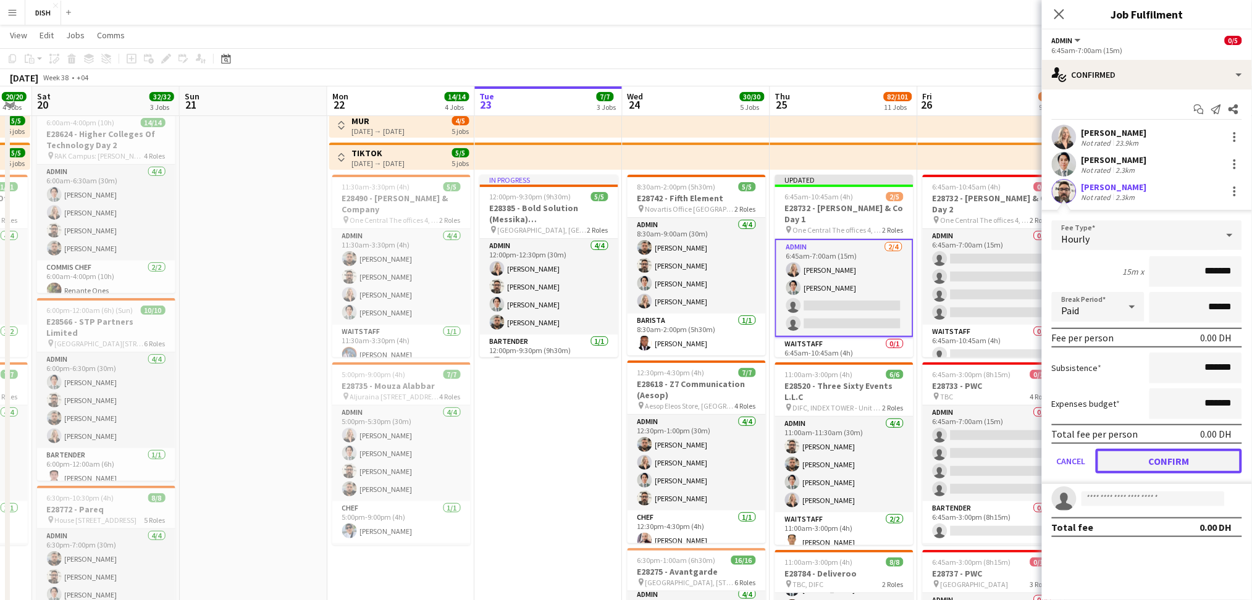
click at [1206, 455] on button "Confirm" at bounding box center [1169, 461] width 146 height 25
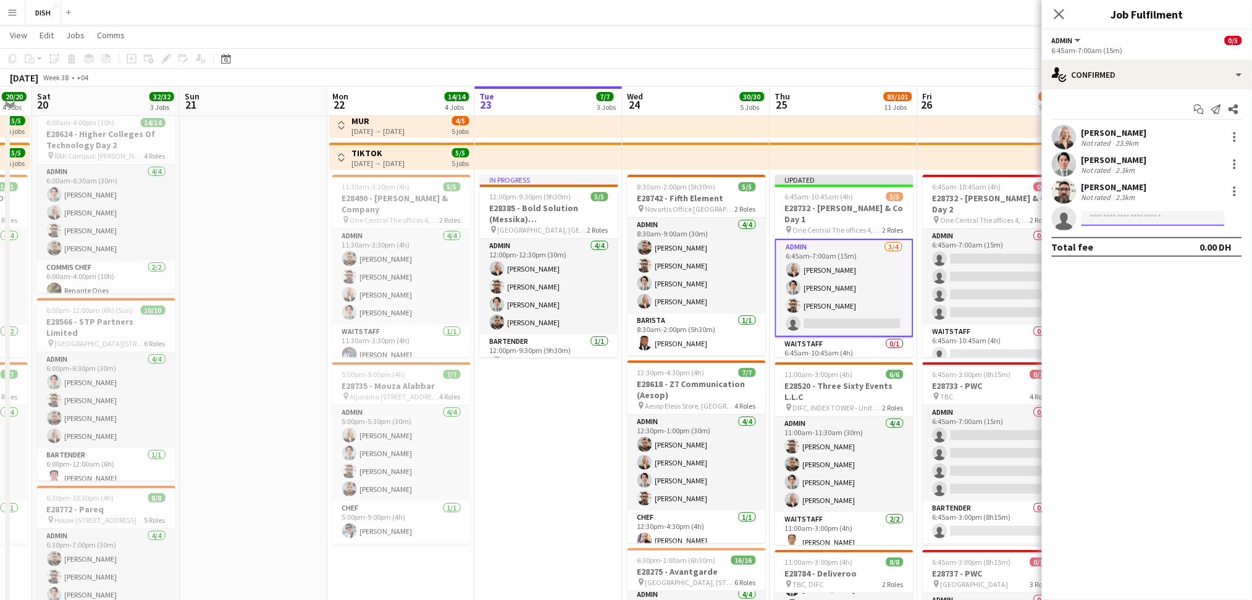
click at [1135, 217] on input at bounding box center [1153, 218] width 143 height 15
type input "****"
click at [1181, 249] on span "[EMAIL_ADDRESS][DOMAIN_NAME]" at bounding box center [1154, 247] width 124 height 10
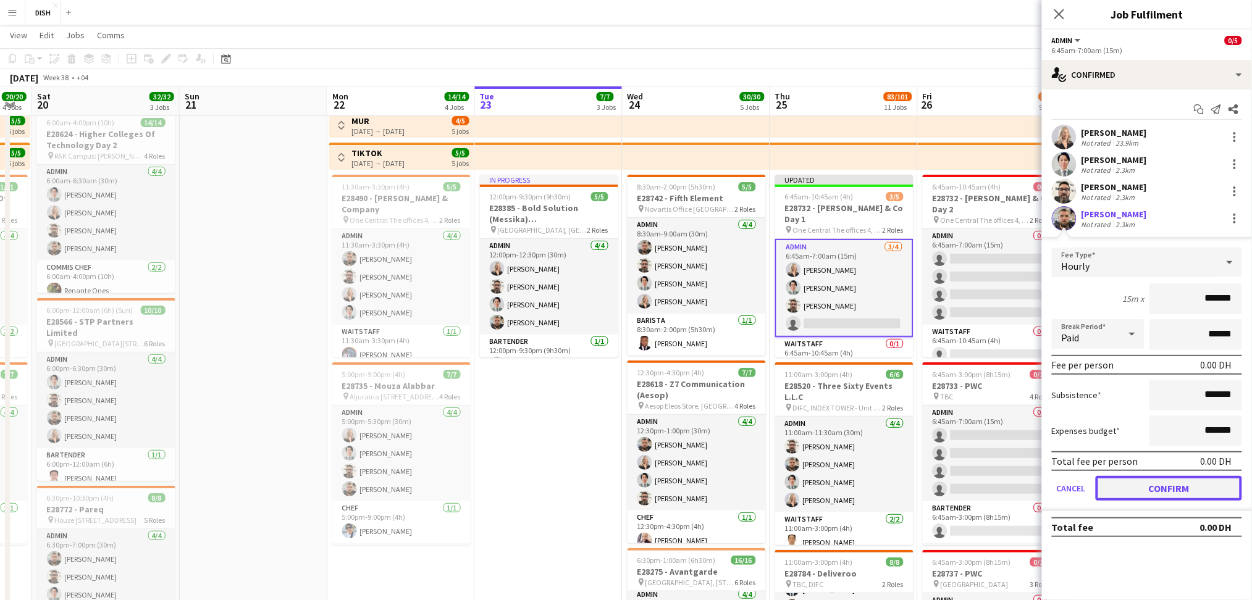
click at [1138, 489] on button "Confirm" at bounding box center [1169, 488] width 146 height 25
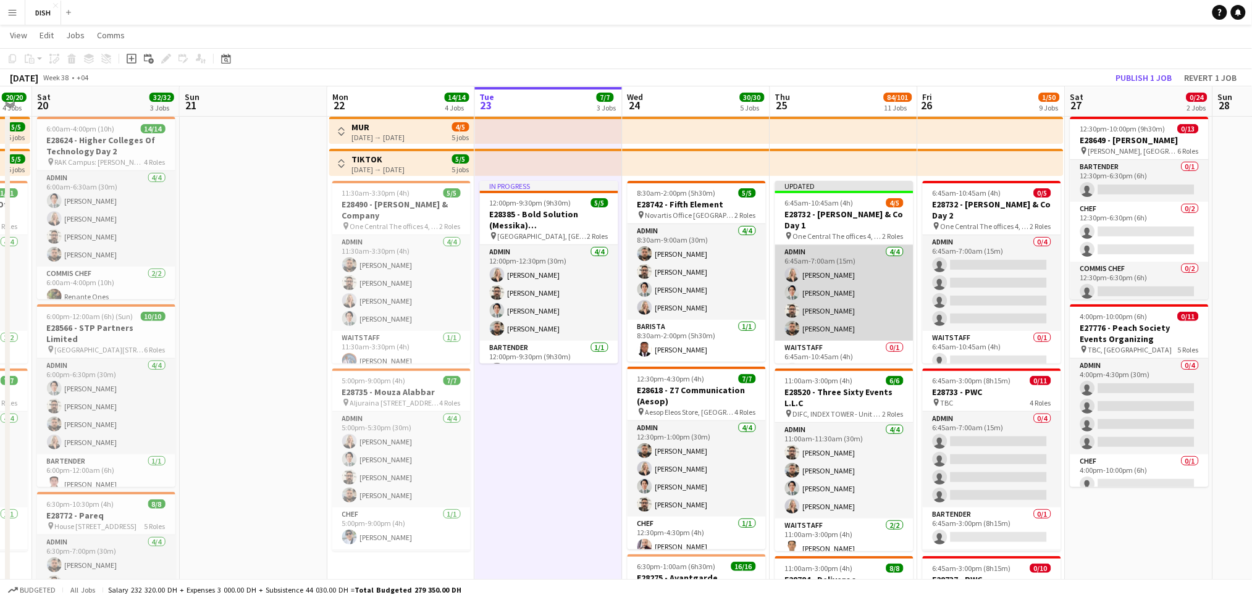
scroll to position [7, 0]
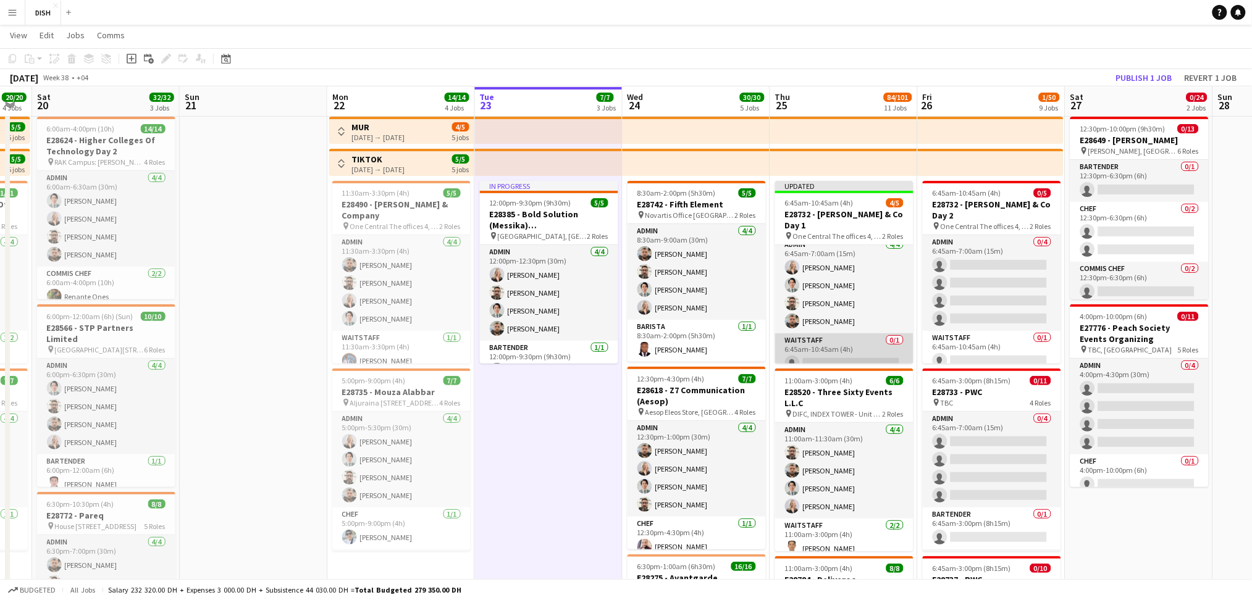
click at [862, 348] on app-card-role "Waitstaff 0/1 6:45am-10:45am (4h) single-neutral-actions" at bounding box center [844, 355] width 138 height 42
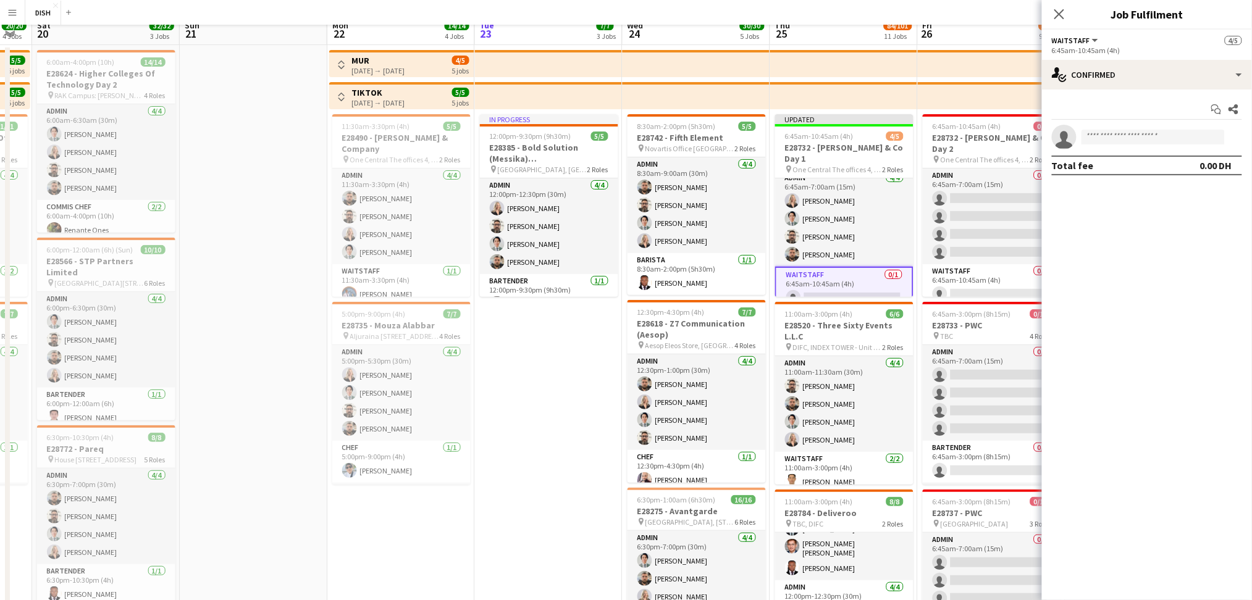
scroll to position [0, 0]
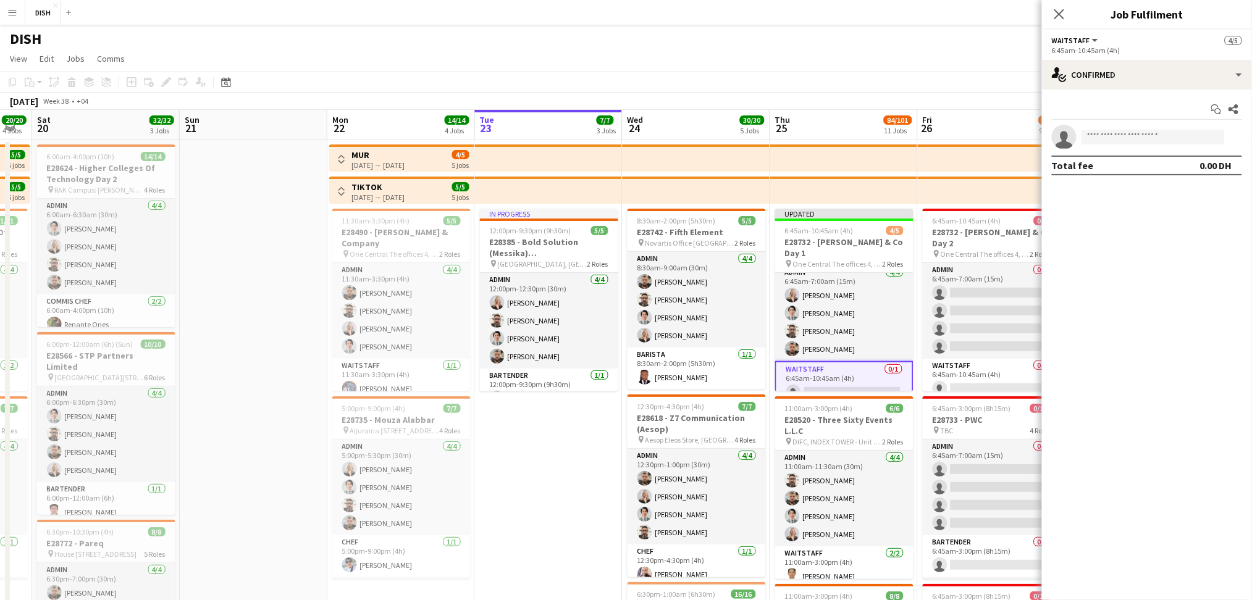
click at [343, 157] on app-icon "Toggle View" at bounding box center [341, 159] width 9 height 9
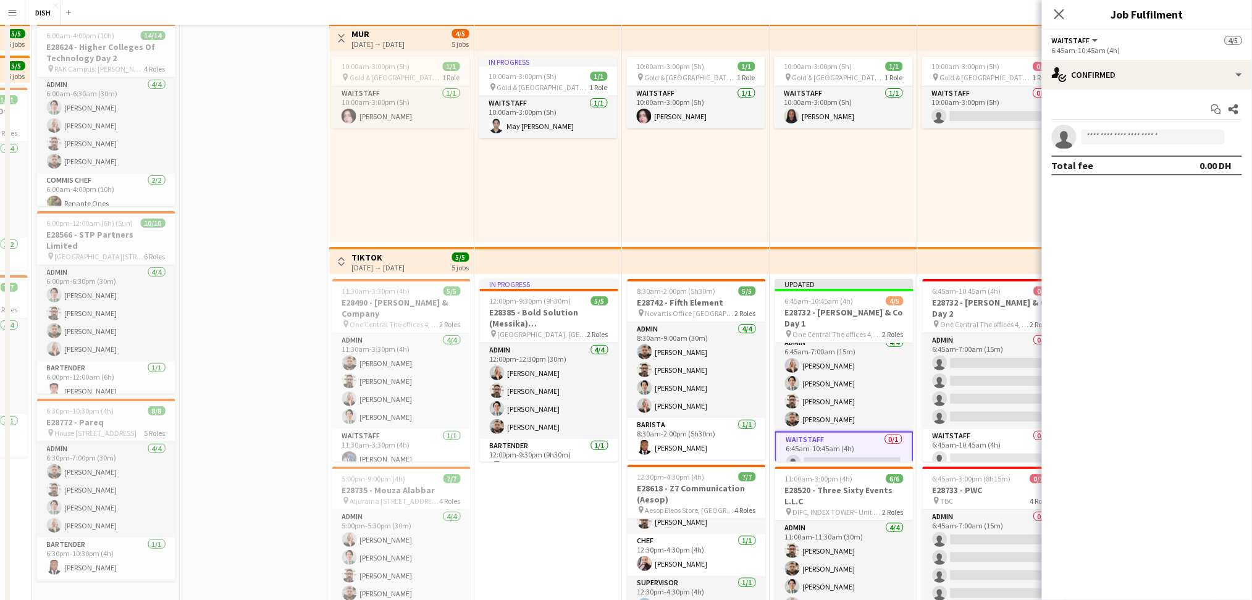
scroll to position [5, 0]
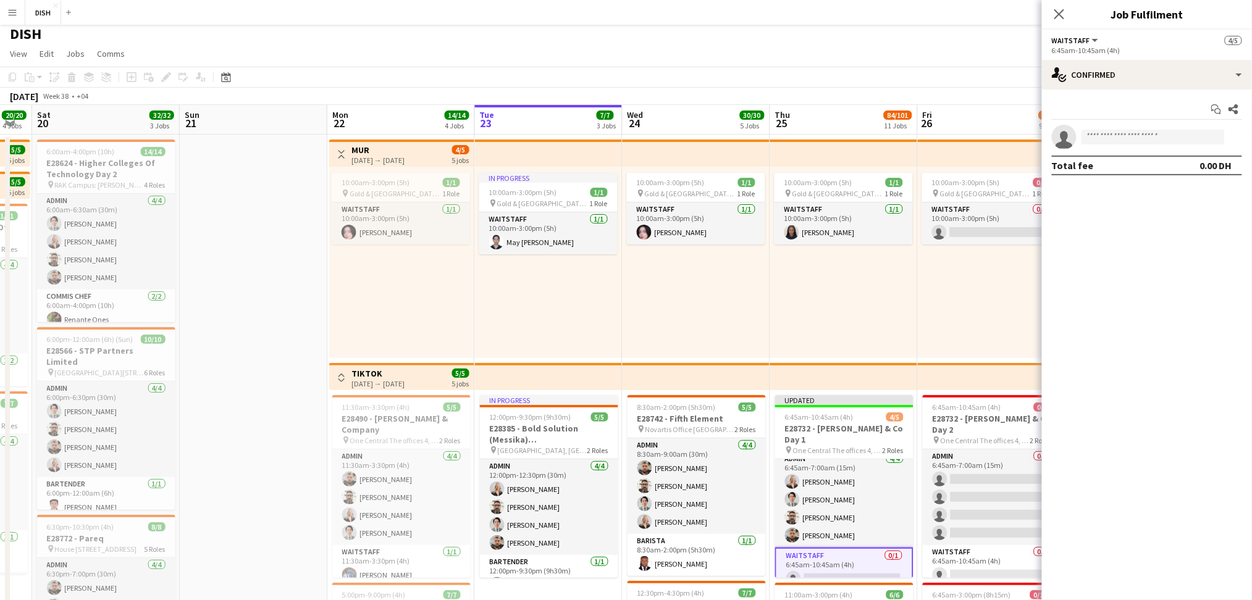
click at [1012, 291] on div "10:00am-3:00pm (5h) 0/1 pin [GEOGRAPHIC_DATA], Sheikh Zayed Rd - Al Quoz - Al Q…" at bounding box center [991, 262] width 146 height 191
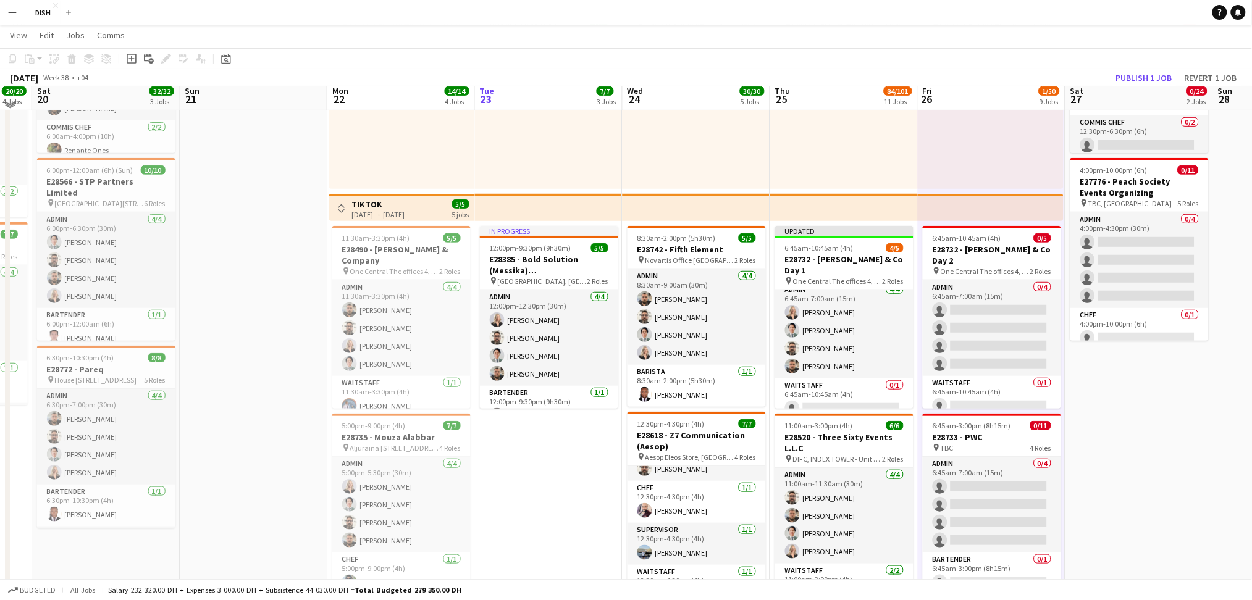
scroll to position [175, 0]
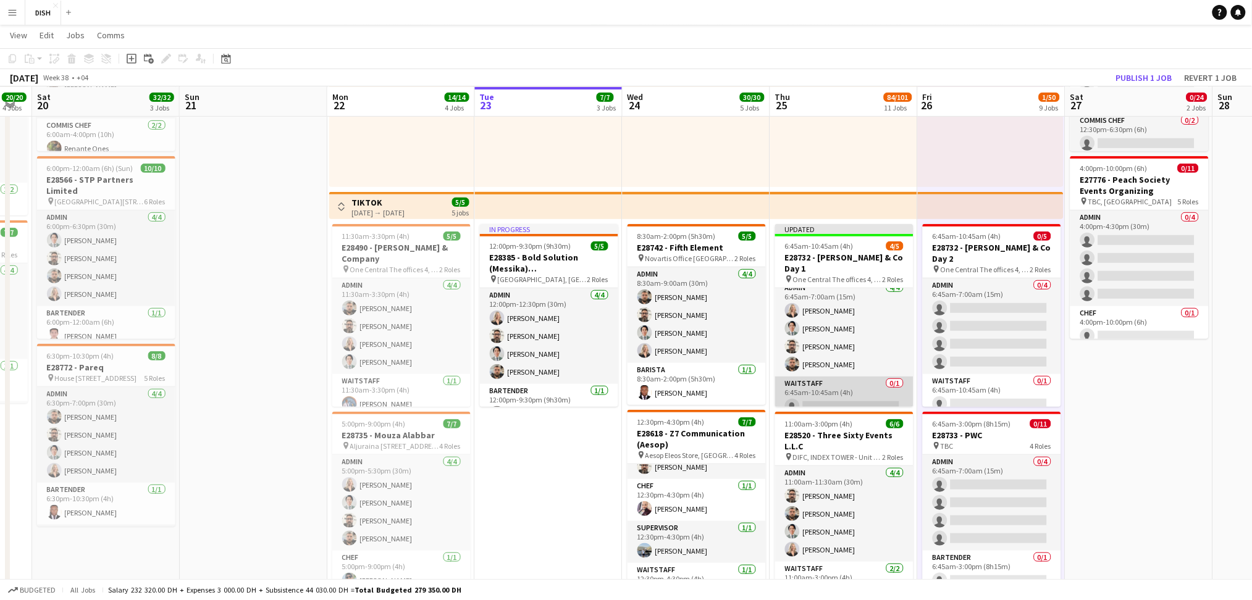
click at [831, 386] on app-card-role "Waitstaff 0/1 6:45am-10:45am (4h) single-neutral-actions" at bounding box center [844, 398] width 138 height 42
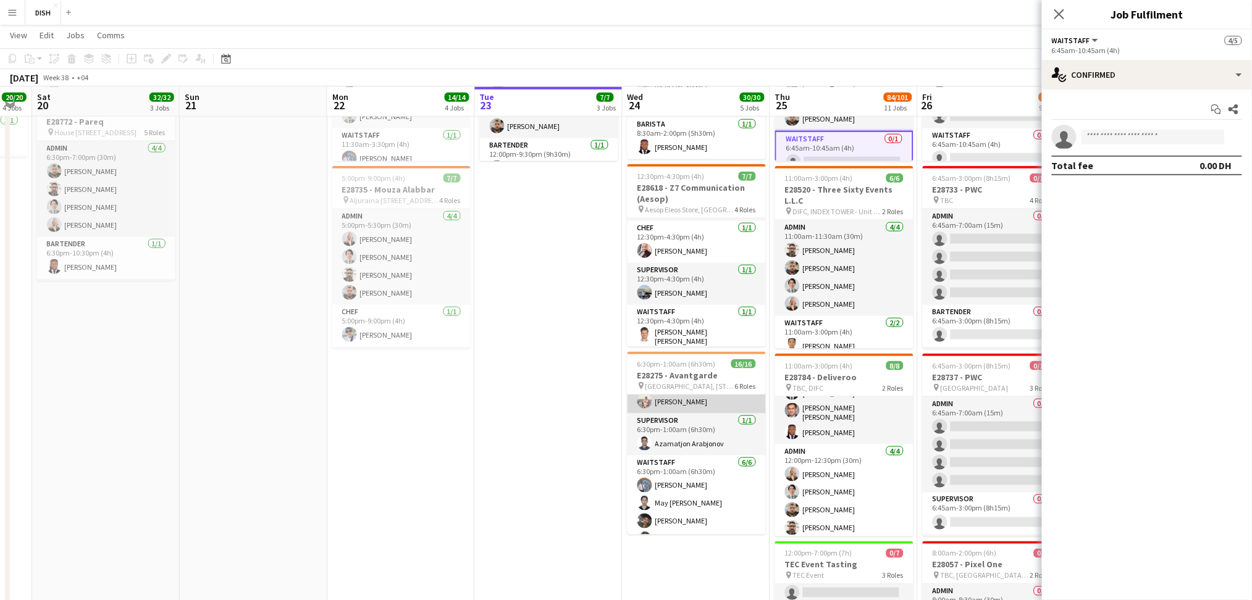
scroll to position [240, 0]
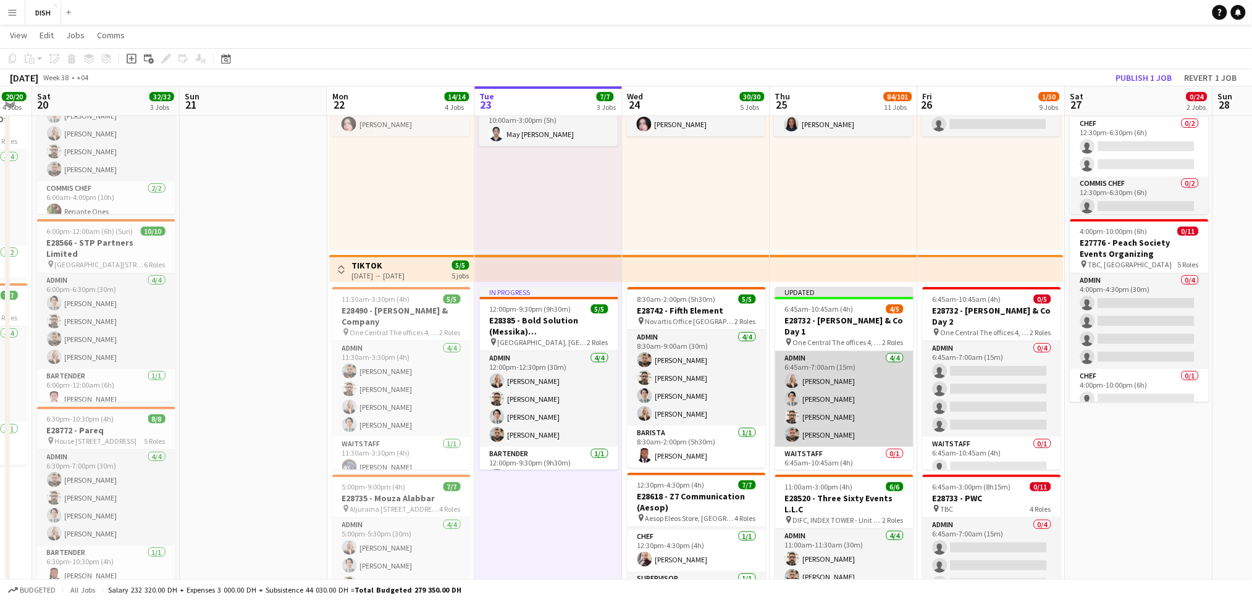
scroll to position [7, 0]
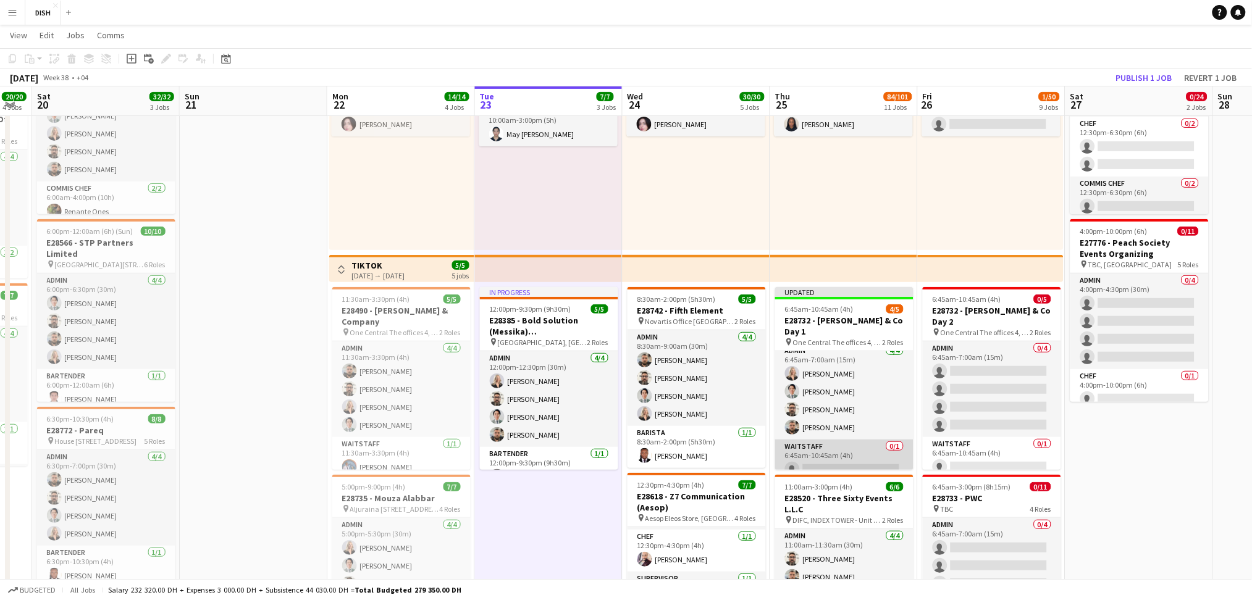
click at [806, 453] on app-card-role "Waitstaff 0/1 6:45am-10:45am (4h) single-neutral-actions" at bounding box center [844, 461] width 138 height 42
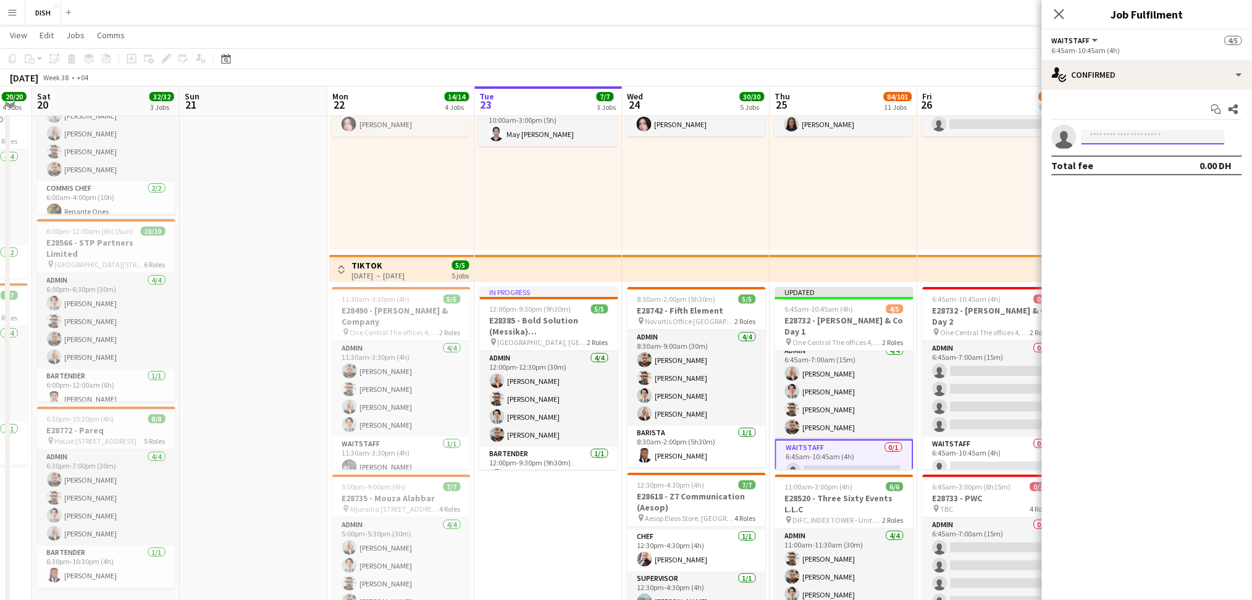
click at [1149, 130] on input at bounding box center [1153, 137] width 143 height 15
type input "*"
type input "*****"
click at [1169, 175] on span "[PHONE_NUMBER]" at bounding box center [1154, 175] width 124 height 10
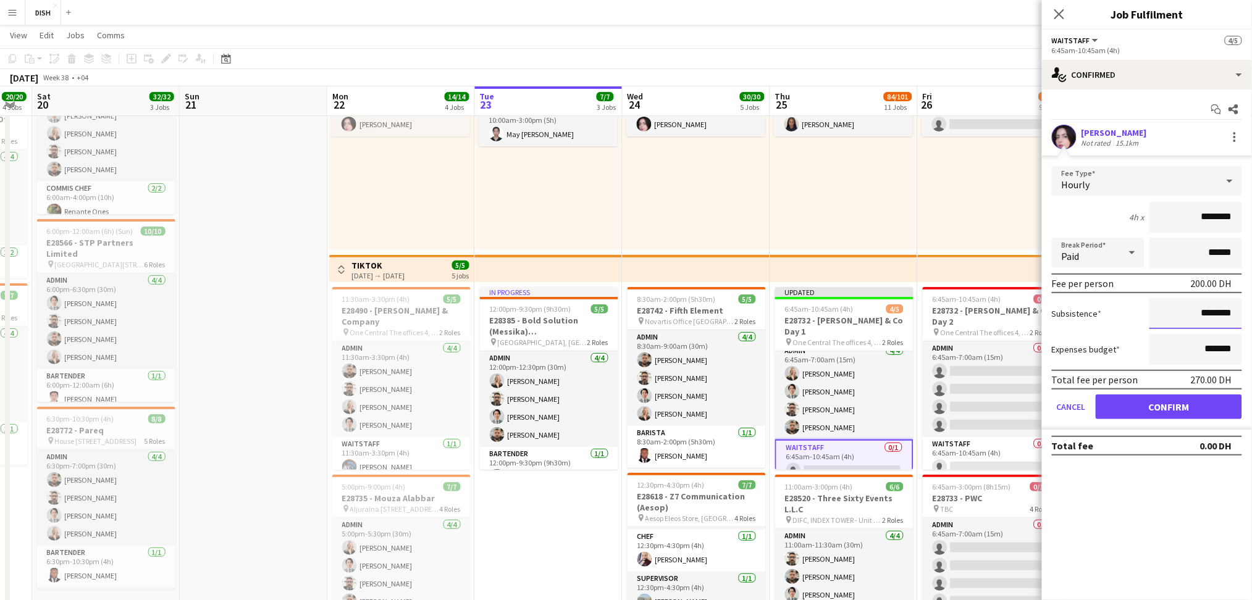
drag, startPoint x: 1174, startPoint y: 311, endPoint x: 1242, endPoint y: 318, distance: 68.3
click at [1242, 318] on form "Fee Type Hourly 4h x ******** Break Period Paid ****** Fee per person 200.00 DH…" at bounding box center [1147, 298] width 210 height 264
type input "****"
drag, startPoint x: 1190, startPoint y: 212, endPoint x: 1264, endPoint y: 210, distance: 74.2
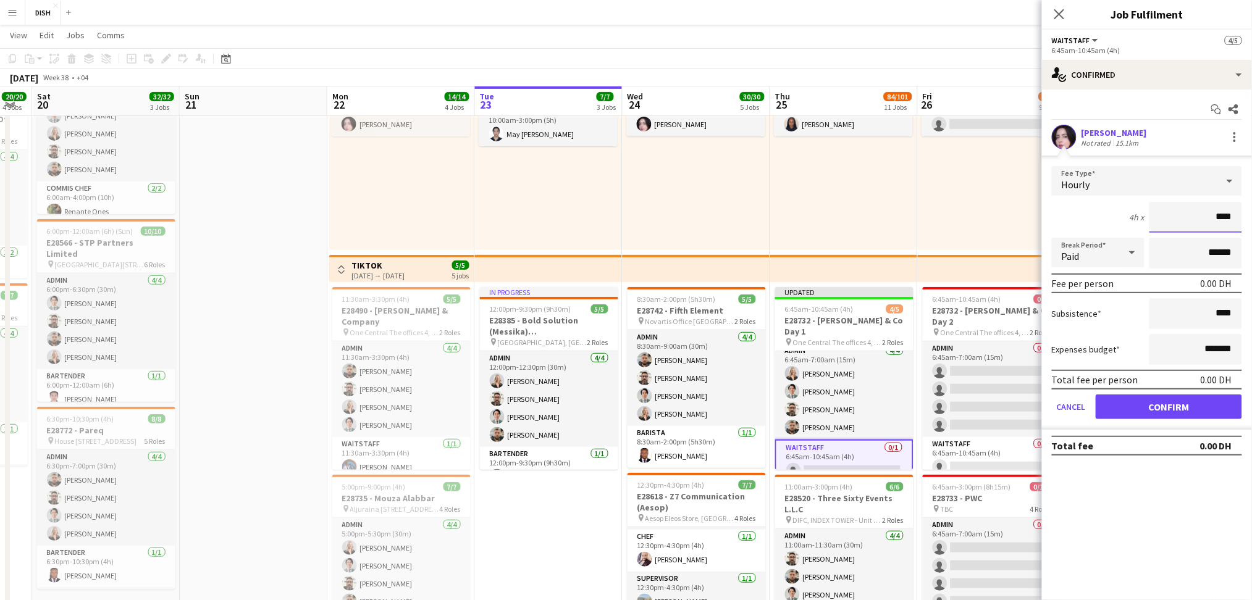
type input "****"
click at [1158, 404] on button "Confirm" at bounding box center [1169, 407] width 146 height 25
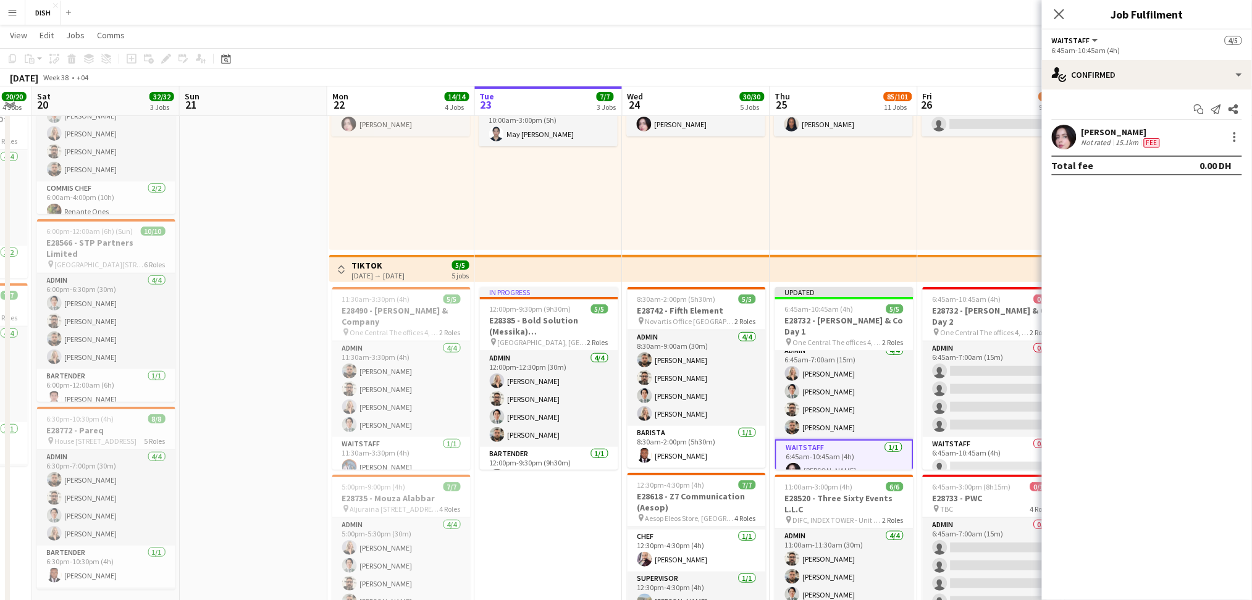
click at [1016, 191] on div "10:00am-3:00pm (5h) 0/1 pin [GEOGRAPHIC_DATA], Sheikh Zayed Rd - Al Quoz - Al Q…" at bounding box center [991, 154] width 146 height 191
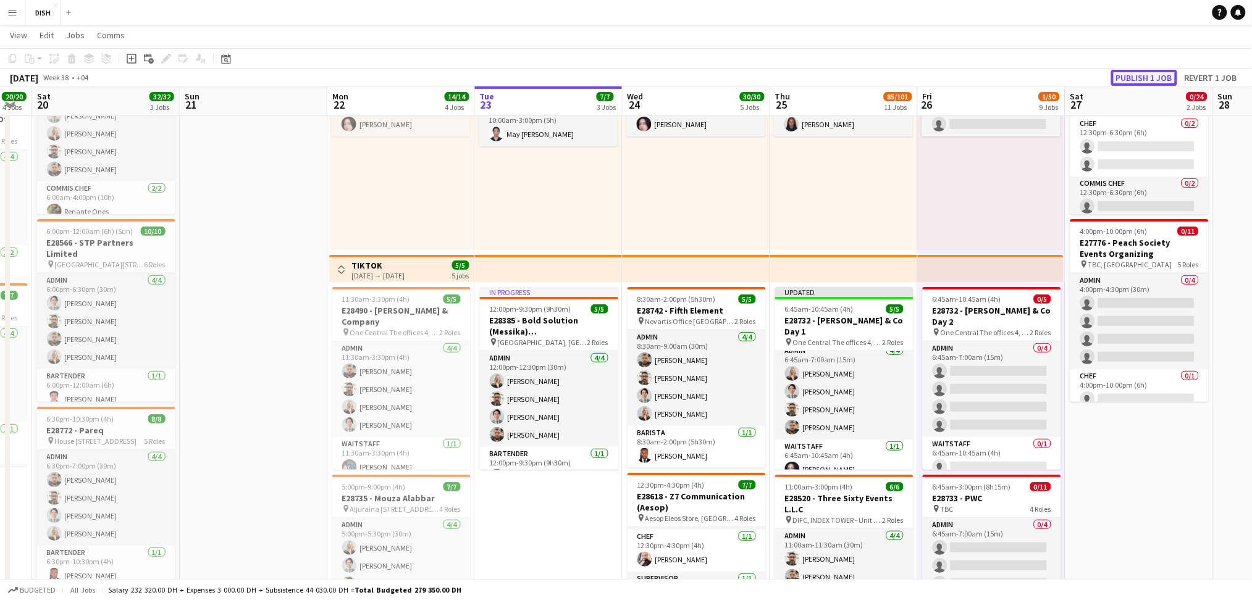
click at [1139, 78] on button "Publish 1 job" at bounding box center [1144, 78] width 66 height 16
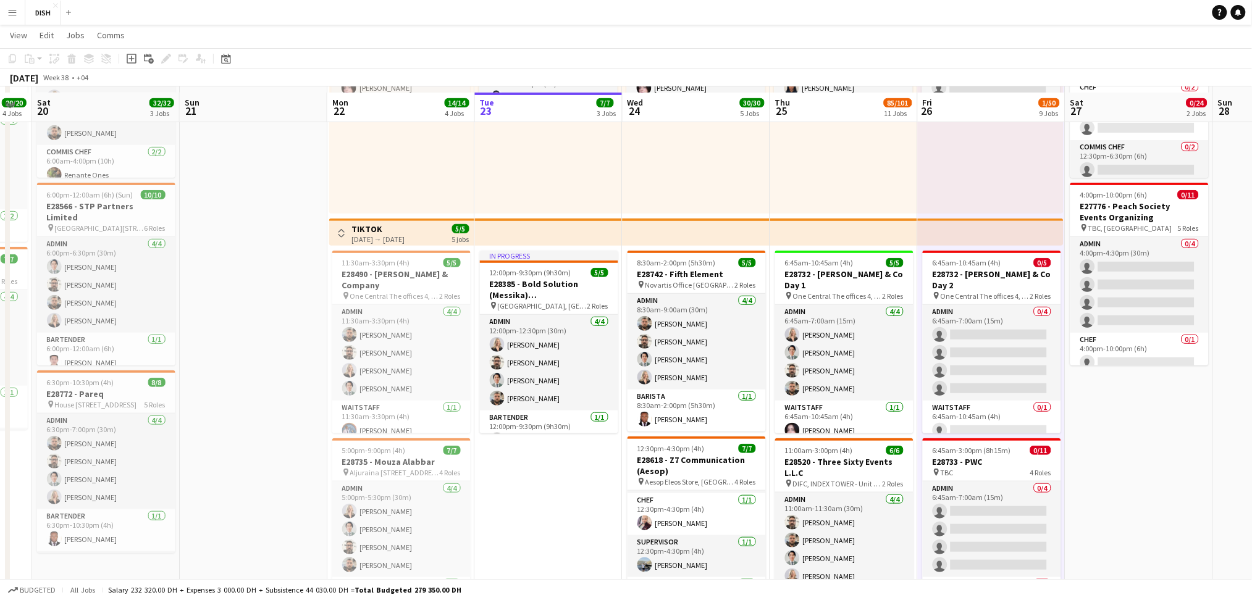
scroll to position [155, 0]
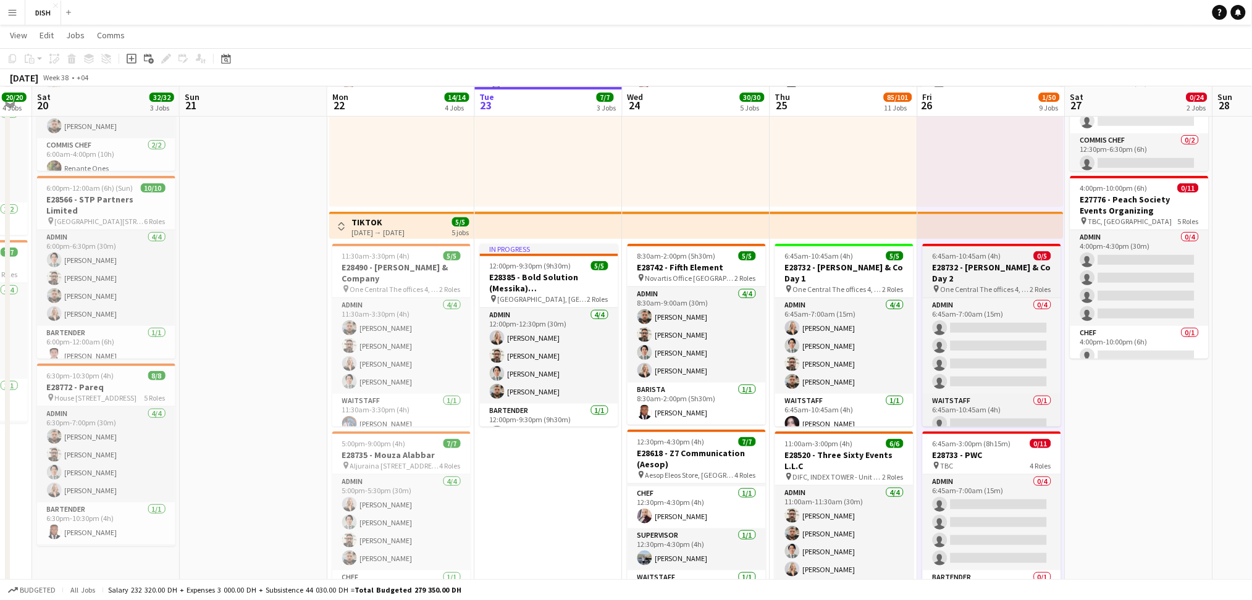
click at [953, 259] on span "6:45am-10:45am (4h)" at bounding box center [967, 255] width 69 height 9
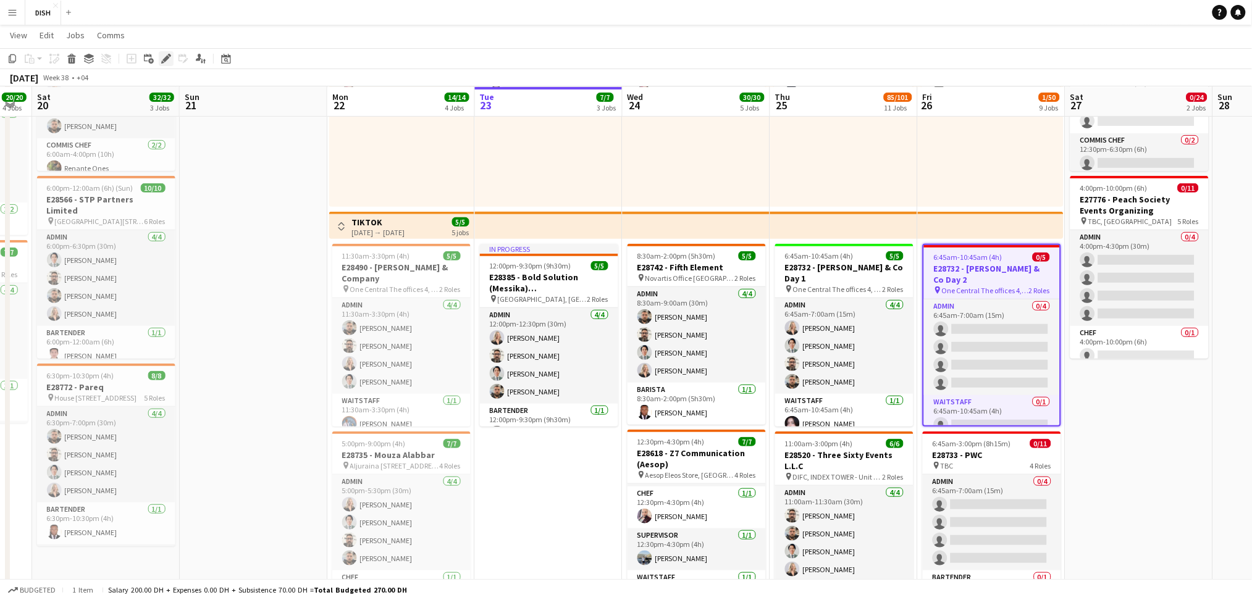
click at [161, 57] on icon "Edit" at bounding box center [166, 59] width 10 height 10
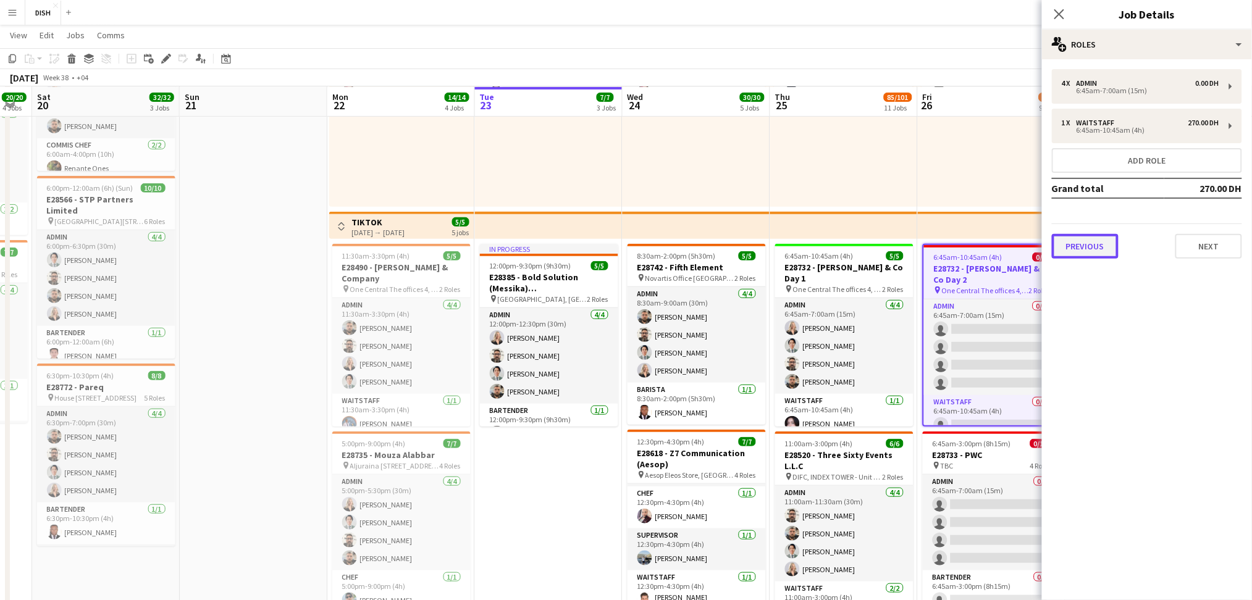
click at [1091, 243] on button "Previous" at bounding box center [1085, 246] width 67 height 25
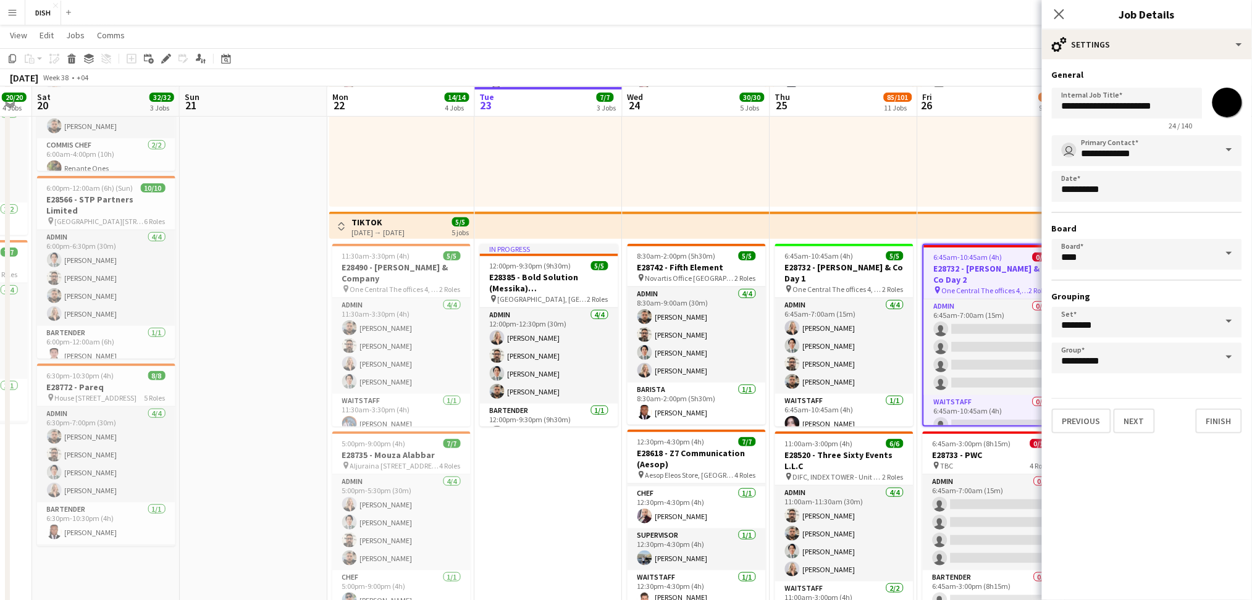
click at [1237, 104] on input "*******" at bounding box center [1227, 102] width 44 height 44
type input "*******"
click at [1222, 413] on button "Finish" at bounding box center [1219, 421] width 46 height 25
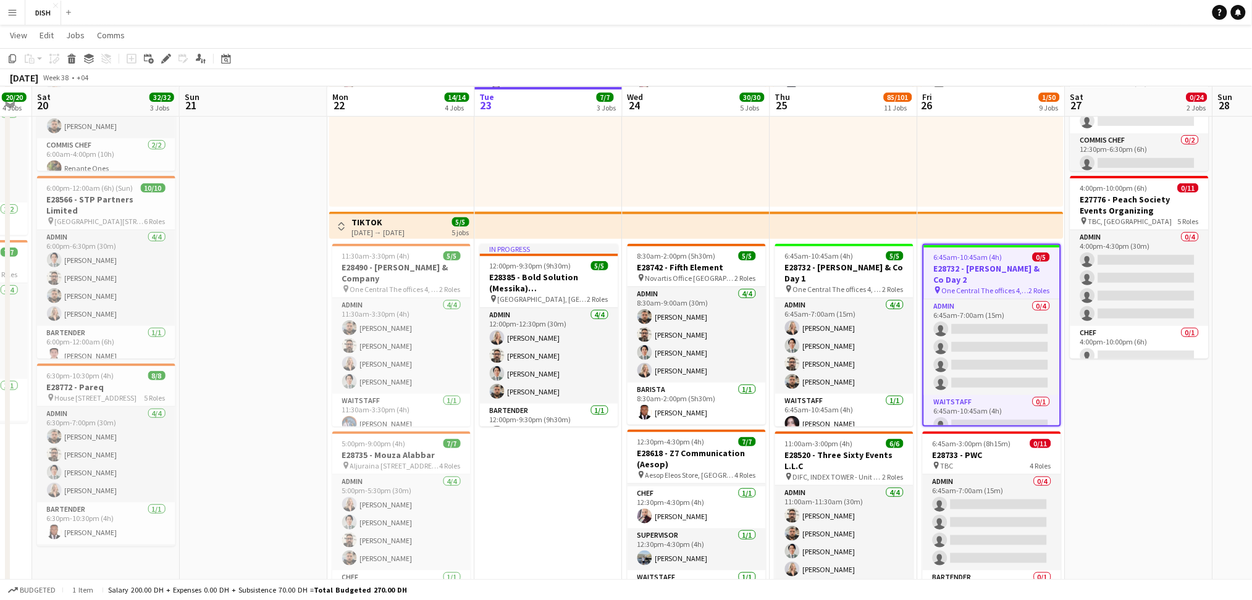
click at [945, 159] on div "10:00am-3:00pm (5h) 0/1 pin [GEOGRAPHIC_DATA], Sheikh Zayed Rd - Al Quoz - Al Q…" at bounding box center [991, 110] width 146 height 191
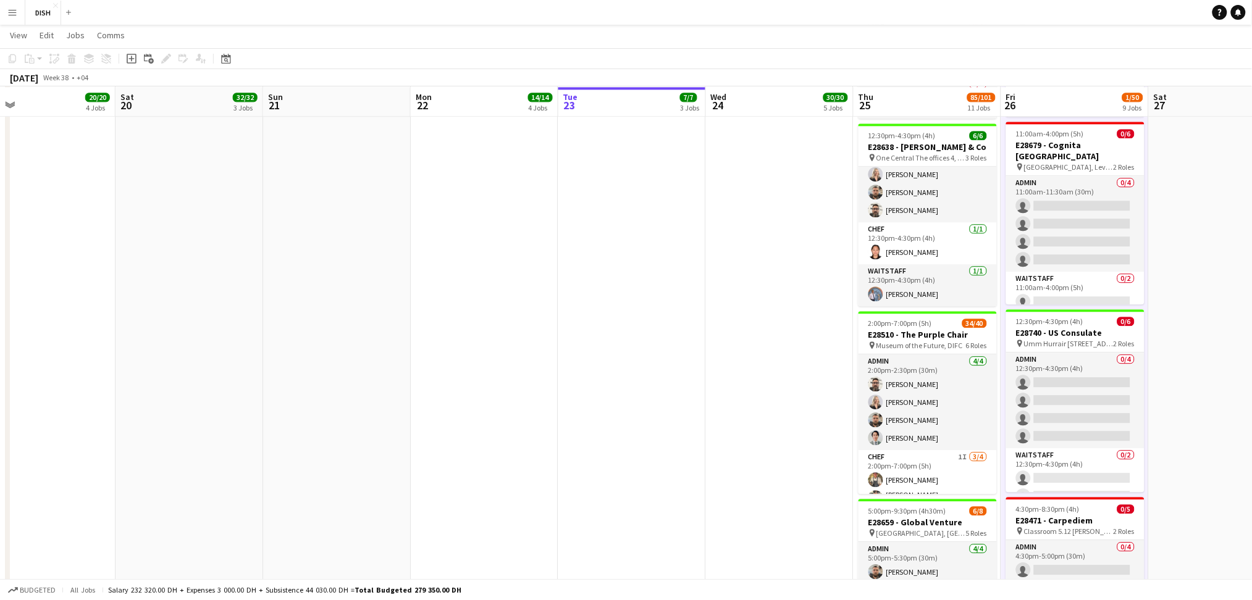
scroll to position [1029, 0]
click at [927, 142] on h3 "E28638 - [PERSON_NAME] & Co" at bounding box center [928, 145] width 138 height 11
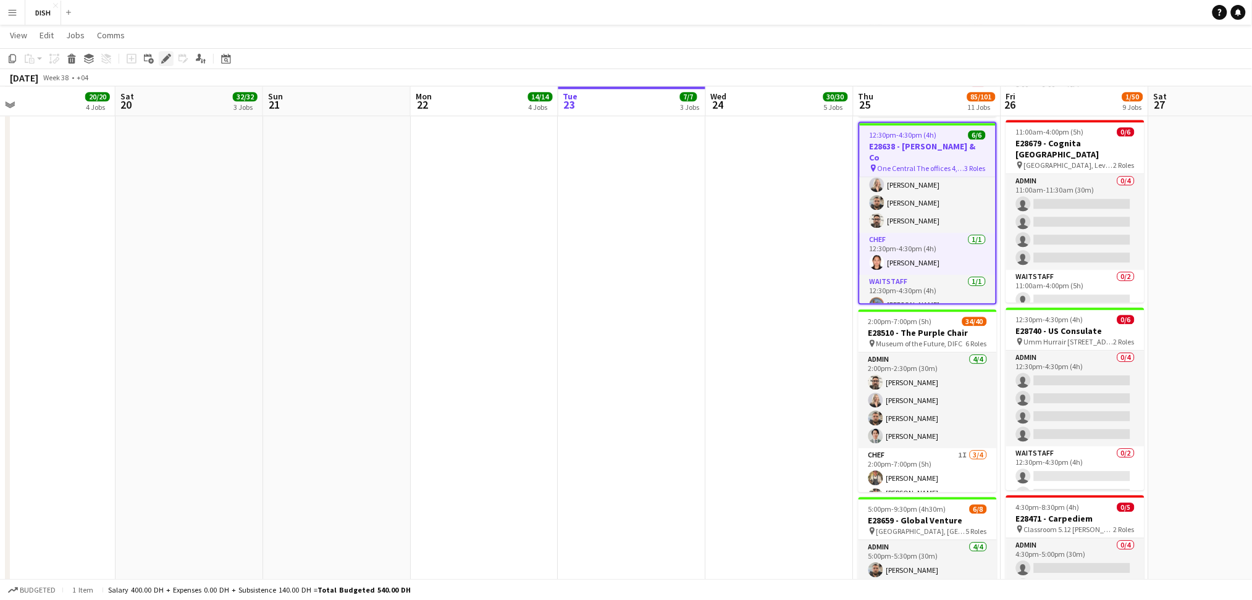
click at [166, 62] on icon "Edit" at bounding box center [166, 59] width 10 height 10
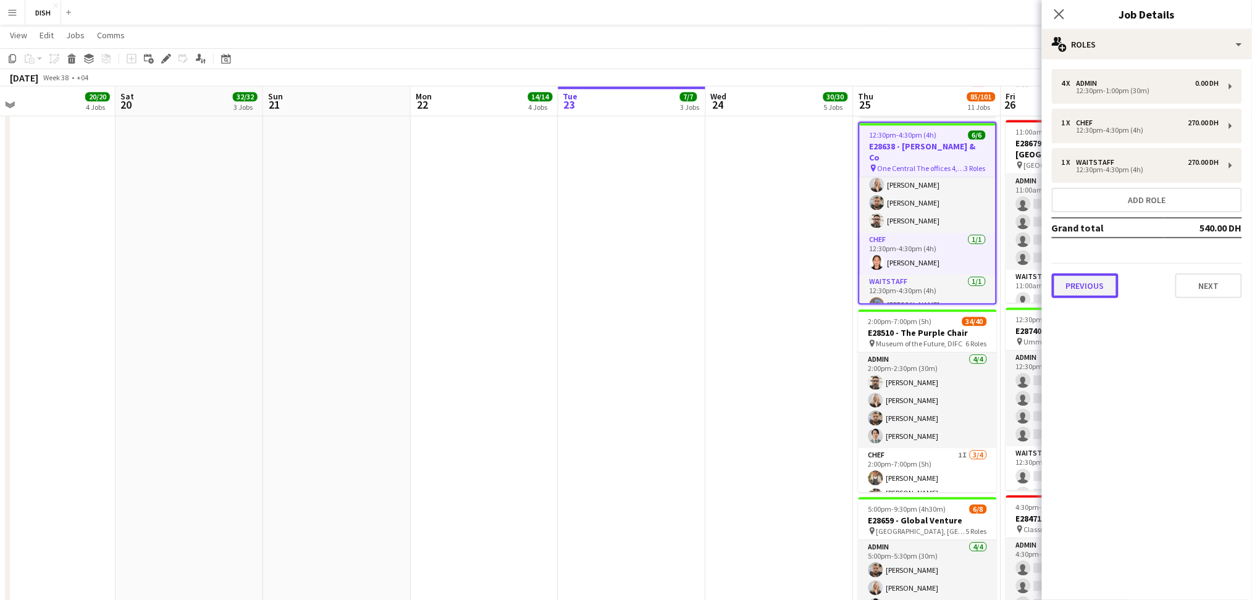
click at [1084, 291] on button "Previous" at bounding box center [1085, 286] width 67 height 25
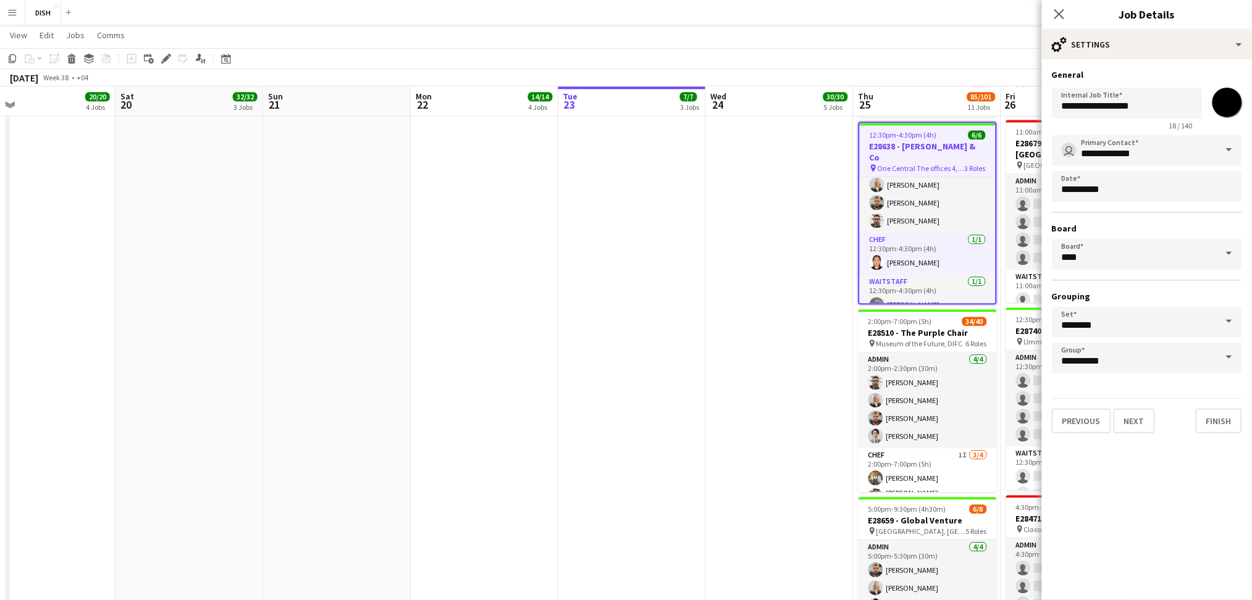
click at [1224, 98] on input "*******" at bounding box center [1227, 102] width 44 height 44
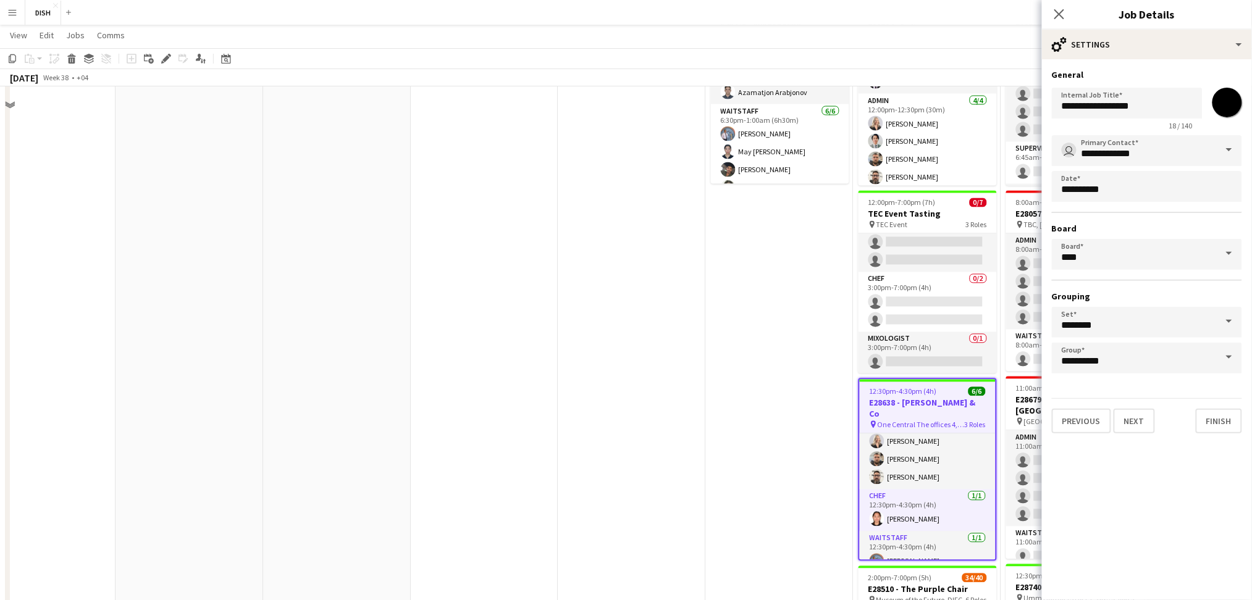
scroll to position [549, 0]
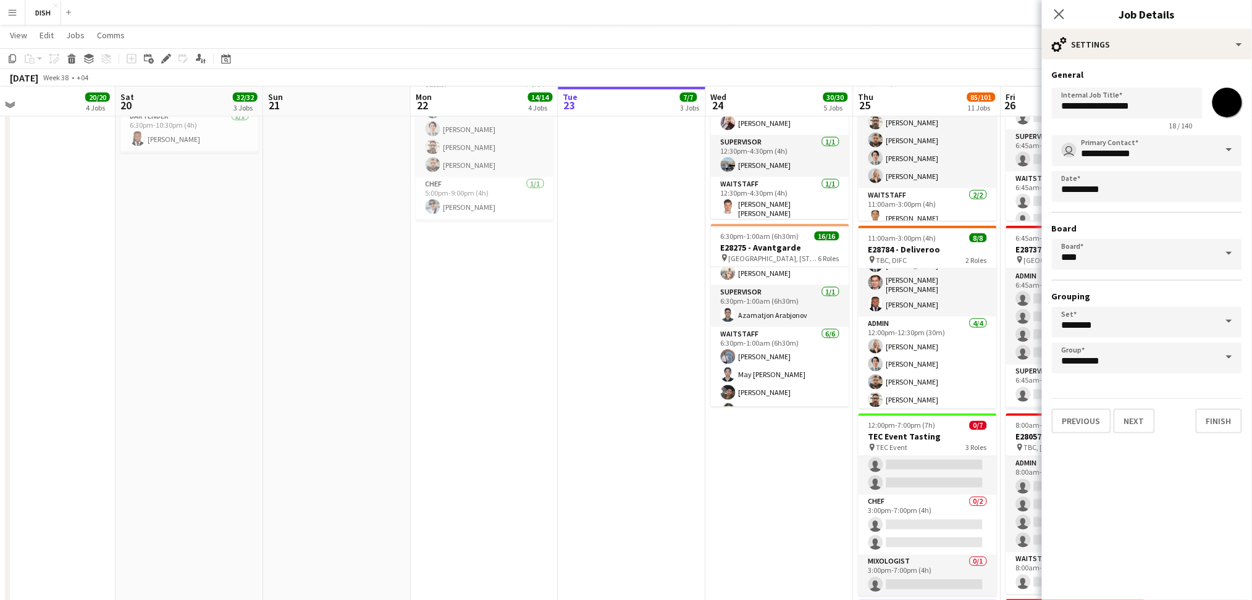
click at [1213, 111] on div "*******" at bounding box center [1228, 103] width 30 height 30
click at [1220, 111] on input "*******" at bounding box center [1227, 102] width 44 height 44
type input "*******"
click at [1216, 423] on button "Finish" at bounding box center [1219, 421] width 46 height 25
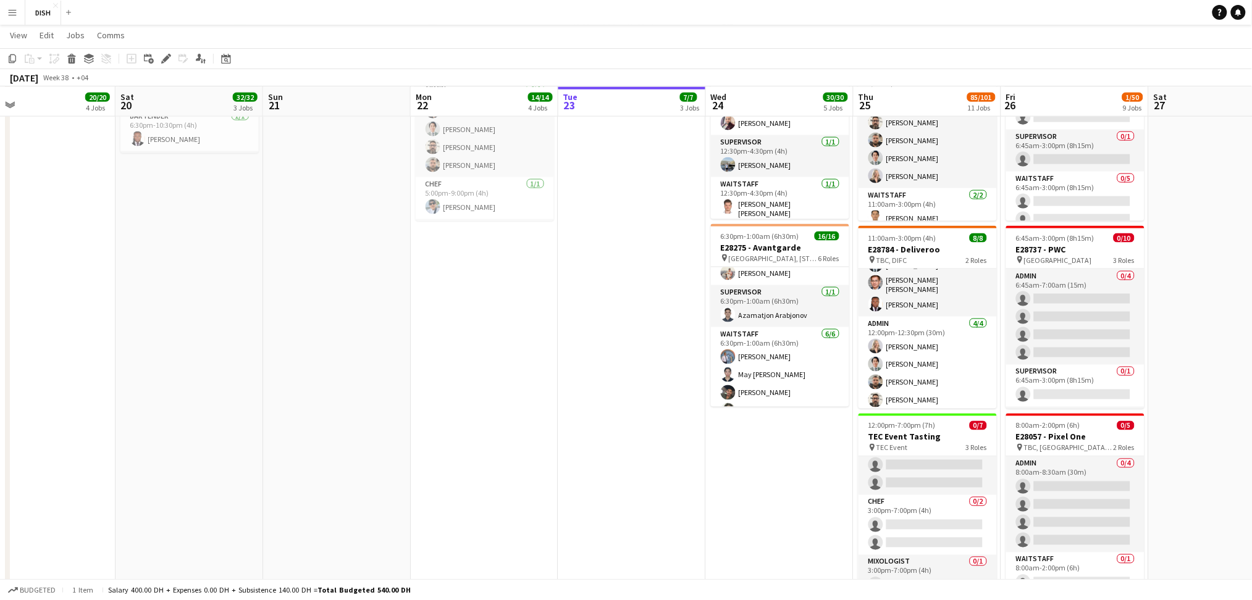
click at [684, 507] on app-date-cell "In progress 10:00am-3:00pm (5h) 1/1 pin [GEOGRAPHIC_DATA], [PERSON_NAME] Rd - A…" at bounding box center [632, 575] width 148 height 1971
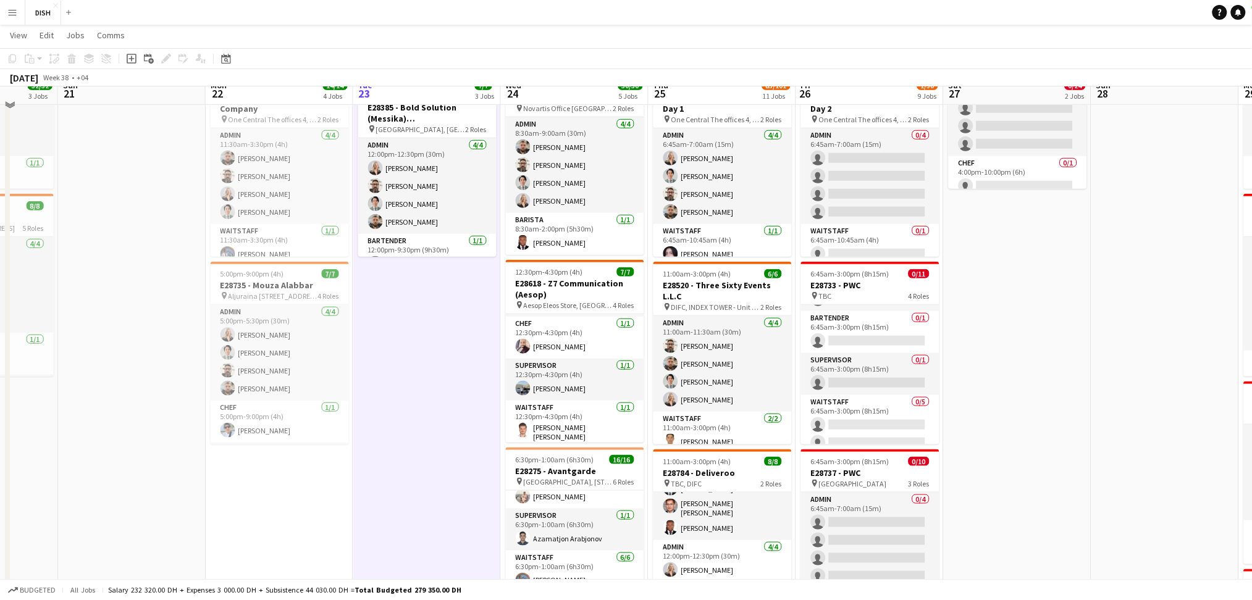
scroll to position [234, 0]
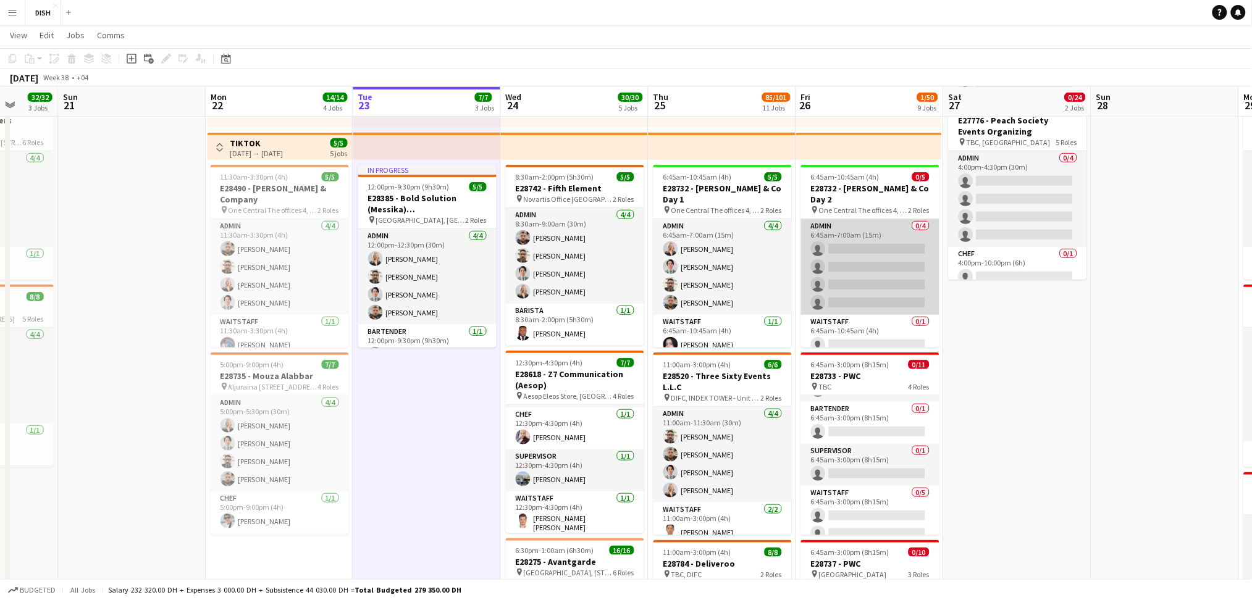
click at [893, 261] on app-card-role "Admin 0/4 6:45am-7:00am (15m) single-neutral-actions single-neutral-actions sin…" at bounding box center [870, 267] width 138 height 96
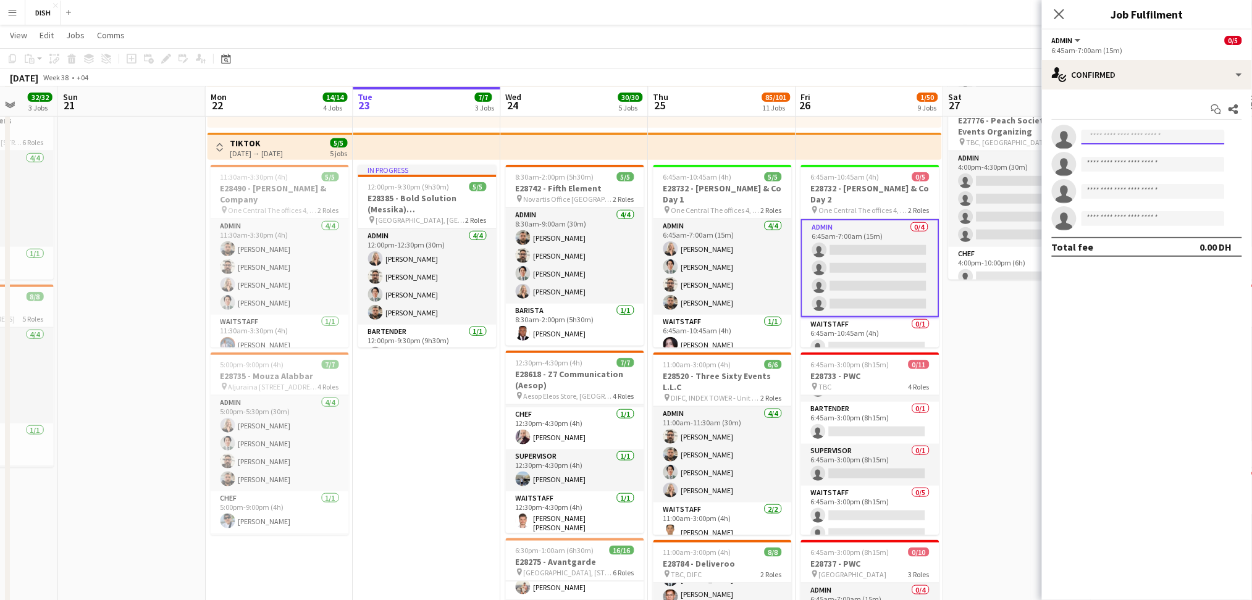
click at [1169, 137] on input at bounding box center [1153, 137] width 143 height 15
type input "***"
click at [1119, 158] on span "[PERSON_NAME]" at bounding box center [1127, 154] width 71 height 11
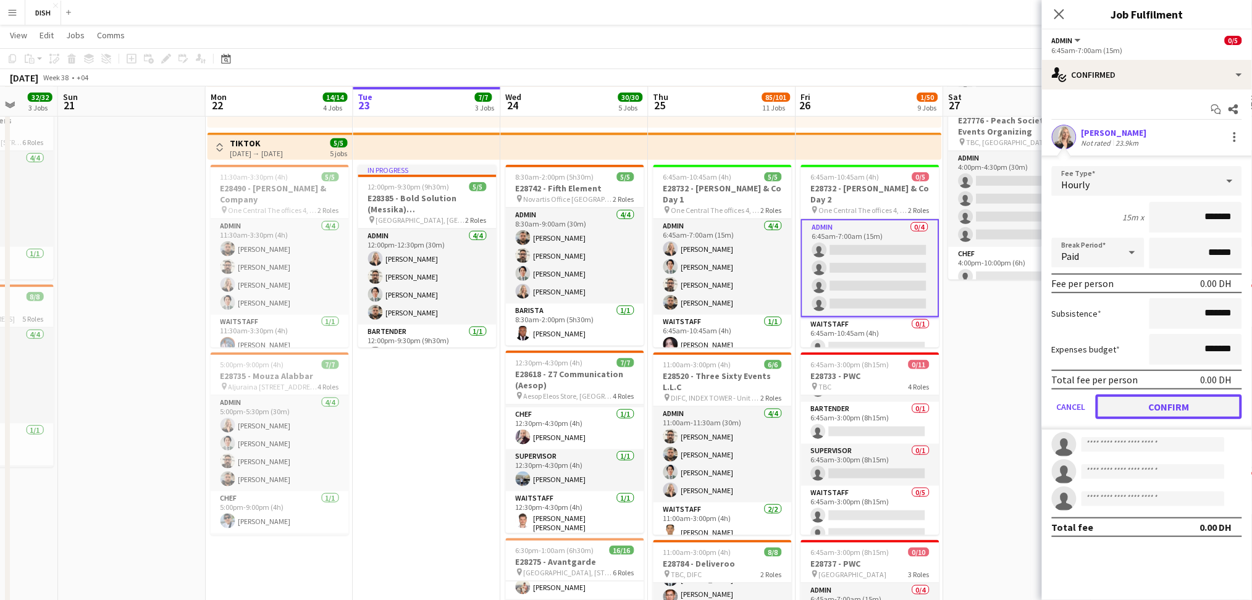
click at [1148, 405] on button "Confirm" at bounding box center [1169, 407] width 146 height 25
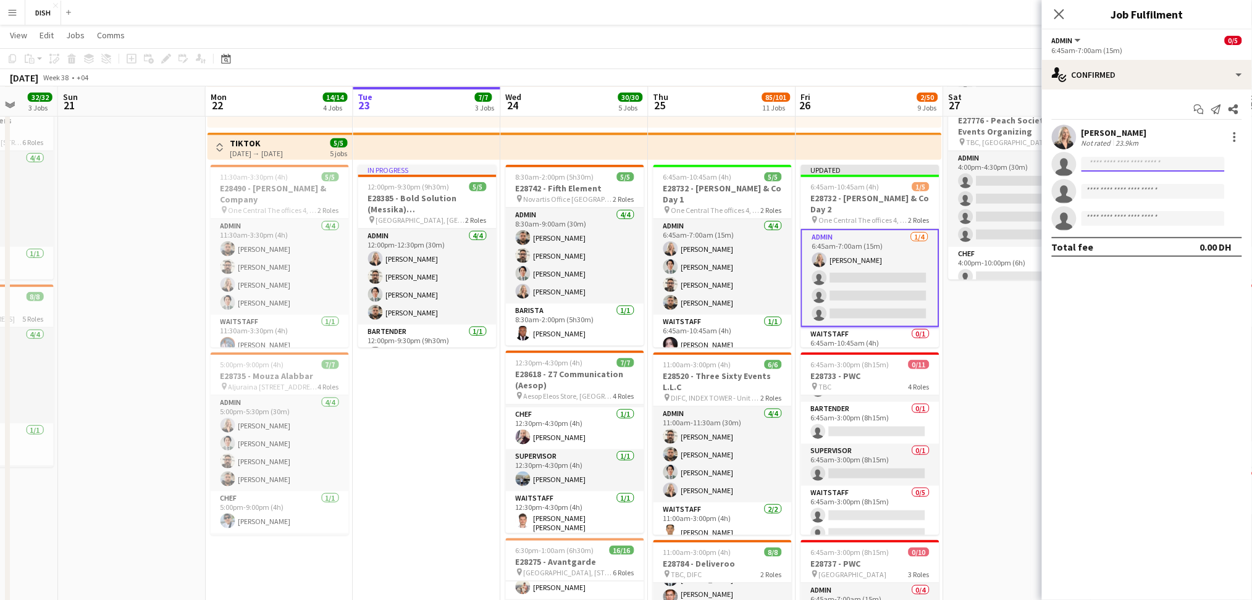
click at [1137, 162] on input at bounding box center [1153, 164] width 143 height 15
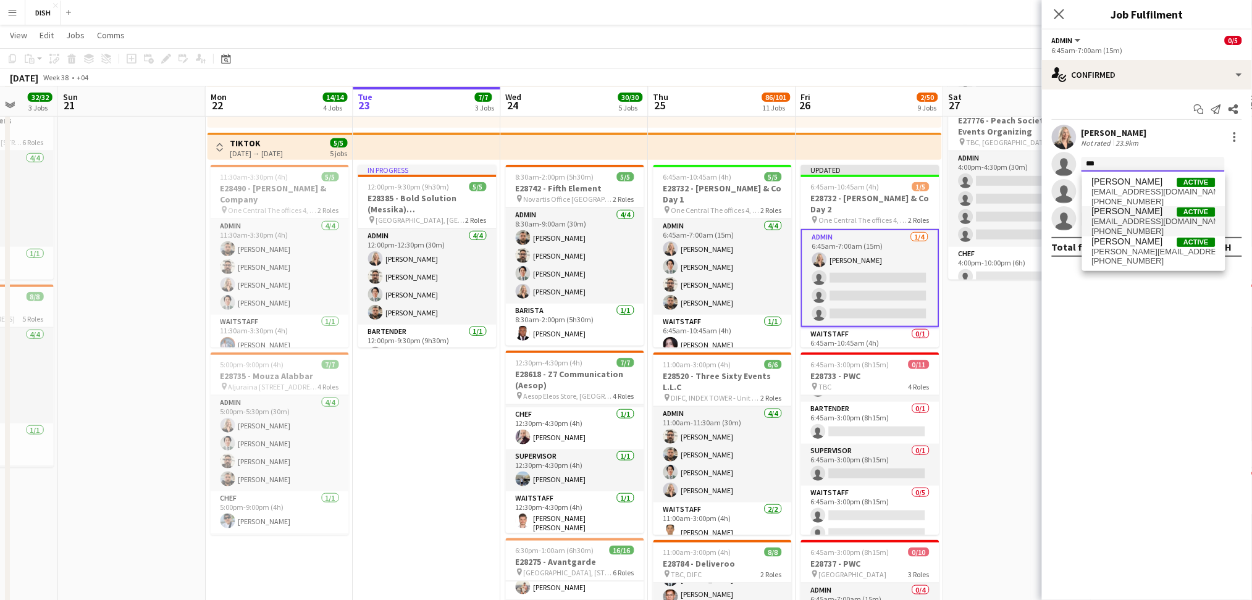
type input "***"
click at [1138, 212] on span "[PERSON_NAME]" at bounding box center [1127, 211] width 71 height 11
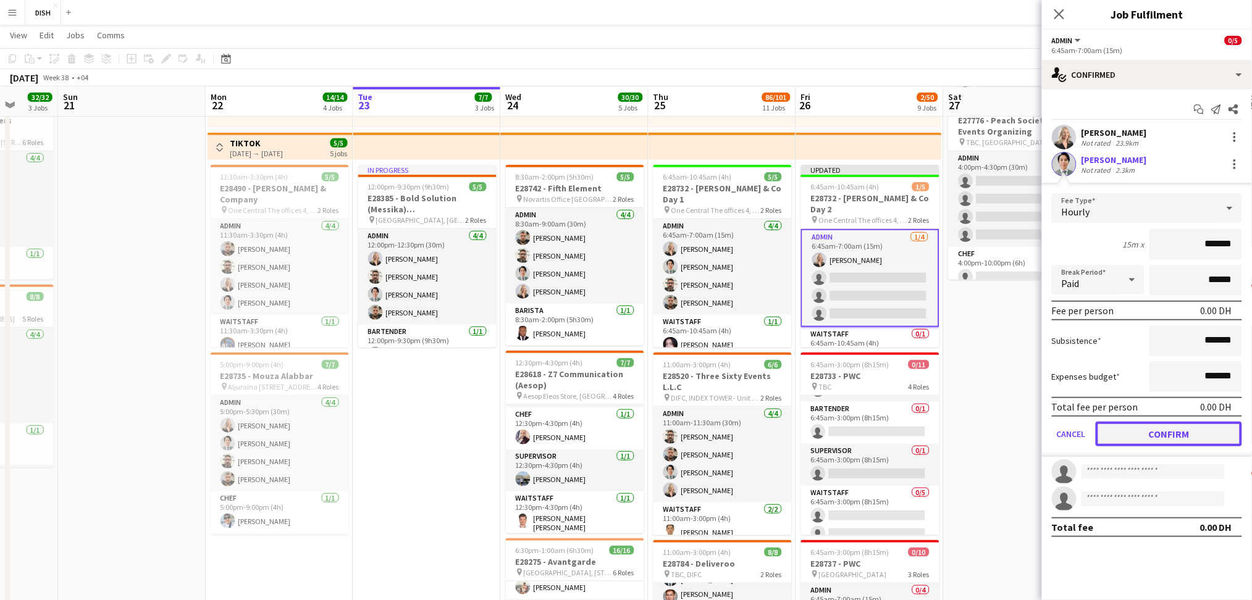
click at [1194, 433] on button "Confirm" at bounding box center [1169, 434] width 146 height 25
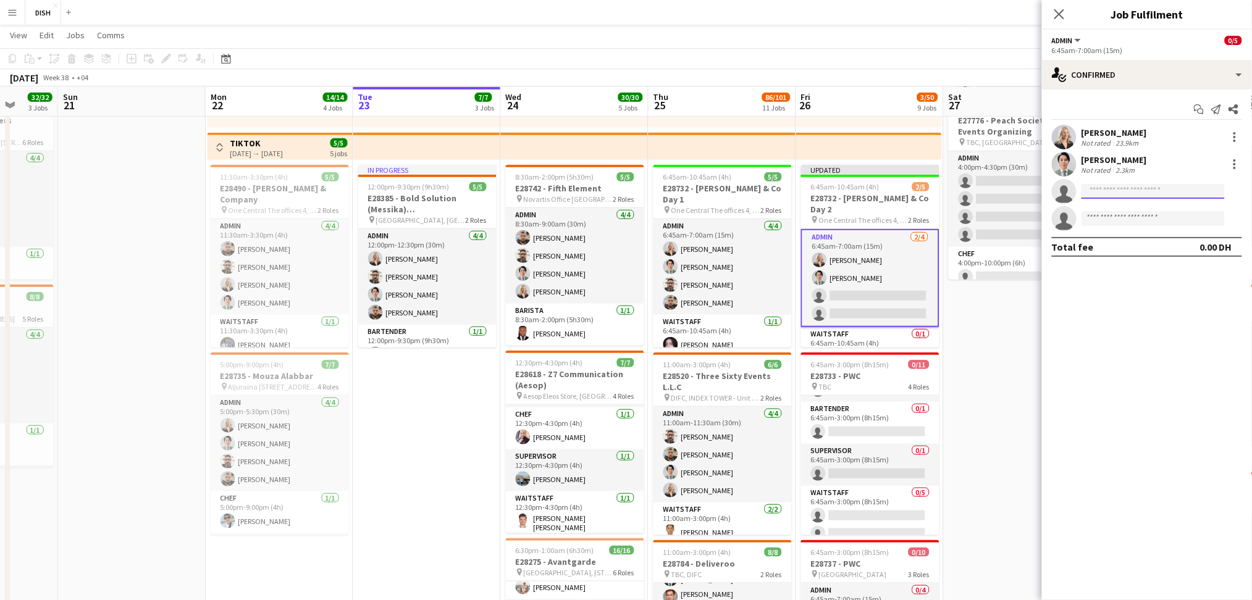
click at [1143, 192] on input at bounding box center [1153, 191] width 143 height 15
type input "******"
click at [1147, 223] on span "[PERSON_NAME][EMAIL_ADDRESS][DOMAIN_NAME]" at bounding box center [1154, 219] width 124 height 10
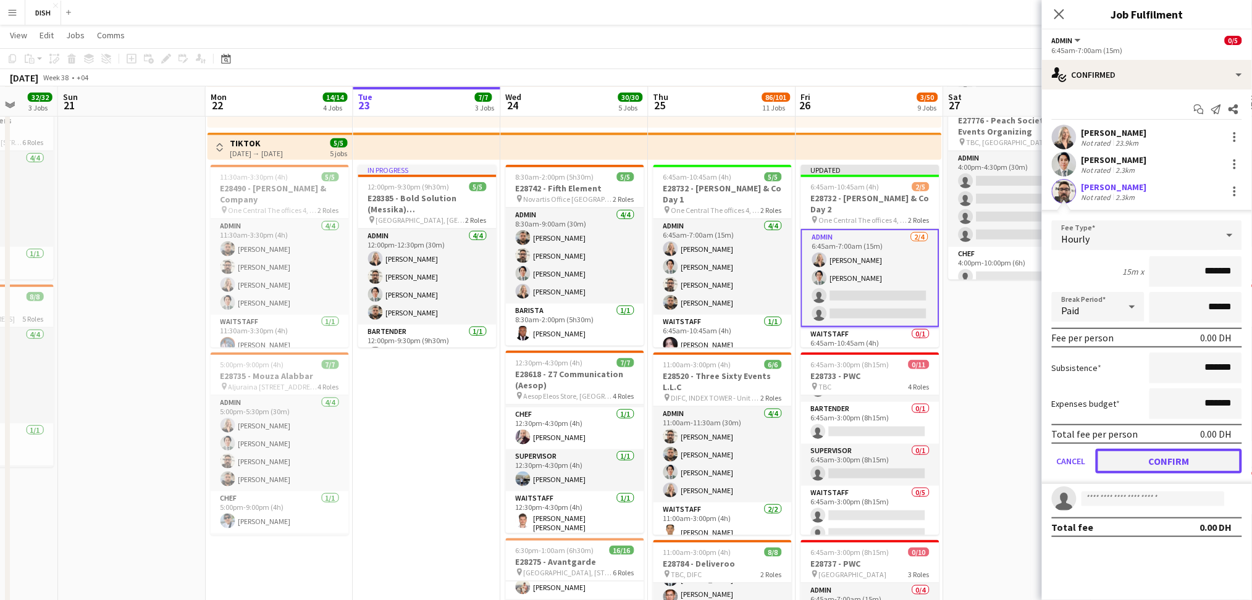
click at [1193, 454] on button "Confirm" at bounding box center [1169, 461] width 146 height 25
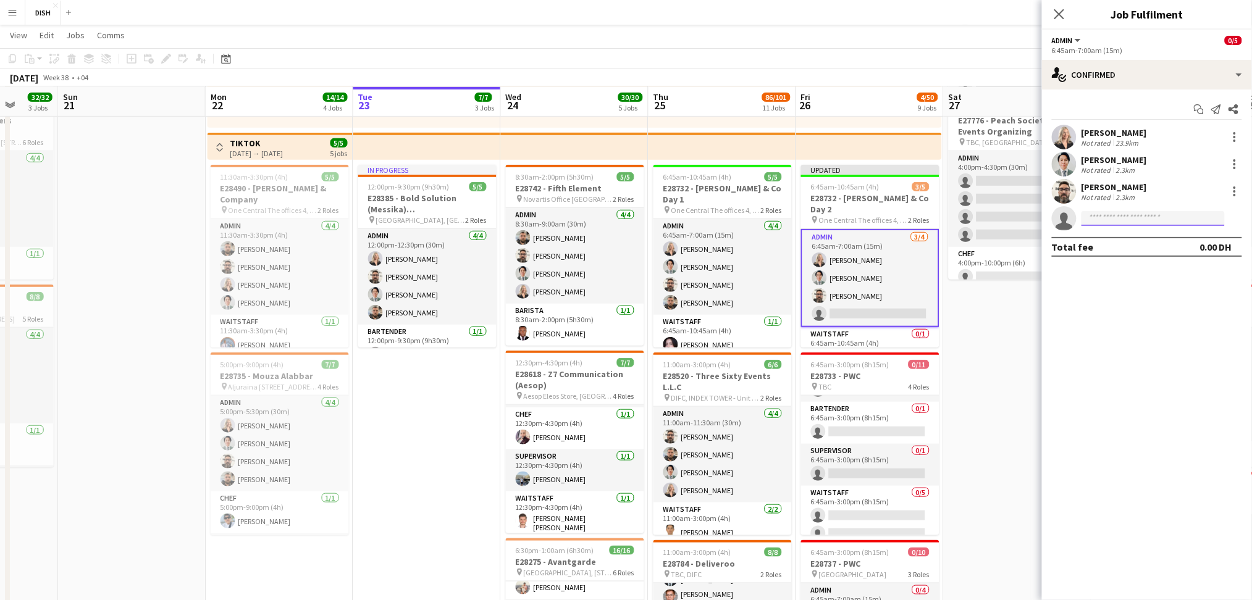
click at [1129, 218] on input at bounding box center [1153, 218] width 143 height 15
type input "****"
click at [1144, 251] on span "[PHONE_NUMBER]" at bounding box center [1154, 256] width 124 height 10
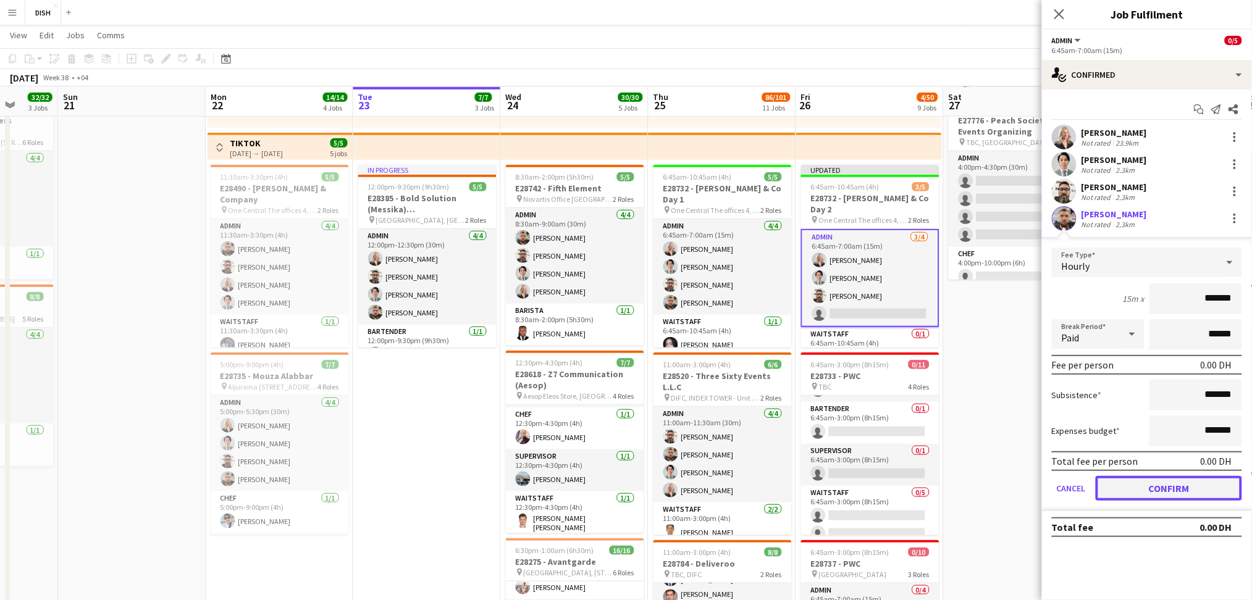
click at [1143, 478] on button "Confirm" at bounding box center [1169, 488] width 146 height 25
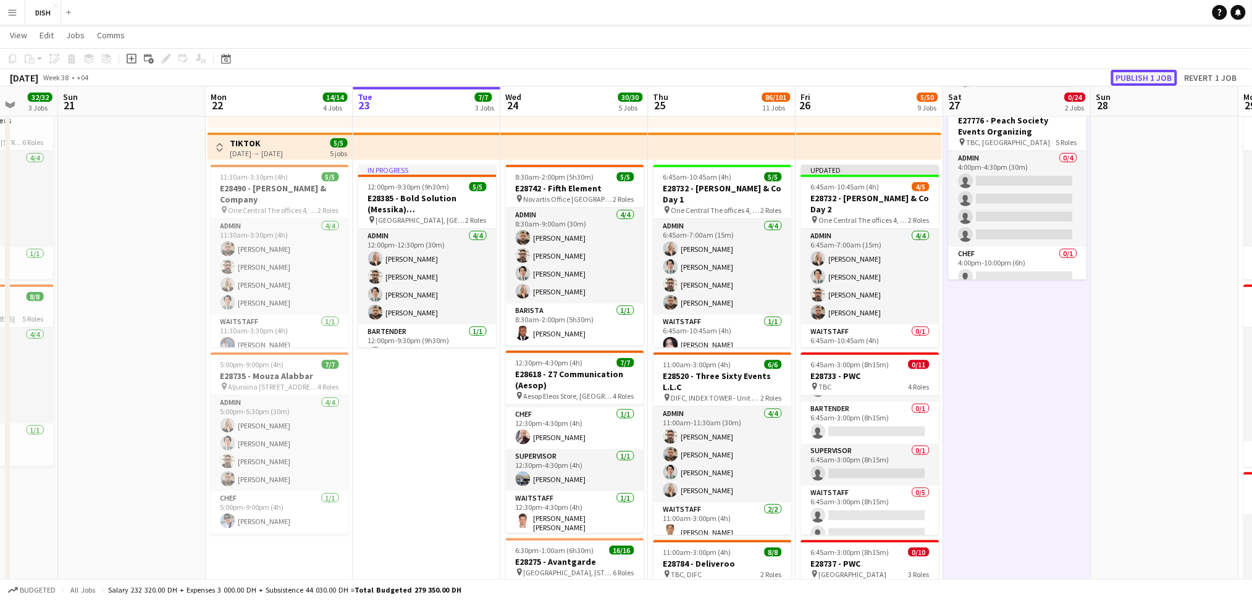
click at [1140, 79] on button "Publish 1 job" at bounding box center [1144, 78] width 66 height 16
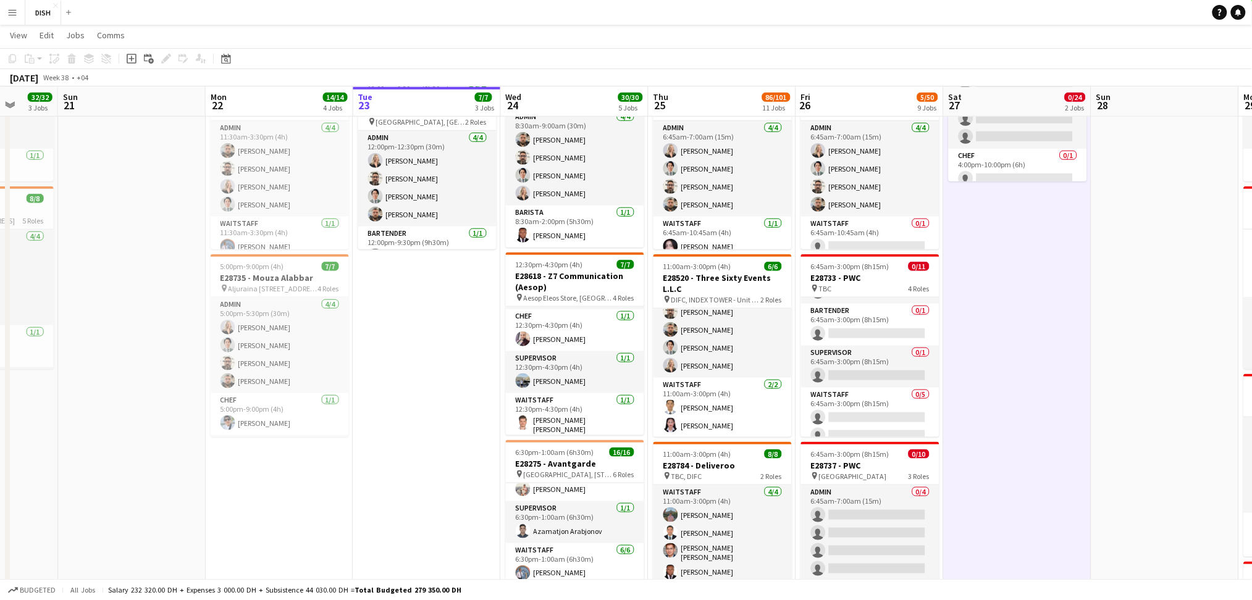
scroll to position [0, 0]
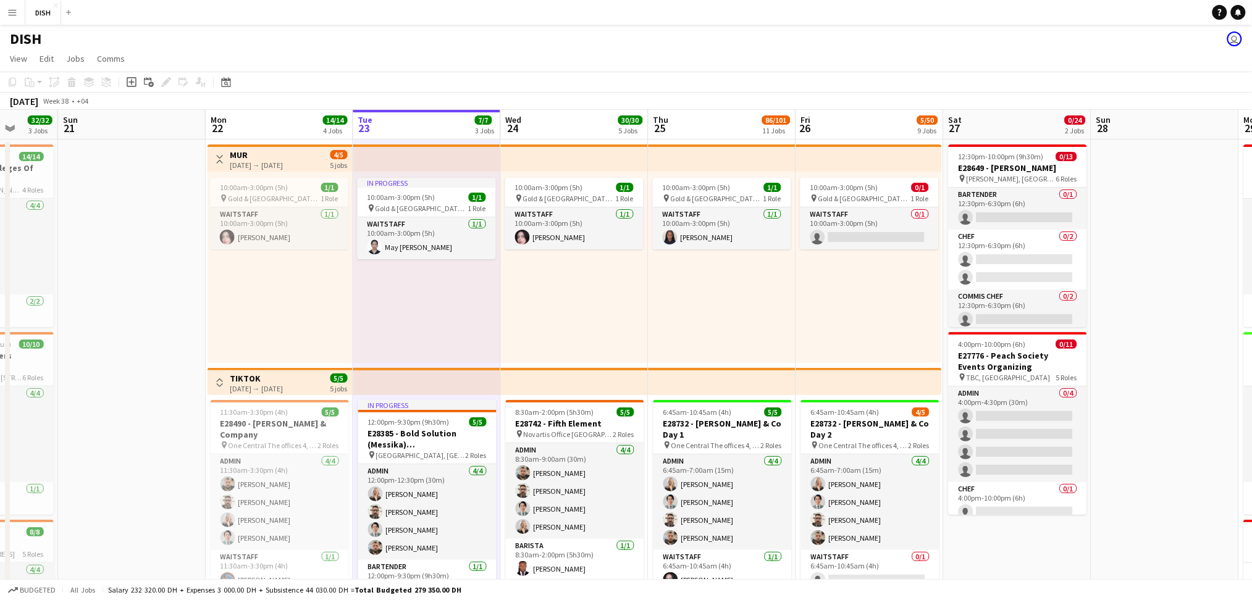
click at [222, 159] on app-icon "Toggle View" at bounding box center [220, 159] width 9 height 9
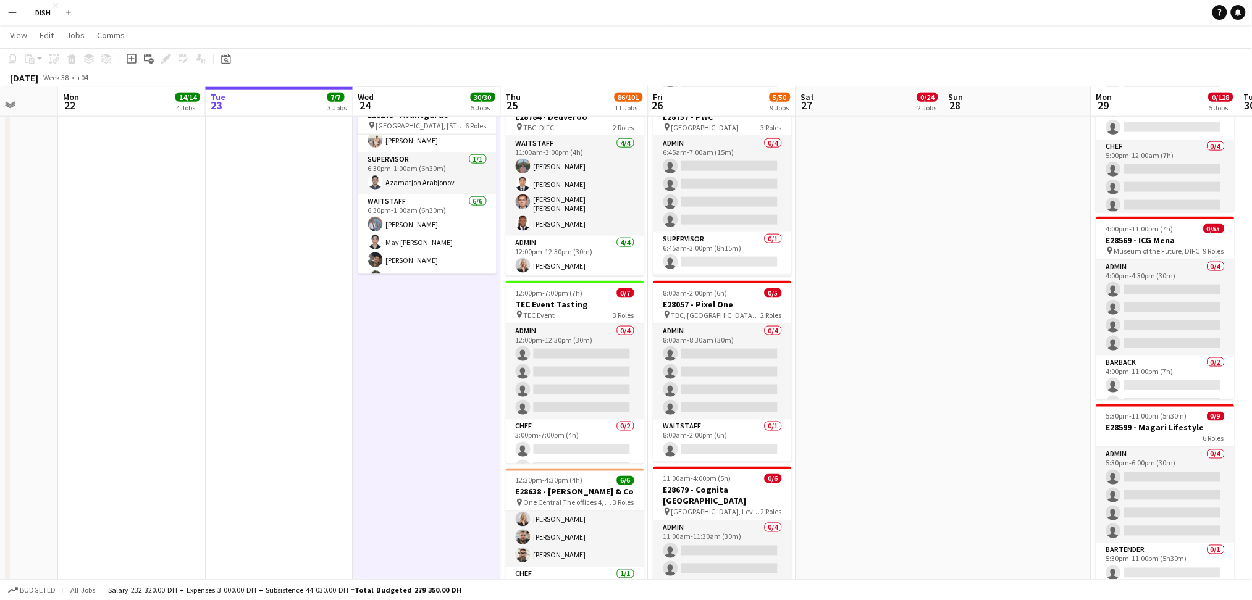
drag, startPoint x: 741, startPoint y: 380, endPoint x: 547, endPoint y: 337, distance: 199.3
click at [547, 337] on app-calendar-viewport "Thu 18 79/88 8 Jobs Fri 19 20/20 4 Jobs Sat 20 32/32 3 Jobs Sun 21 Mon 22 14/14…" at bounding box center [626, 549] width 1252 height 1983
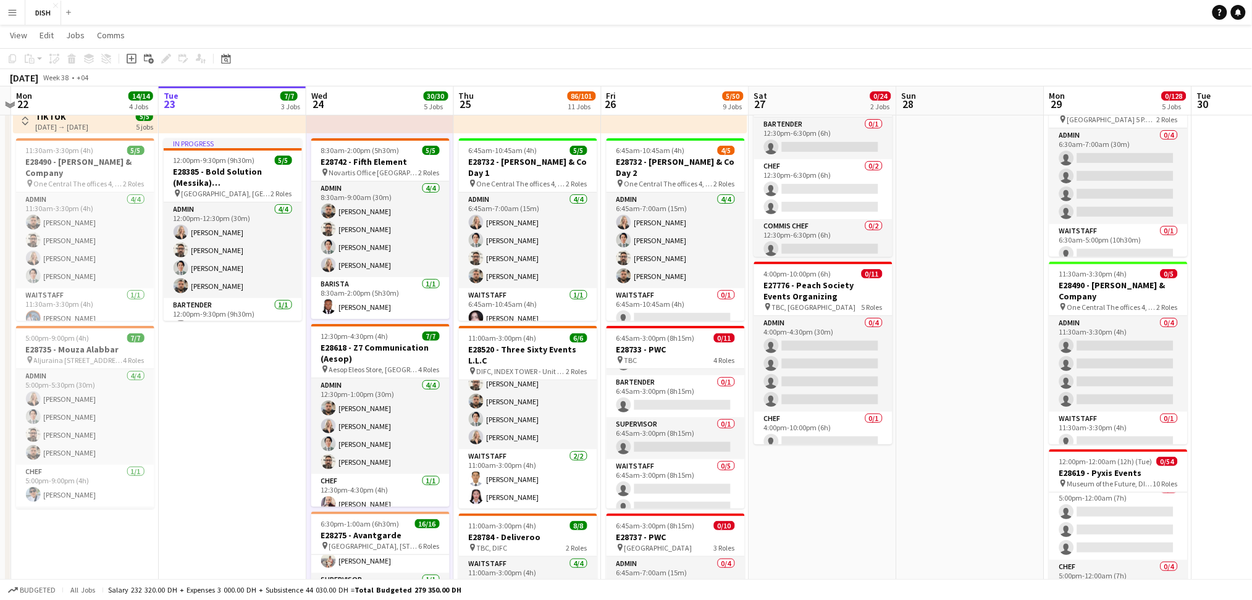
scroll to position [68, 0]
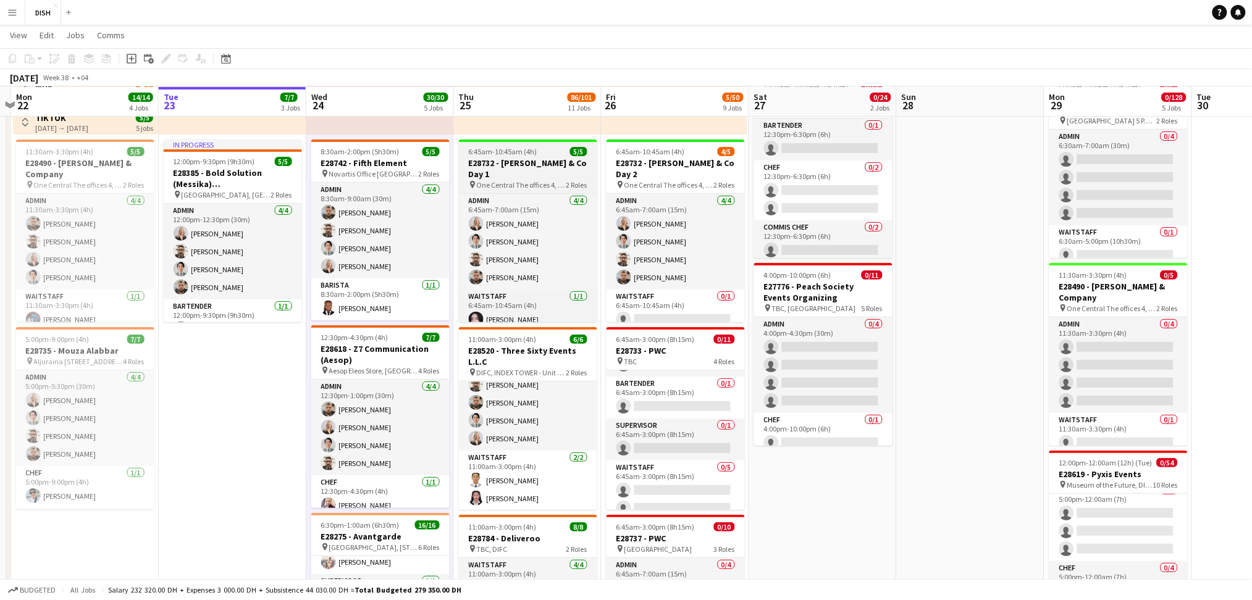
click at [520, 153] on span "6:45am-10:45am (4h)" at bounding box center [503, 151] width 69 height 9
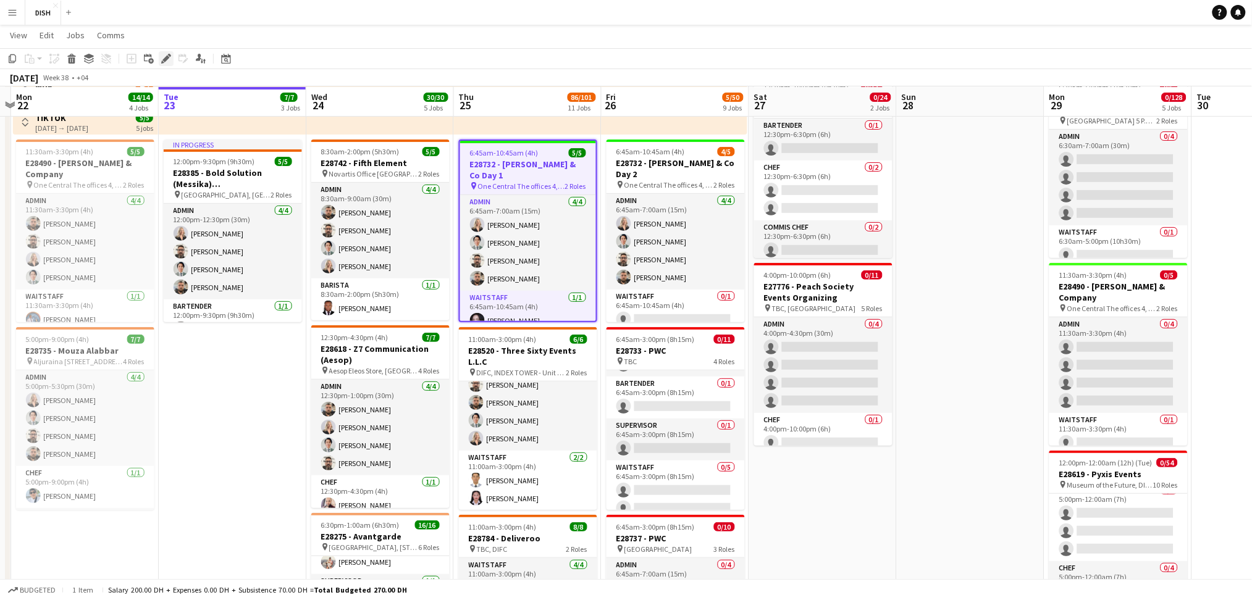
click at [164, 62] on icon "Edit" at bounding box center [166, 59] width 10 height 10
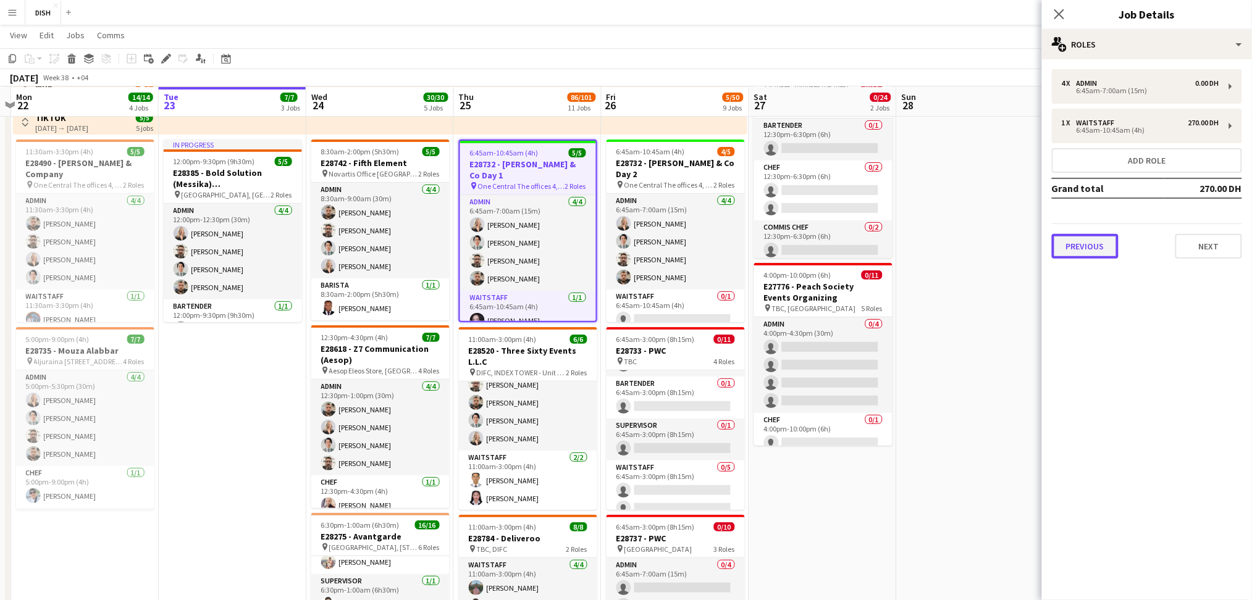
click at [1075, 238] on button "Previous" at bounding box center [1085, 246] width 67 height 25
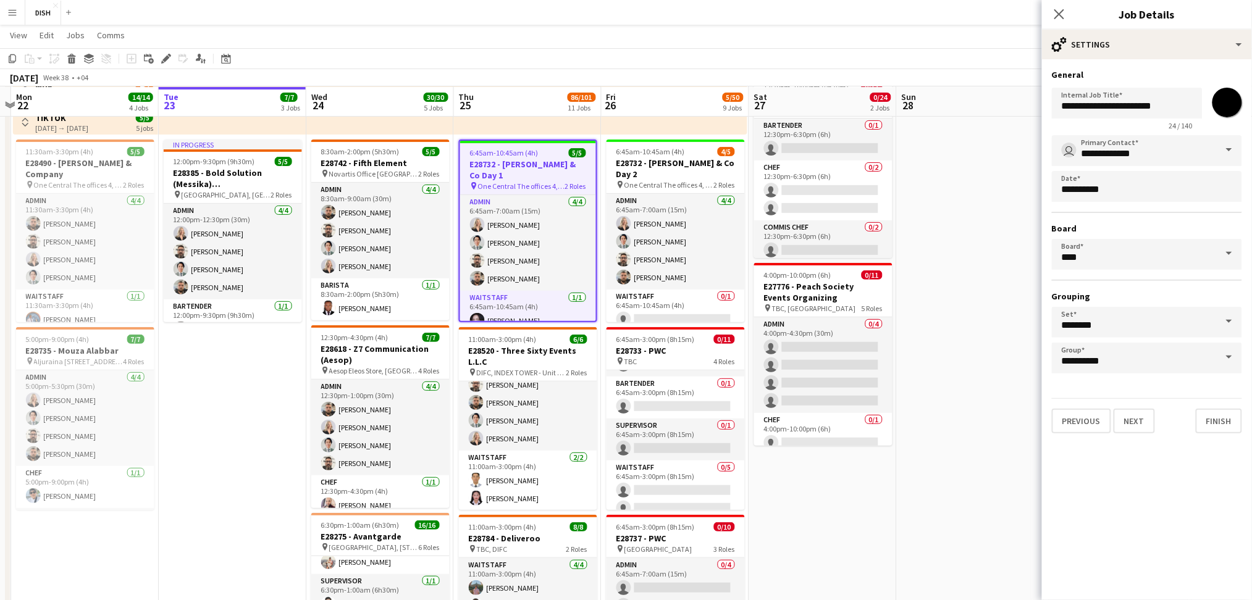
click at [1224, 98] on input "*******" at bounding box center [1227, 102] width 44 height 44
type input "*******"
click at [1222, 420] on button "Finish" at bounding box center [1219, 421] width 46 height 25
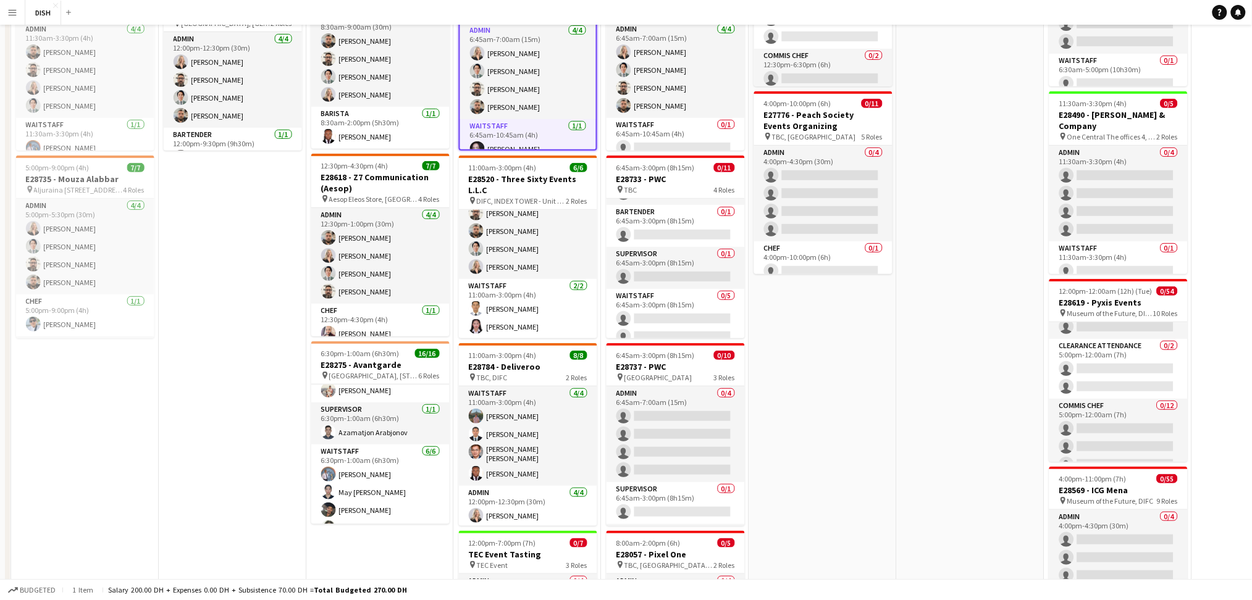
scroll to position [0, 0]
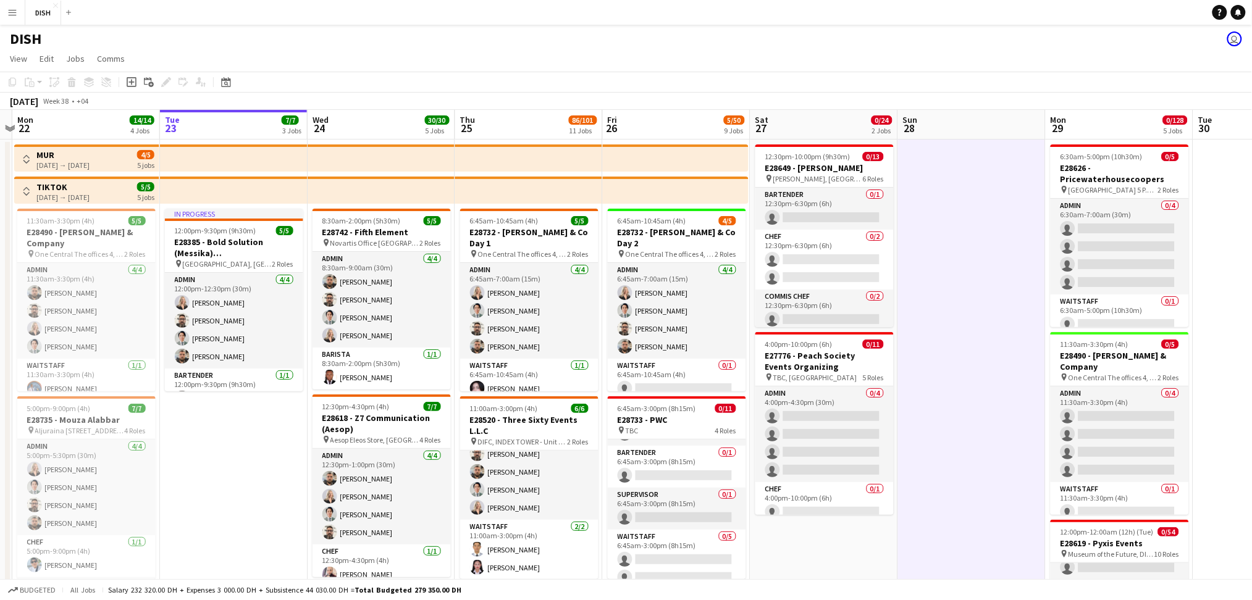
scroll to position [0, 342]
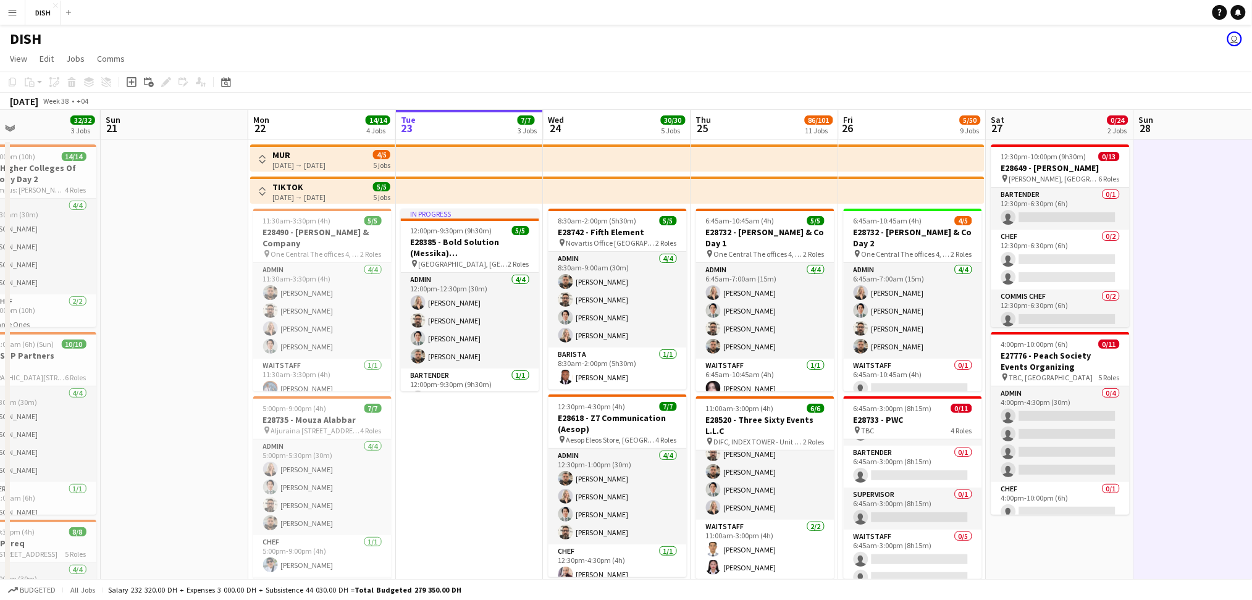
drag, startPoint x: 925, startPoint y: 159, endPoint x: 1264, endPoint y: 634, distance: 584.2
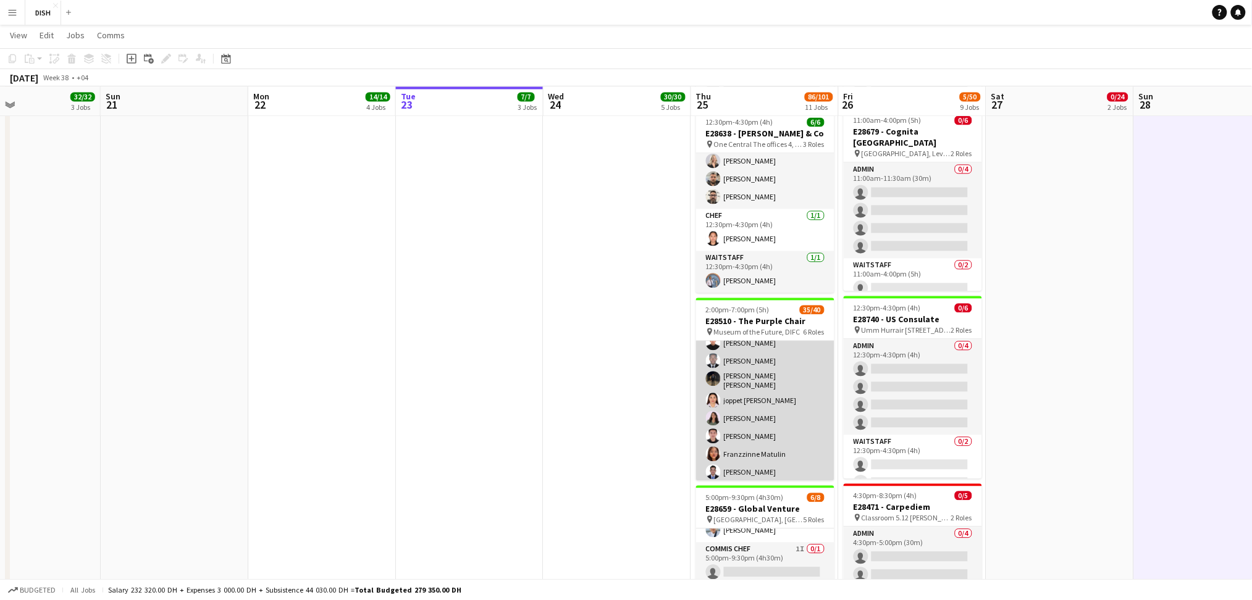
scroll to position [698, 0]
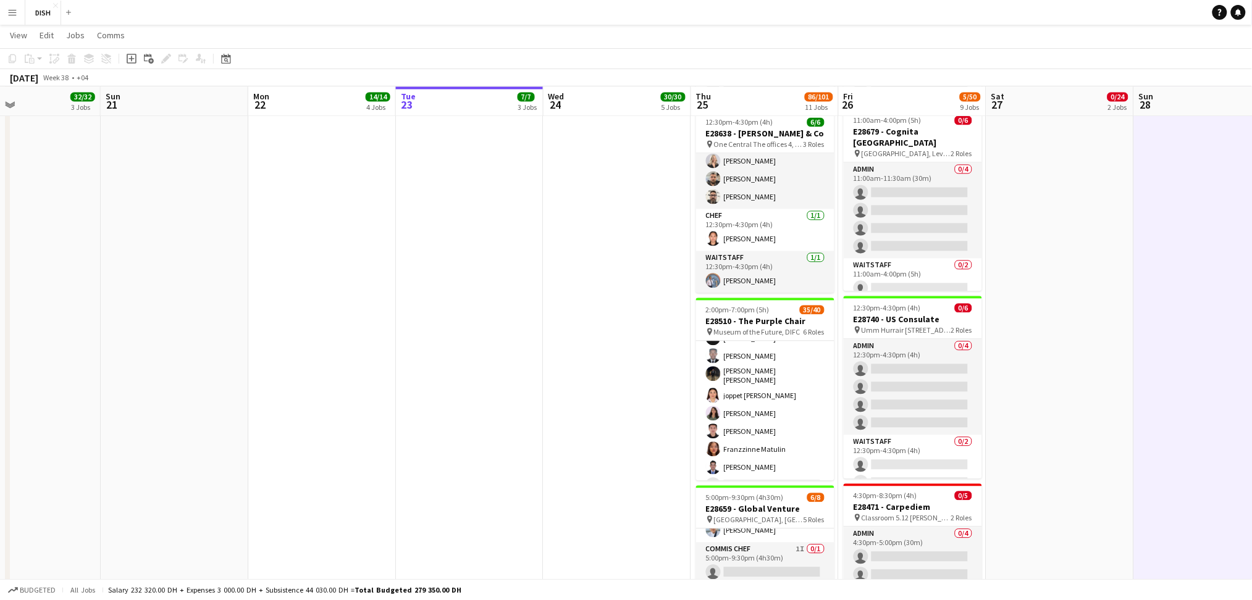
click at [782, 295] on app-date-cell "6:45am-10:45am (4h) 5/5 E28732 - [PERSON_NAME] & Co Day 1 pin One Central The o…" at bounding box center [765, 179] width 148 height 1779
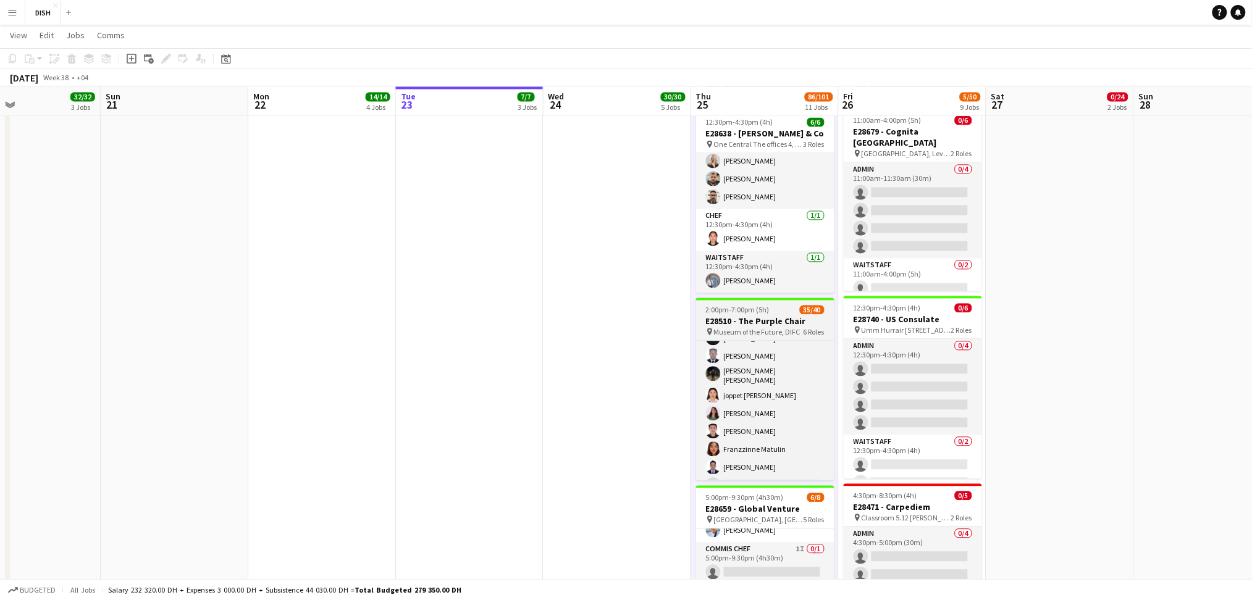
click at [772, 316] on h3 "E28510 - The Purple Chair" at bounding box center [765, 321] width 138 height 11
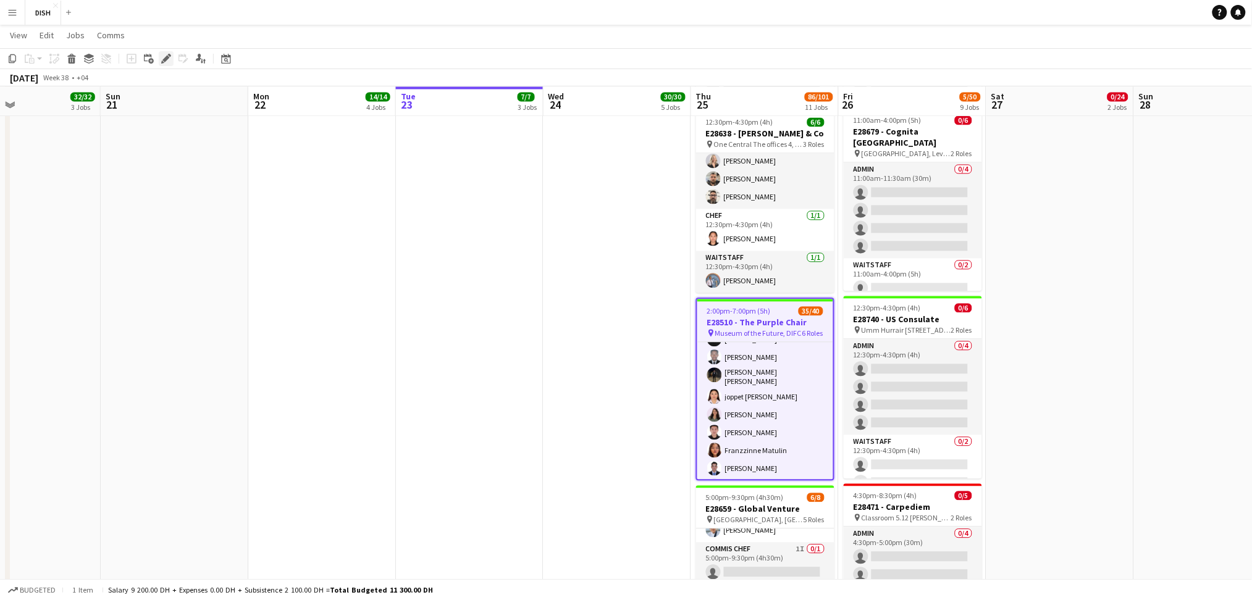
click at [170, 65] on div "Edit" at bounding box center [166, 58] width 15 height 15
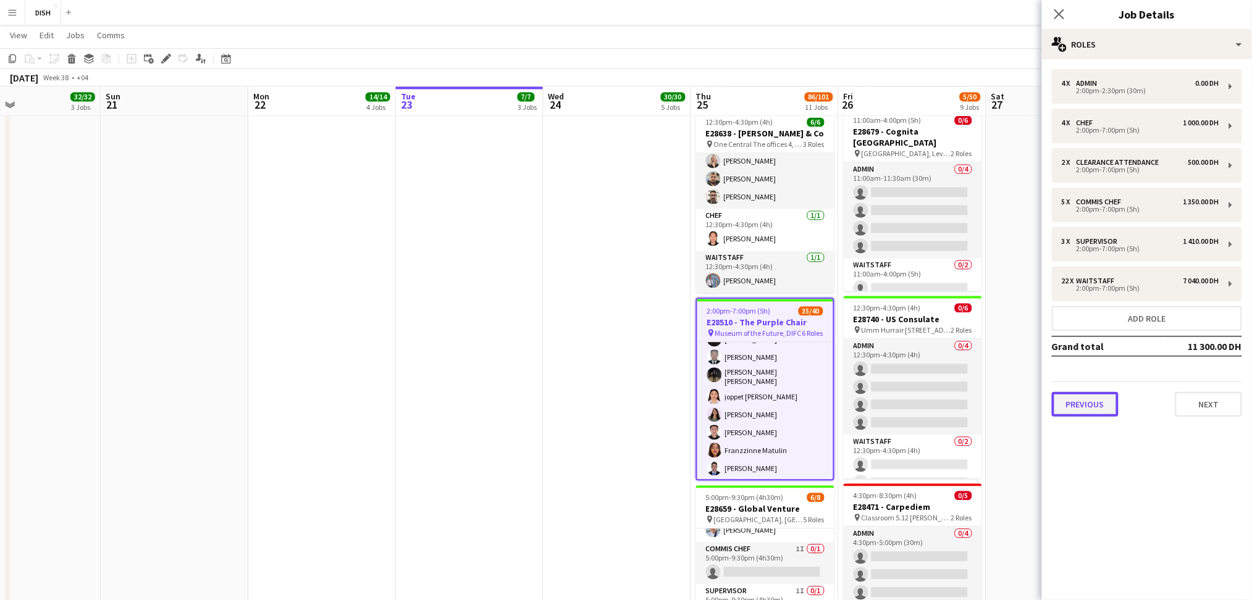
click at [1103, 405] on button "Previous" at bounding box center [1085, 404] width 67 height 25
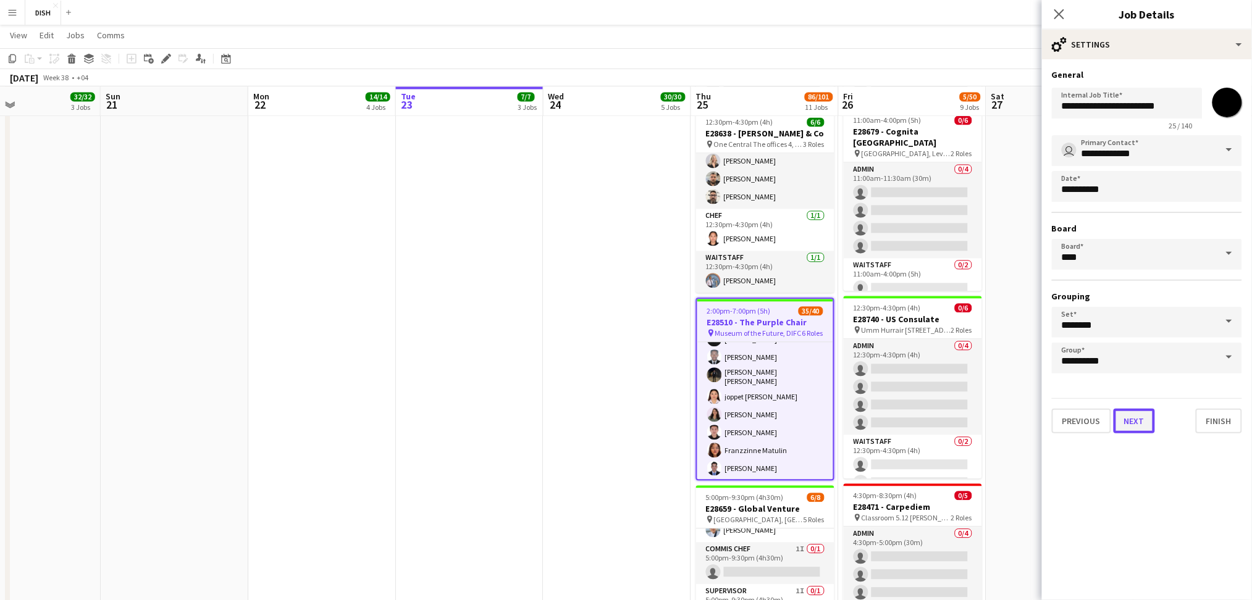
click at [1140, 423] on button "Next" at bounding box center [1134, 421] width 41 height 25
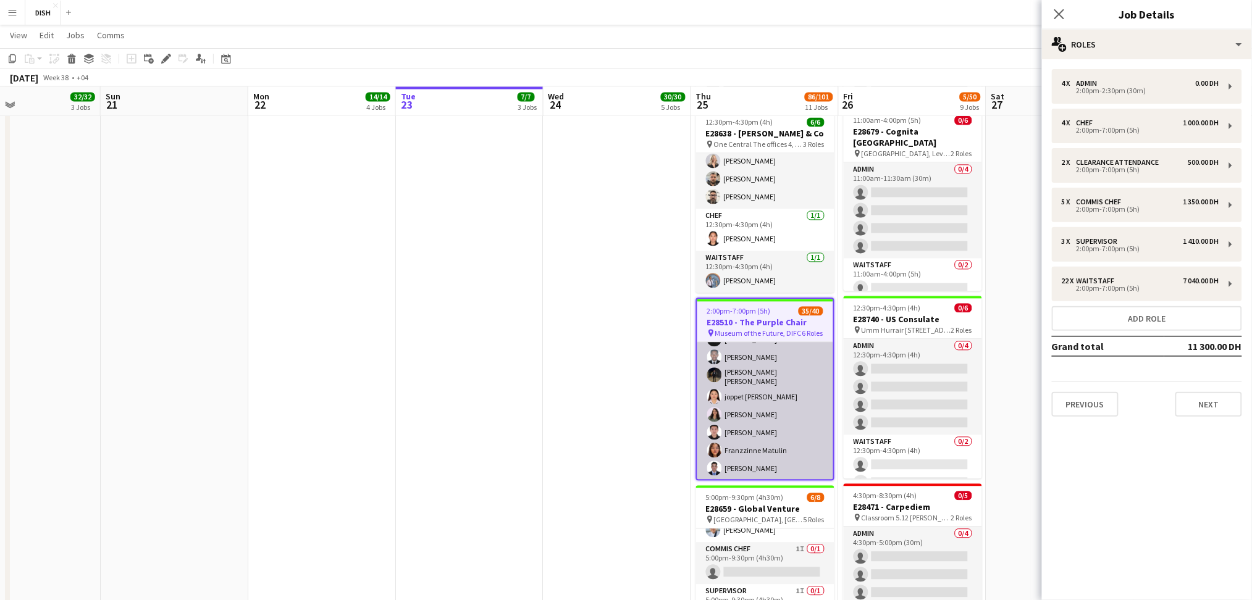
click at [774, 429] on app-card-role "Waitstaff 5I 20/22 2:00pm-7:00pm (5h) [PERSON_NAME] [PERSON_NAME] Cajelo [PERSO…" at bounding box center [765, 304] width 136 height 426
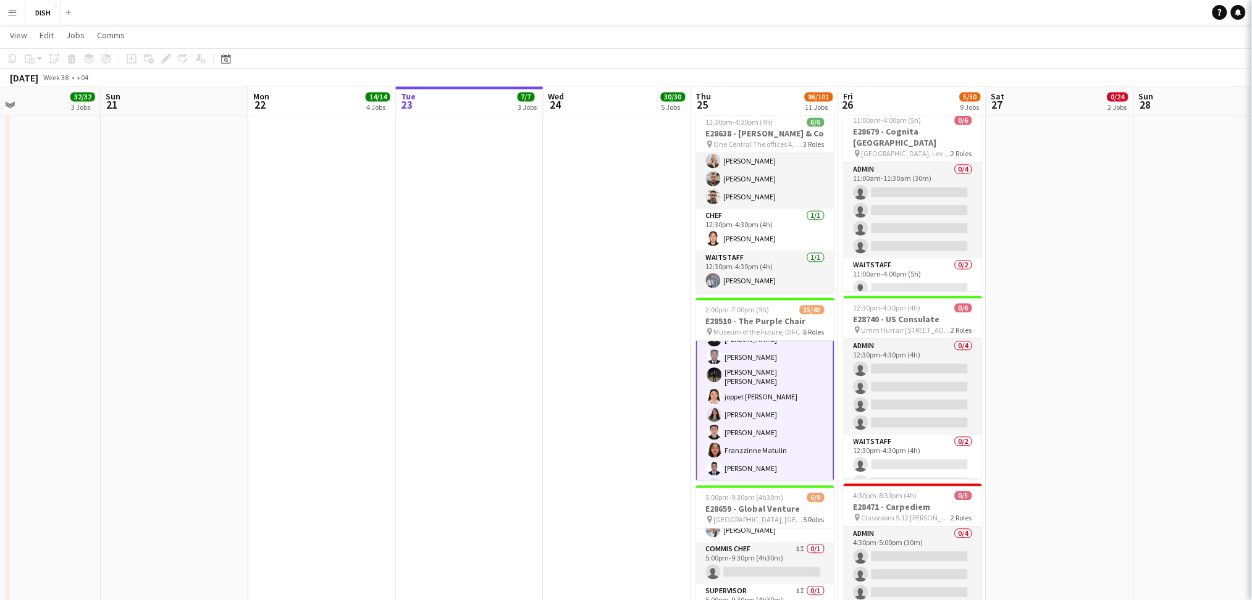
scroll to position [699, 0]
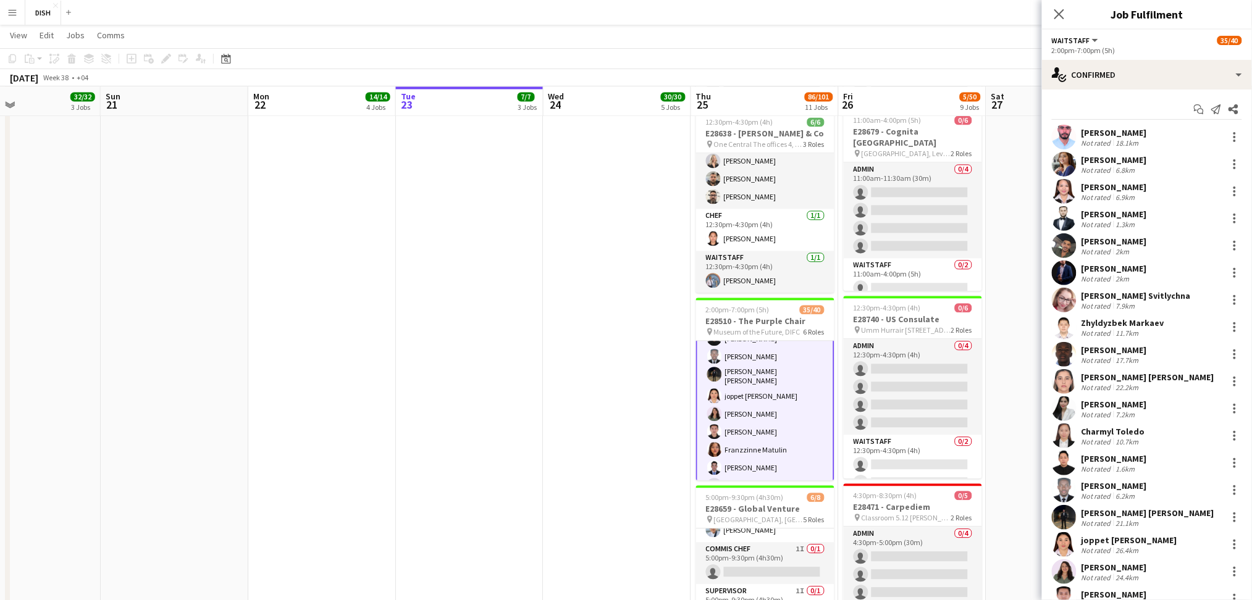
click at [1133, 90] on div "Start chat Send notification Share [PERSON_NAME] Not rated 18.1km Zeena Cajelo …" at bounding box center [1147, 423] width 210 height 667
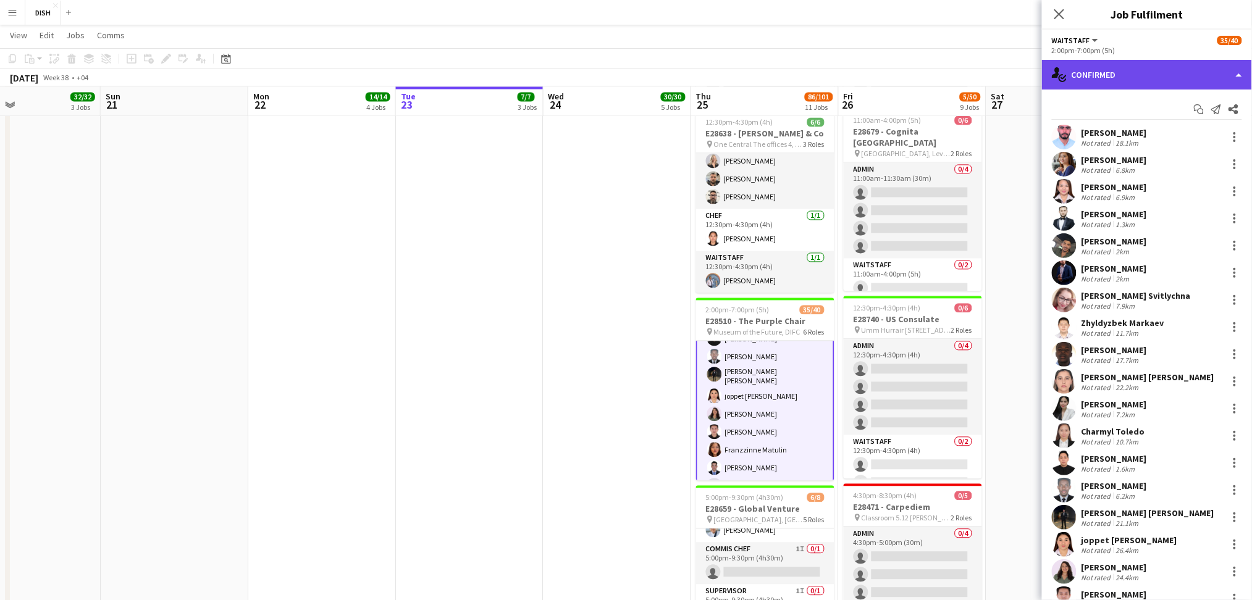
click at [1128, 81] on div "single-neutral-actions-check-2 Confirmed" at bounding box center [1147, 75] width 210 height 30
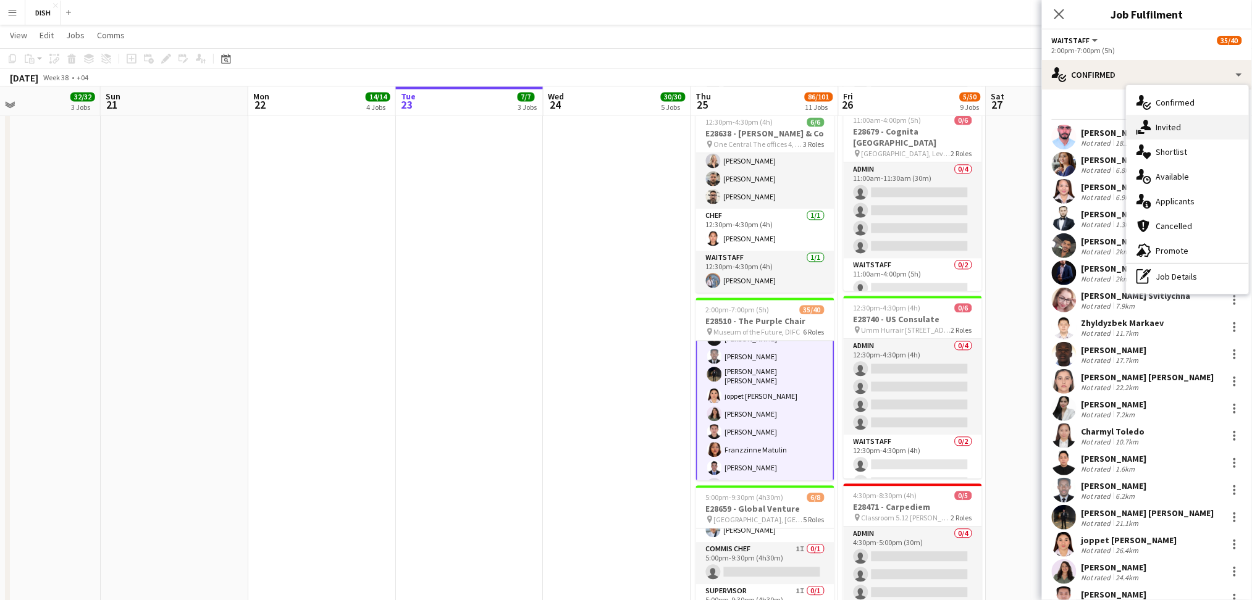
click at [1171, 138] on div "single-neutral-actions-share-1 Invited" at bounding box center [1188, 127] width 122 height 25
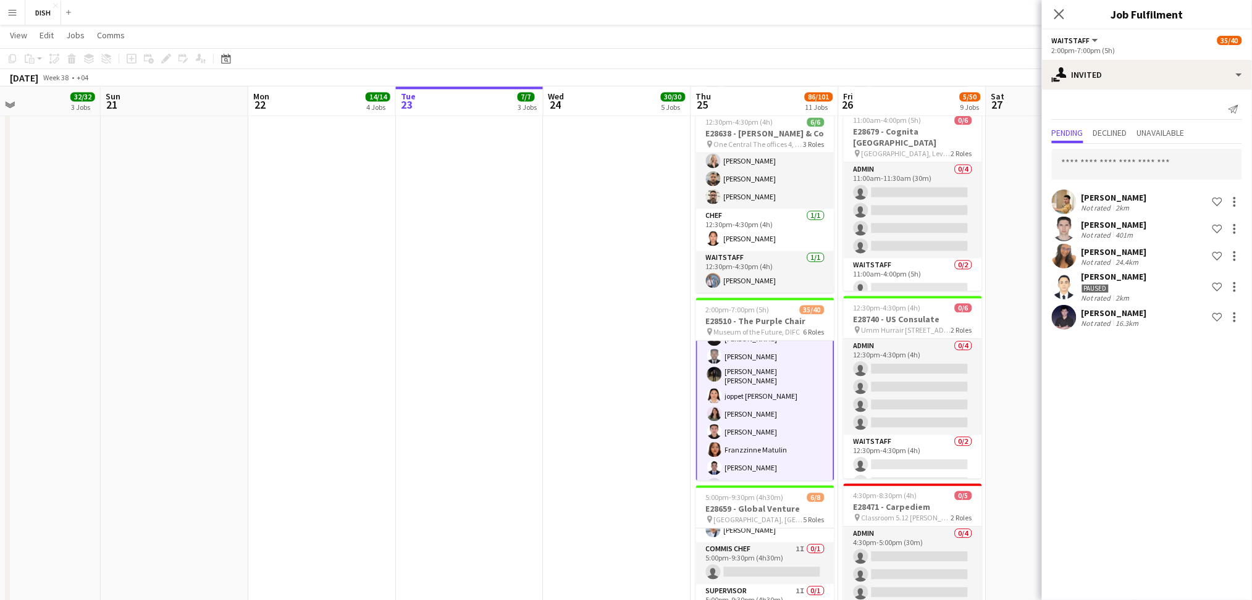
click at [668, 303] on app-date-cell "8:30am-2:00pm (5h30m) 5/5 E28742 - Fifth Element pin Novartis Office 03rd Floor…" at bounding box center [618, 179] width 148 height 1779
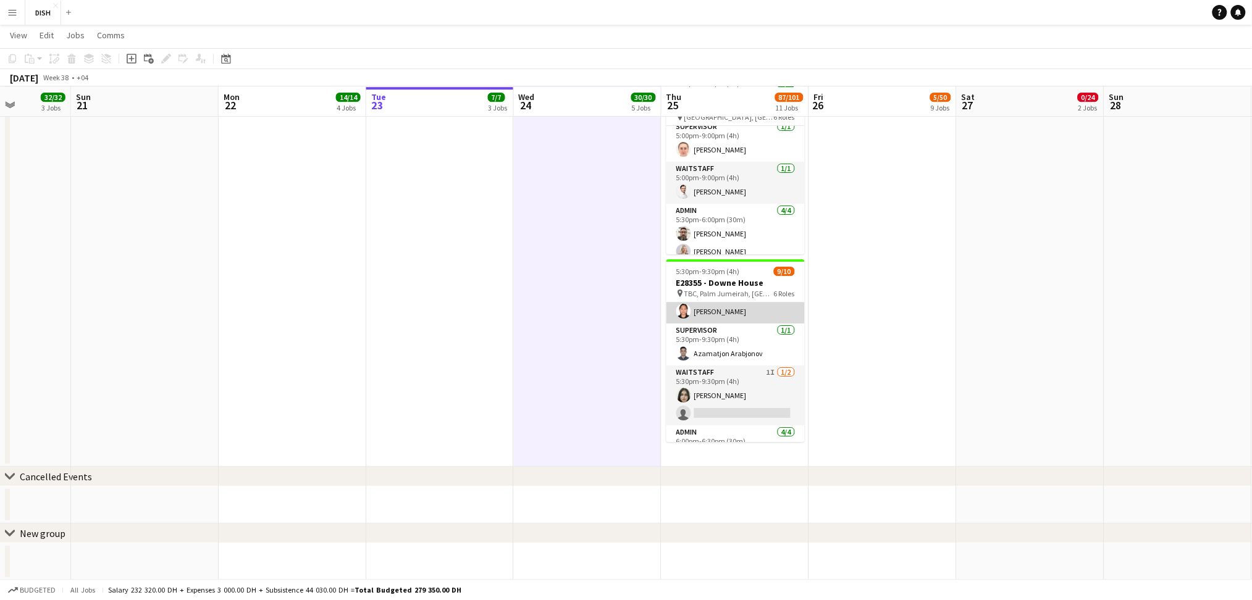
scroll to position [105, 0]
click at [758, 337] on app-card-role "Supervisor [DATE] 5:30pm-9:30pm (4h) [PERSON_NAME]" at bounding box center [736, 345] width 138 height 42
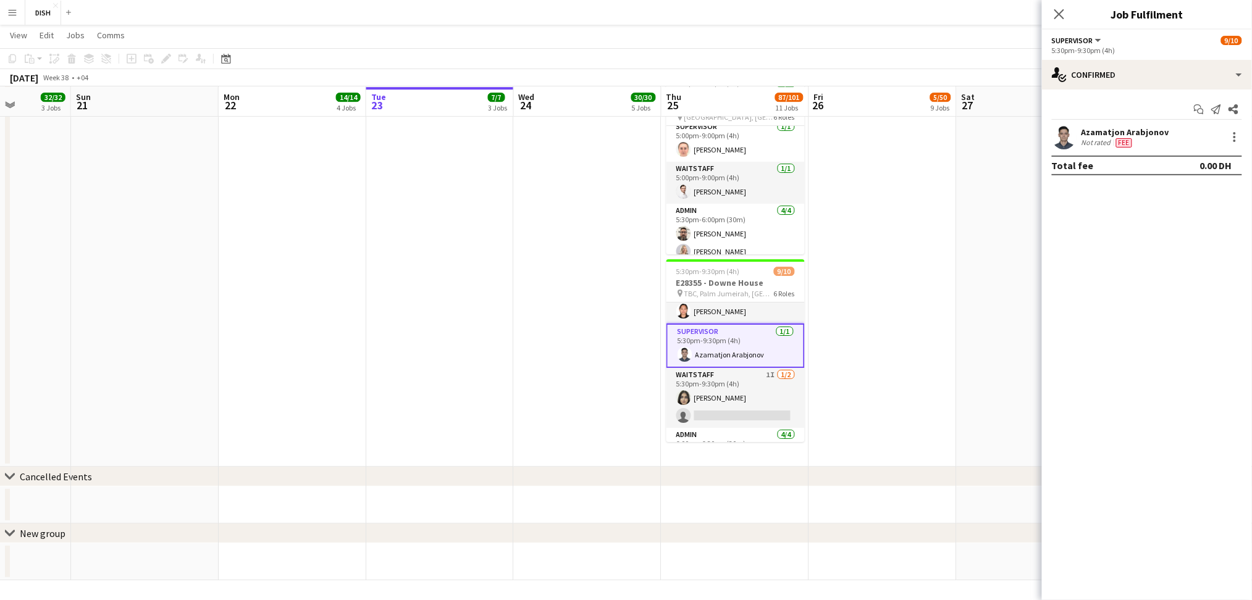
click at [1244, 145] on div "Azamatjon Arabjonov Not rated Fee" at bounding box center [1147, 137] width 210 height 25
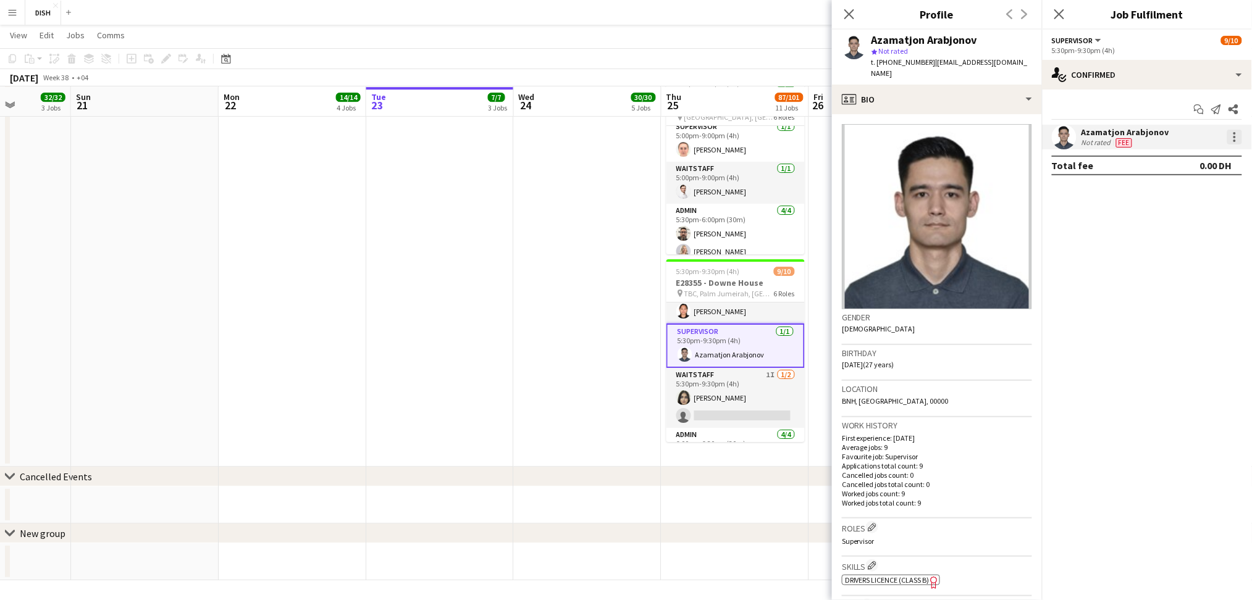
click at [1238, 136] on div at bounding box center [1234, 137] width 15 height 15
click at [1195, 286] on button "Remove" at bounding box center [1195, 279] width 96 height 30
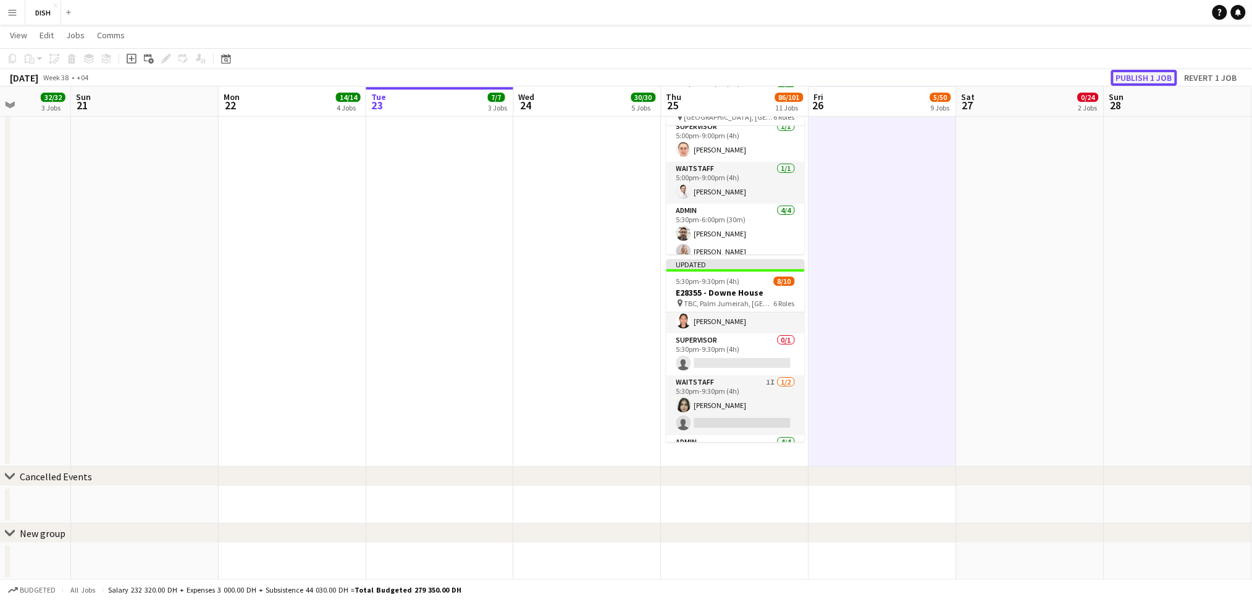
click at [1130, 70] on button "Publish 1 job" at bounding box center [1144, 78] width 66 height 16
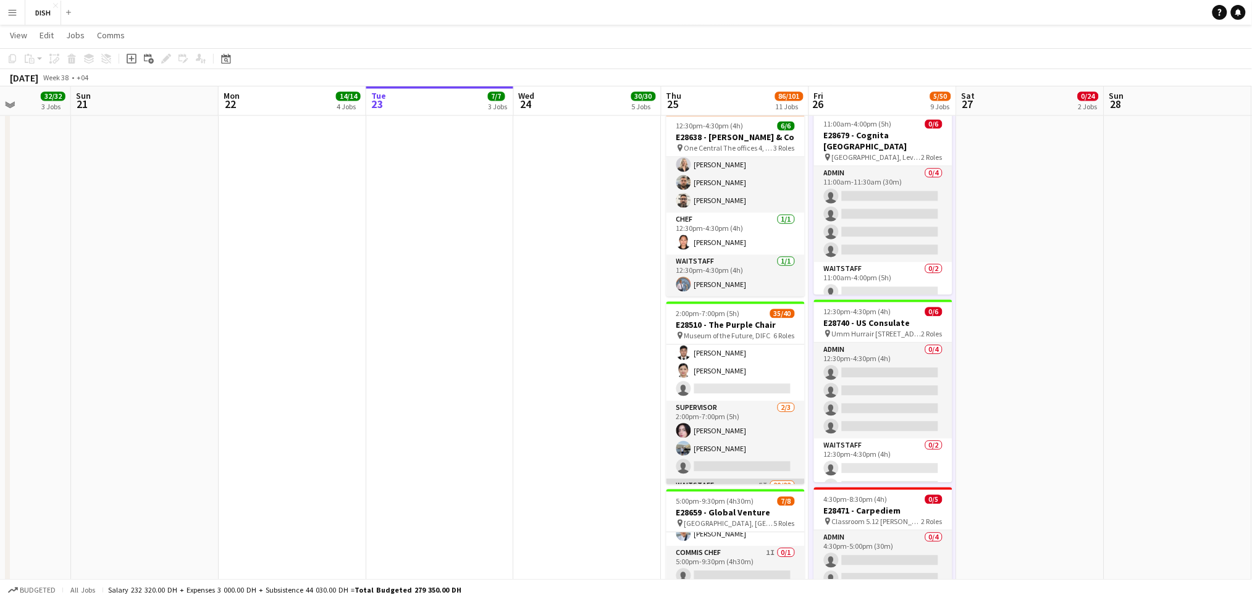
scroll to position [313, 0]
click at [708, 461] on app-card-role "Supervisor [DATE] 2:00pm-7:00pm (5h) [PERSON_NAME] [PERSON_NAME] Youcef single-…" at bounding box center [736, 440] width 138 height 78
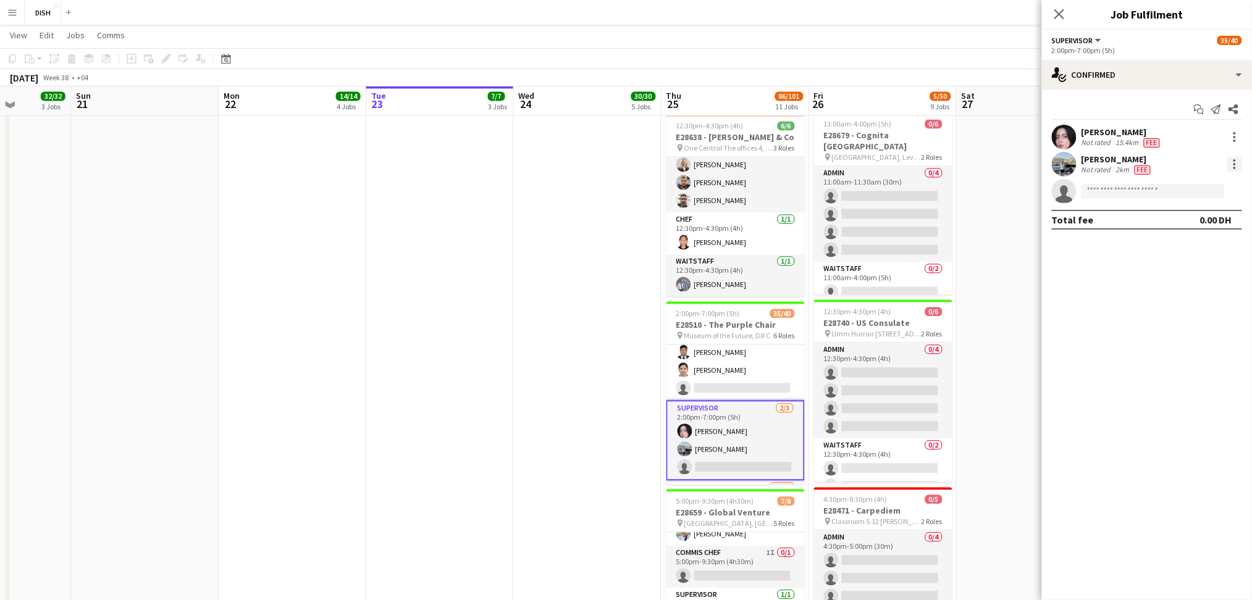
click at [1238, 166] on div at bounding box center [1234, 164] width 15 height 15
click at [1193, 308] on span "Remove" at bounding box center [1174, 305] width 37 height 11
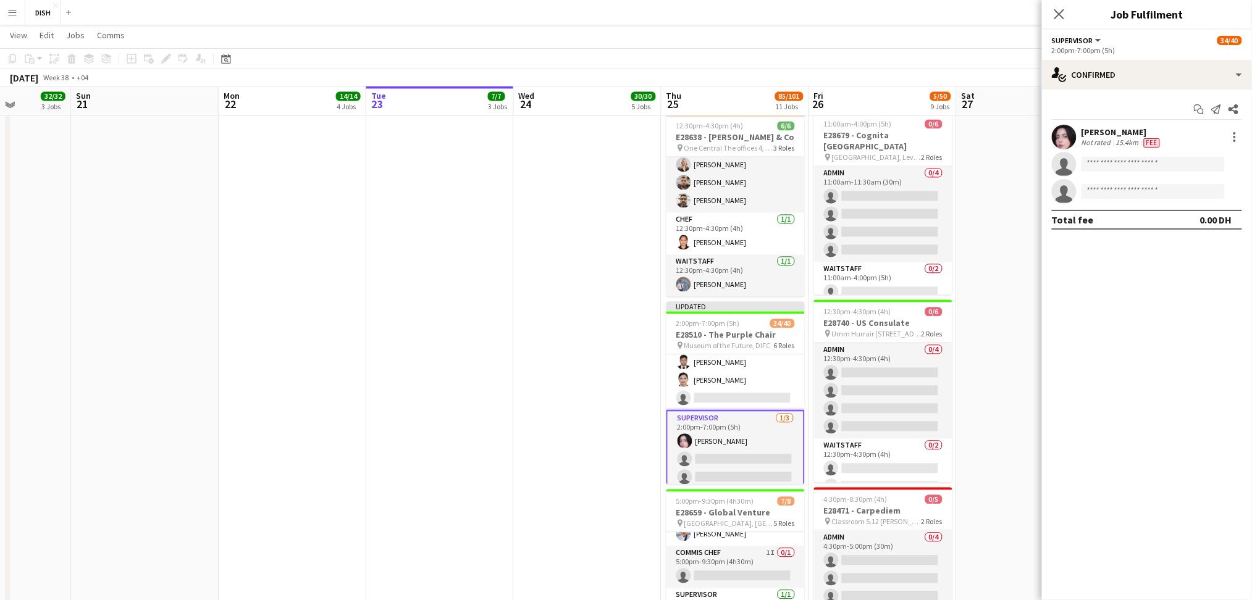
click at [614, 346] on app-date-cell "8:30am-2:00pm (5h30m) 5/5 E28742 - Fifth Element pin Novartis Office 03rd Floor…" at bounding box center [588, 183] width 148 height 1779
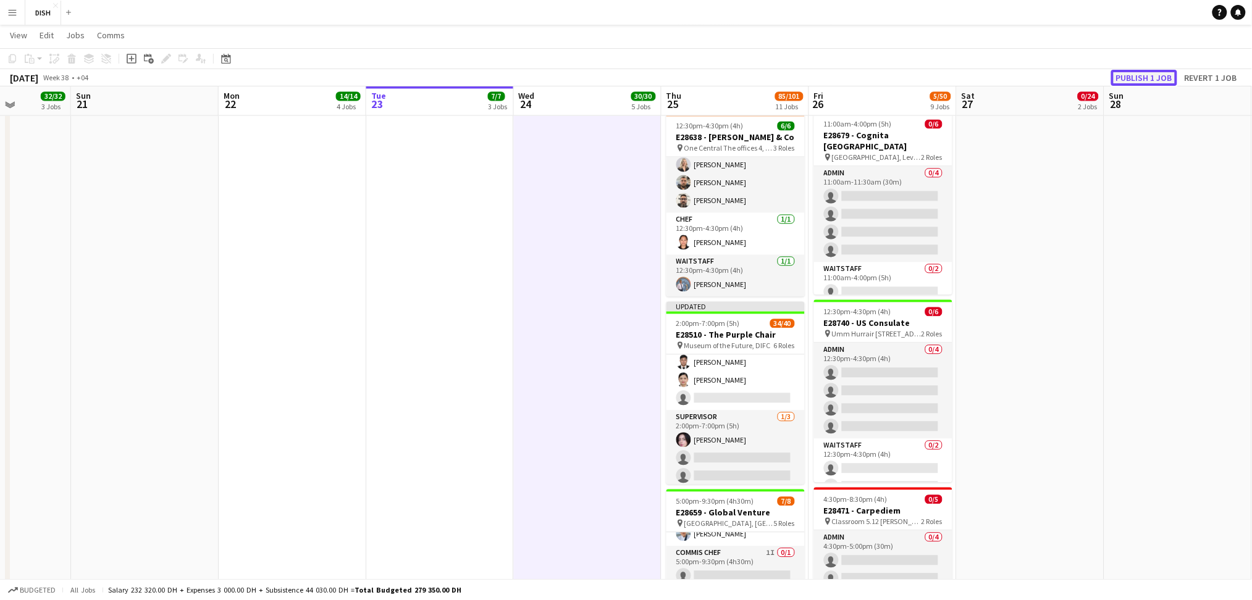
click at [1127, 83] on button "Publish 1 job" at bounding box center [1144, 78] width 66 height 16
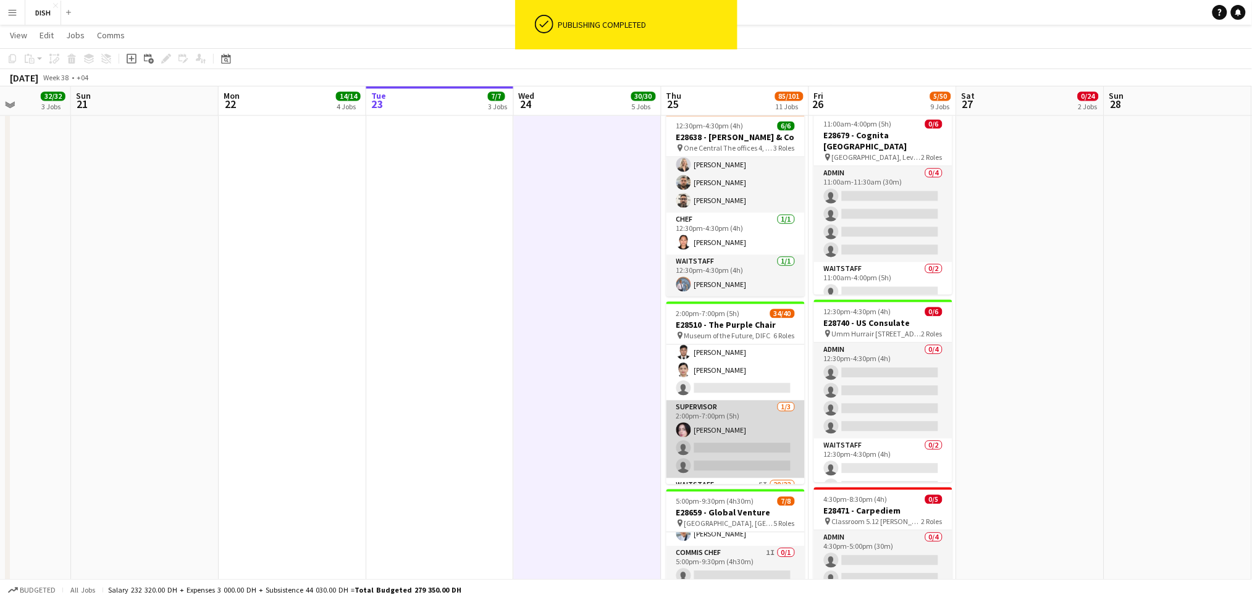
click at [773, 425] on app-card-role "Supervisor [DATE] 2:00pm-7:00pm (5h) [PERSON_NAME] single-neutral-actions singl…" at bounding box center [736, 440] width 138 height 78
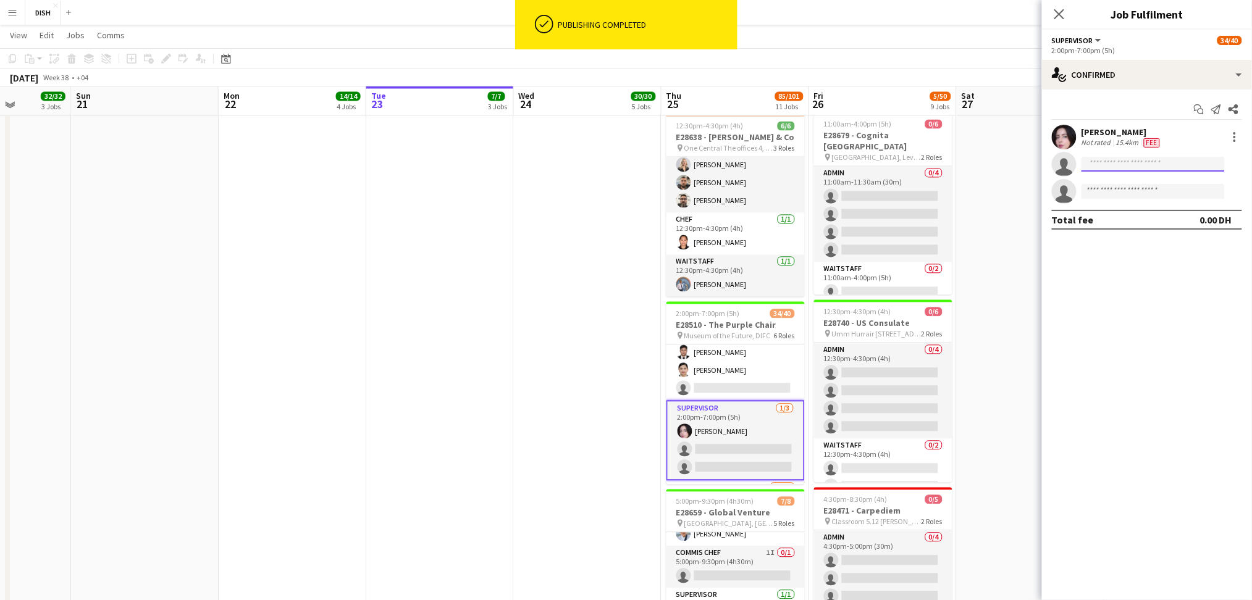
click at [1111, 162] on input at bounding box center [1153, 164] width 143 height 15
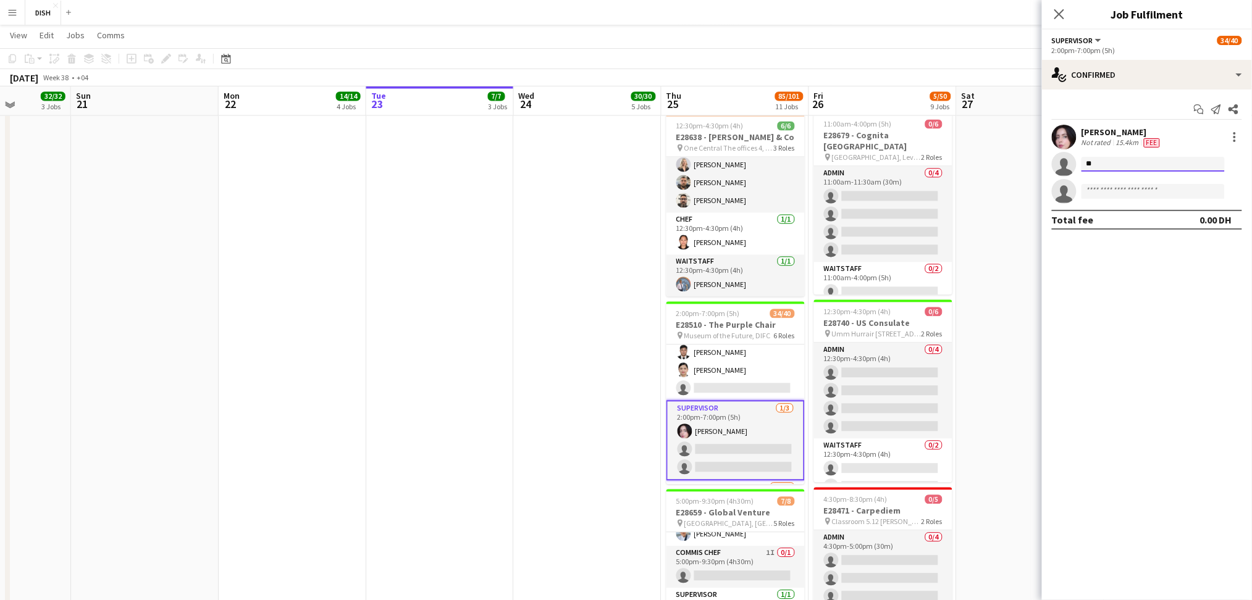
type input "**"
click at [1018, 232] on app-date-cell "12:30pm-10:00pm (9h30m) 0/13 E28649 - [PERSON_NAME] pin [PERSON_NAME], Sharjah …" at bounding box center [1031, 183] width 148 height 1779
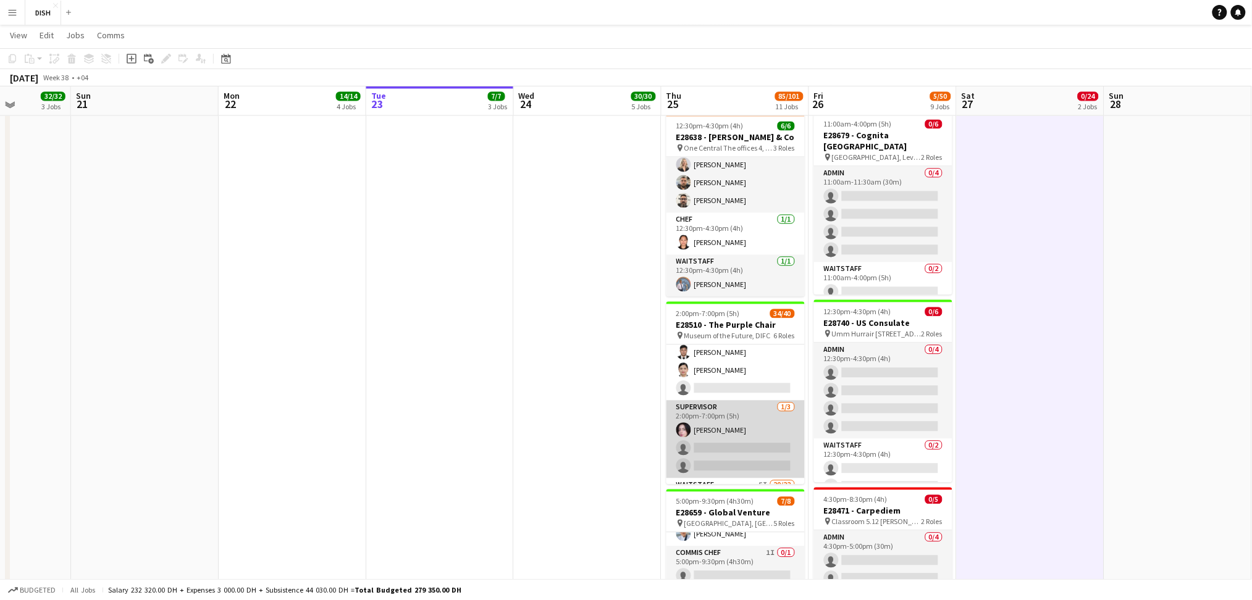
click at [713, 430] on app-card-role "Supervisor [DATE] 2:00pm-7:00pm (5h) [PERSON_NAME] single-neutral-actions singl…" at bounding box center [736, 440] width 138 height 78
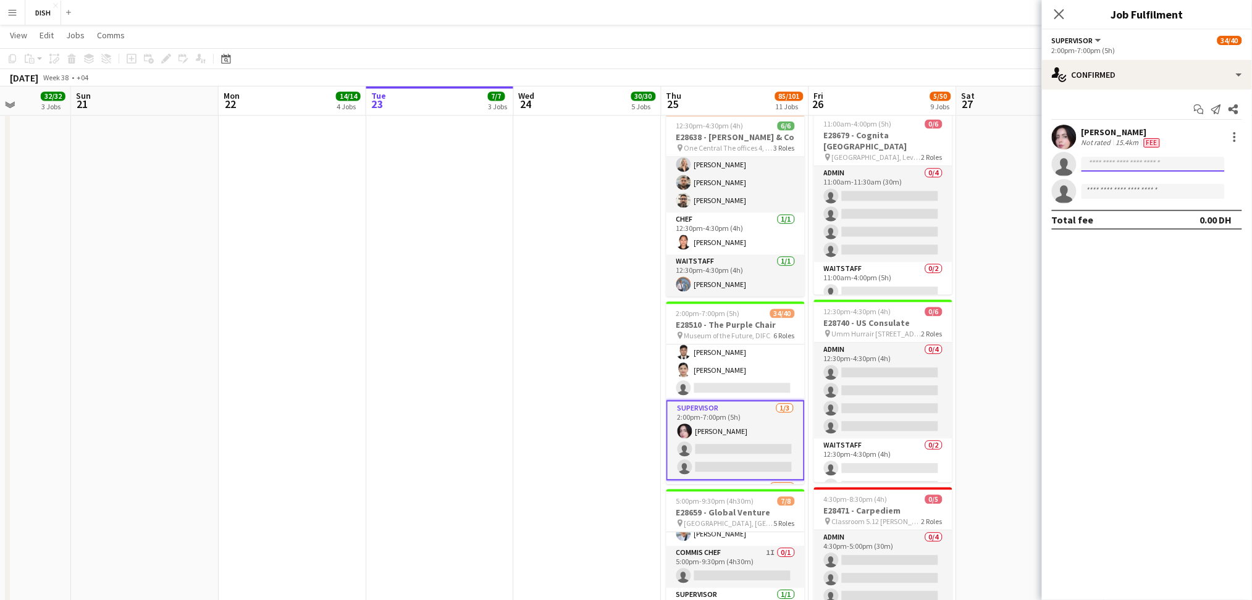
click at [1119, 166] on input at bounding box center [1153, 164] width 143 height 15
type input "***"
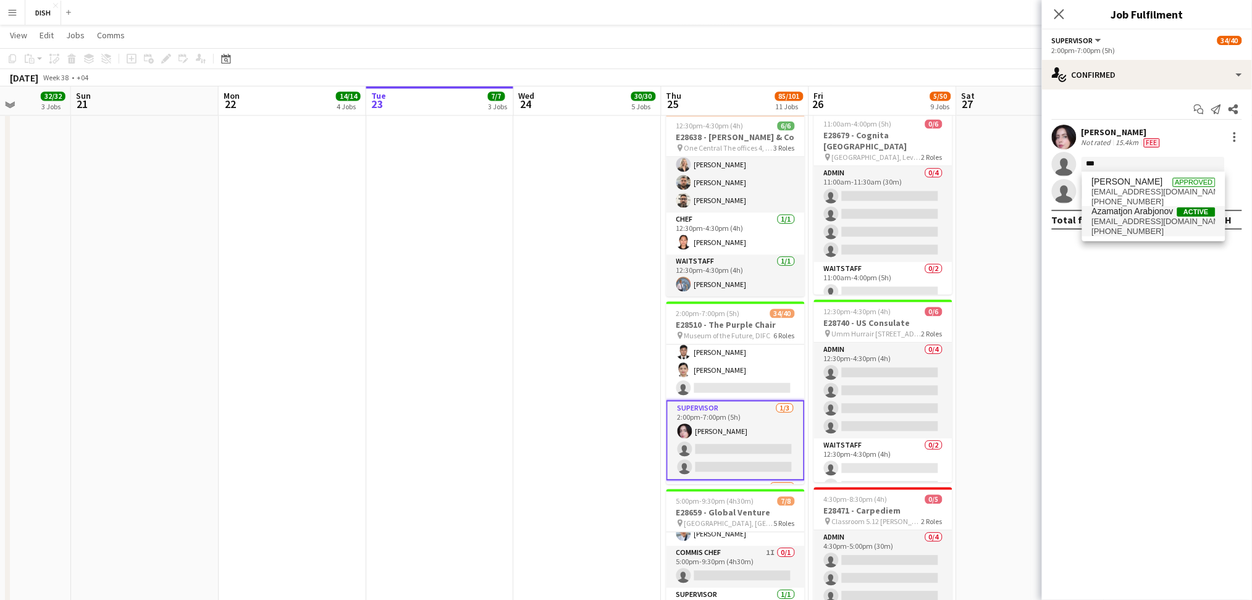
click at [1160, 219] on span "[EMAIL_ADDRESS][DOMAIN_NAME]" at bounding box center [1154, 222] width 124 height 10
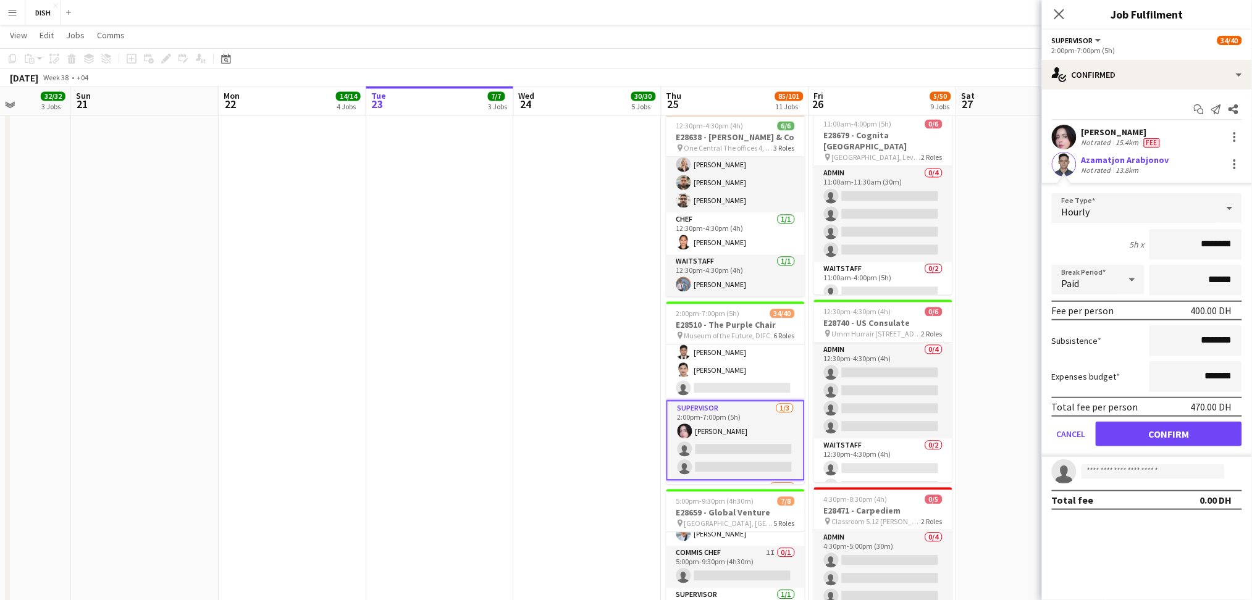
drag, startPoint x: 1179, startPoint y: 245, endPoint x: 1264, endPoint y: 213, distance: 91.1
click at [1252, 213] on html "Menu Boards Boards Boards All jobs Status Workforce Workforce My Workforce Recr…" at bounding box center [626, 182] width 1252 height 2052
type input "****"
drag, startPoint x: 1193, startPoint y: 328, endPoint x: 1264, endPoint y: 330, distance: 70.5
click at [1252, 330] on html "Menu Boards Boards Boards All jobs Status Workforce Workforce My Workforce Recr…" at bounding box center [626, 182] width 1252 height 2052
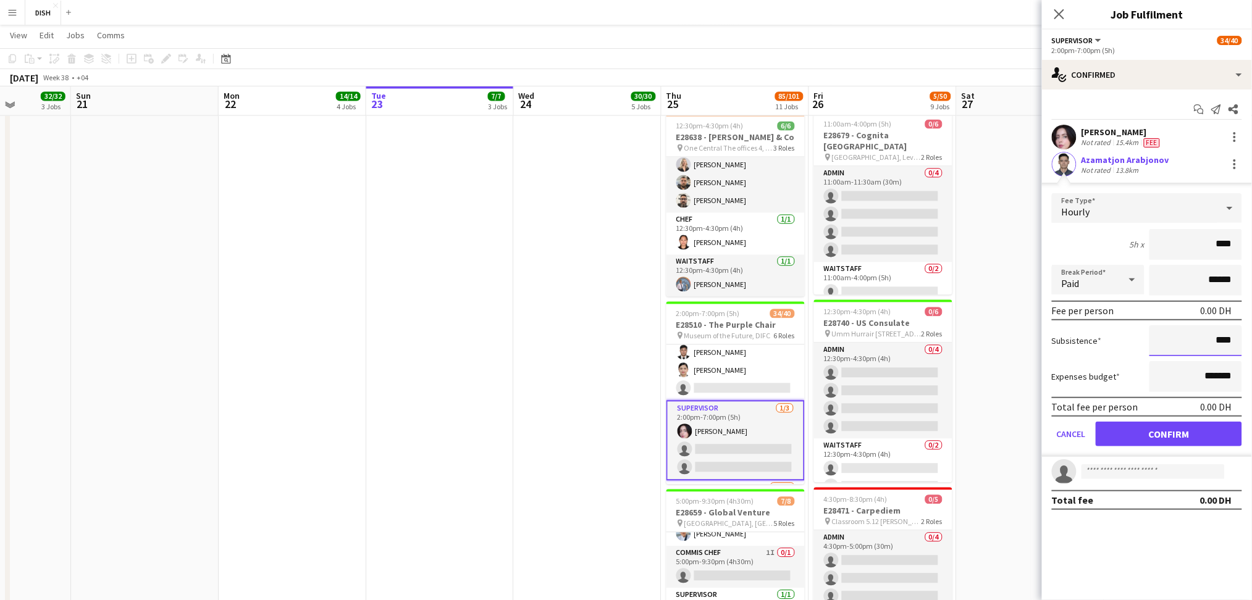
type input "****"
click at [1168, 431] on button "Confirm" at bounding box center [1169, 434] width 146 height 25
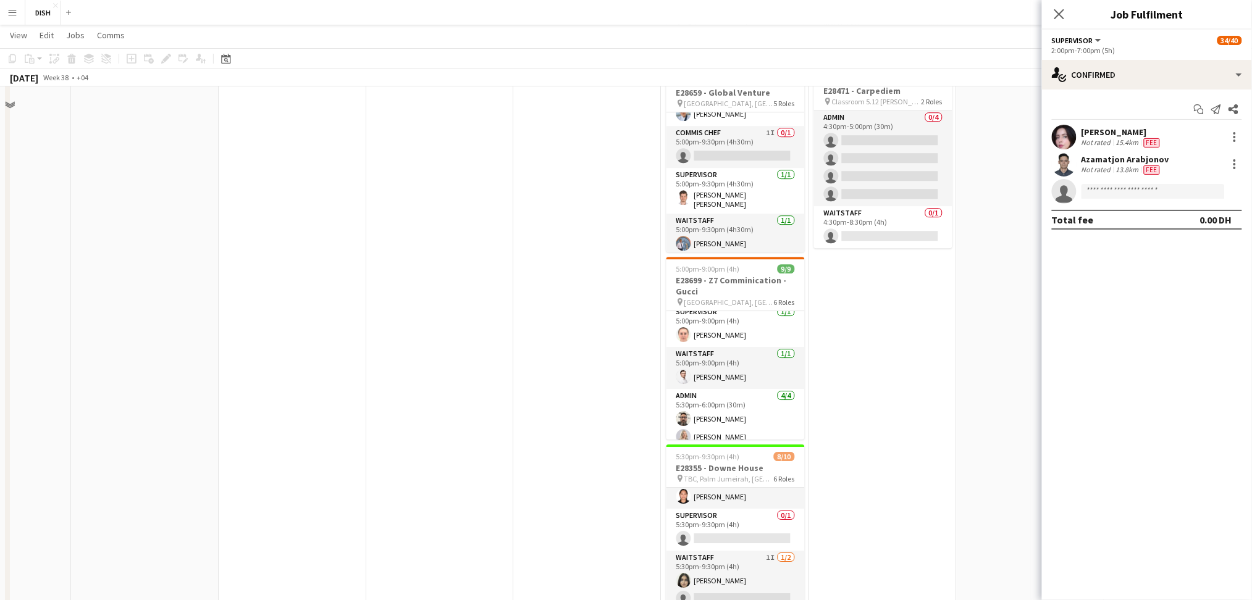
scroll to position [1332, 0]
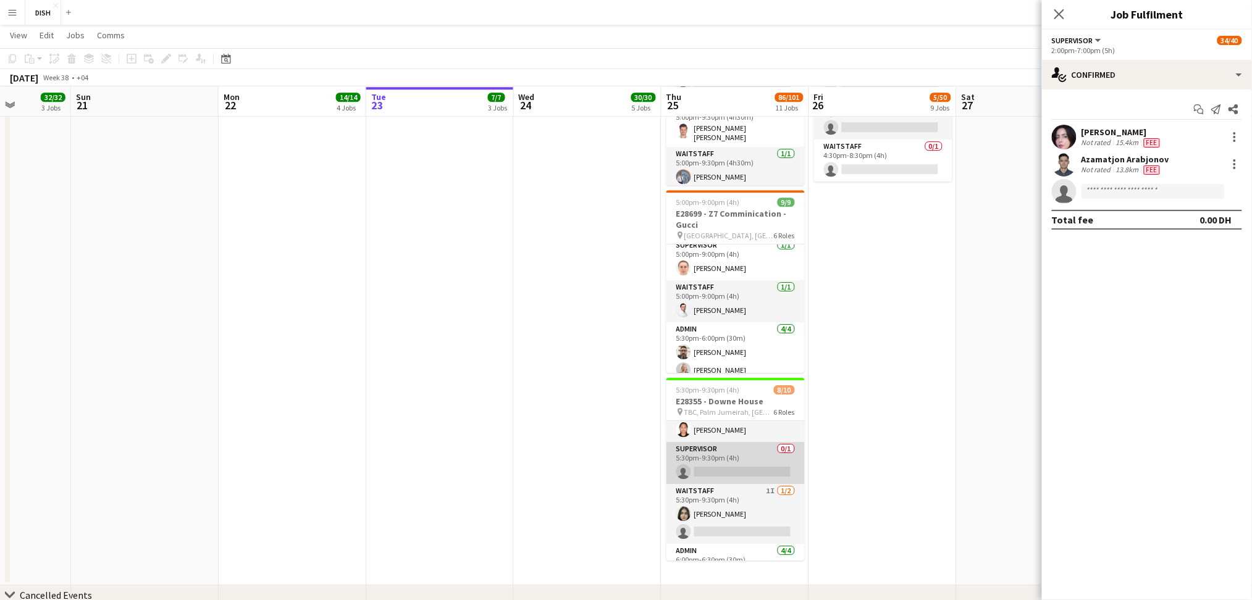
click at [709, 474] on app-card-role "Supervisor 0/1 5:30pm-9:30pm (4h) single-neutral-actions" at bounding box center [736, 463] width 138 height 42
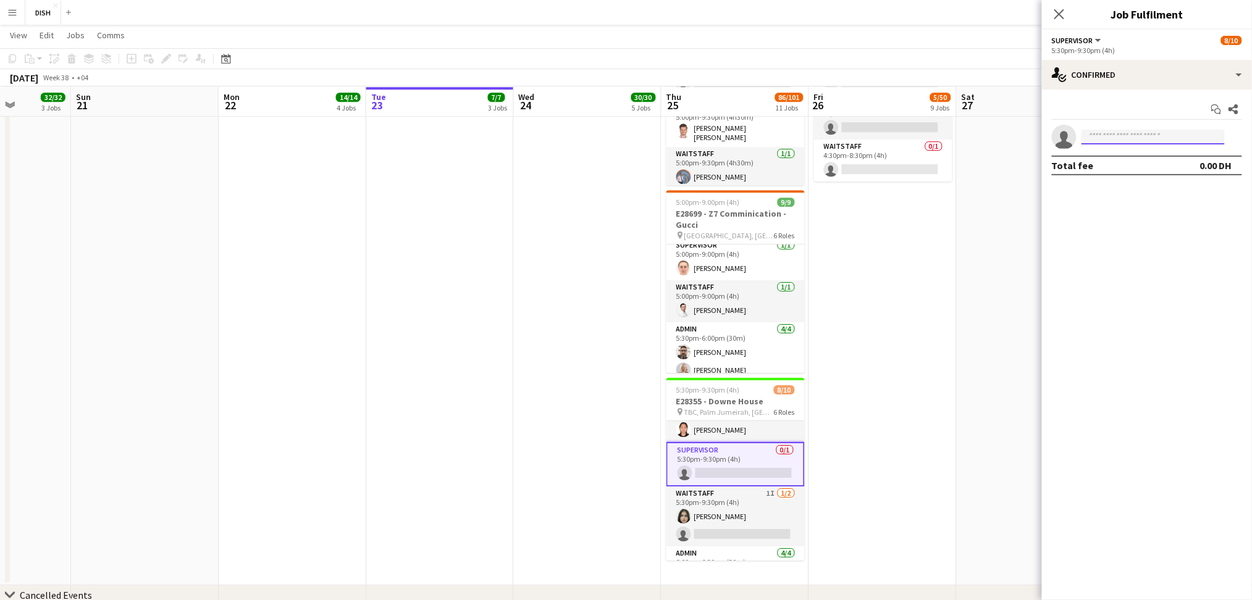
click at [1131, 137] on input at bounding box center [1153, 137] width 143 height 15
type input "*"
type input "*****"
click at [1144, 170] on span "[PHONE_NUMBER]" at bounding box center [1154, 175] width 124 height 10
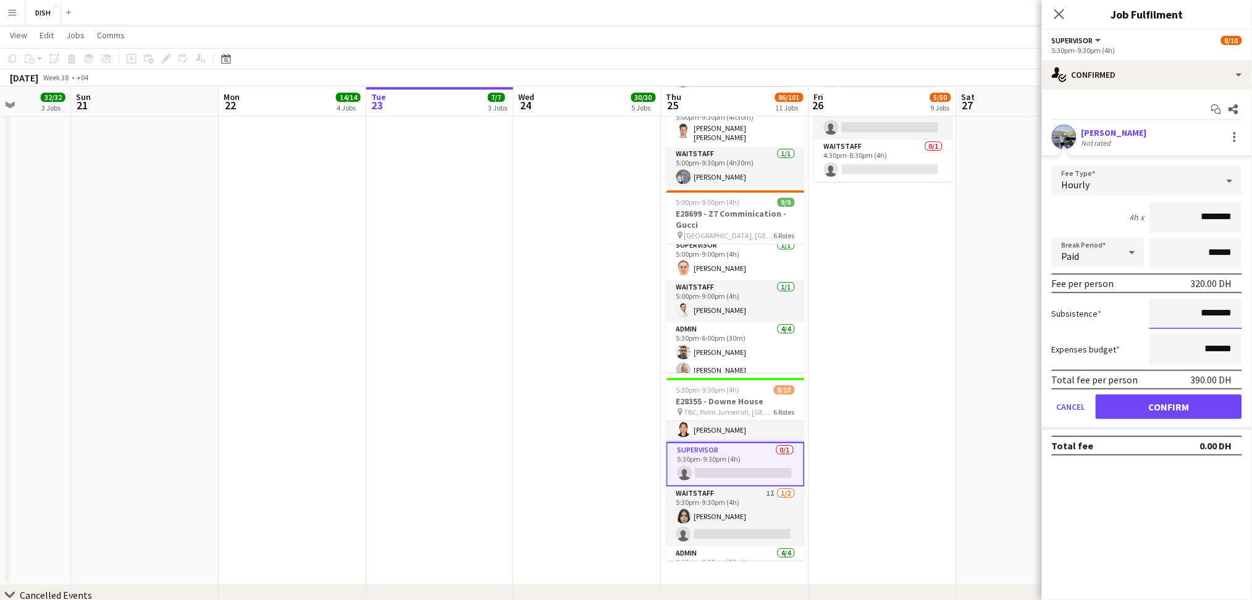
drag, startPoint x: 1182, startPoint y: 324, endPoint x: 1253, endPoint y: 312, distance: 72.1
type input "****"
drag, startPoint x: 1182, startPoint y: 221, endPoint x: 1264, endPoint y: 198, distance: 85.3
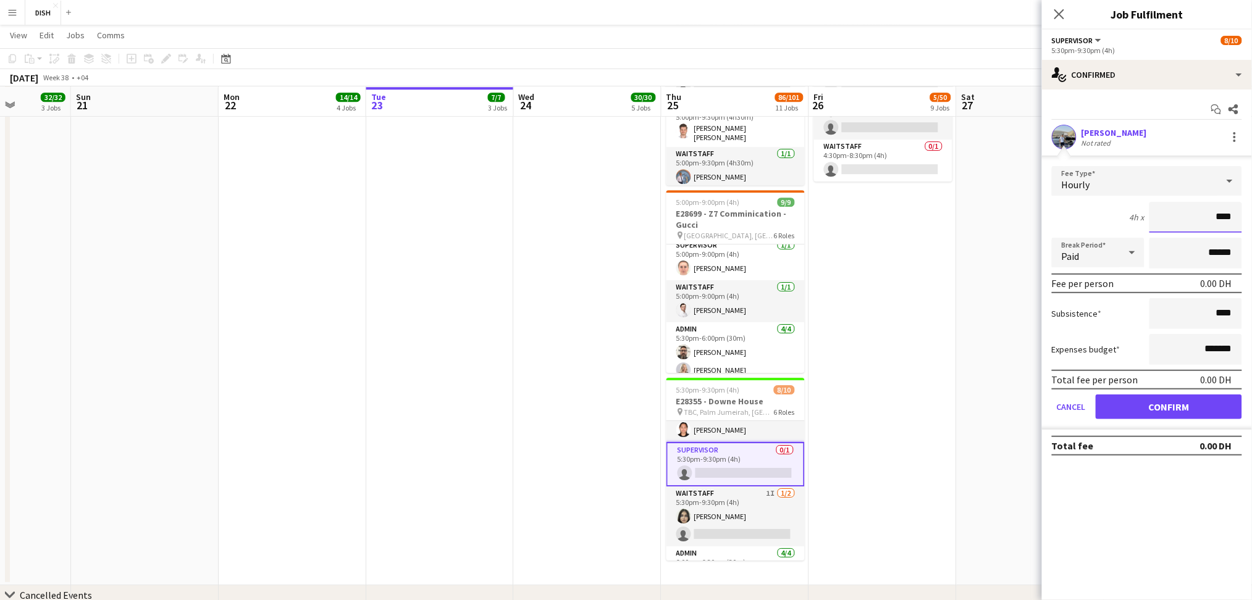
type input "****"
click at [1182, 407] on button "Confirm" at bounding box center [1169, 407] width 146 height 25
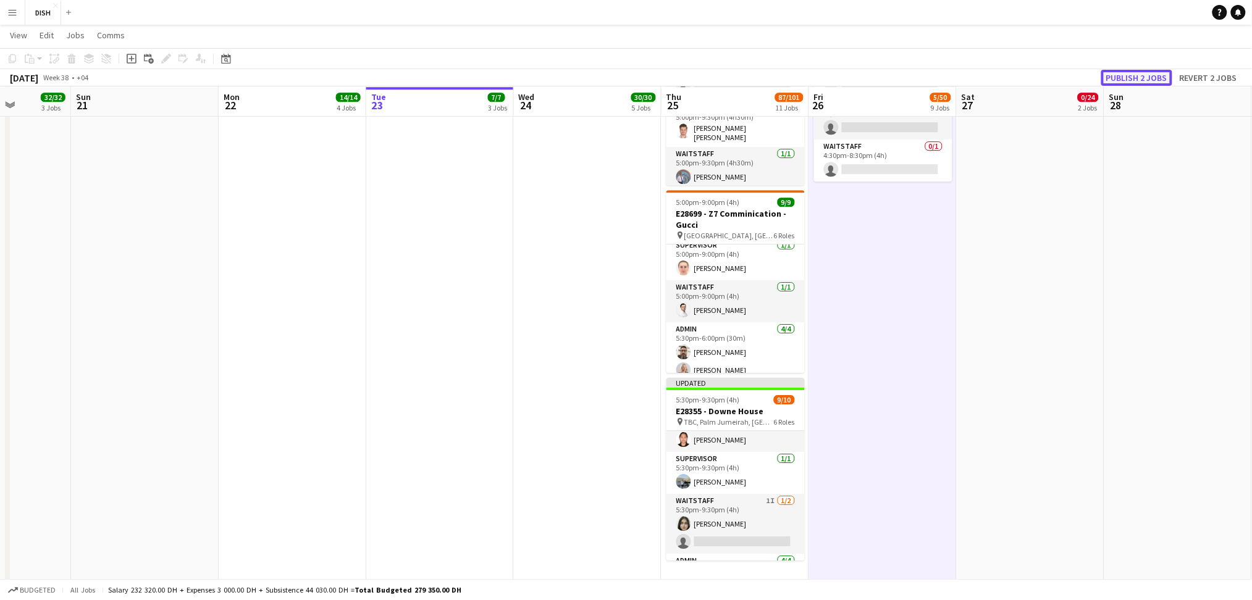
click at [1125, 74] on button "Publish 2 jobs" at bounding box center [1136, 78] width 71 height 16
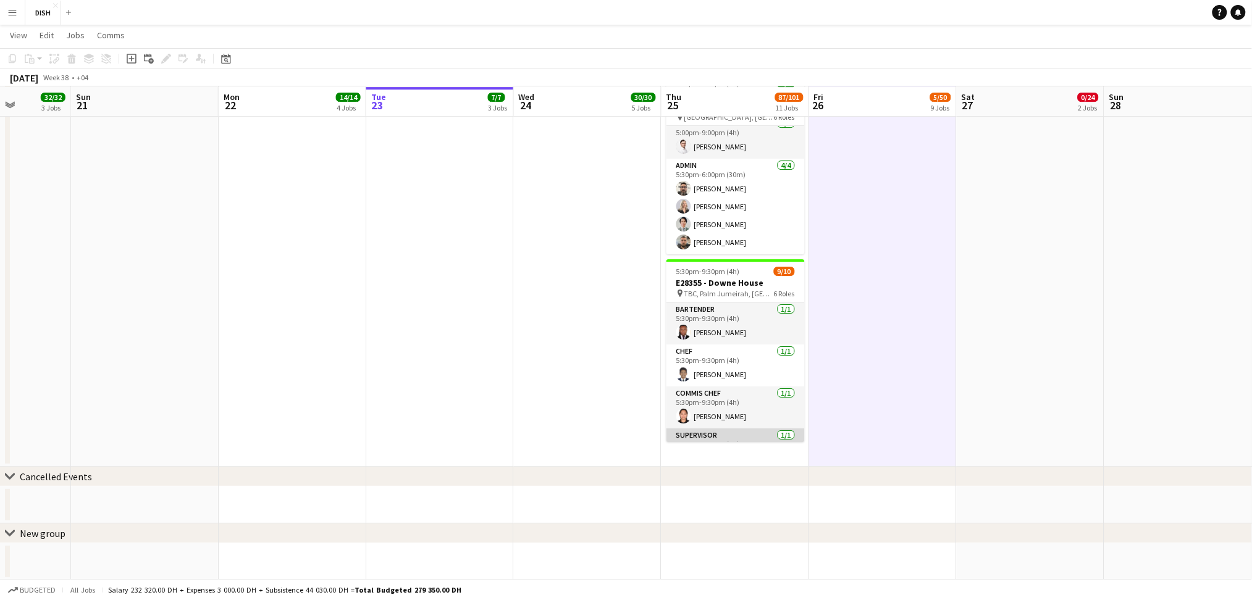
scroll to position [184, 0]
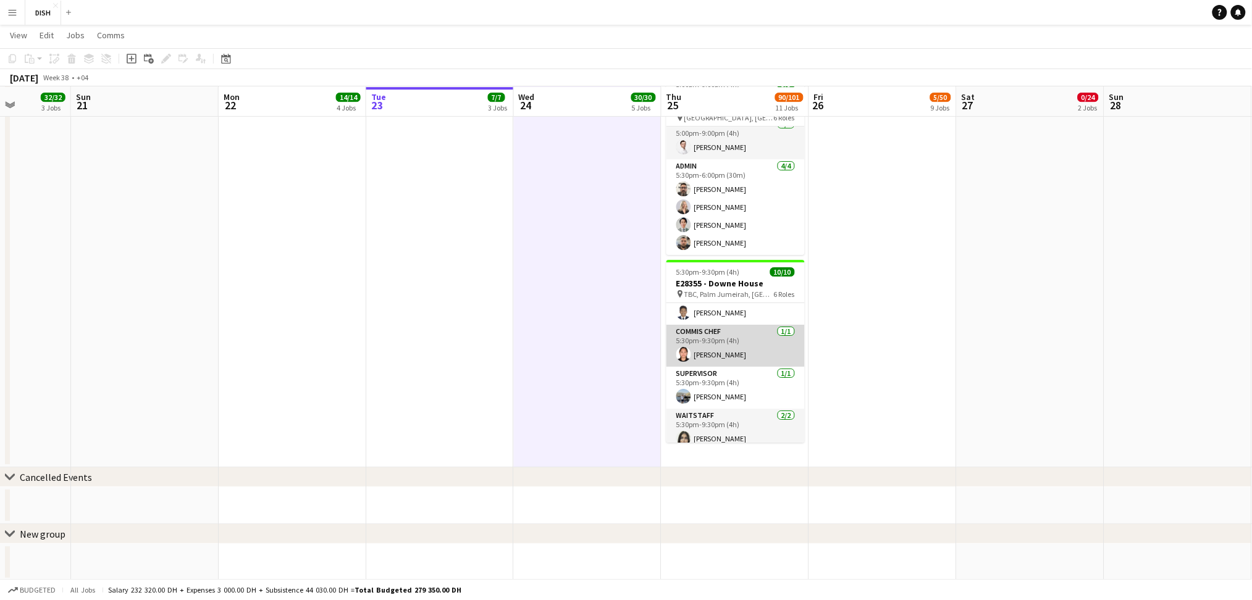
scroll to position [62, 0]
click at [752, 359] on app-card-role "Commis Chef [DATE] 5:30pm-9:30pm (4h) [PERSON_NAME][GEOGRAPHIC_DATA]" at bounding box center [736, 346] width 138 height 42
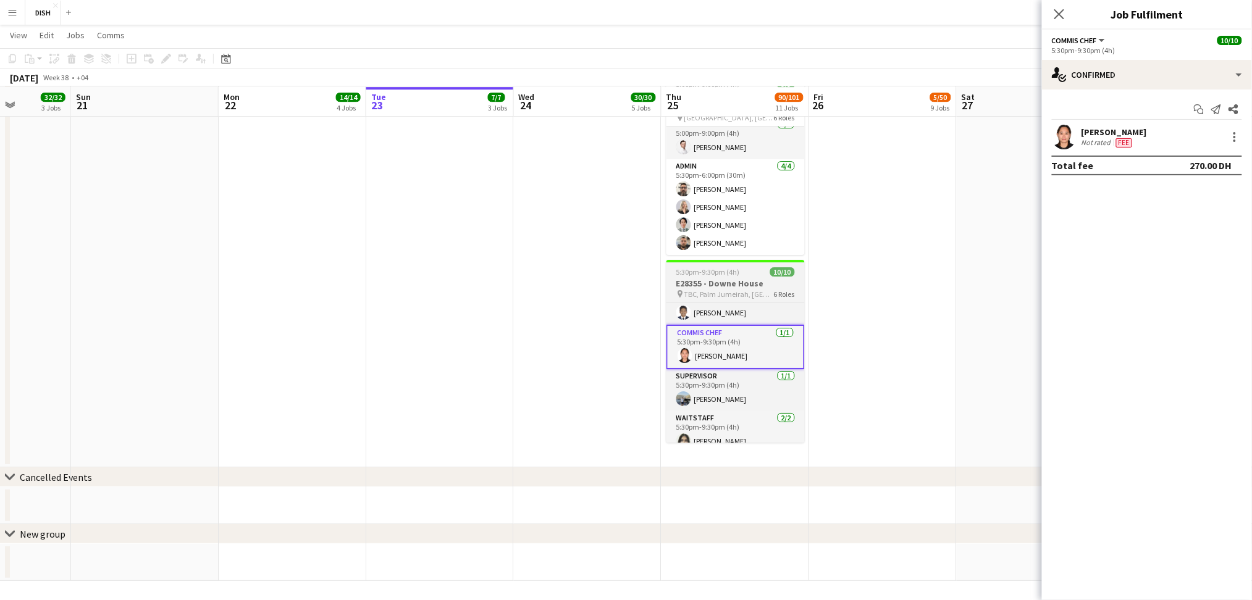
click at [732, 285] on h3 "E28355 - Downe House" at bounding box center [736, 283] width 138 height 11
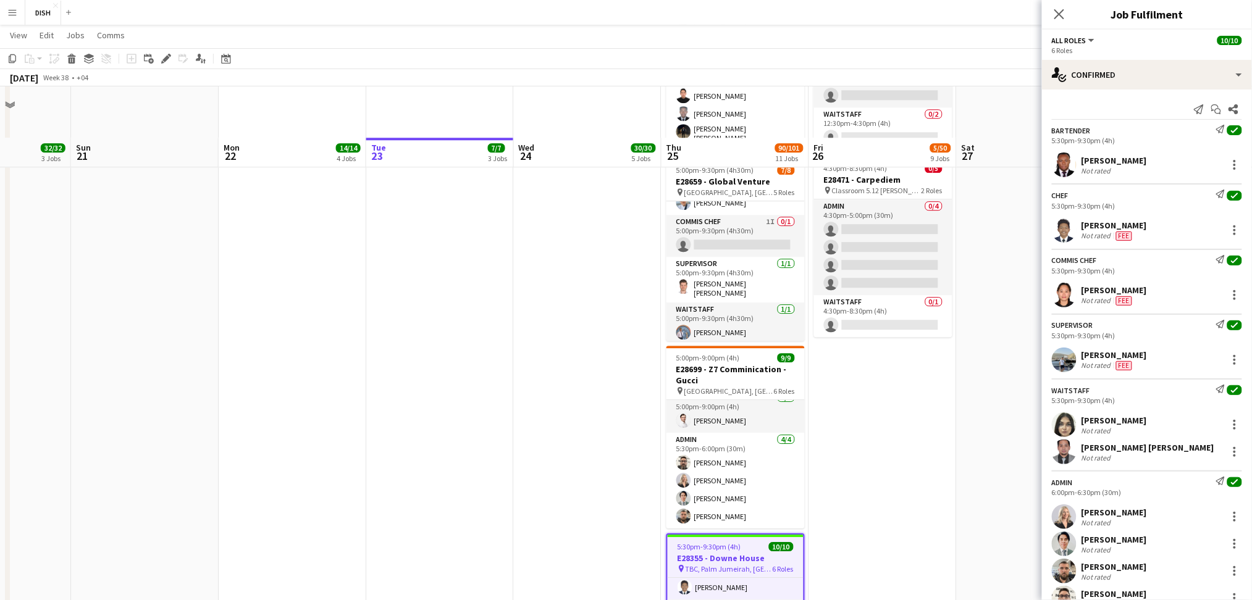
scroll to position [1175, 0]
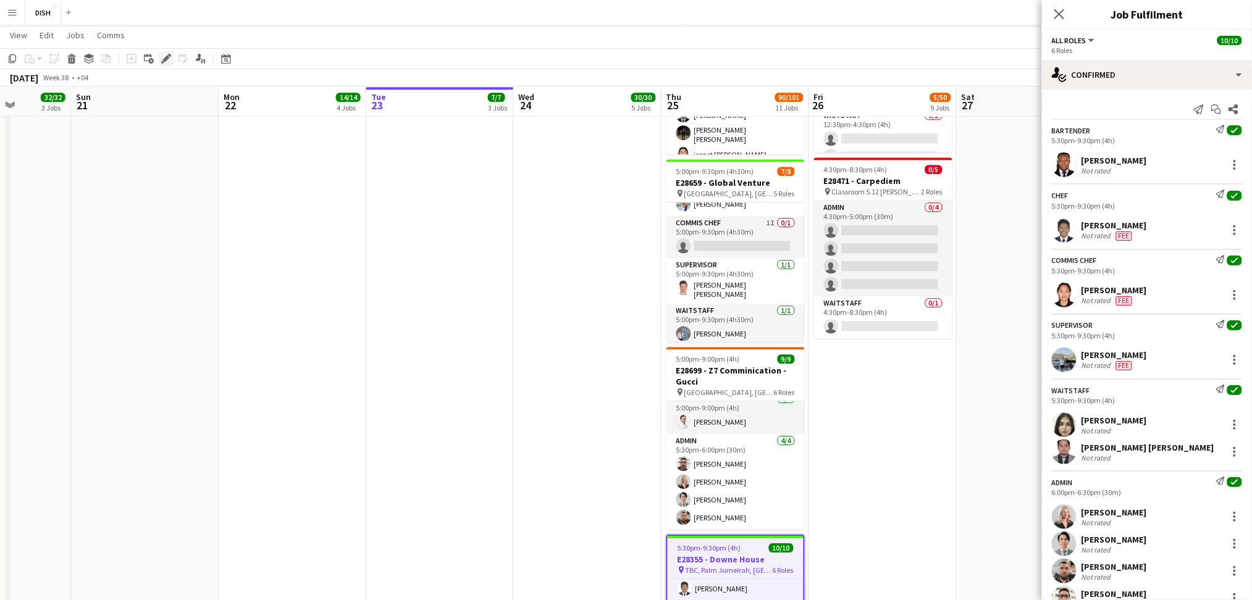
click at [162, 63] on icon "Edit" at bounding box center [166, 59] width 10 height 10
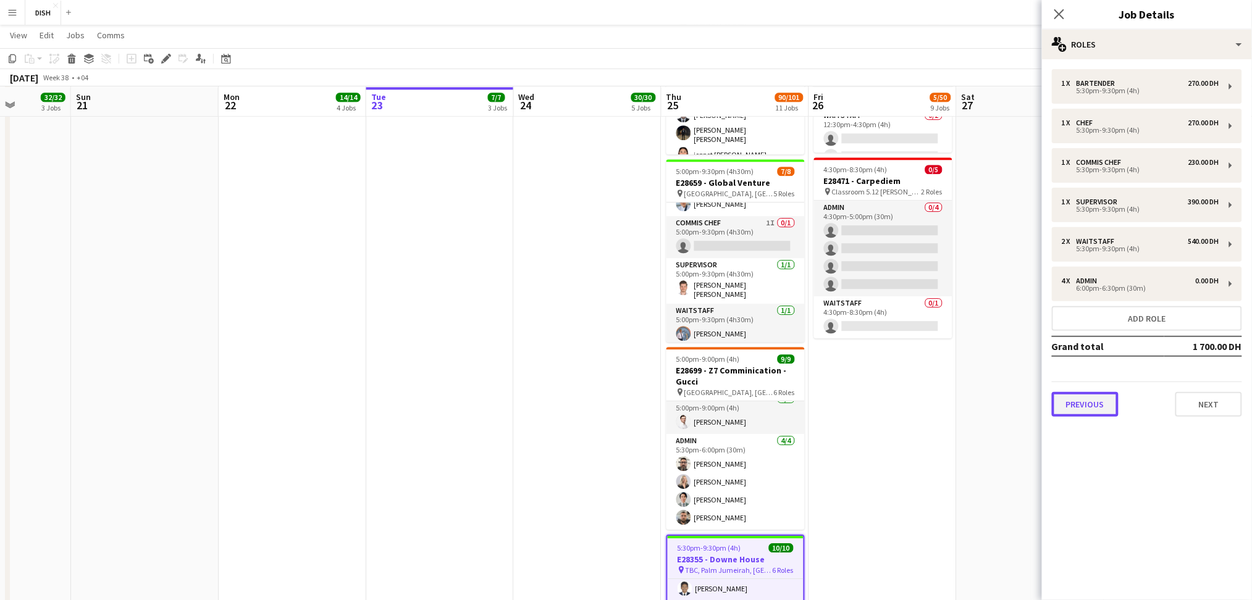
click at [1112, 409] on button "Previous" at bounding box center [1085, 404] width 67 height 25
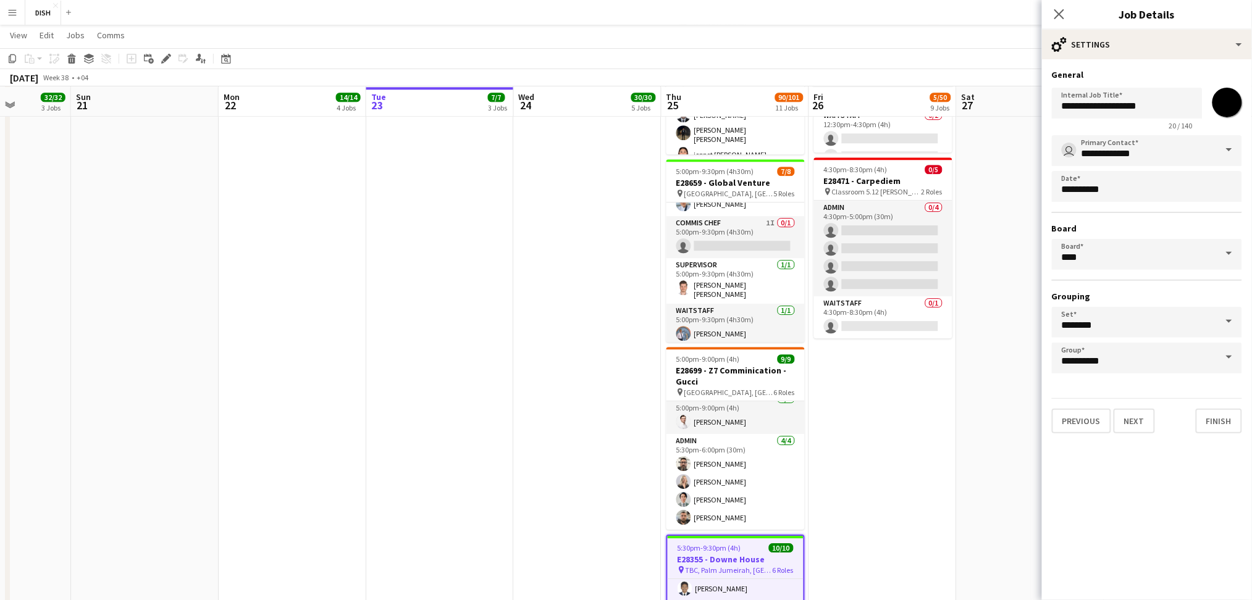
drag, startPoint x: 1223, startPoint y: 95, endPoint x: 1210, endPoint y: 122, distance: 30.4
click at [1224, 95] on input "*******" at bounding box center [1227, 102] width 44 height 44
type input "*******"
click at [1210, 416] on button "Finish" at bounding box center [1219, 421] width 46 height 25
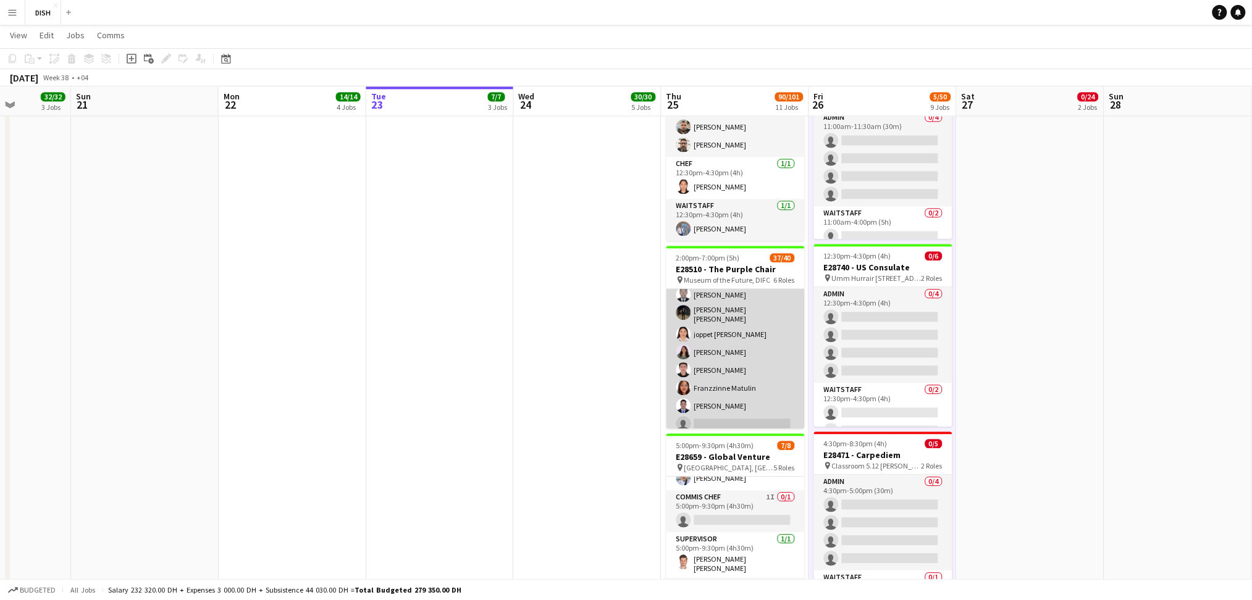
scroll to position [722, 0]
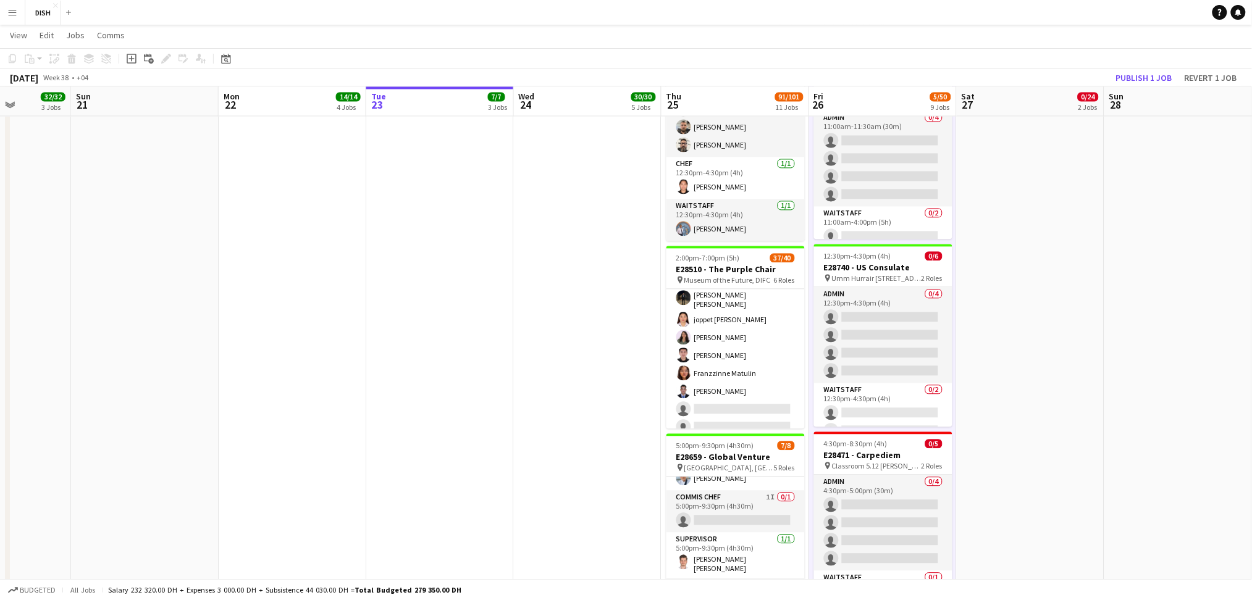
click at [12, 11] on app-icon "Menu" at bounding box center [12, 12] width 10 height 10
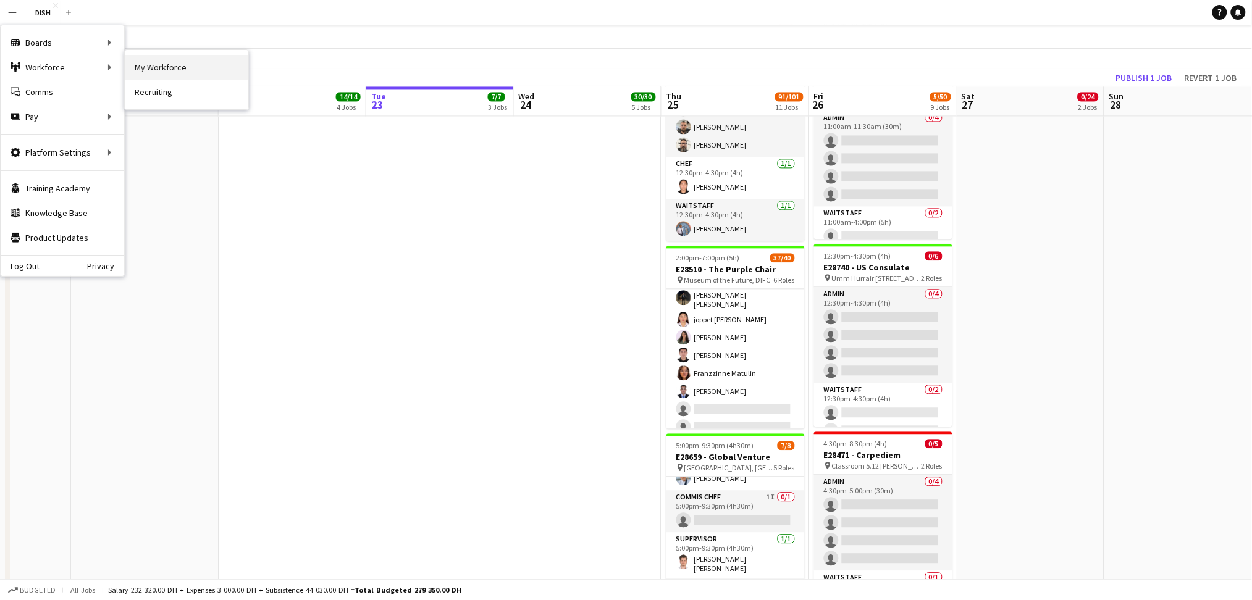
click at [154, 70] on link "My Workforce" at bounding box center [187, 67] width 124 height 25
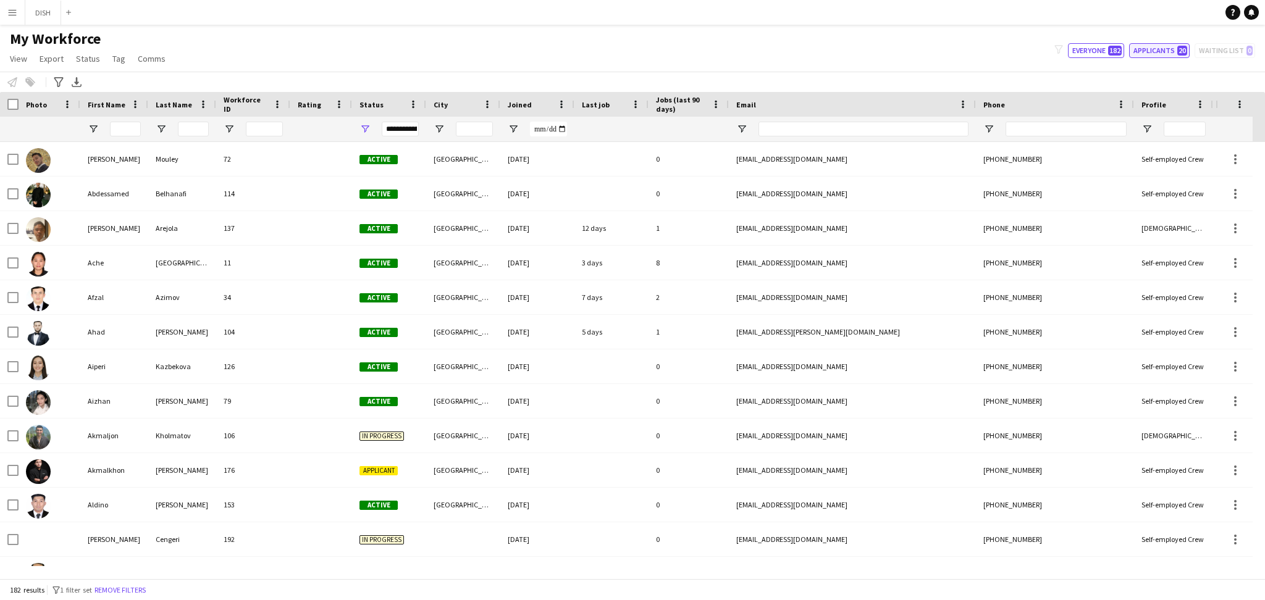
click at [1169, 47] on button "Applicants 20" at bounding box center [1159, 50] width 61 height 15
type input "**********"
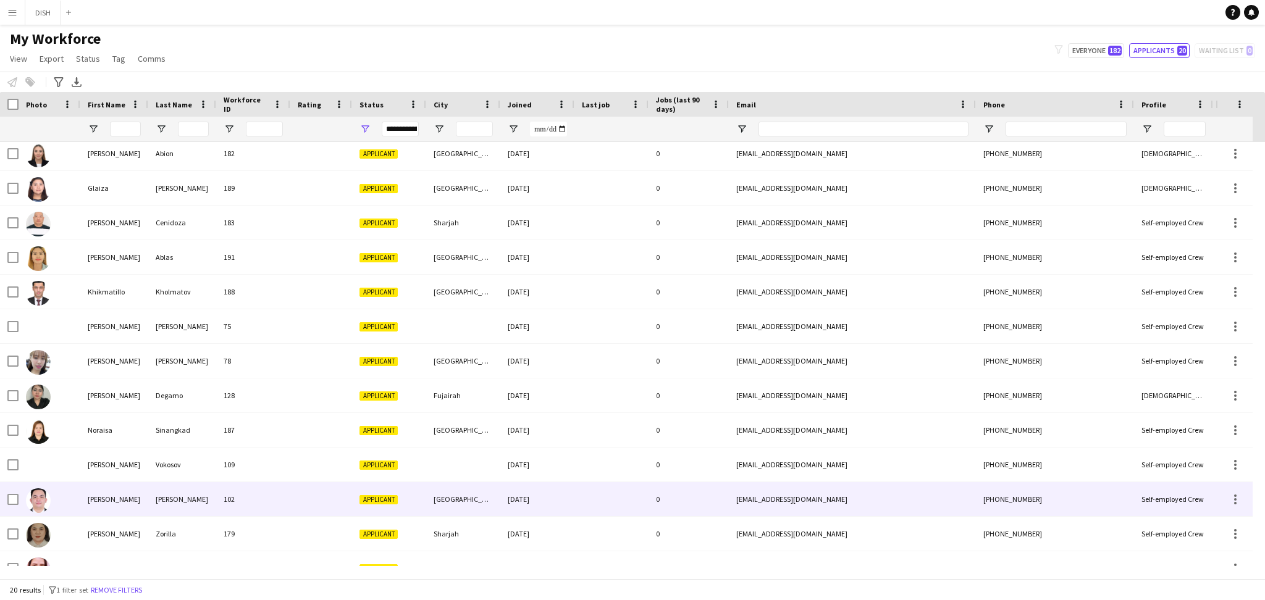
scroll to position [267, 0]
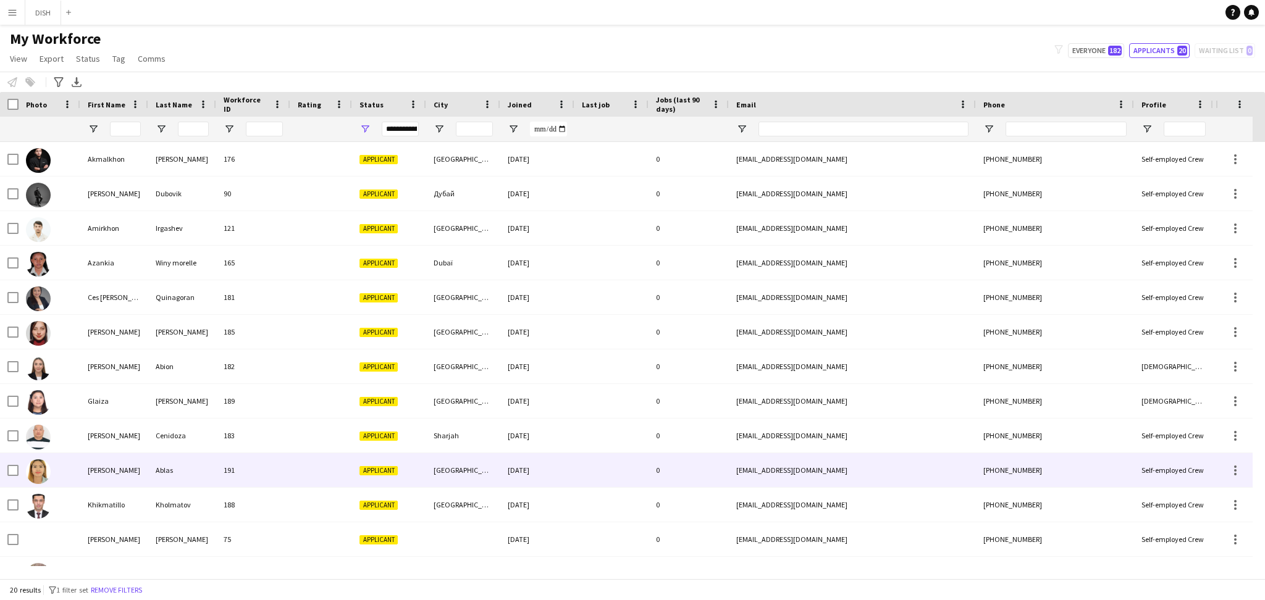
click at [49, 480] on div at bounding box center [38, 471] width 25 height 35
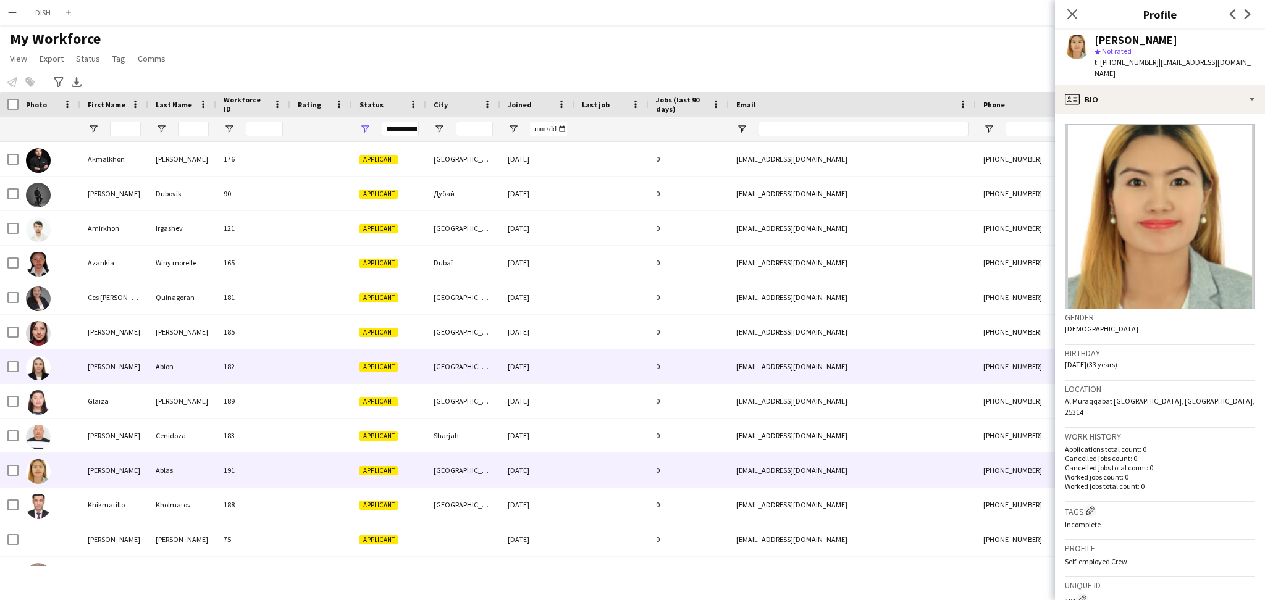
click at [41, 372] on img at bounding box center [38, 368] width 25 height 25
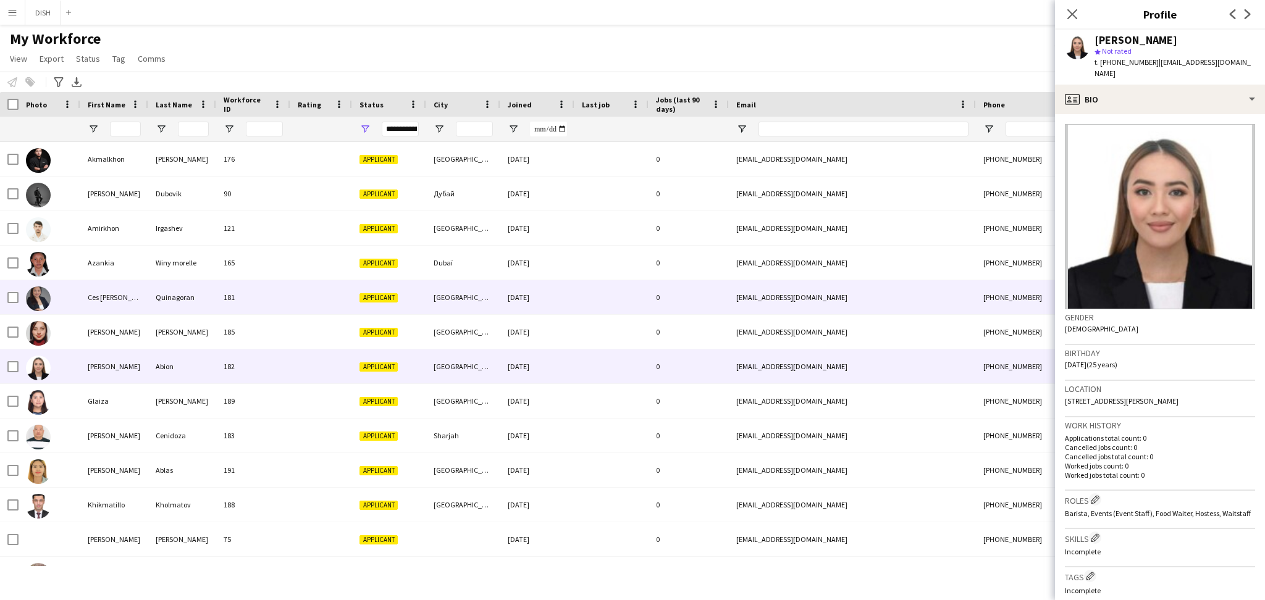
click at [32, 285] on div at bounding box center [38, 298] width 25 height 35
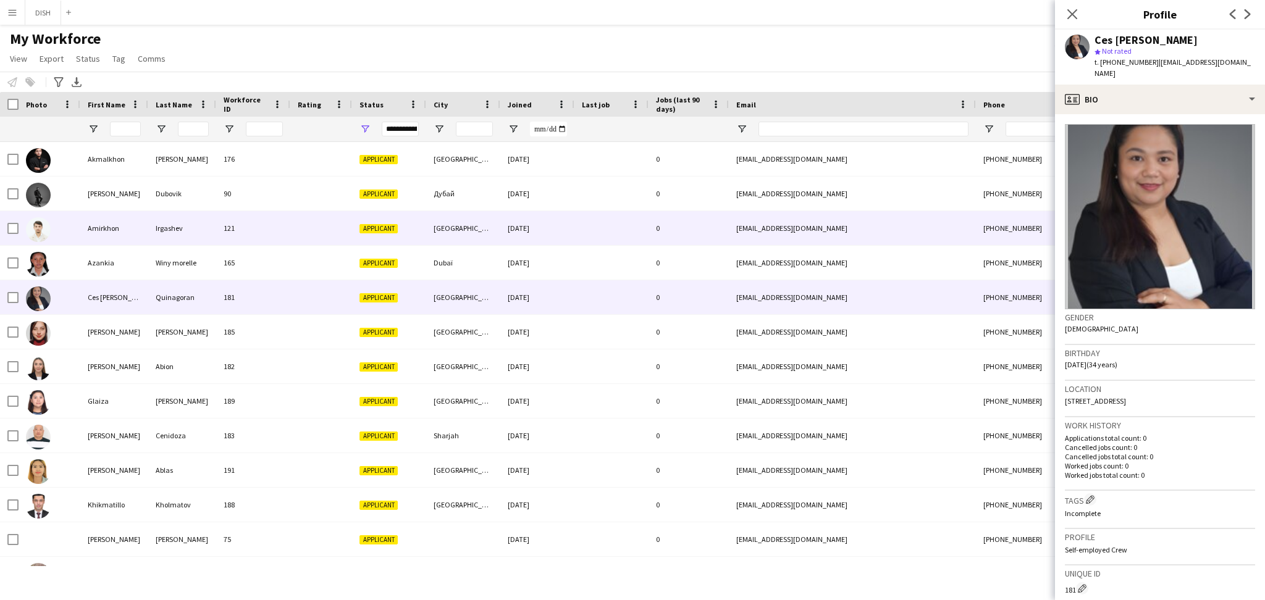
click at [30, 212] on div at bounding box center [38, 229] width 25 height 35
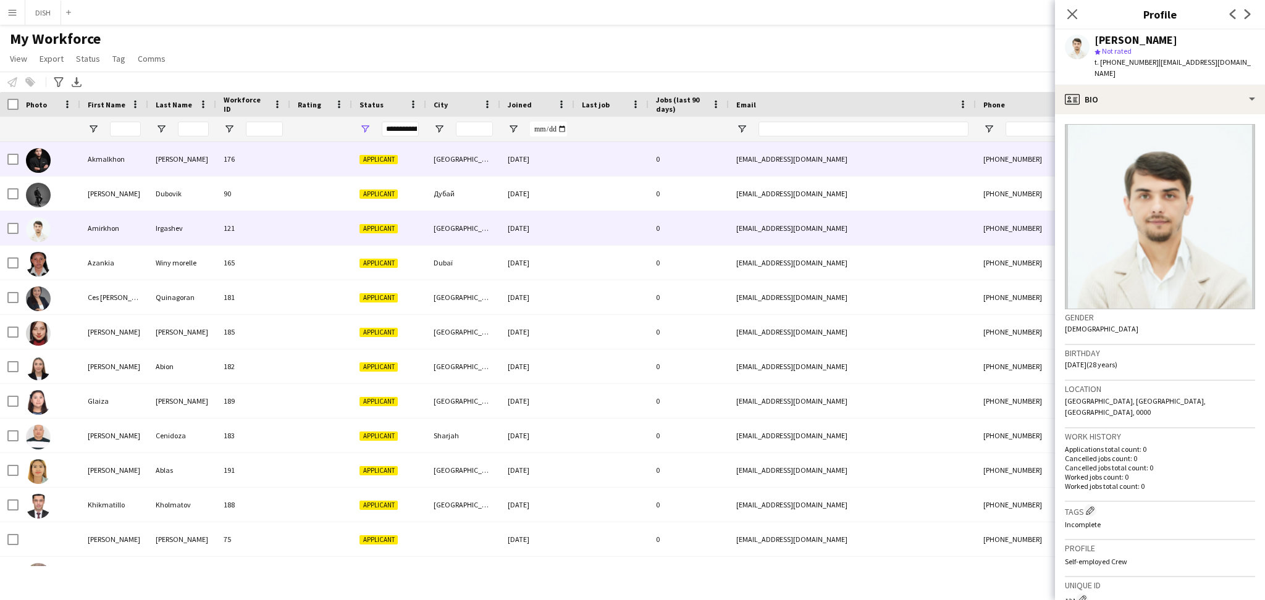
click at [41, 169] on img at bounding box center [38, 160] width 25 height 25
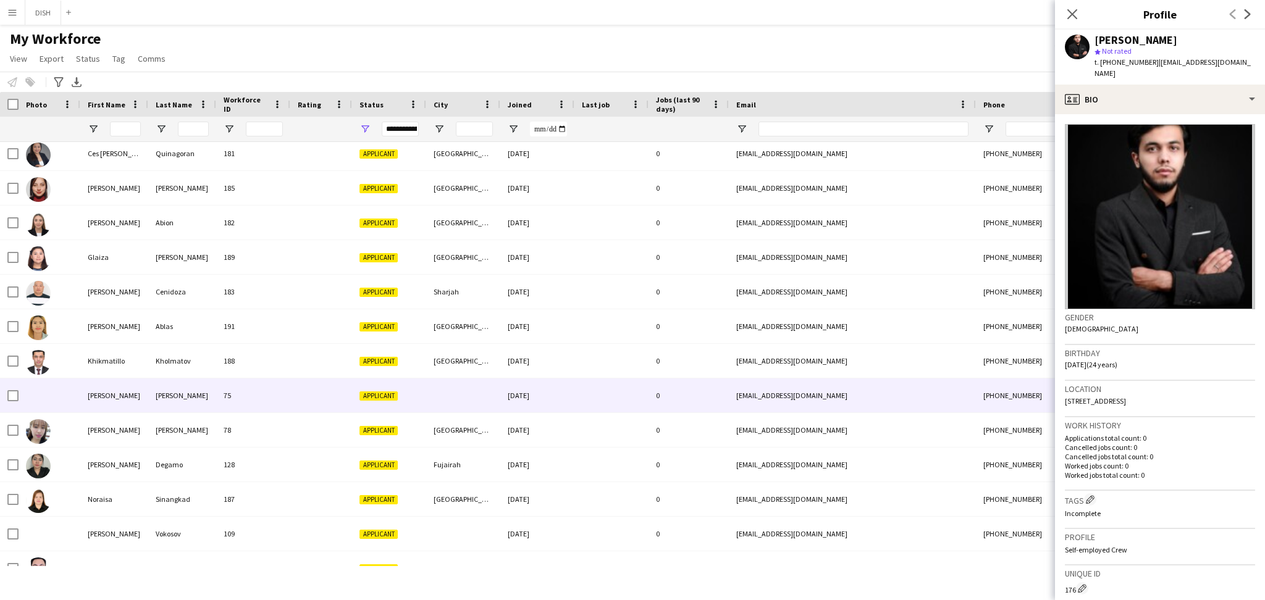
click at [46, 393] on div at bounding box center [50, 396] width 62 height 34
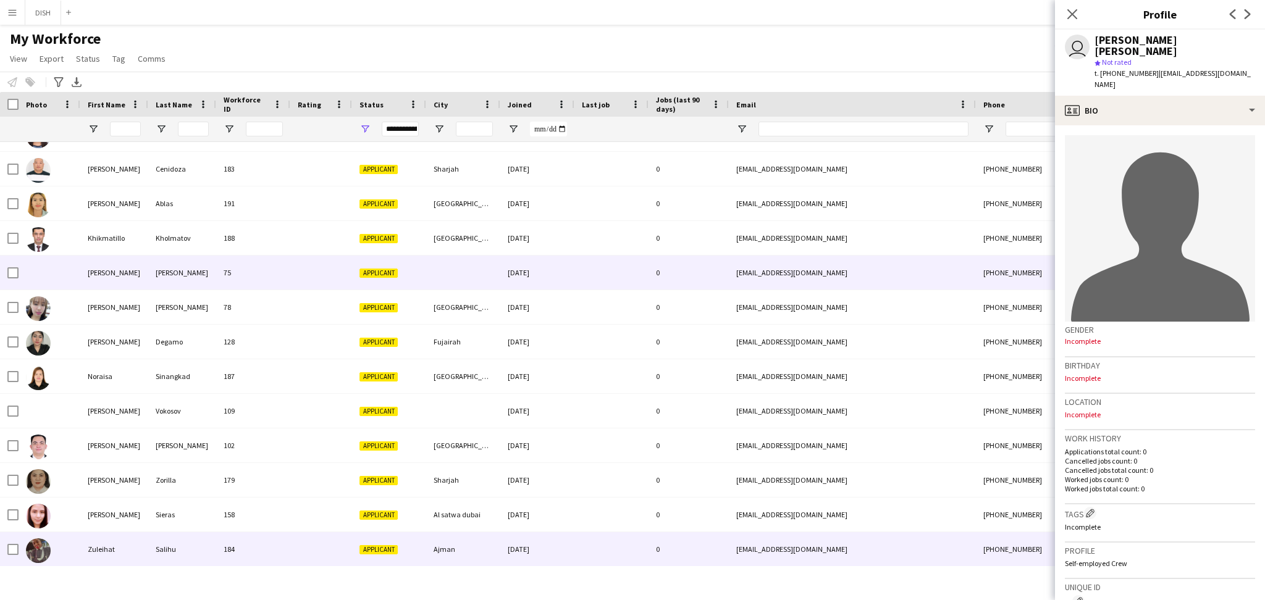
click at [42, 553] on img at bounding box center [38, 551] width 25 height 25
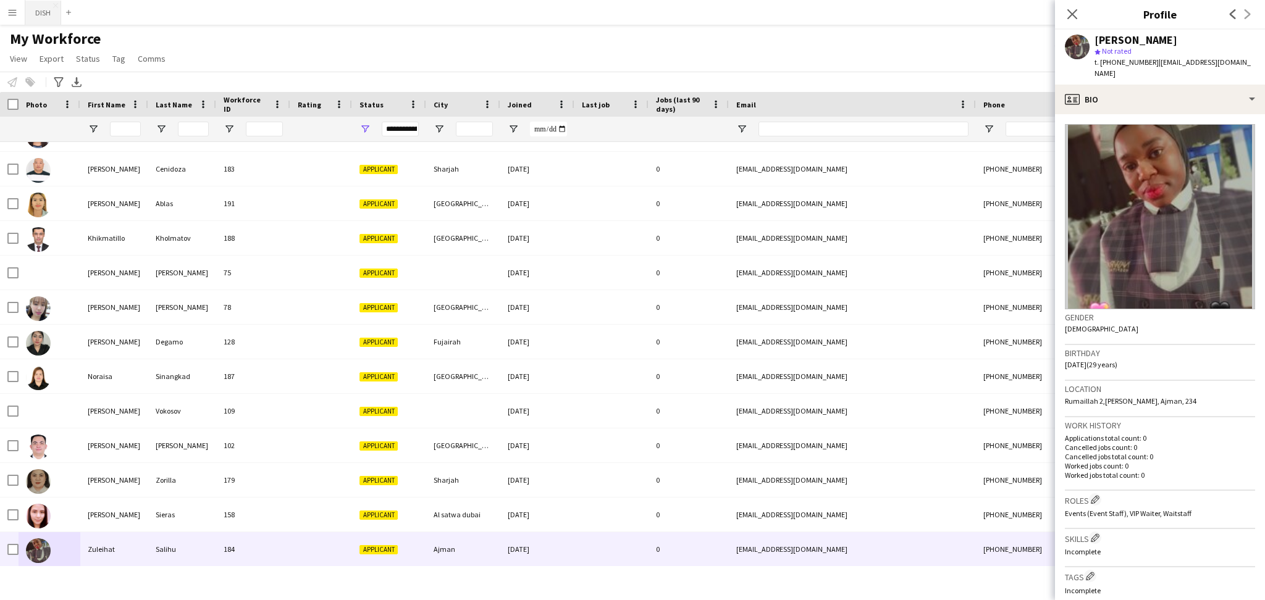
click at [48, 9] on button "DISH Close" at bounding box center [43, 13] width 36 height 24
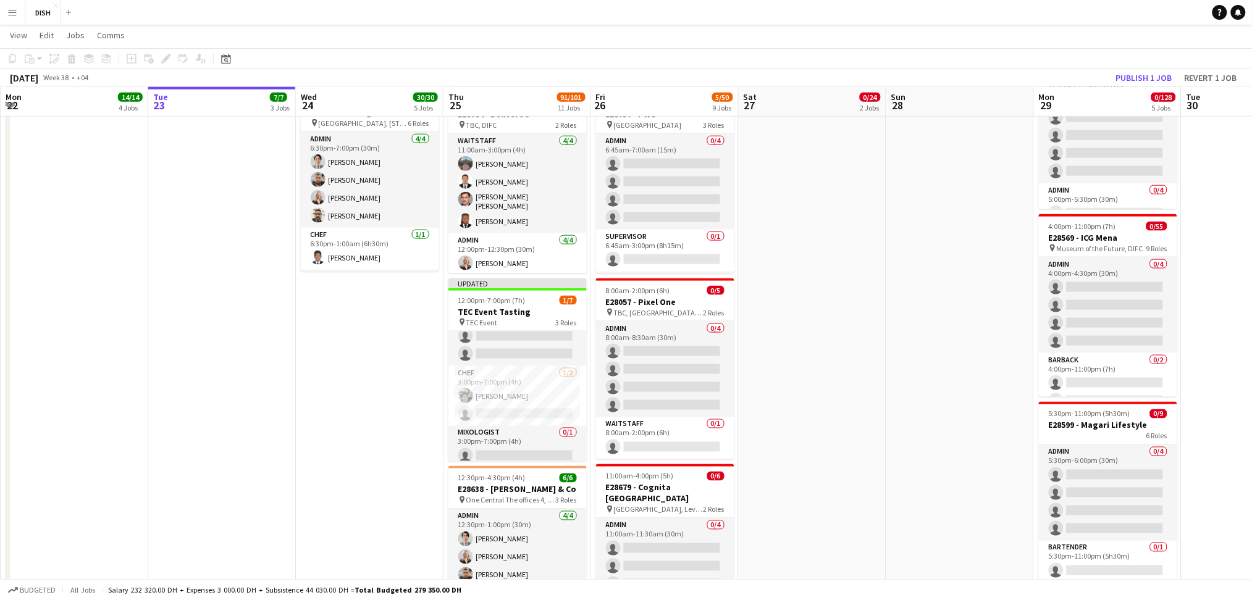
click at [390, 404] on app-date-cell "8:30am-2:00pm (5h30m) 5/5 E28742 - Fifth Element pin Novartis Office 03rd Floor…" at bounding box center [370, 535] width 148 height 1779
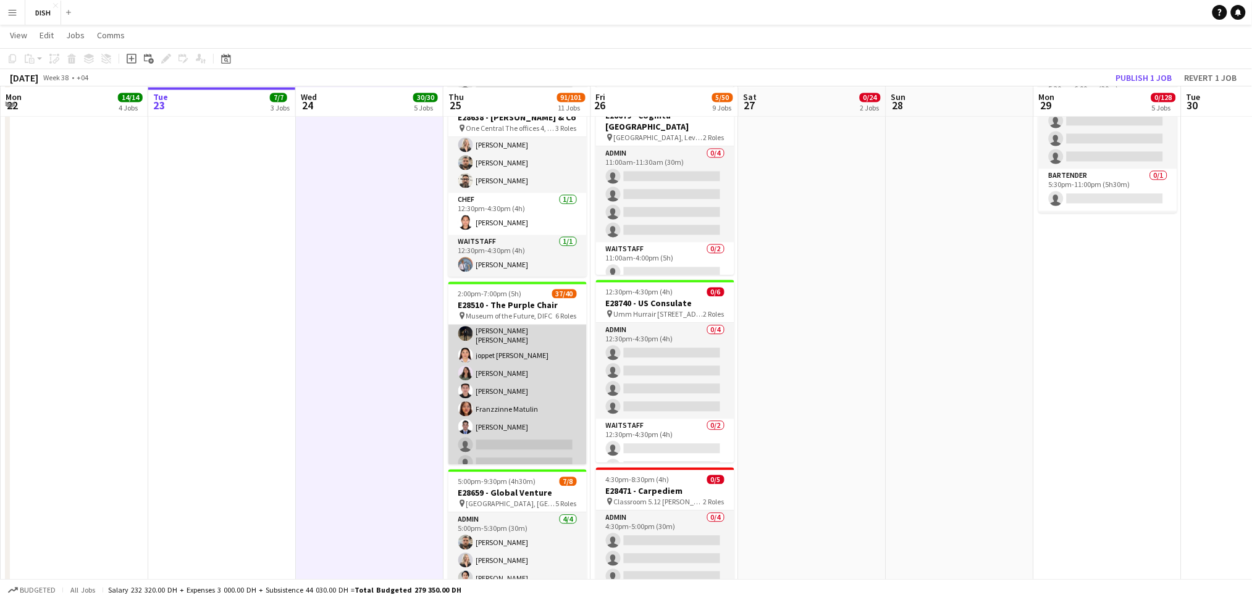
click at [513, 402] on app-card-role "Waitstaff 5I 20/22 2:00pm-7:00pm (5h) [PERSON_NAME] [PERSON_NAME] Cajelo [PERSO…" at bounding box center [517, 262] width 138 height 426
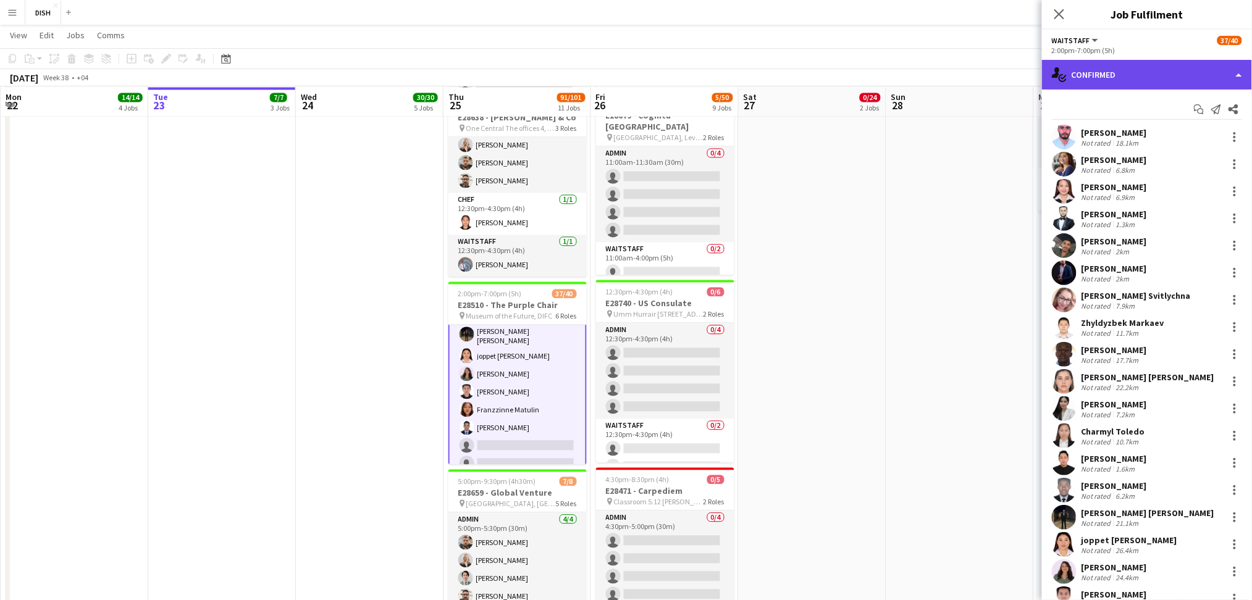
click at [1094, 70] on div "single-neutral-actions-check-2 Confirmed" at bounding box center [1147, 75] width 210 height 30
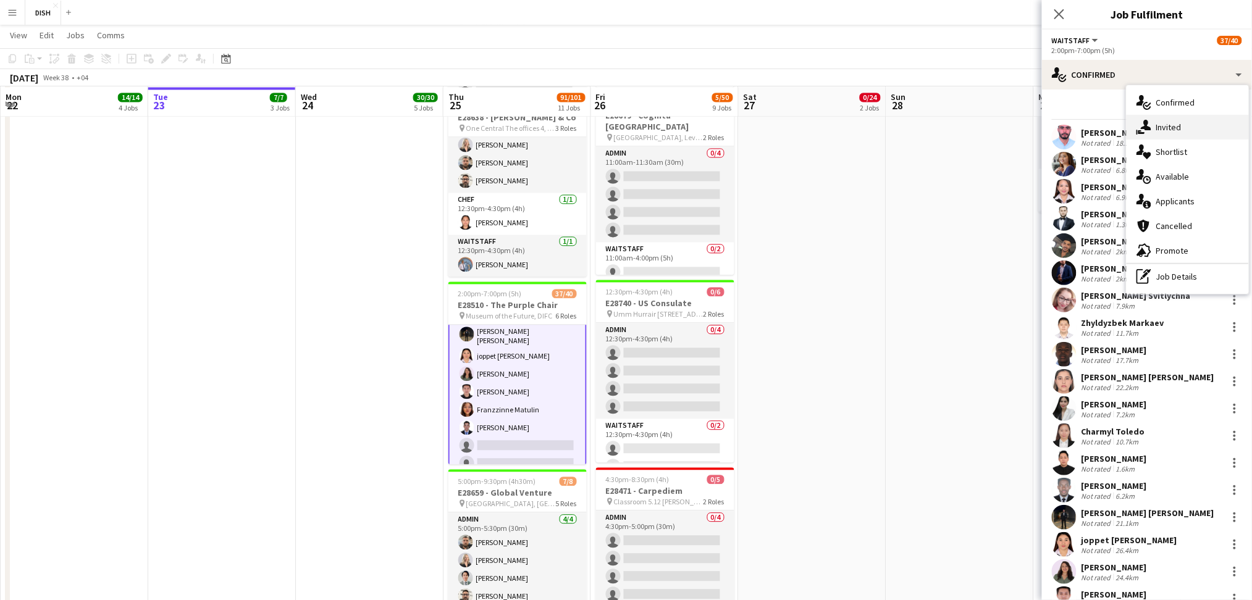
click at [1163, 126] on span "Invited" at bounding box center [1168, 127] width 25 height 11
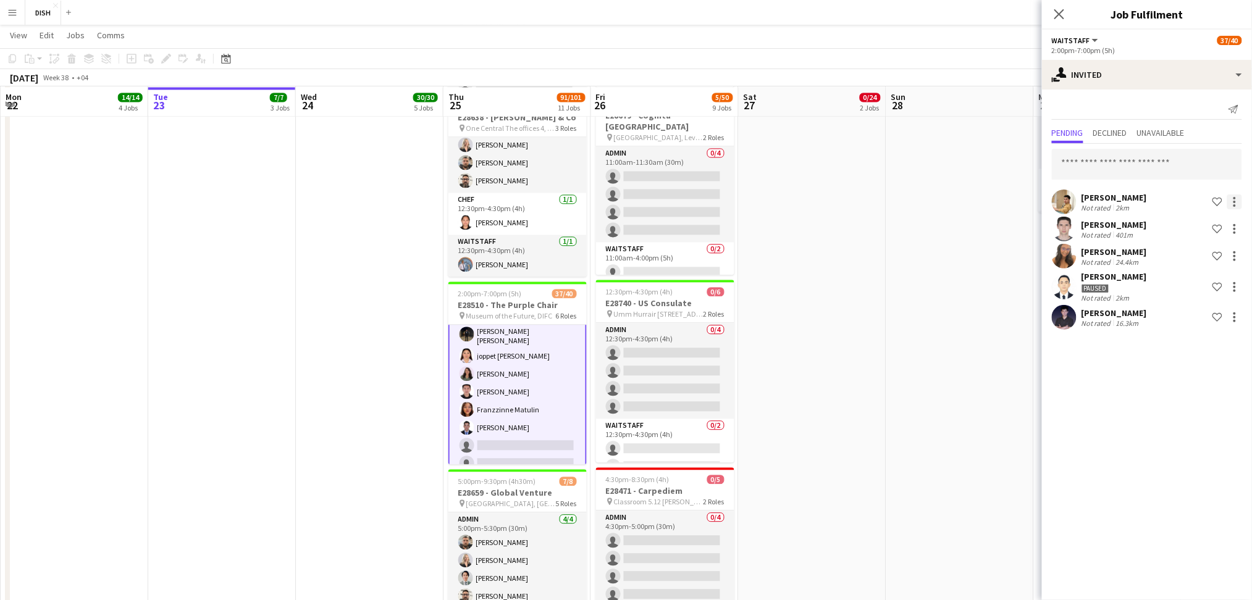
click at [1239, 200] on div at bounding box center [1234, 202] width 15 height 15
click at [1212, 305] on button "Cancel invitation" at bounding box center [1196, 313] width 93 height 30
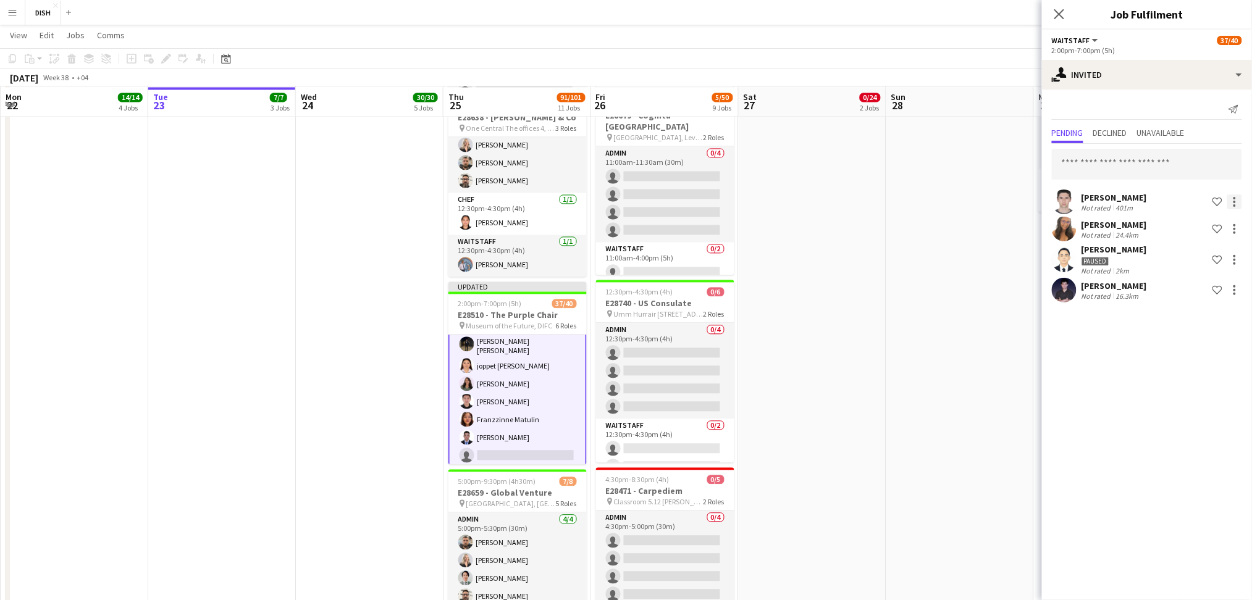
click at [1239, 203] on div at bounding box center [1234, 202] width 15 height 15
click at [1211, 305] on button "Cancel invitation" at bounding box center [1196, 313] width 93 height 30
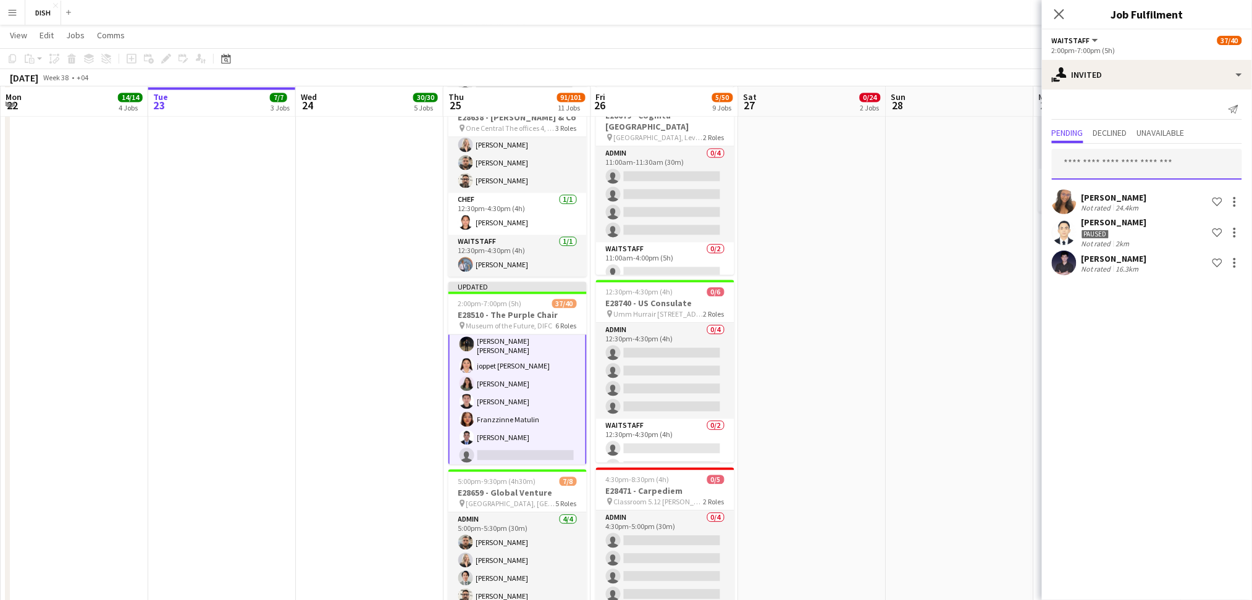
click at [1130, 174] on input "text" at bounding box center [1147, 164] width 190 height 31
type input "****"
click at [943, 250] on app-date-cell at bounding box center [960, 163] width 148 height 1779
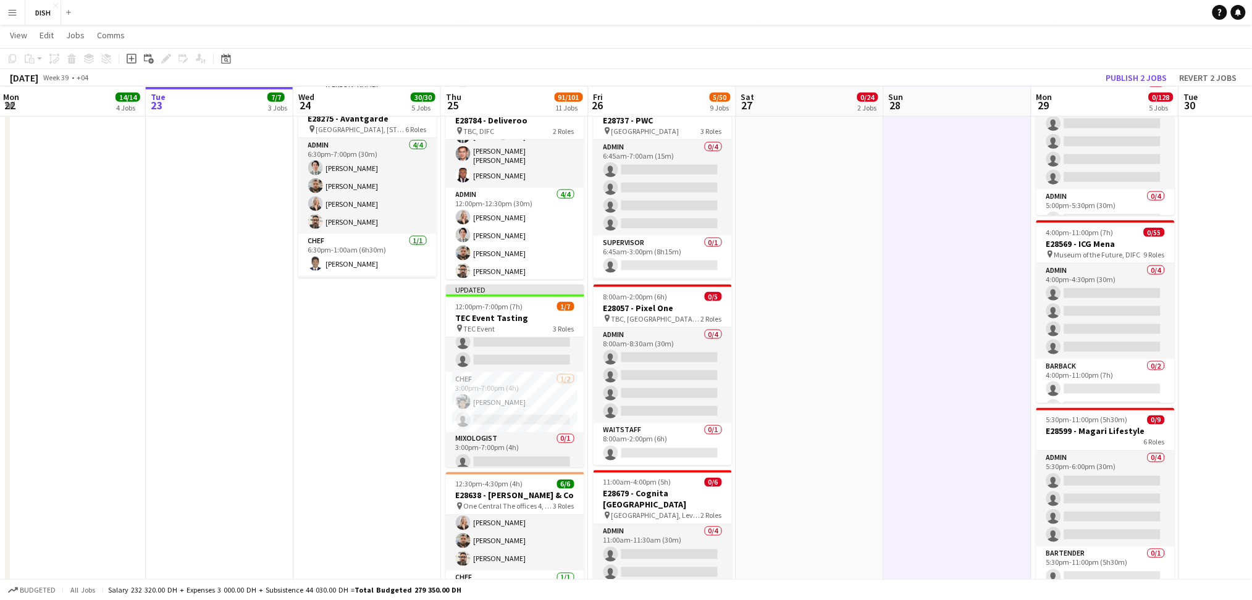
scroll to position [487, 0]
